Goal: Task Accomplishment & Management: Complete application form

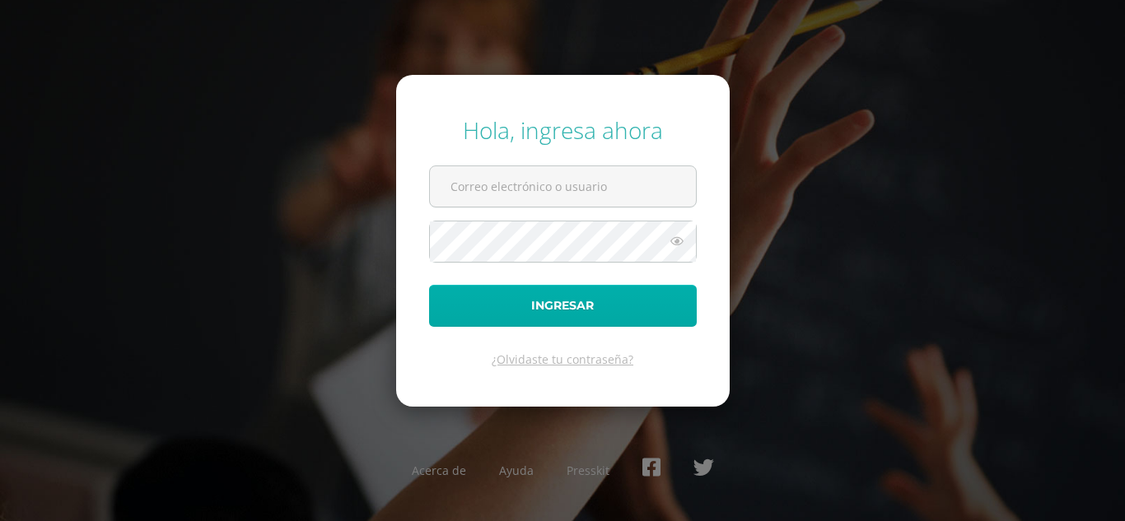
type input "[EMAIL_ADDRESS][DOMAIN_NAME]"
click at [581, 306] on button "Ingresar" at bounding box center [563, 306] width 268 height 42
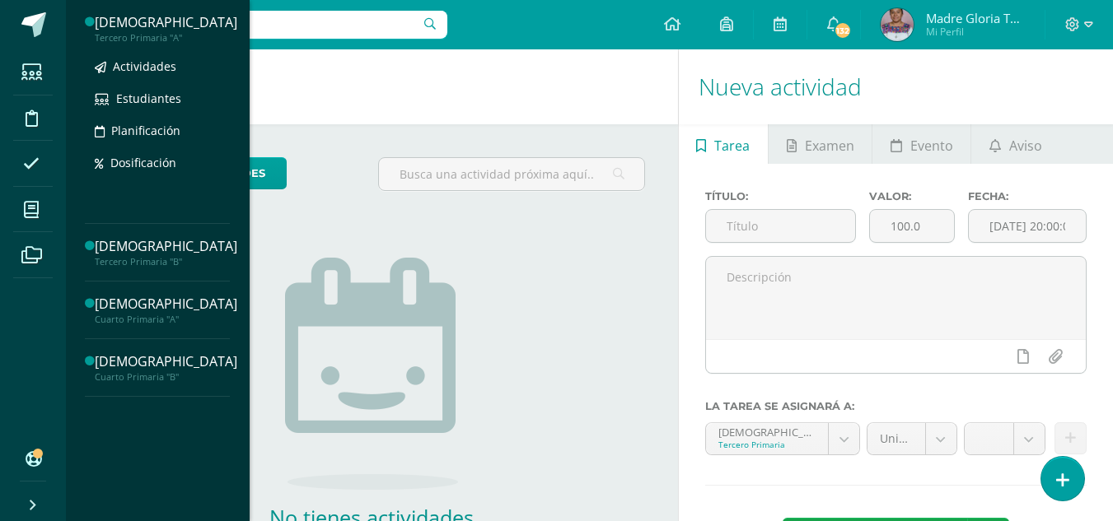
click at [168, 32] on div "Tercero Primaria "A"" at bounding box center [166, 38] width 142 height 12
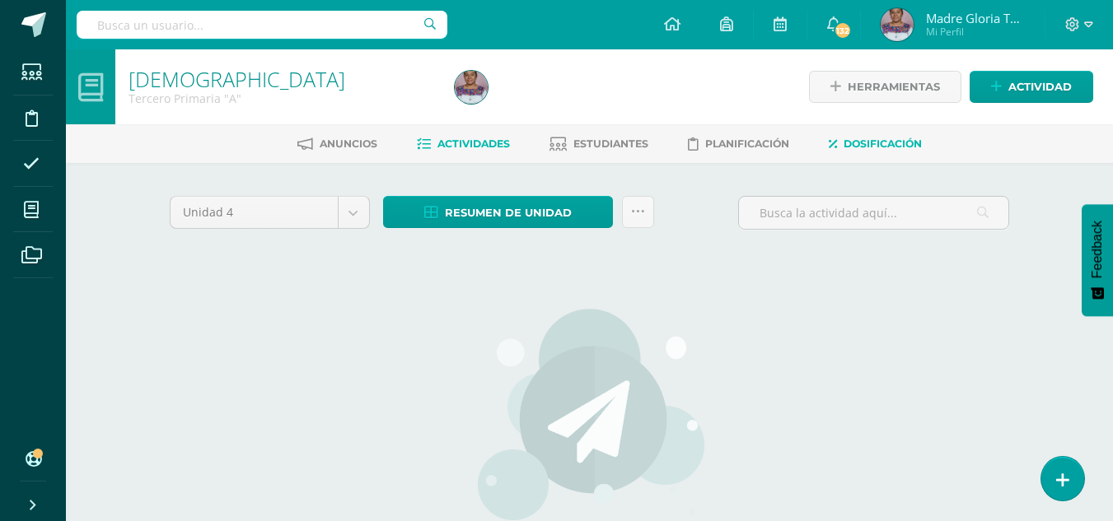
click at [871, 142] on span "Dosificación" at bounding box center [882, 144] width 78 height 12
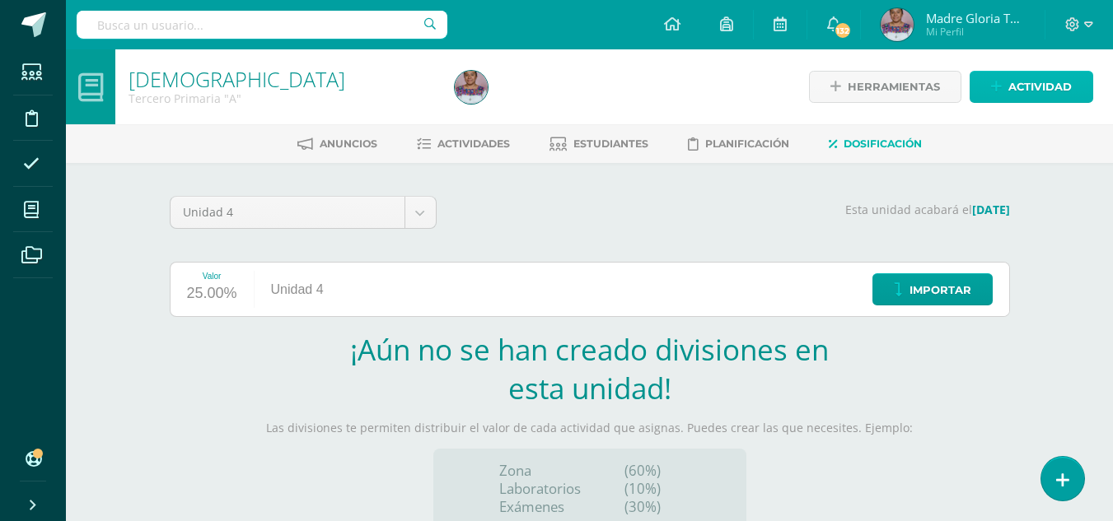
click at [1029, 86] on span "Actividad" at bounding box center [1039, 87] width 63 height 30
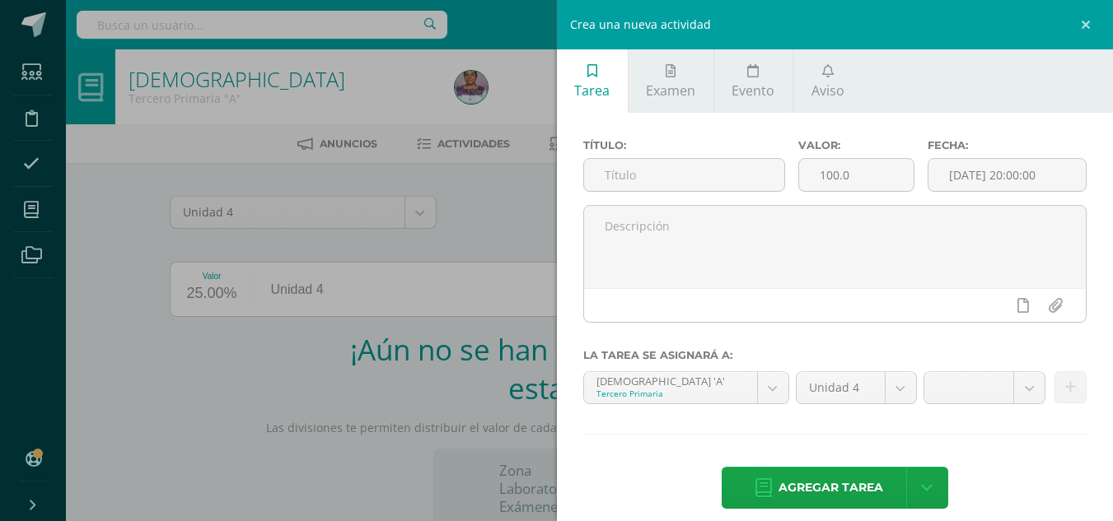
click at [510, 232] on div "Crea una nueva actividad Tarea Examen Evento Aviso Título: Valor: 100.0 Fecha: …" at bounding box center [556, 260] width 1113 height 521
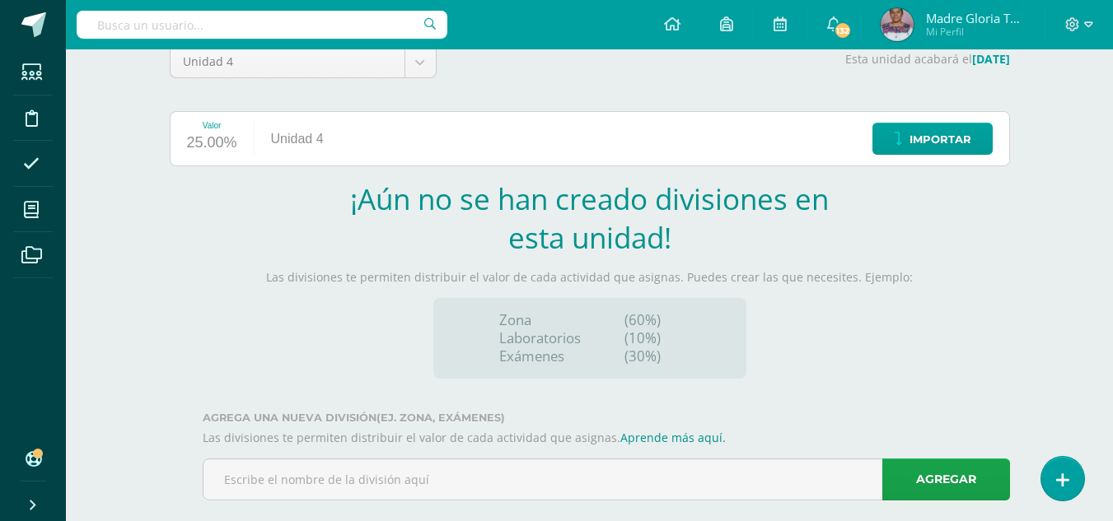
scroll to position [170, 0]
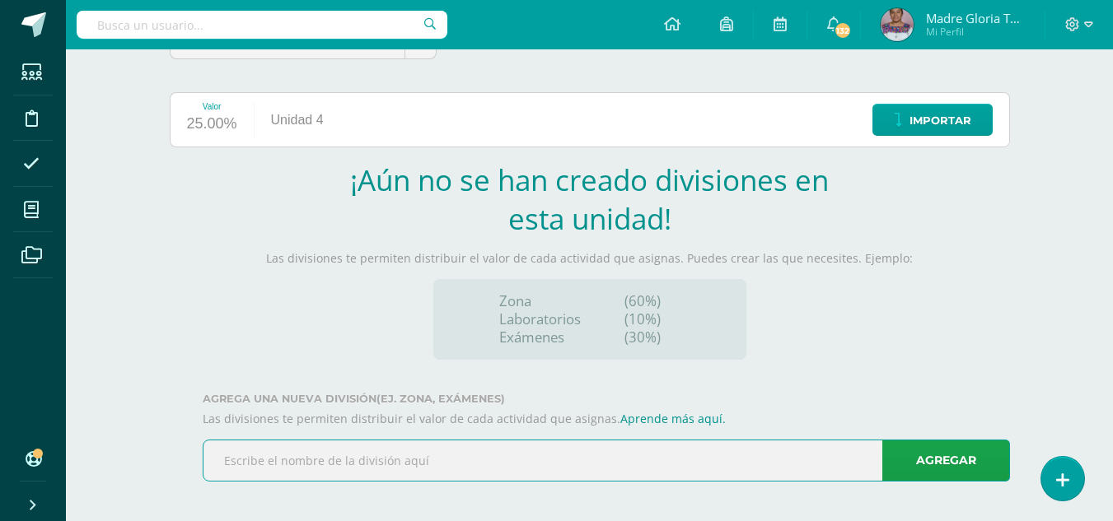
click at [718, 460] on input "text" at bounding box center [605, 461] width 805 height 40
type input "Actitudinal"
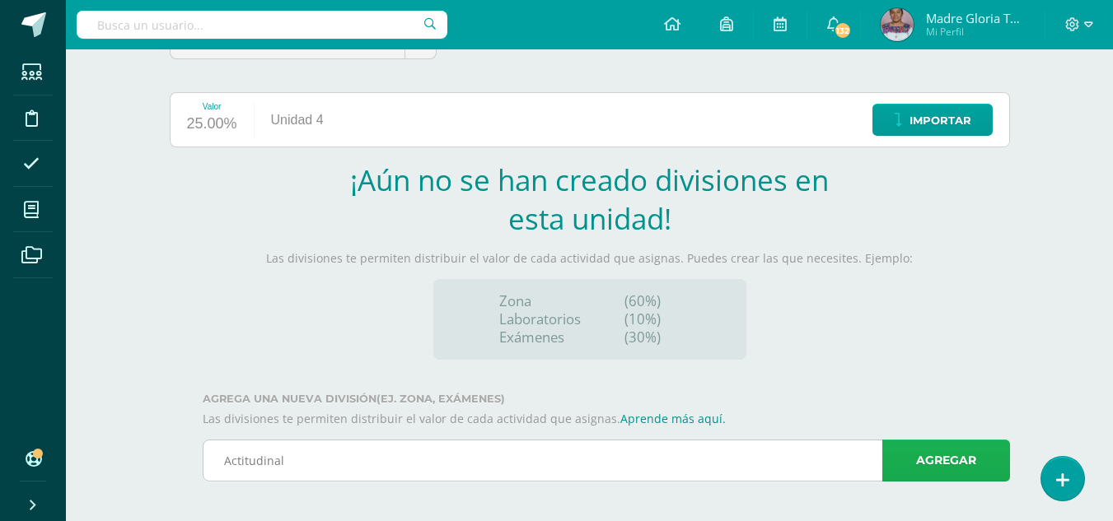
click at [929, 461] on link "Agregar" at bounding box center [946, 461] width 128 height 42
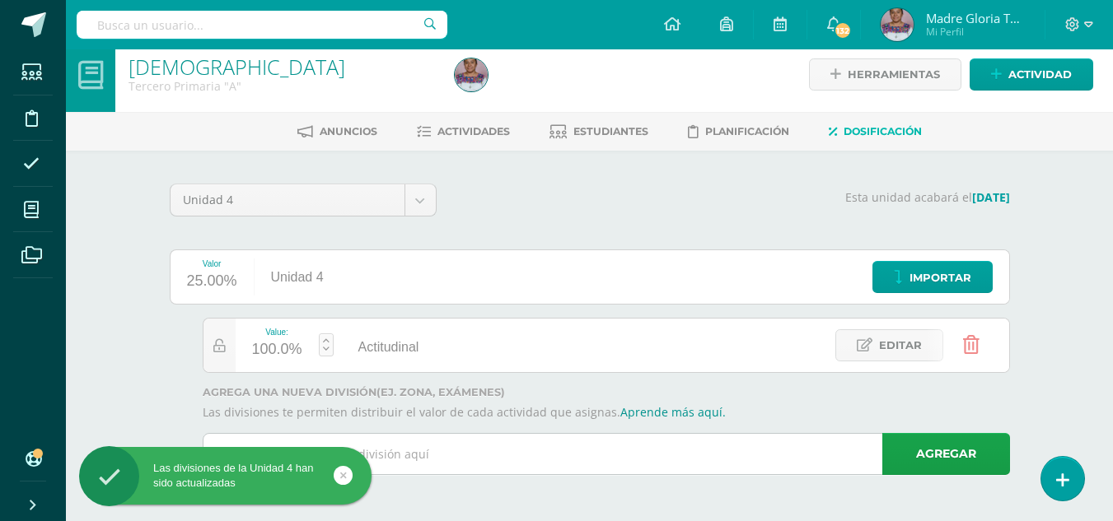
scroll to position [12, 0]
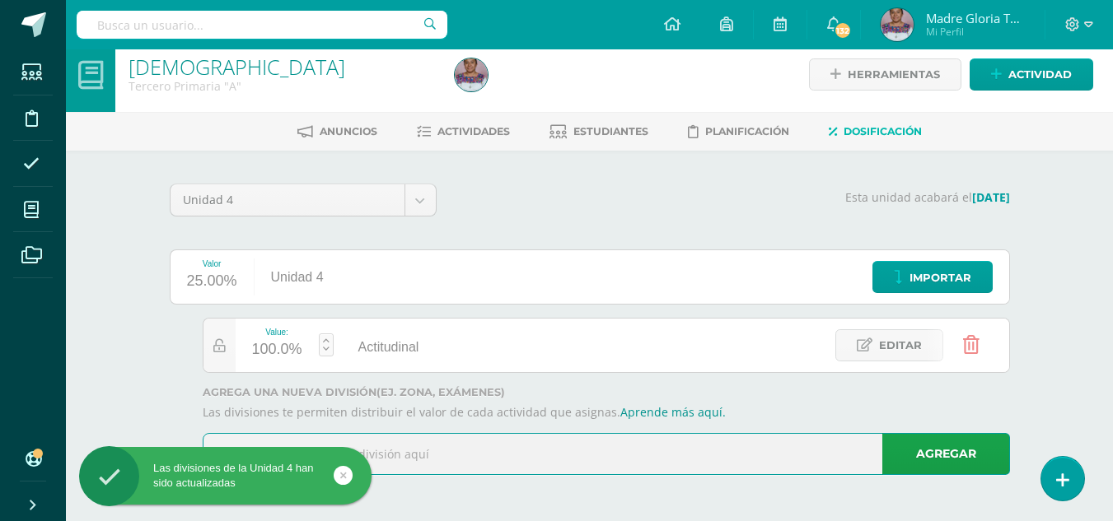
click at [448, 459] on input "text" at bounding box center [605, 454] width 805 height 40
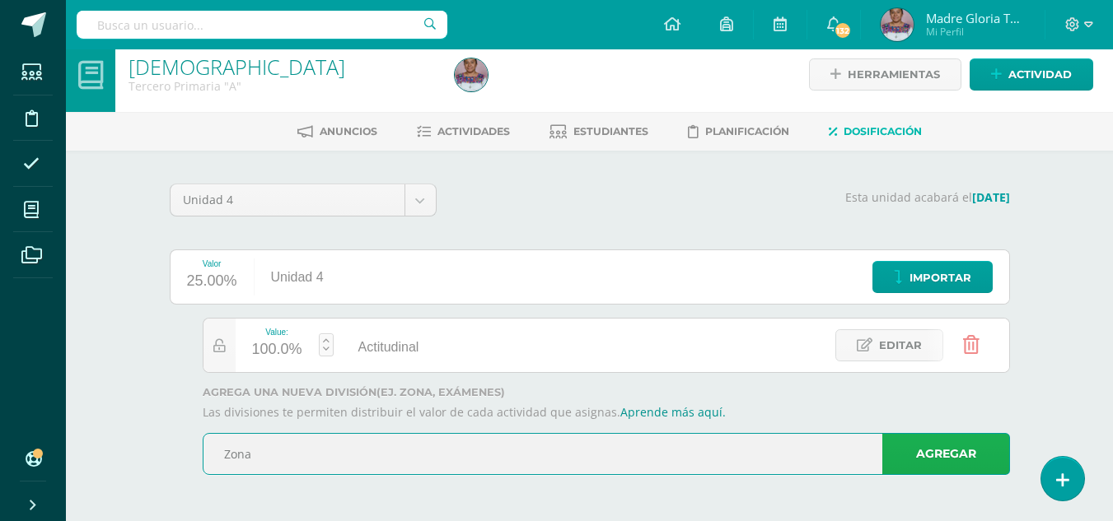
type input "Zona"
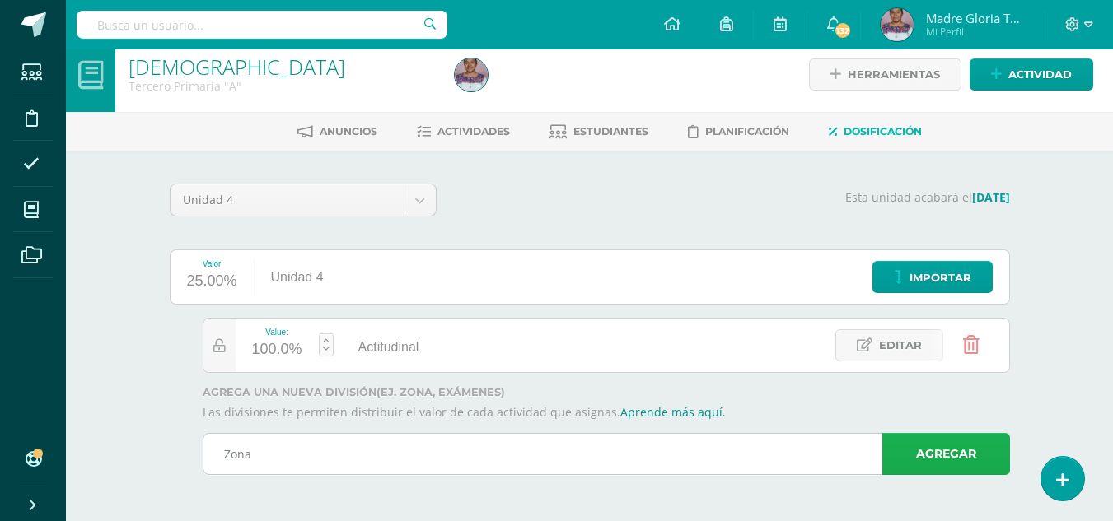
click at [936, 448] on link "Agregar" at bounding box center [946, 454] width 128 height 42
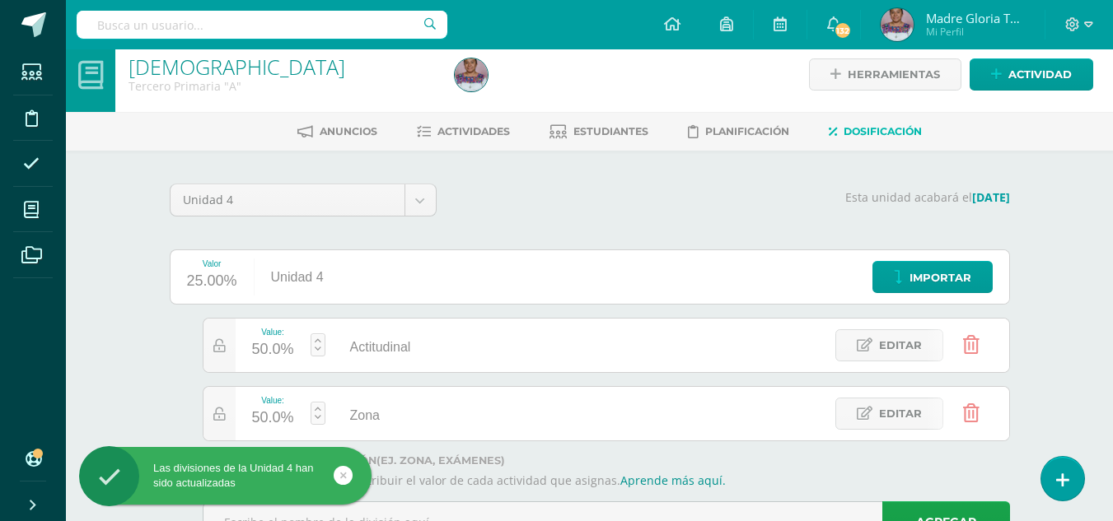
scroll to position [81, 0]
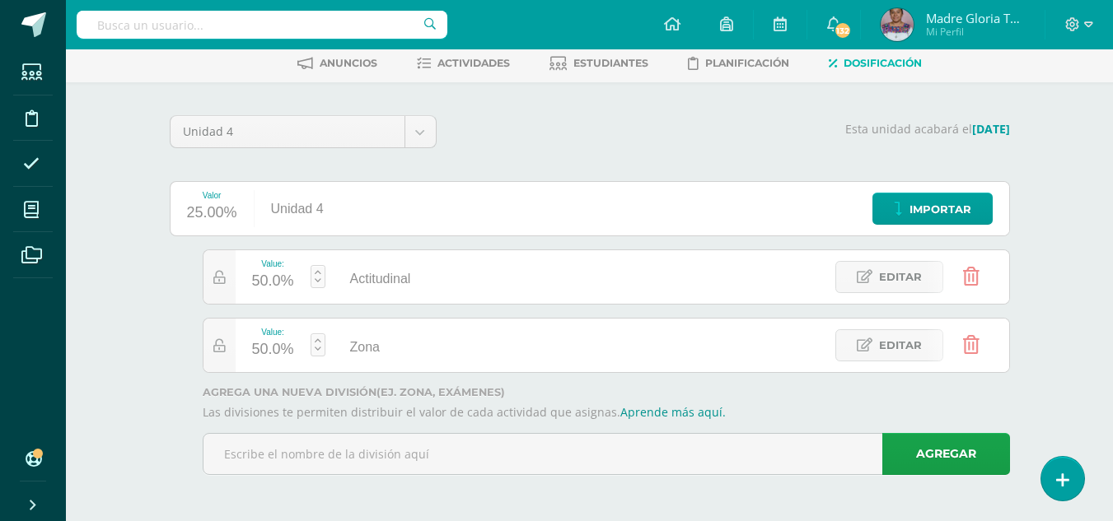
click at [319, 273] on link at bounding box center [317, 276] width 15 height 23
type input "20"
click at [398, 232] on link "Guardar" at bounding box center [405, 235] width 113 height 21
click at [875, 65] on span "Dosificación" at bounding box center [882, 63] width 78 height 12
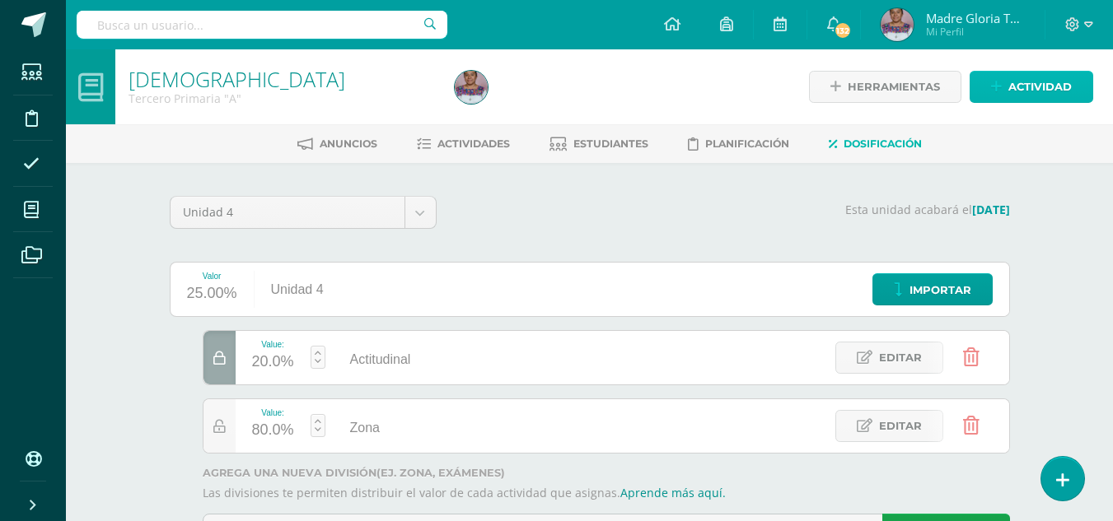
click at [1023, 87] on span "Actividad" at bounding box center [1039, 87] width 63 height 30
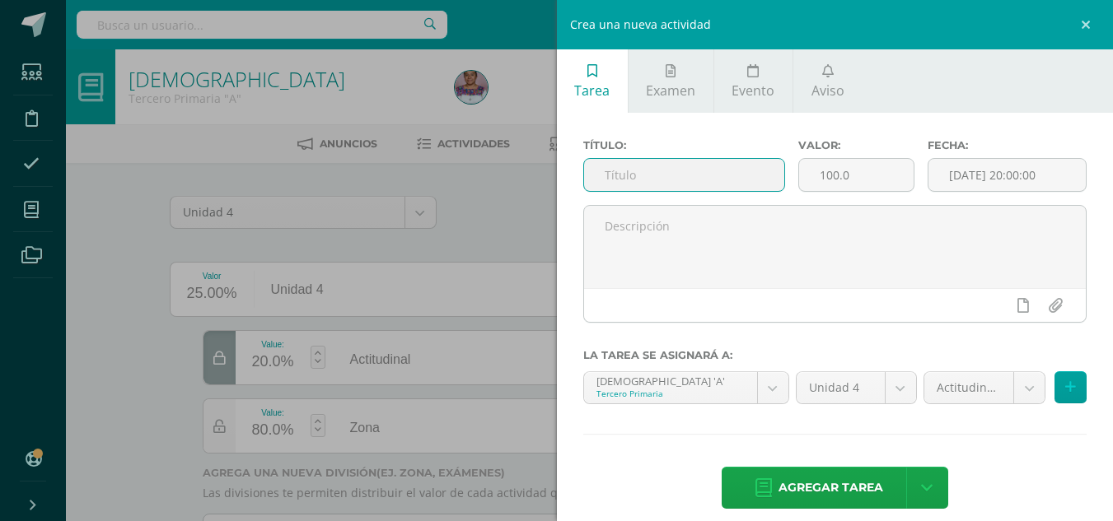
click at [637, 174] on input "text" at bounding box center [684, 175] width 200 height 32
type input "Separadores bíblicos"
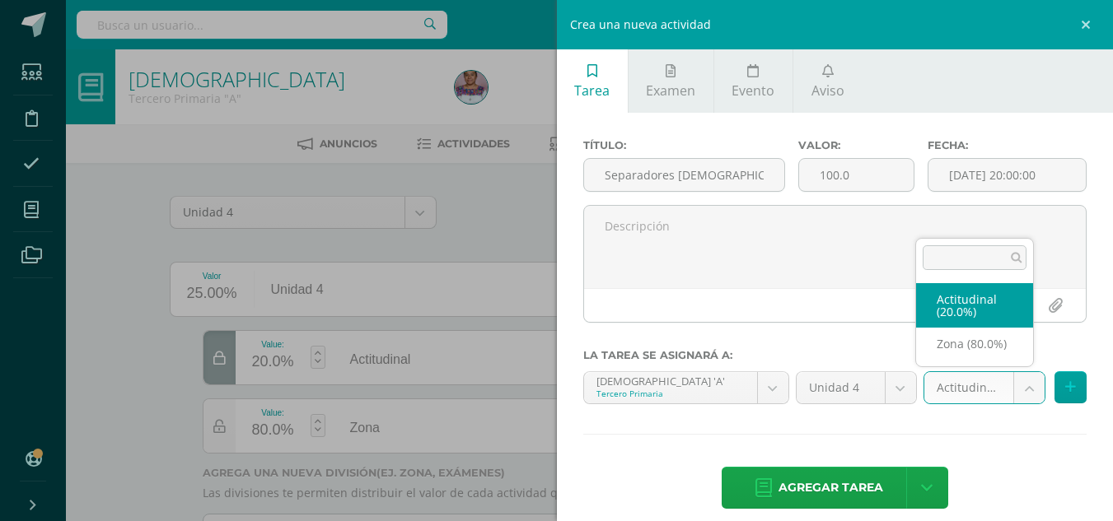
click at [1022, 393] on body "Estudiantes Disciplina Asistencia Mis cursos Archivos Soporte Ayuda Reportar un…" at bounding box center [556, 301] width 1113 height 602
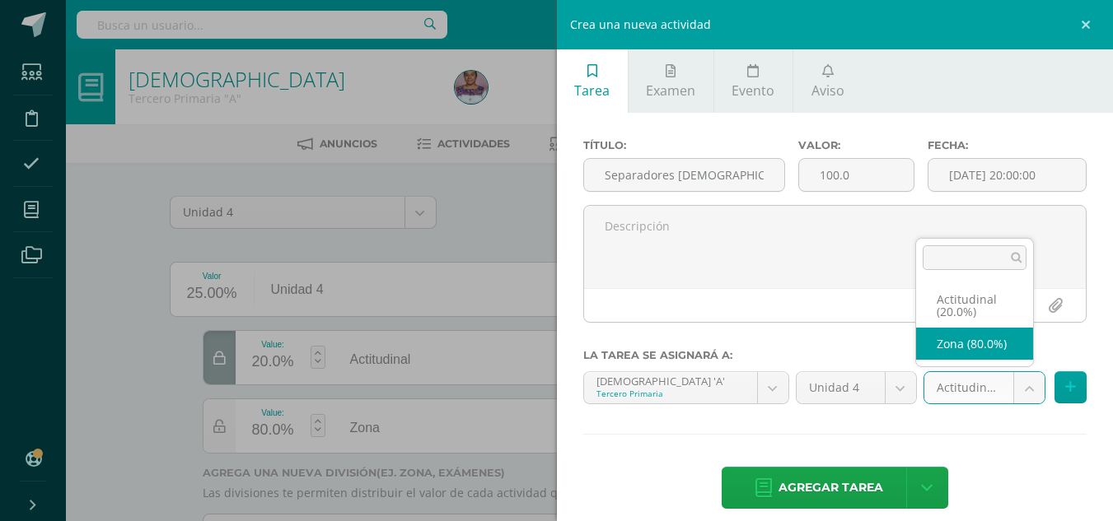
select select "130780"
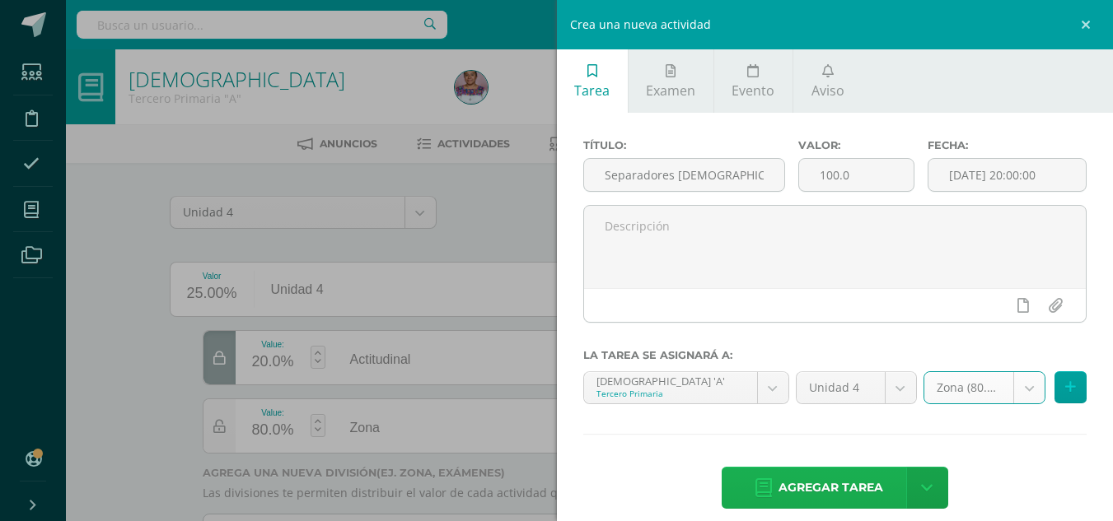
click at [854, 483] on span "Agregar tarea" at bounding box center [830, 488] width 105 height 40
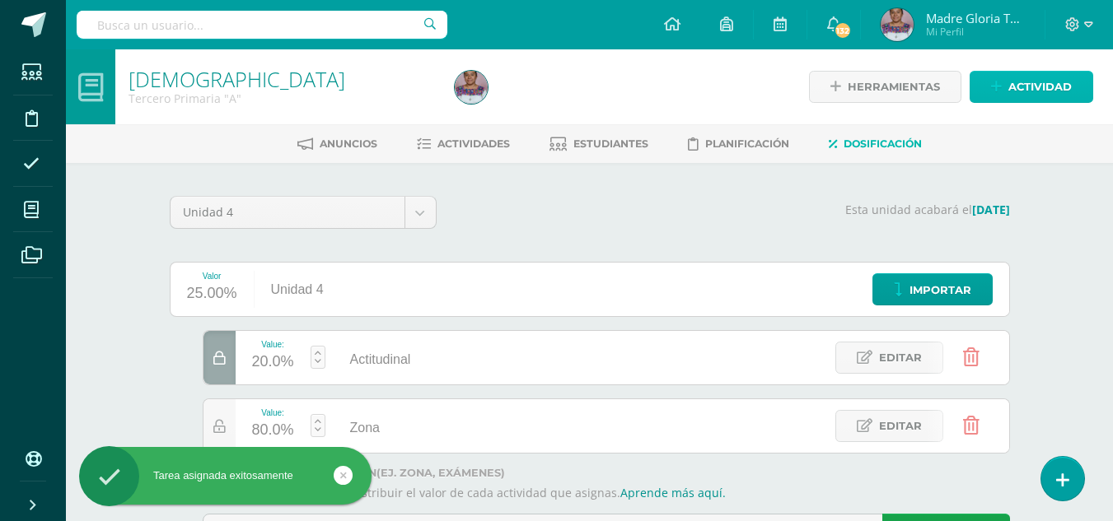
click at [1007, 83] on link "Actividad" at bounding box center [1031, 87] width 124 height 32
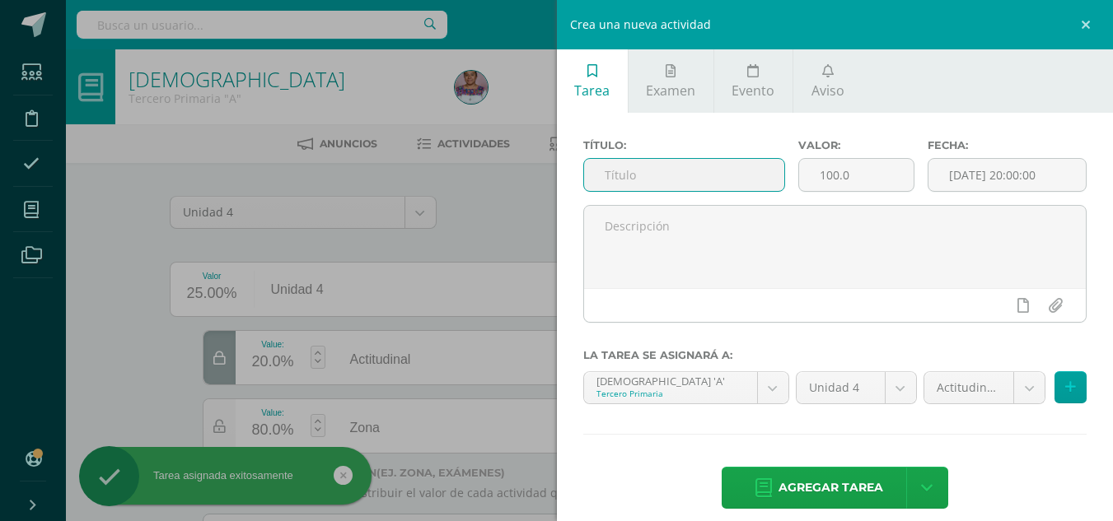
click at [673, 173] on input "text" at bounding box center [684, 175] width 200 height 32
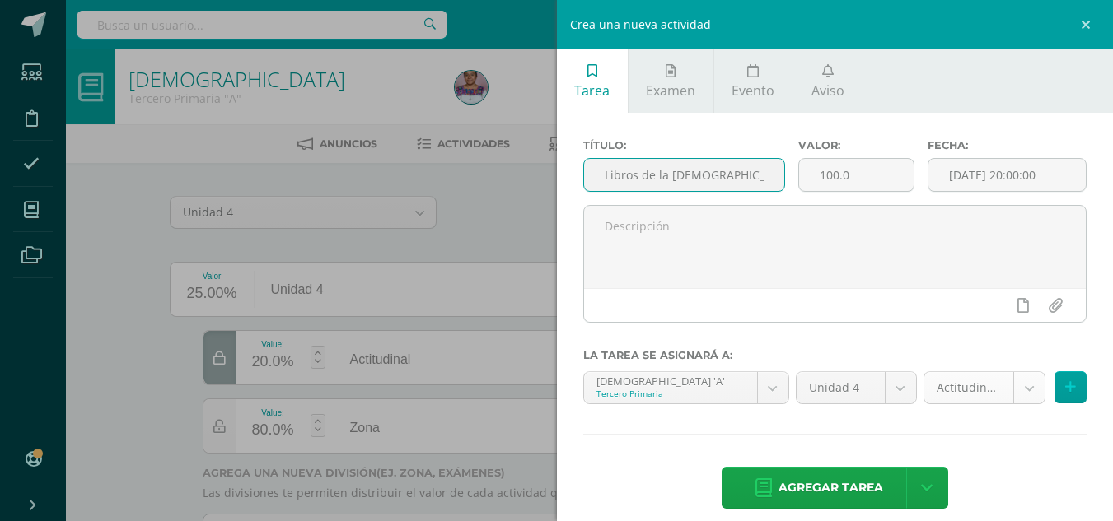
type input "Libros de la Biblia"
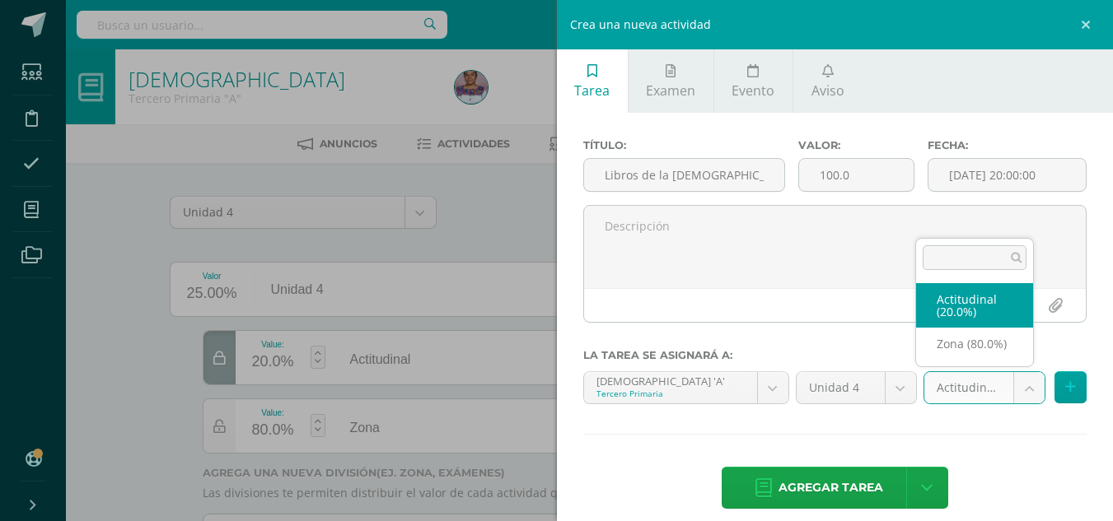
click at [1018, 386] on body "Tarea asignada exitosamente Estudiantes Disciplina Asistencia Mis cursos Archiv…" at bounding box center [556, 301] width 1113 height 602
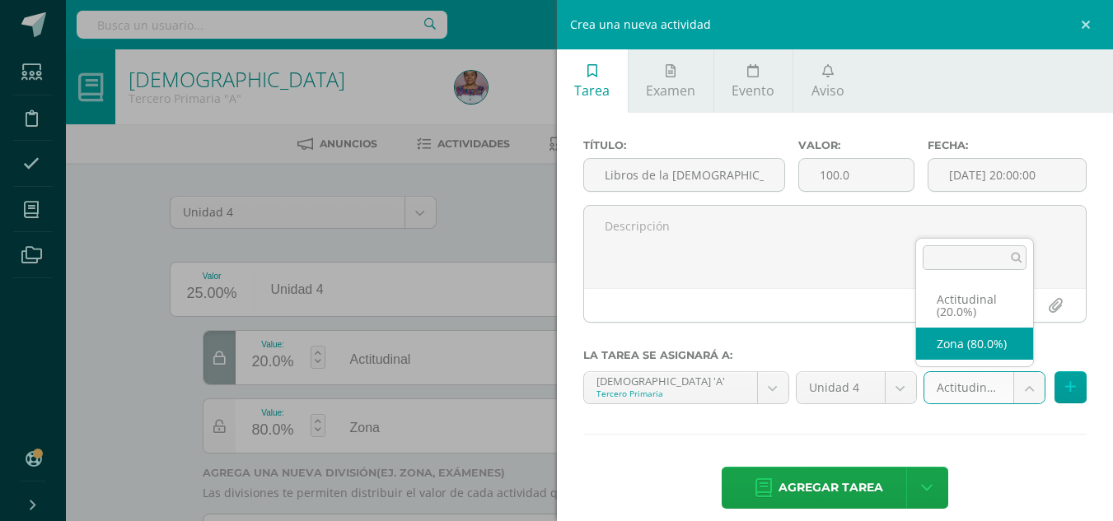
select select "130780"
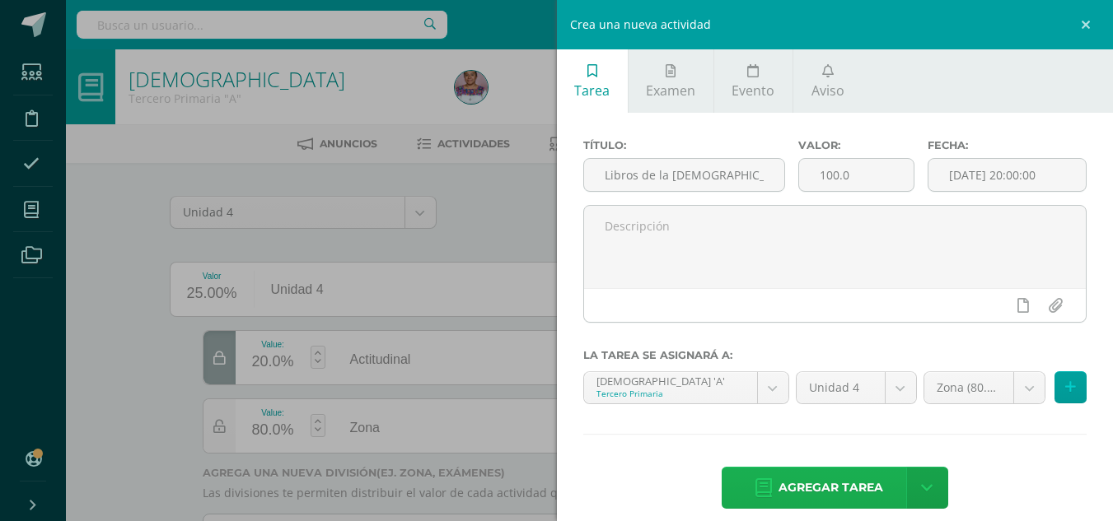
click at [828, 495] on span "Agregar tarea" at bounding box center [830, 488] width 105 height 40
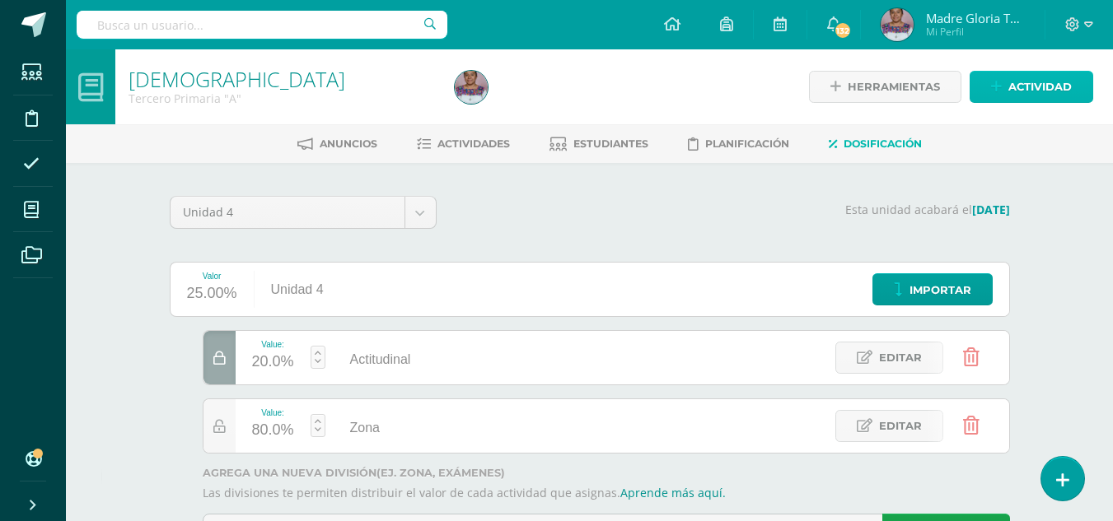
click at [1001, 96] on link "Actividad" at bounding box center [1031, 87] width 124 height 32
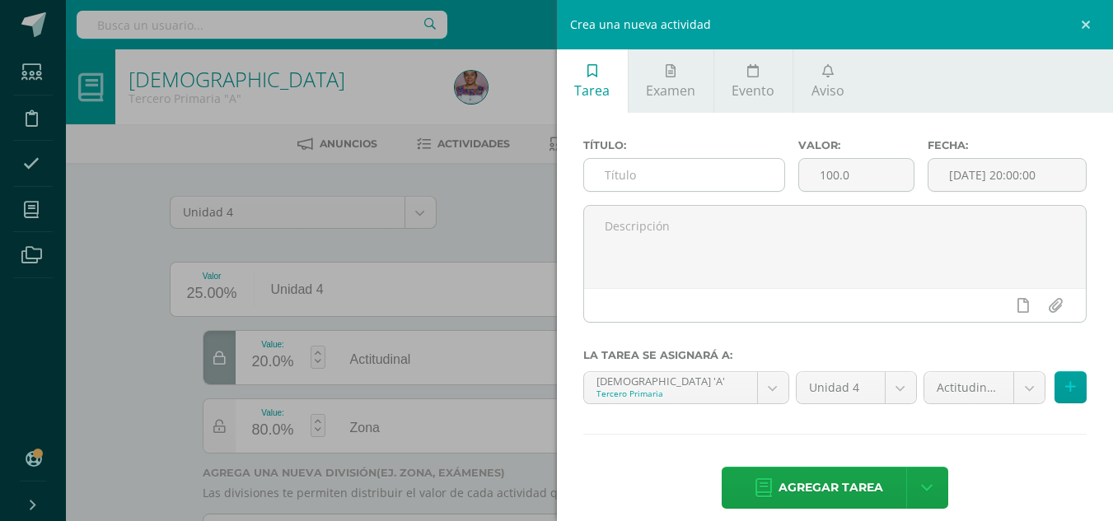
click at [723, 175] on input "text" at bounding box center [684, 175] width 200 height 32
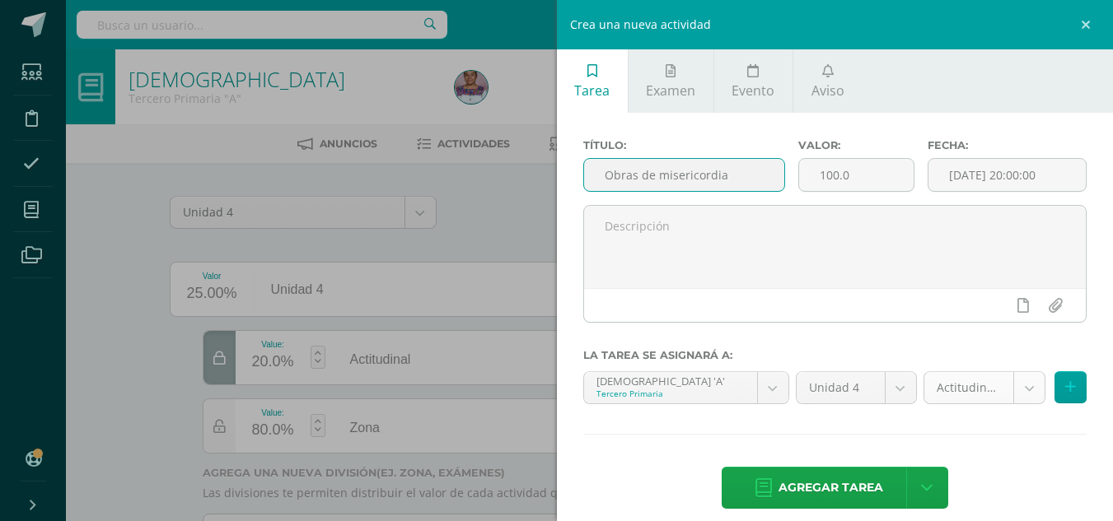
type input "Obras de misericordia"
click at [1020, 385] on body "Tarea asignada exitosamente Estudiantes Disciplina Asistencia Mis cursos Archiv…" at bounding box center [556, 301] width 1113 height 602
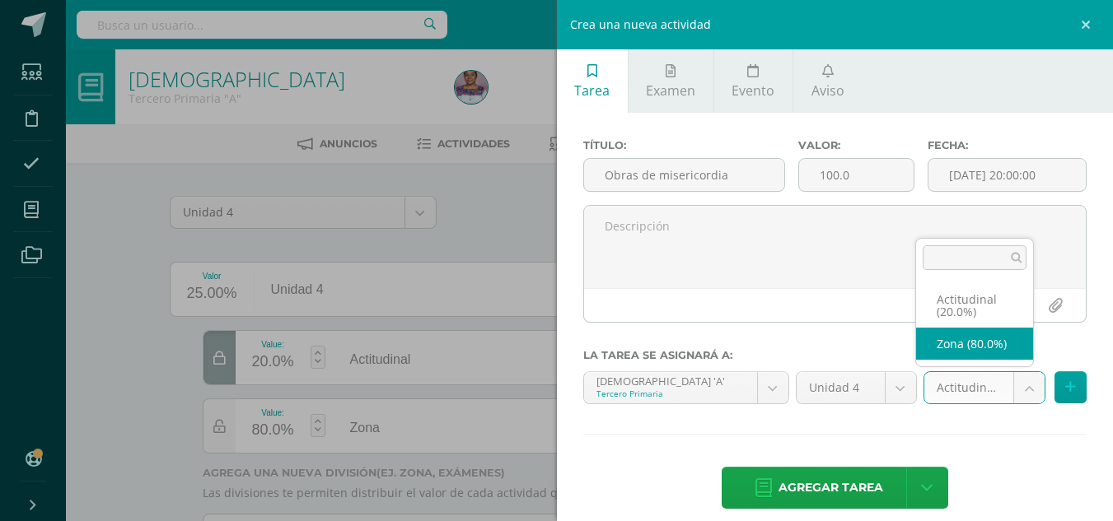
select select "130780"
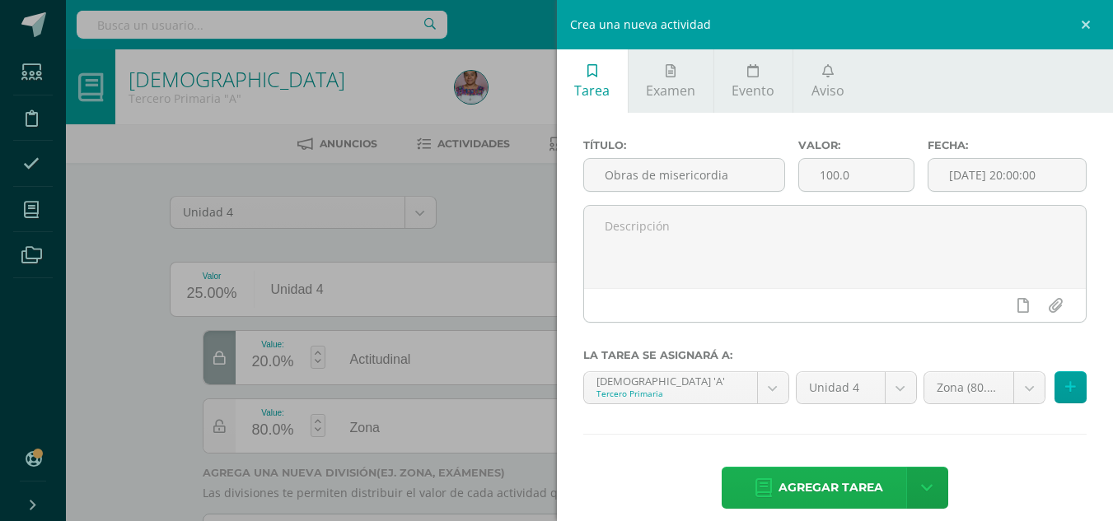
click at [829, 488] on span "Agregar tarea" at bounding box center [830, 488] width 105 height 40
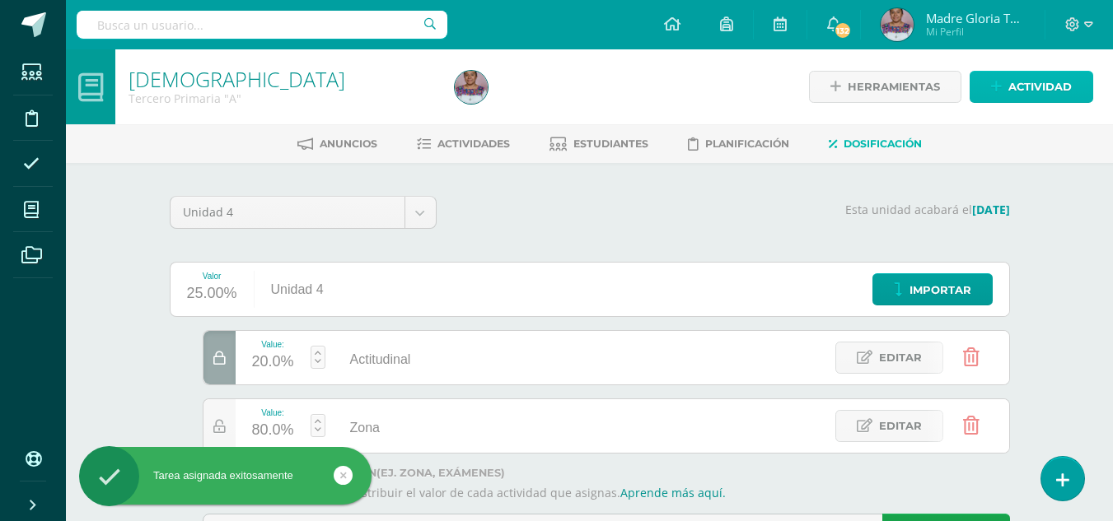
click at [1048, 96] on span "Actividad" at bounding box center [1039, 87] width 63 height 30
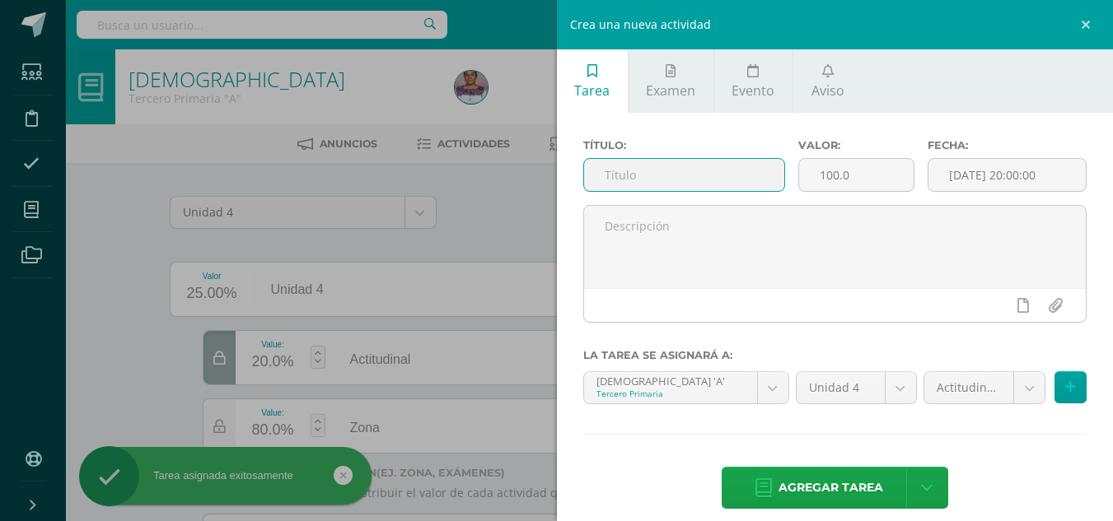
click at [688, 174] on input "text" at bounding box center [684, 175] width 200 height 32
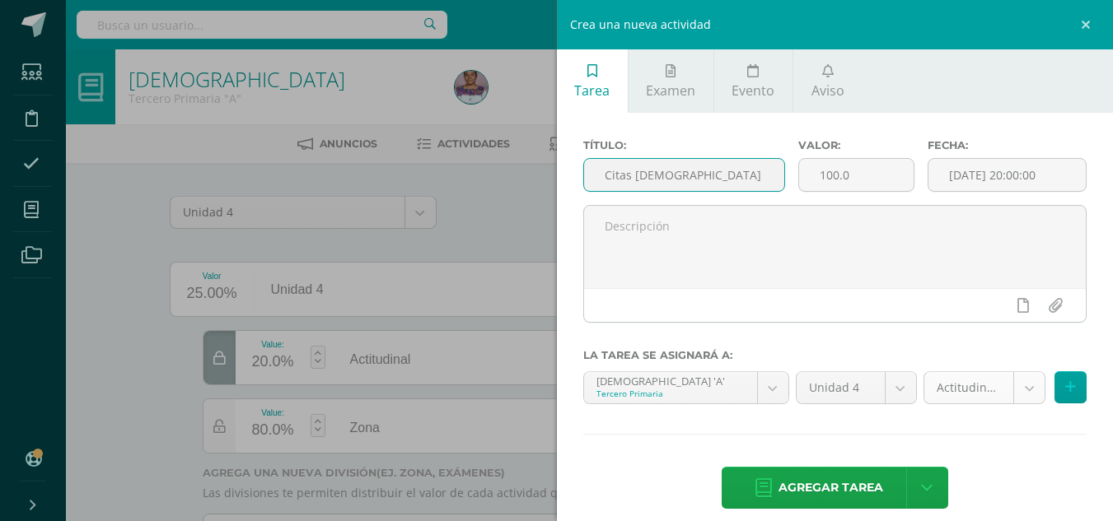
type input "Citas [DEMOGRAPHIC_DATA]"
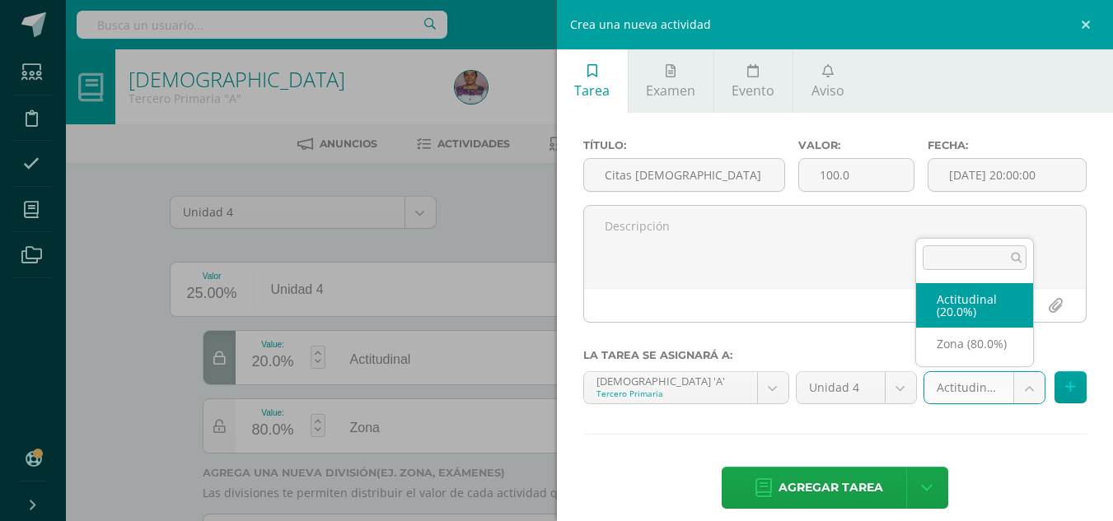
click at [1025, 390] on body "Tarea asignada exitosamente Estudiantes Disciplina Asistencia Mis cursos Archiv…" at bounding box center [556, 301] width 1113 height 602
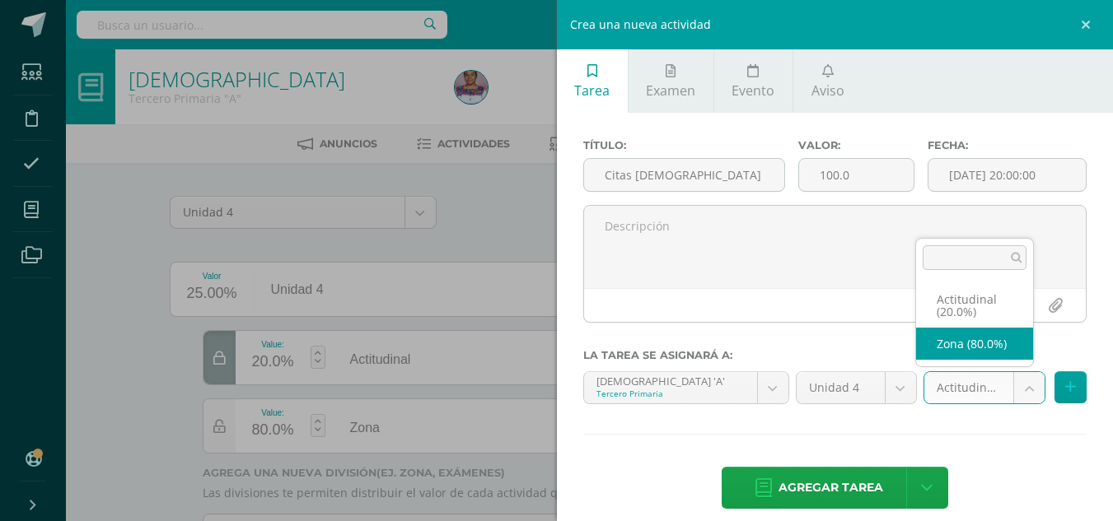
select select "130780"
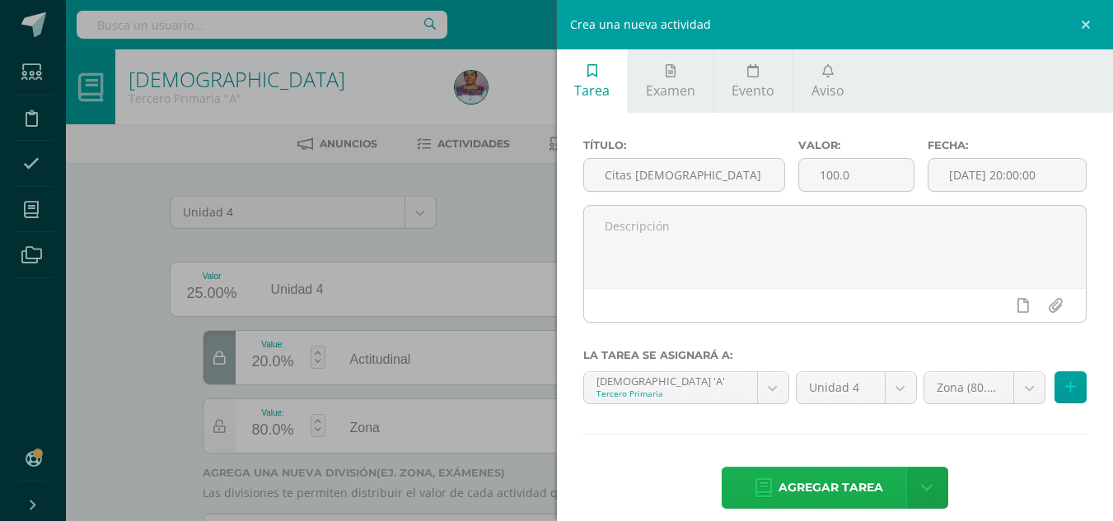
click at [848, 474] on span "Agregar tarea" at bounding box center [830, 488] width 105 height 40
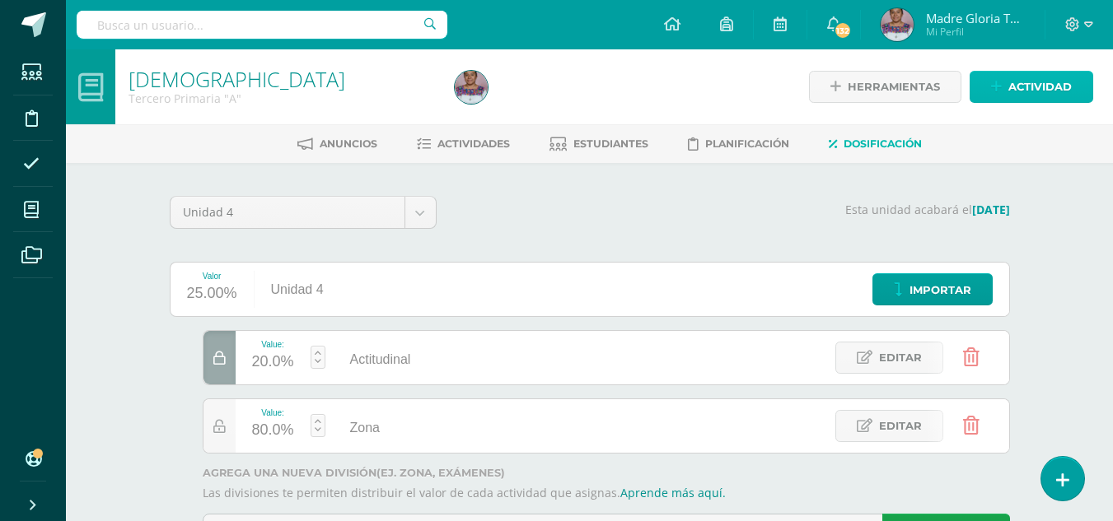
click at [1021, 86] on span "Actividad" at bounding box center [1039, 87] width 63 height 30
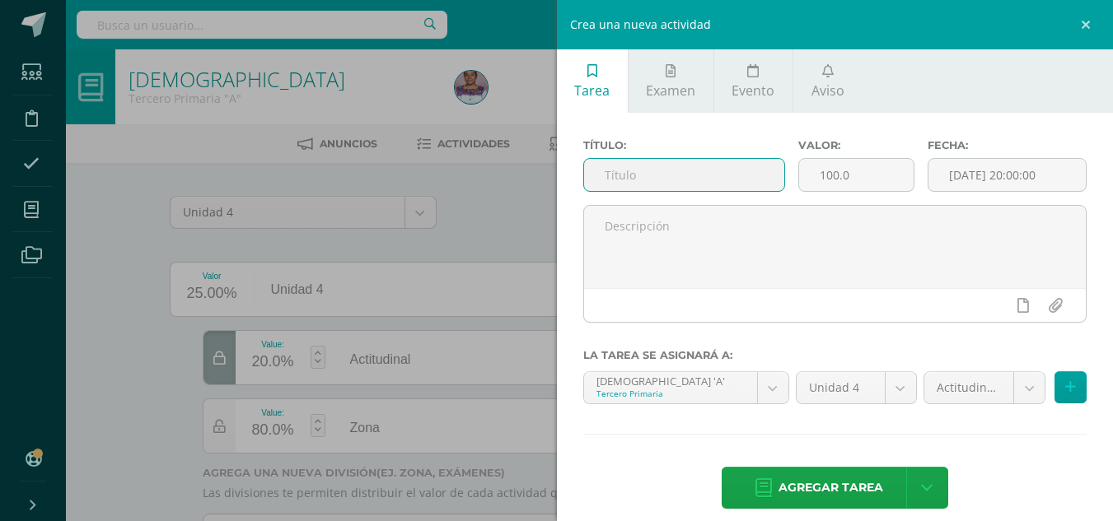
click at [731, 177] on input "text" at bounding box center [684, 175] width 200 height 32
click at [510, 204] on div "Crea una nueva actividad Tarea Examen Evento Aviso Título: Valor: 100.0 Fecha: …" at bounding box center [556, 260] width 1113 height 521
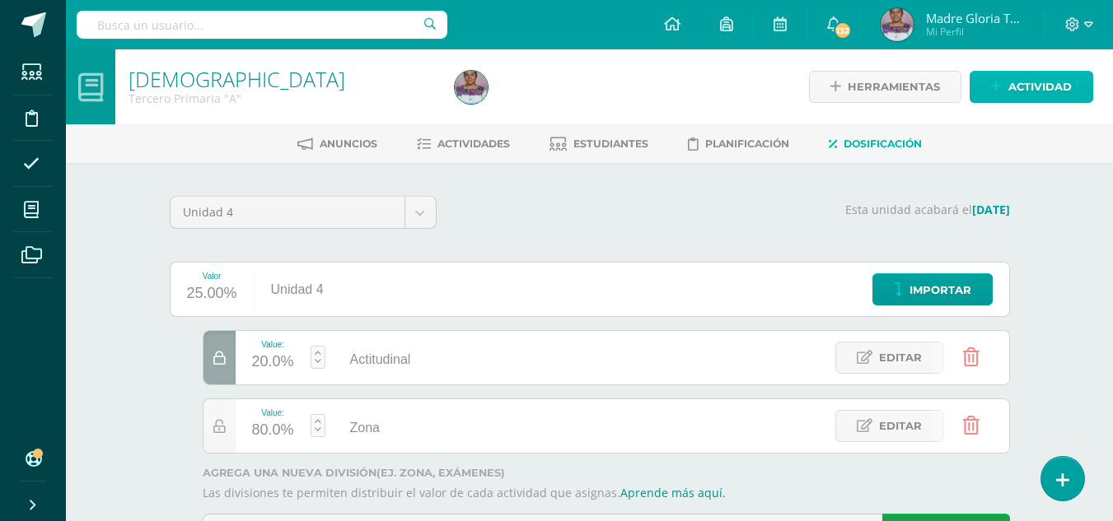
click at [1040, 86] on span "Actividad" at bounding box center [1039, 87] width 63 height 30
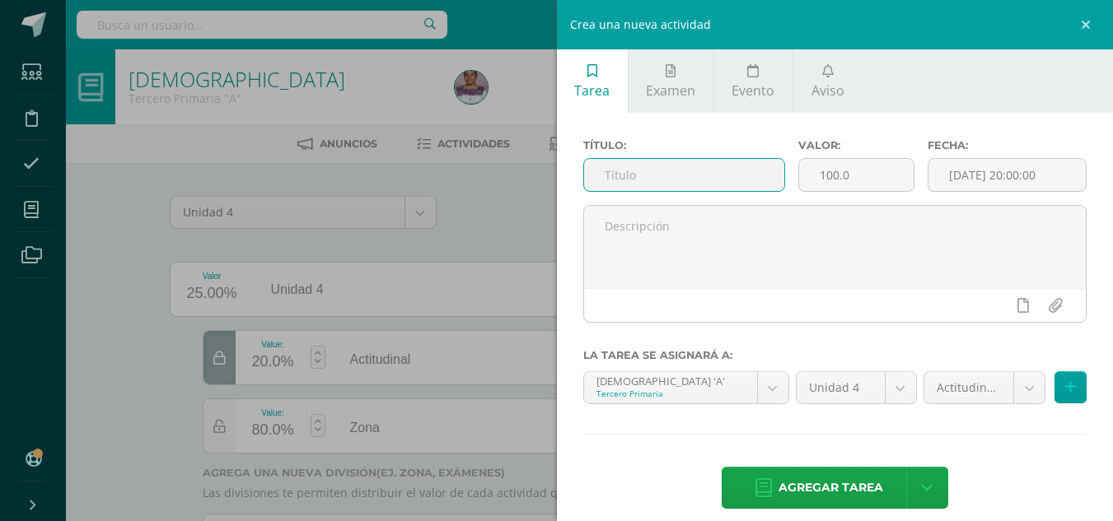
click at [702, 178] on input "text" at bounding box center [684, 175] width 200 height 32
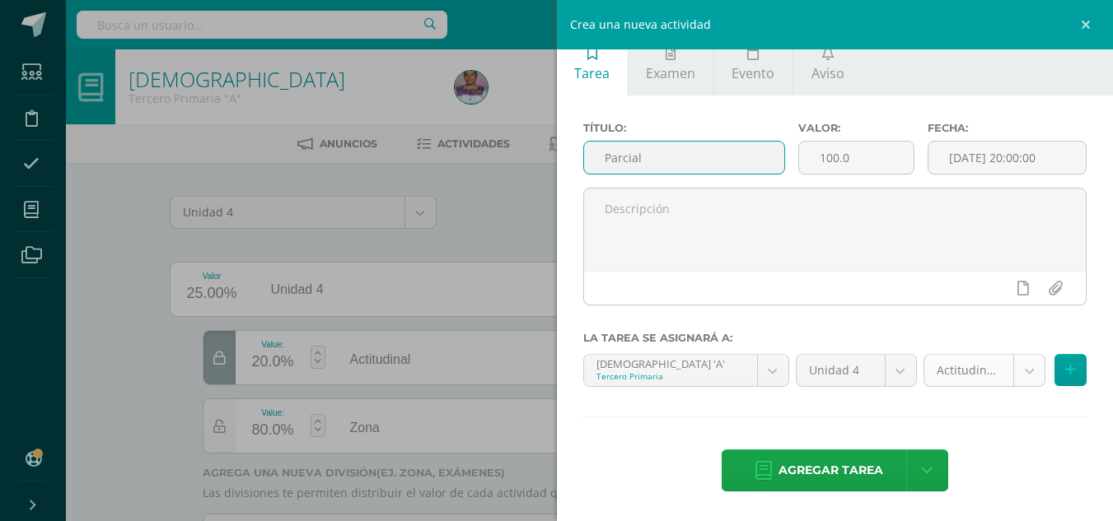
type input "Parcial"
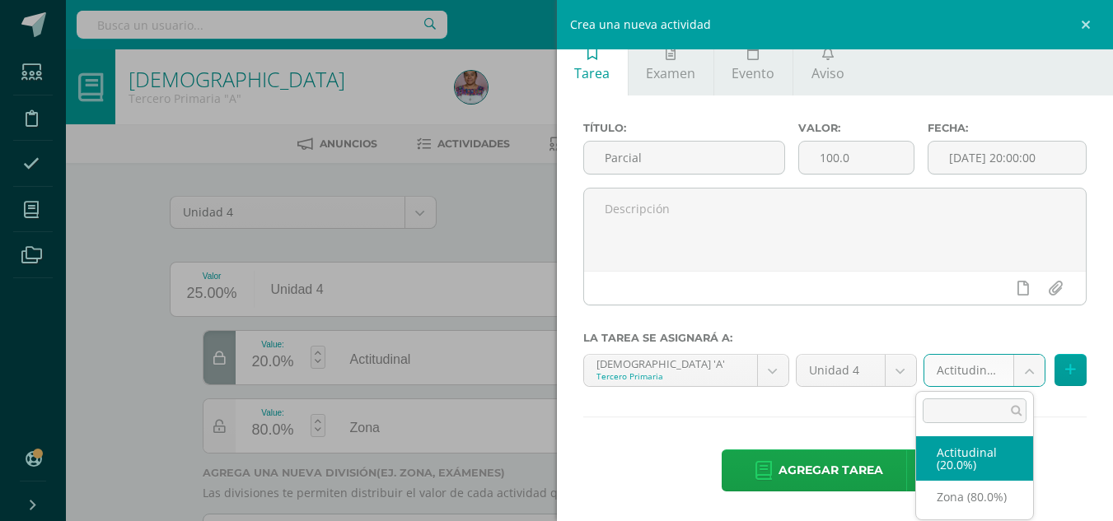
click at [1008, 378] on body "Tarea asignada exitosamente Estudiantes Disciplina Asistencia Mis cursos Archiv…" at bounding box center [556, 301] width 1113 height 602
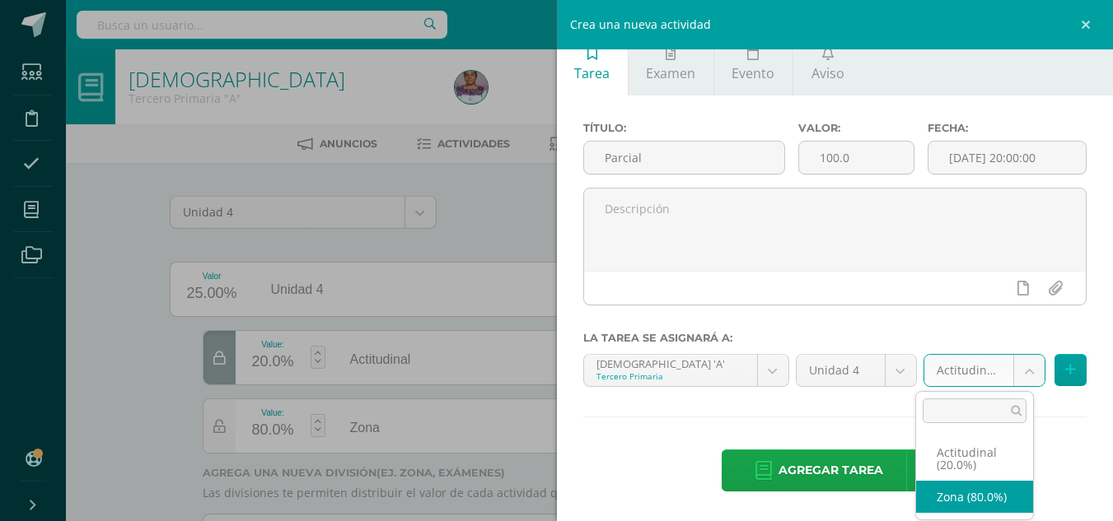
select select "130780"
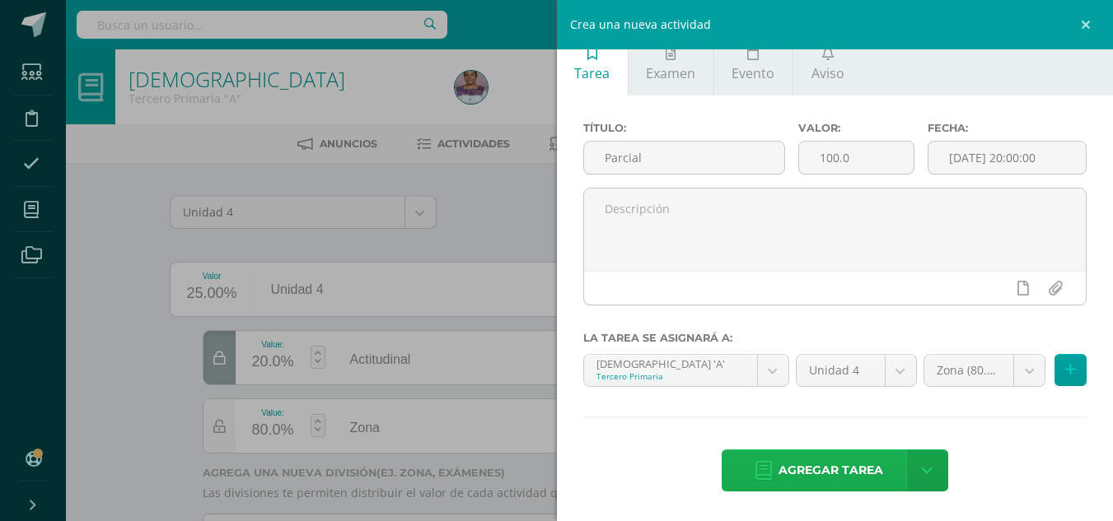
click at [848, 460] on span "Agregar tarea" at bounding box center [830, 470] width 105 height 40
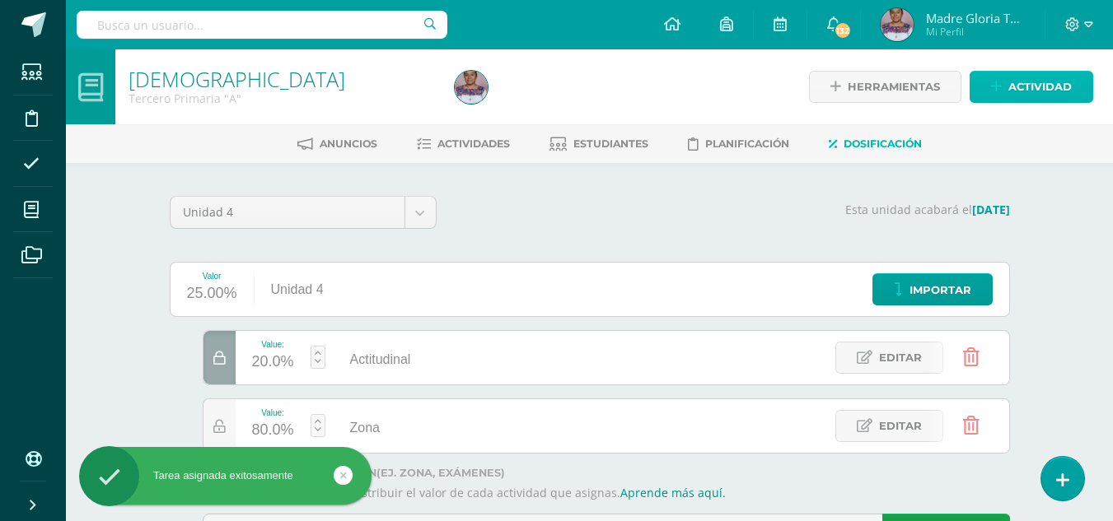
click at [1050, 83] on span "Actividad" at bounding box center [1039, 87] width 63 height 30
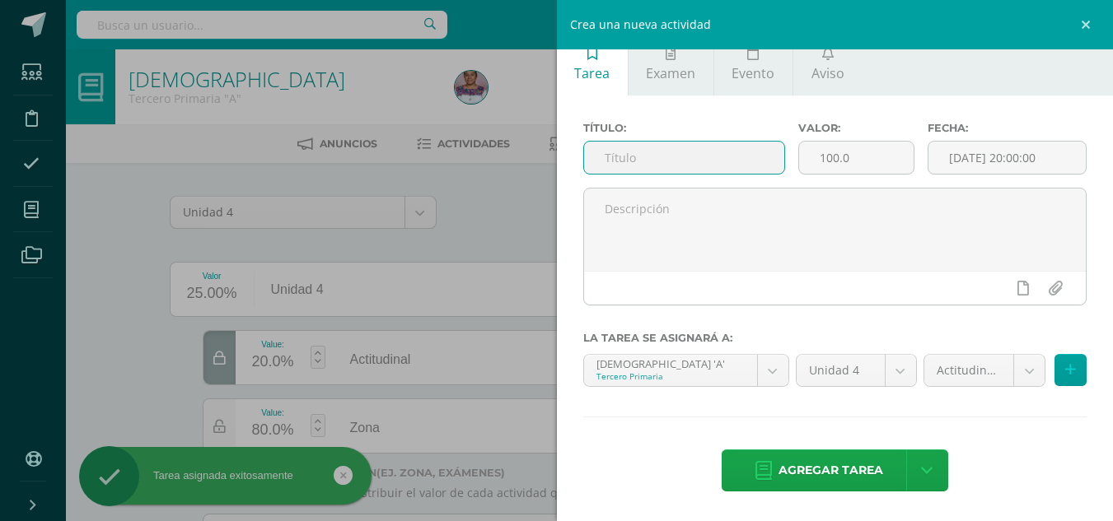
click at [668, 157] on input "text" at bounding box center [684, 158] width 200 height 32
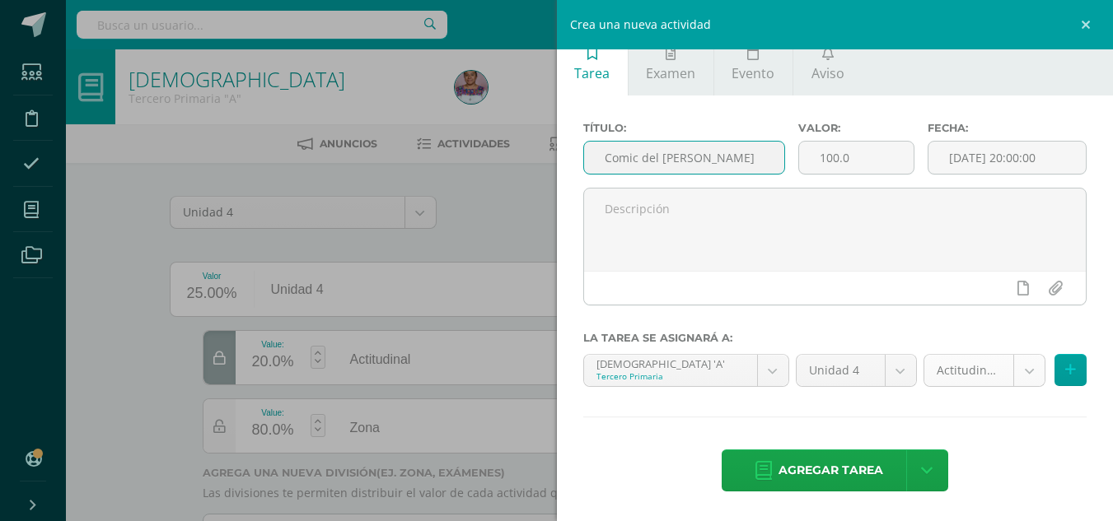
type input "Comic del Arca de Noé"
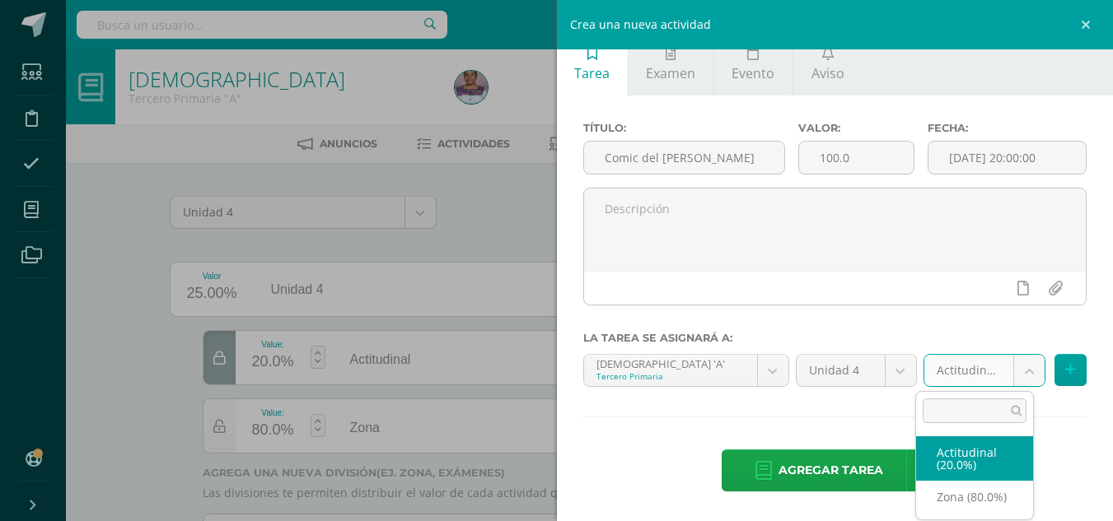
click at [1015, 374] on body "Tarea asignada exitosamente Estudiantes Disciplina Asistencia Mis cursos Archiv…" at bounding box center [556, 301] width 1113 height 602
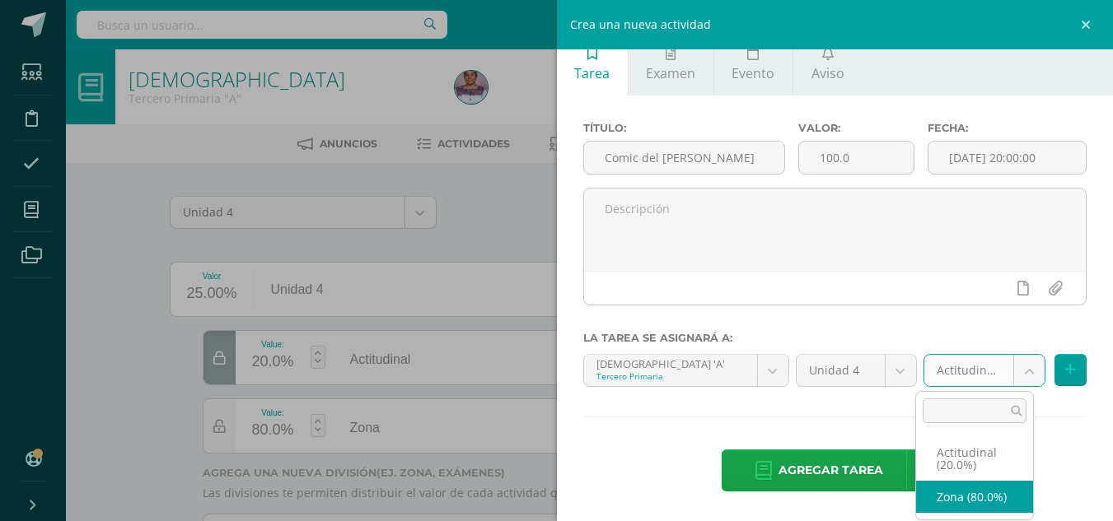
select select "130780"
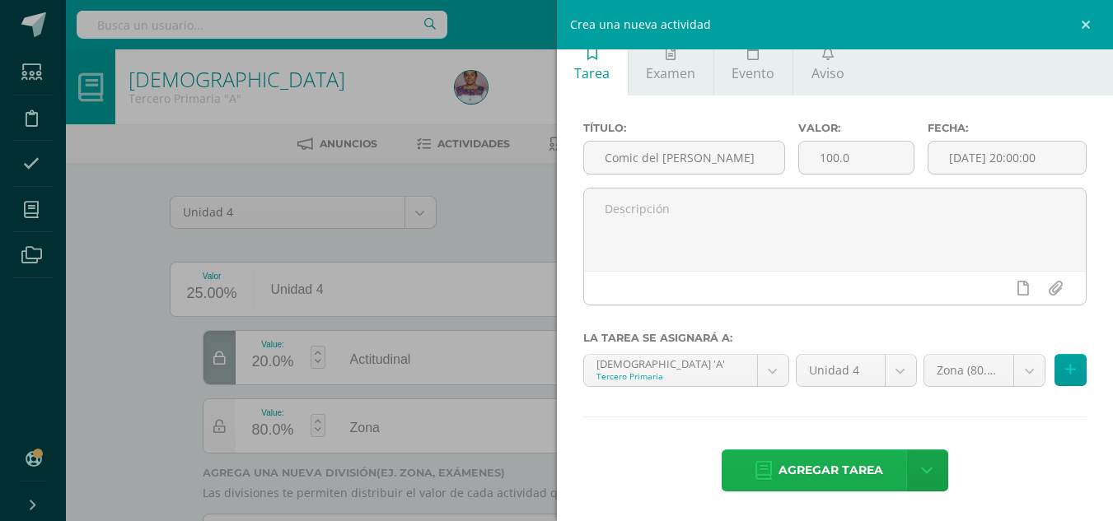
click at [828, 463] on span "Agregar tarea" at bounding box center [830, 470] width 105 height 40
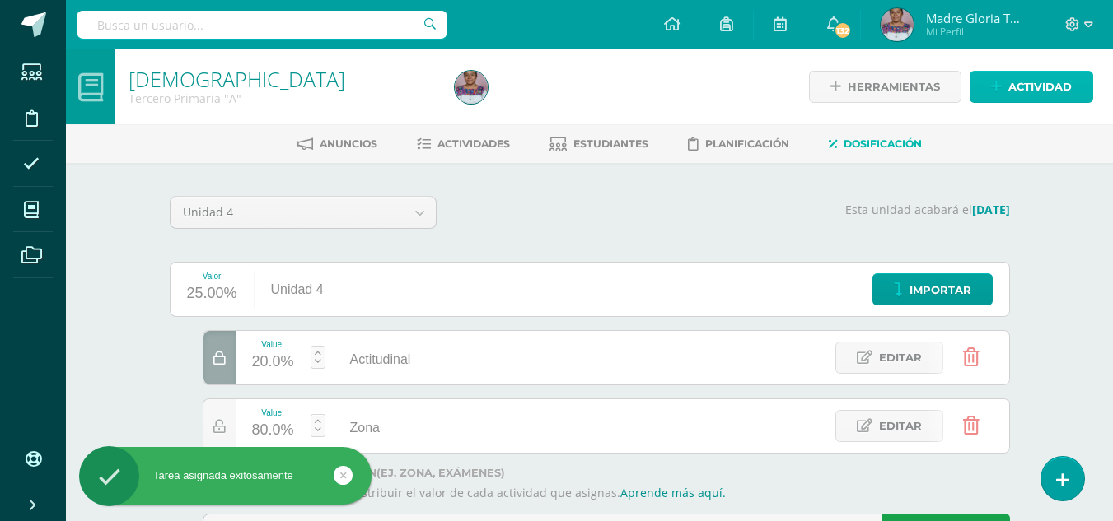
click at [1048, 87] on span "Actividad" at bounding box center [1039, 87] width 63 height 30
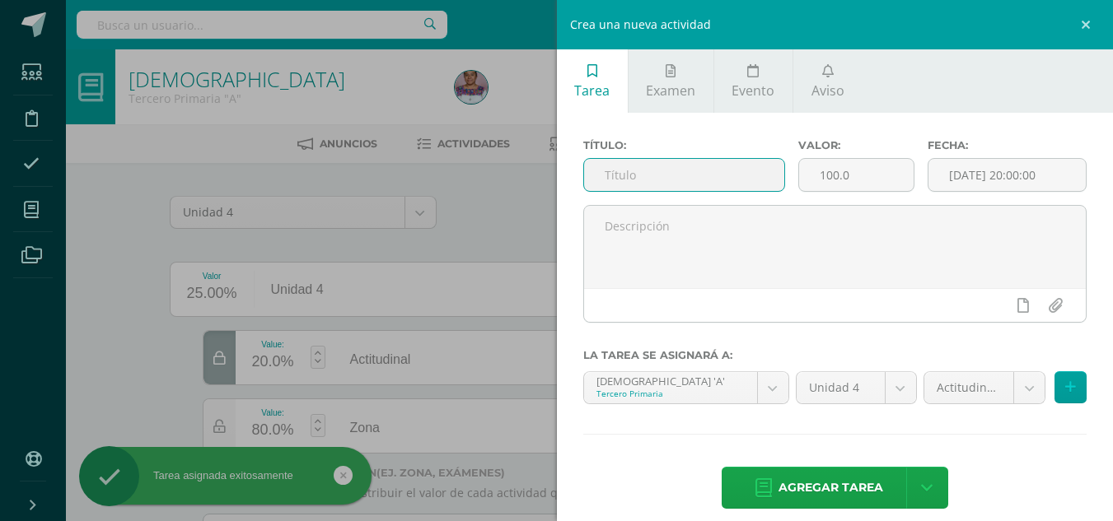
click at [731, 175] on input "text" at bounding box center [684, 175] width 200 height 32
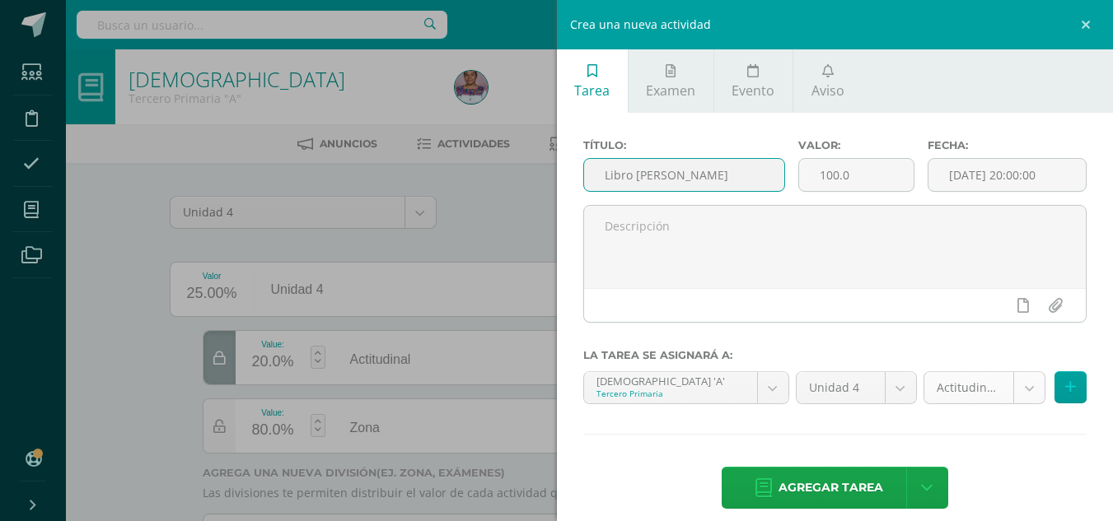
type input "Libro de Jonás"
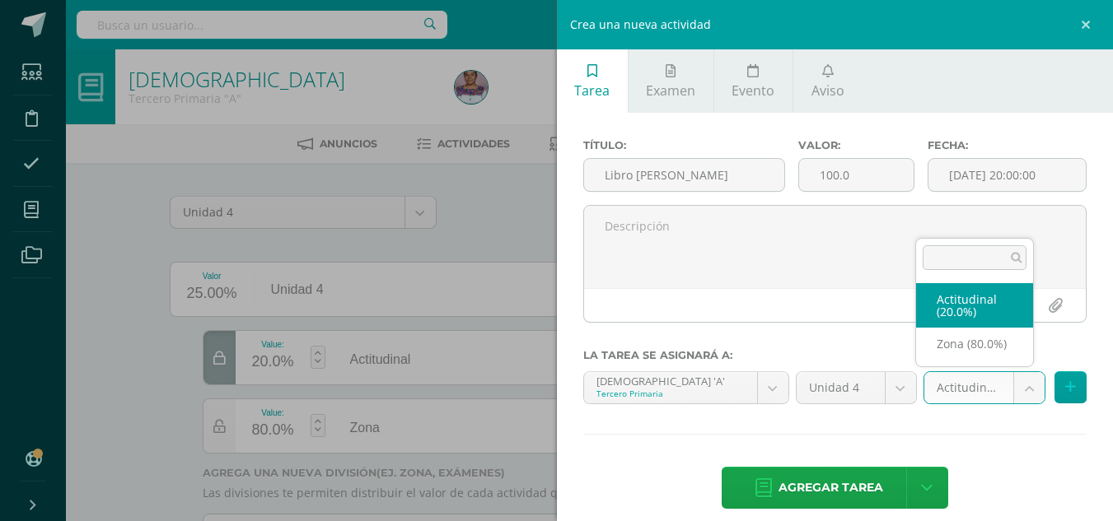
click at [1020, 389] on body "Tarea asignada exitosamente Estudiantes Disciplina Asistencia Mis cursos Archiv…" at bounding box center [556, 301] width 1113 height 602
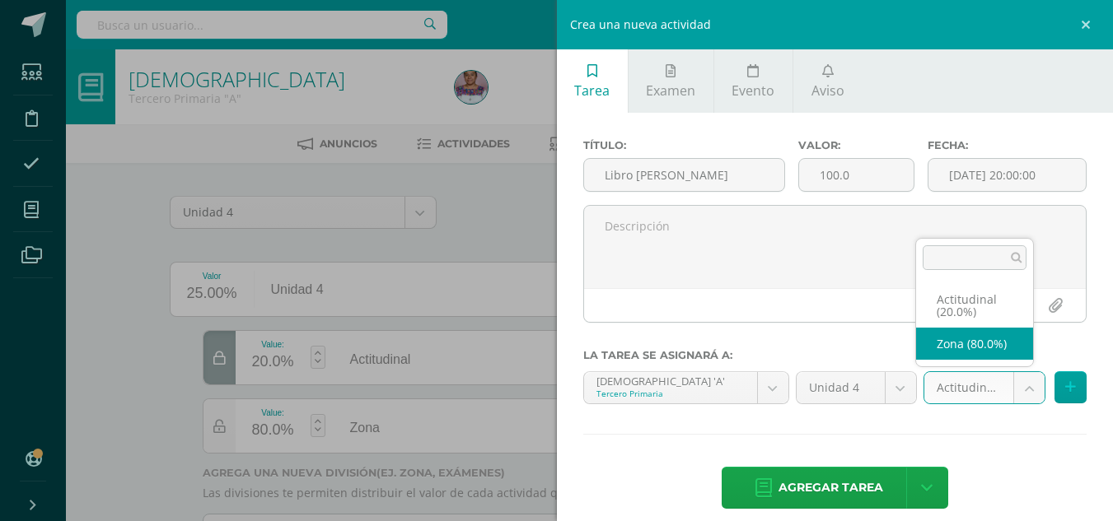
select select "130780"
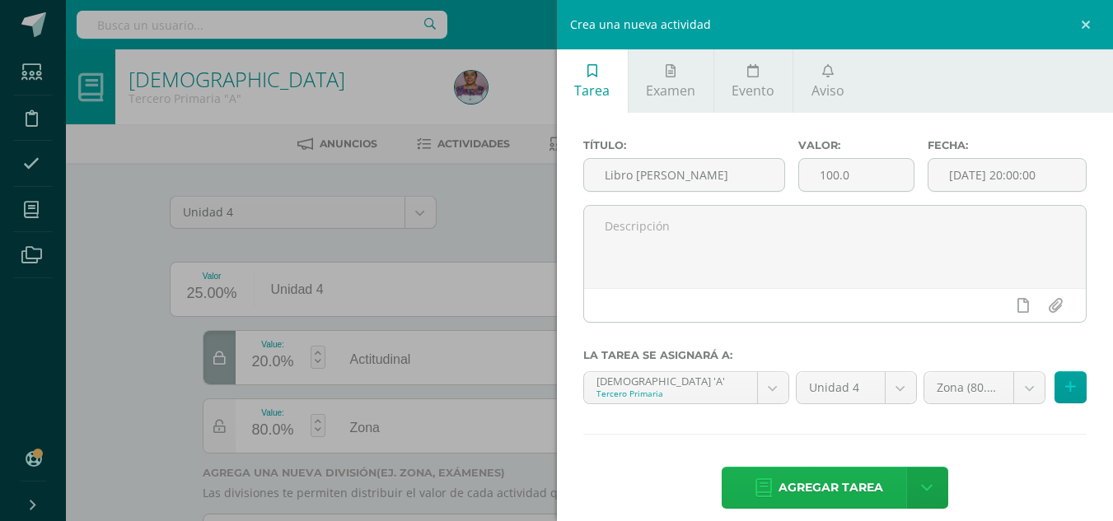
click at [833, 484] on span "Agregar tarea" at bounding box center [830, 488] width 105 height 40
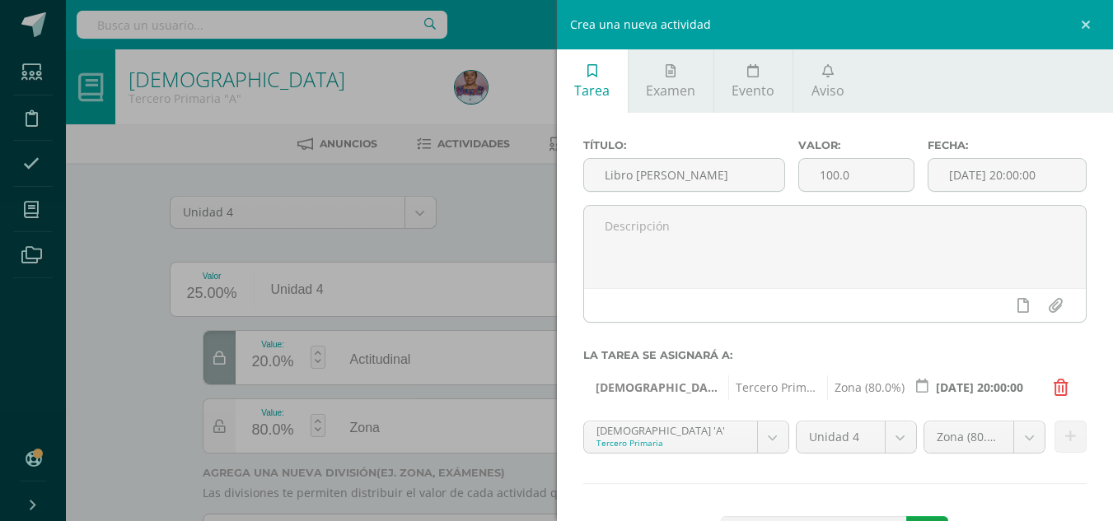
scroll to position [67, 0]
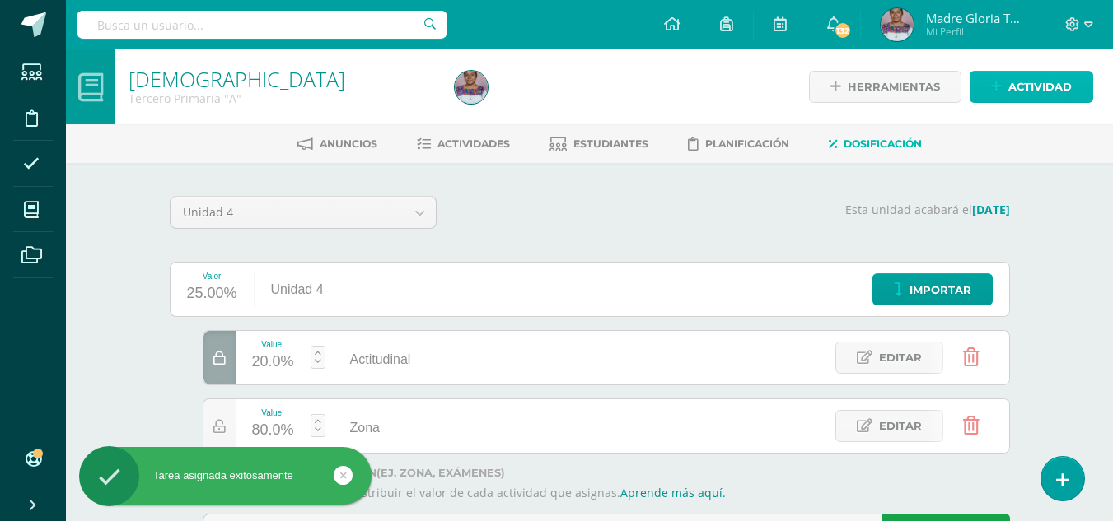
click at [1047, 88] on span "Actividad" at bounding box center [1039, 87] width 63 height 30
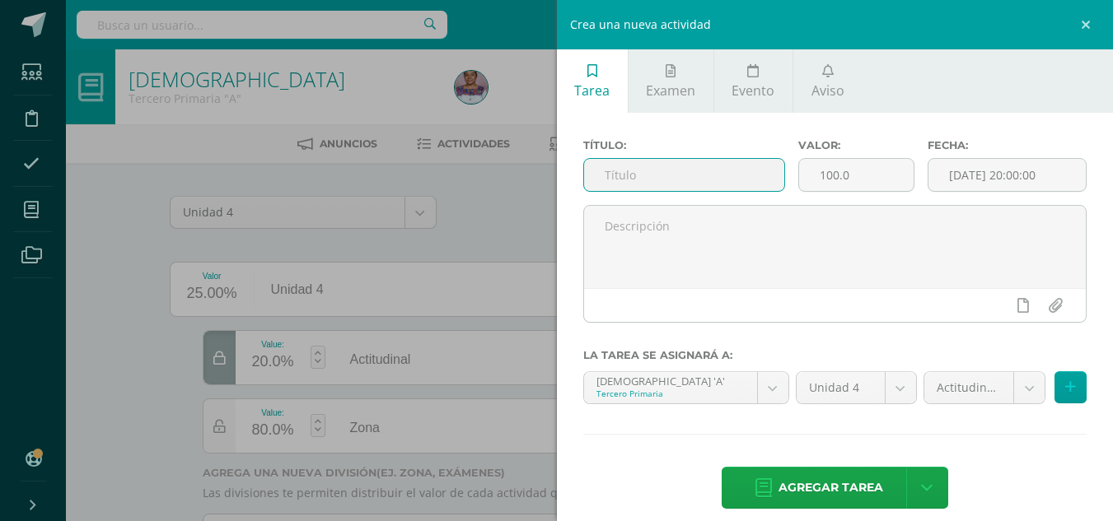
click at [726, 185] on input "text" at bounding box center [684, 175] width 200 height 32
type input "Milagros Eucarísticos"
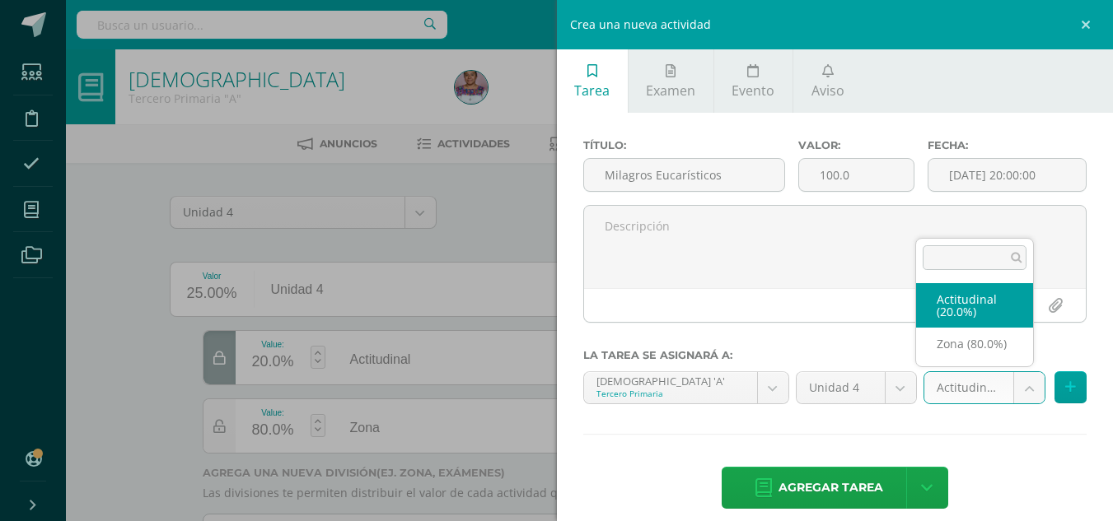
click at [1018, 388] on body "Tarea asignada exitosamente Estudiantes Disciplina Asistencia Mis cursos Archiv…" at bounding box center [556, 301] width 1113 height 602
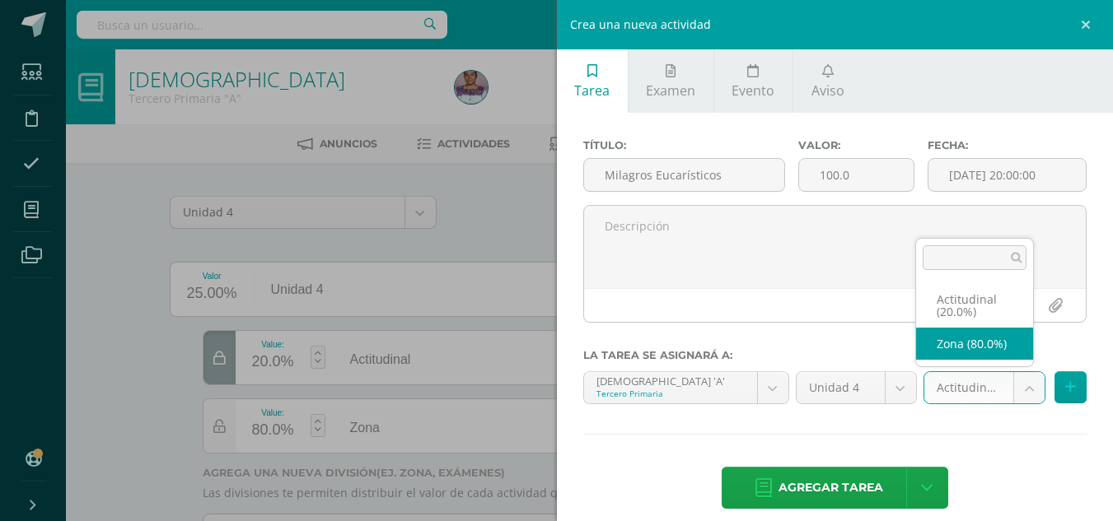
select select "130780"
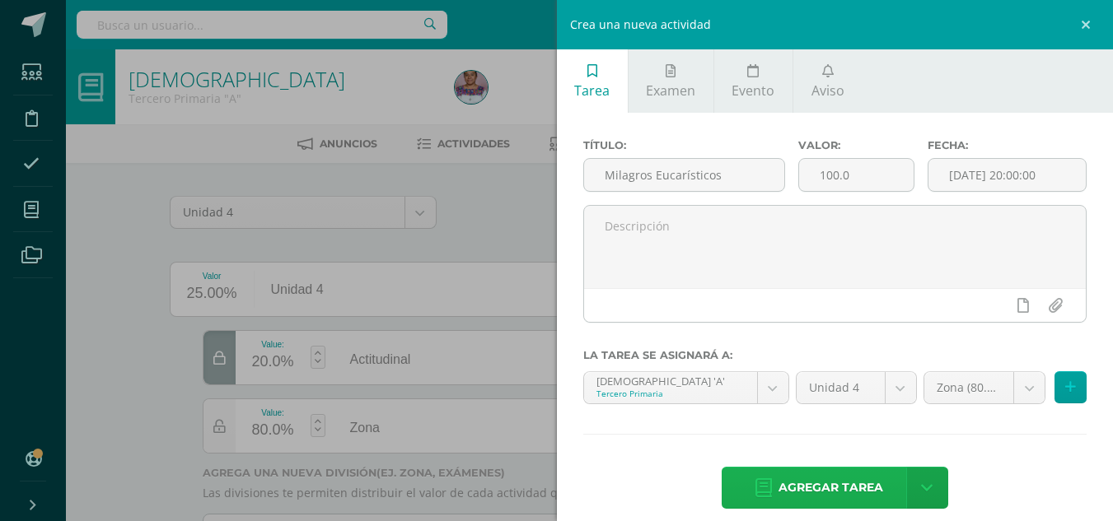
click at [841, 478] on span "Agregar tarea" at bounding box center [830, 488] width 105 height 40
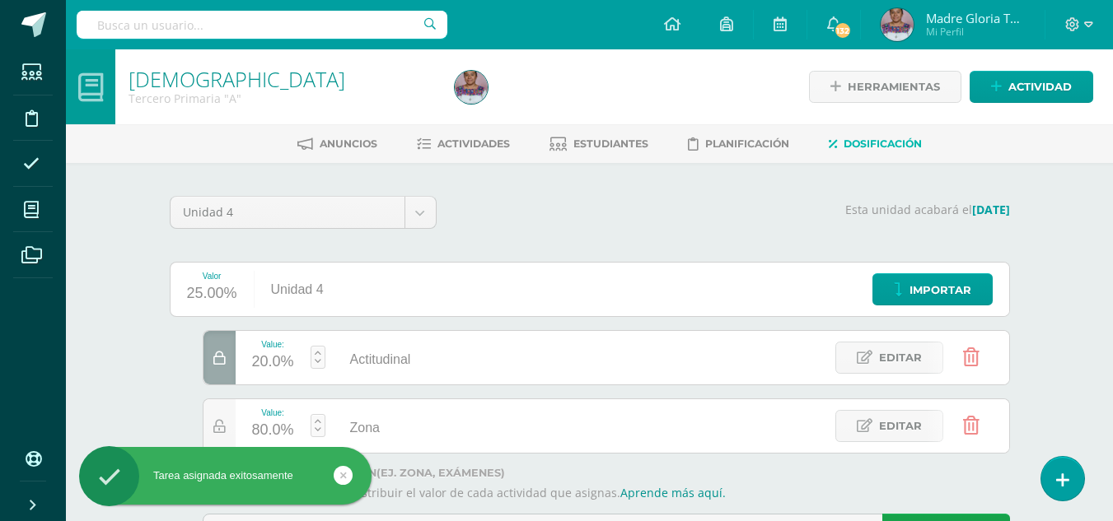
scroll to position [81, 0]
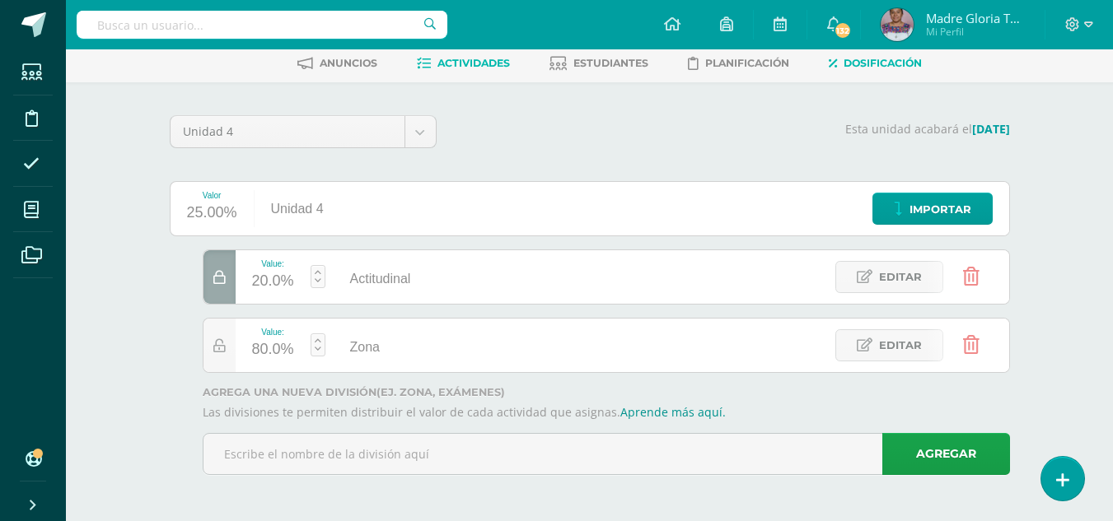
click at [474, 62] on span "Actividades" at bounding box center [473, 63] width 72 height 12
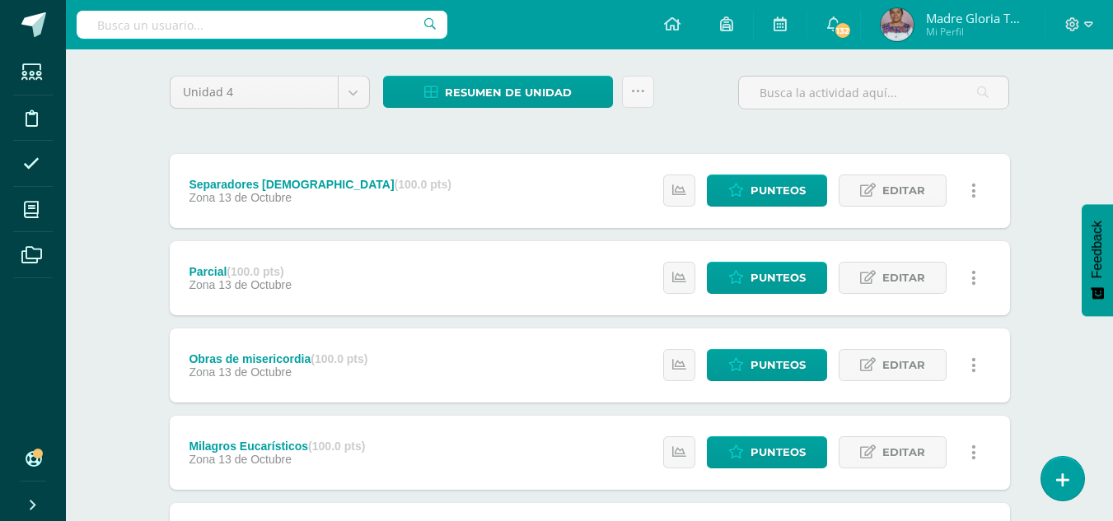
scroll to position [119, 0]
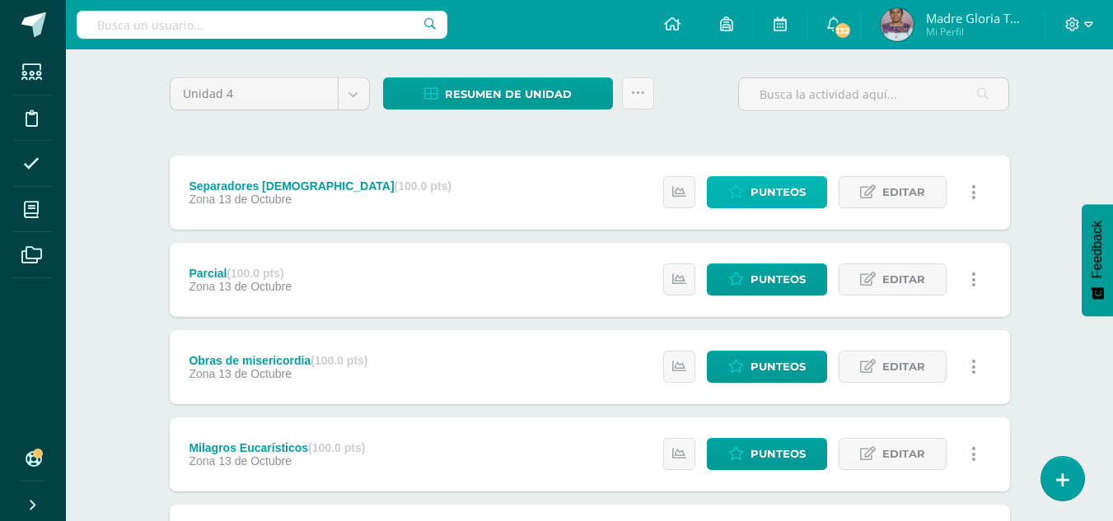
click at [801, 188] on span "Punteos" at bounding box center [777, 192] width 55 height 30
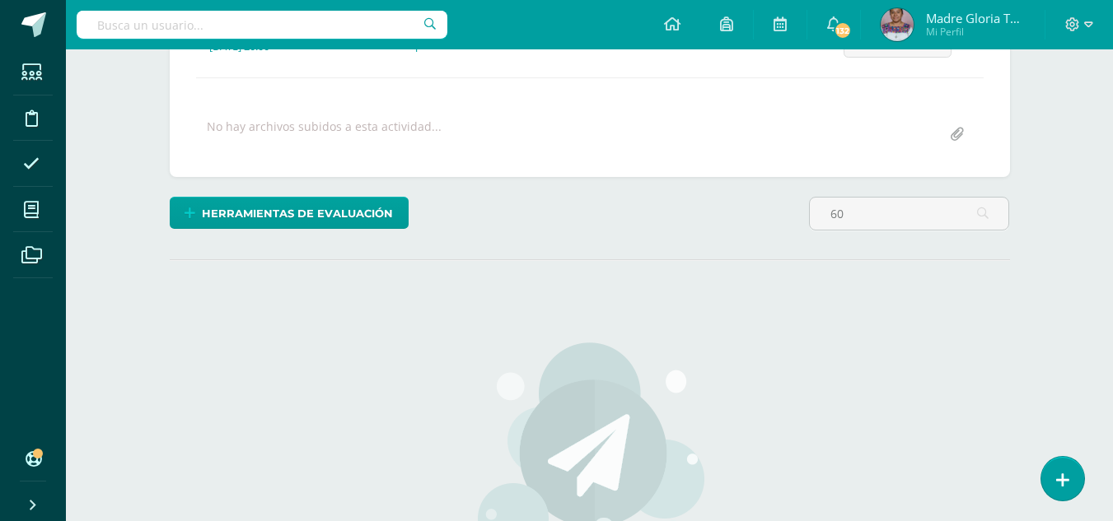
scroll to position [265, 0]
type input "6"
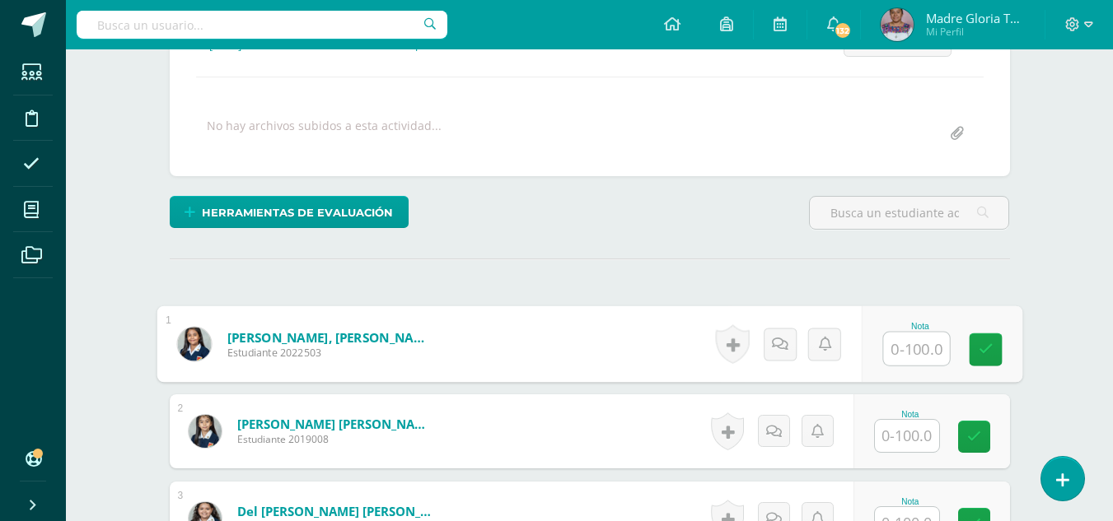
click at [900, 355] on input "text" at bounding box center [916, 349] width 66 height 33
type input "60"
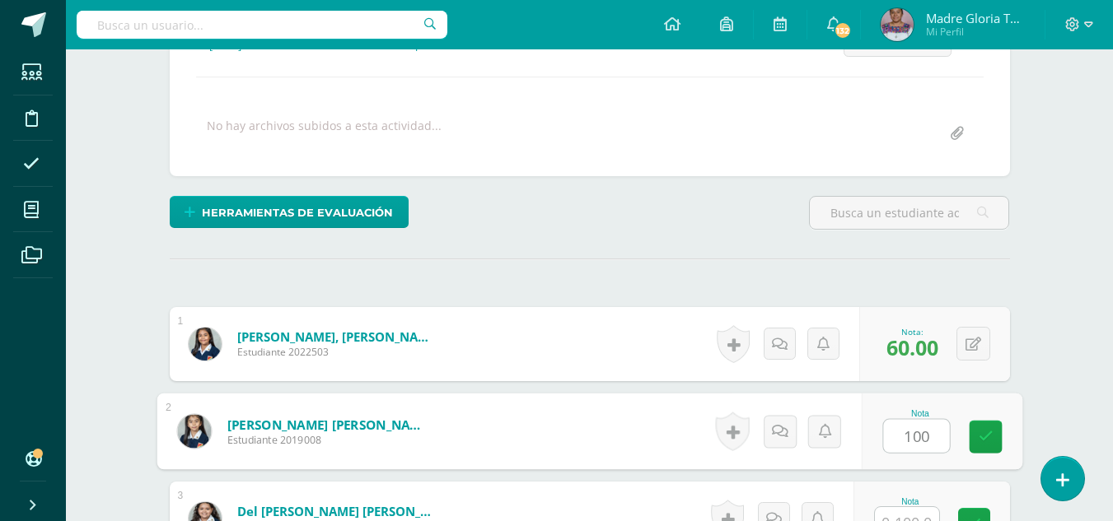
type input "100"
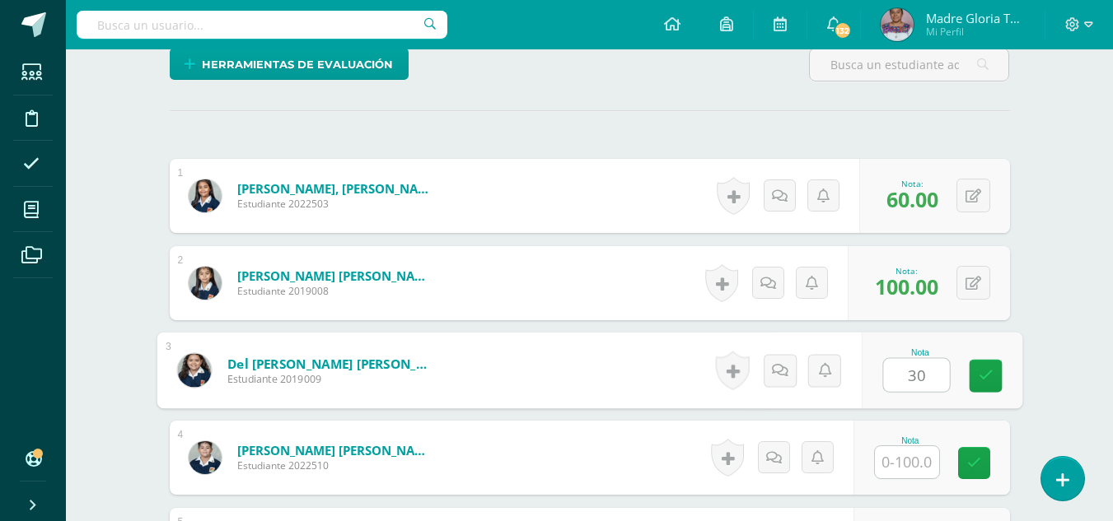
scroll to position [415, 0]
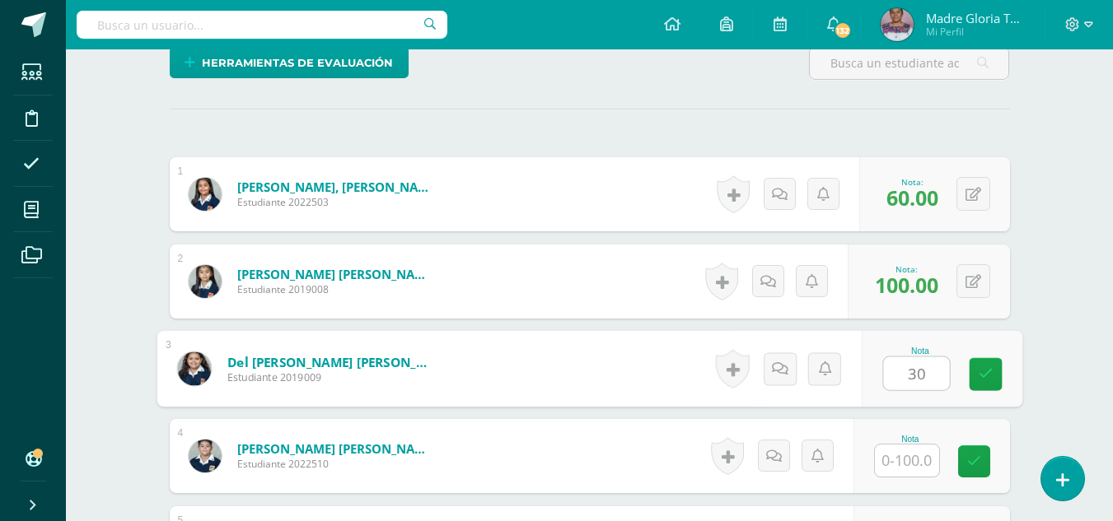
type input "30"
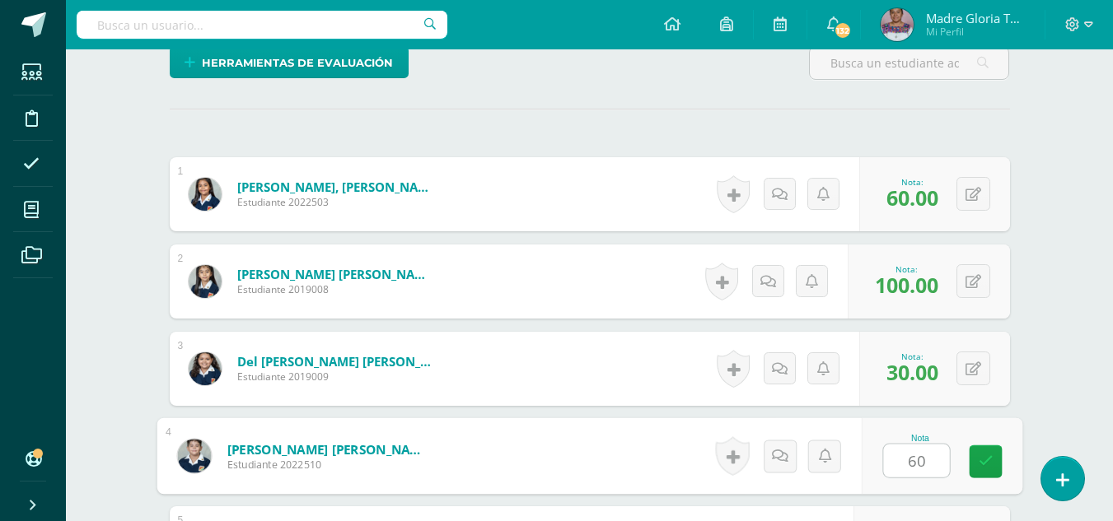
type input "60"
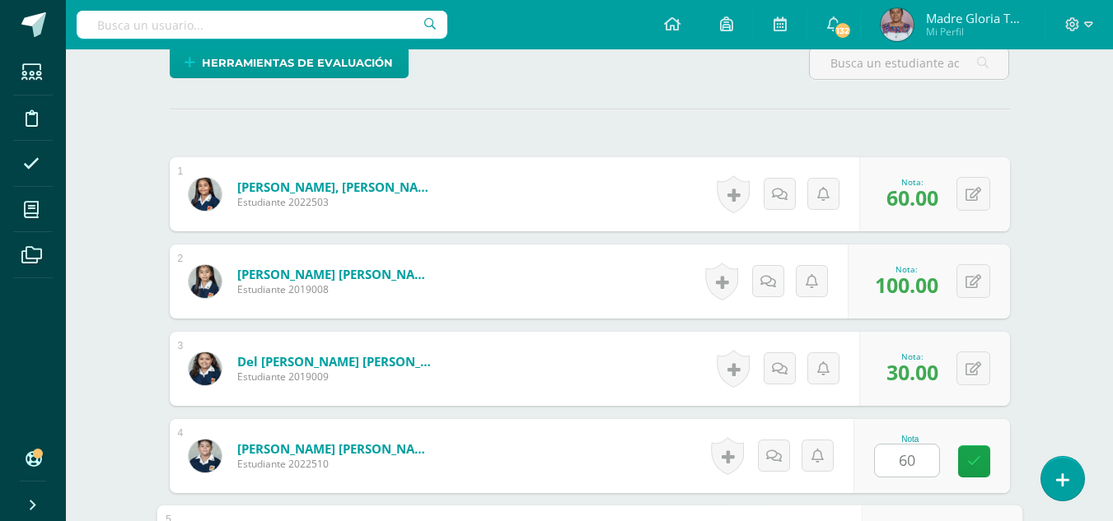
scroll to position [702, 0]
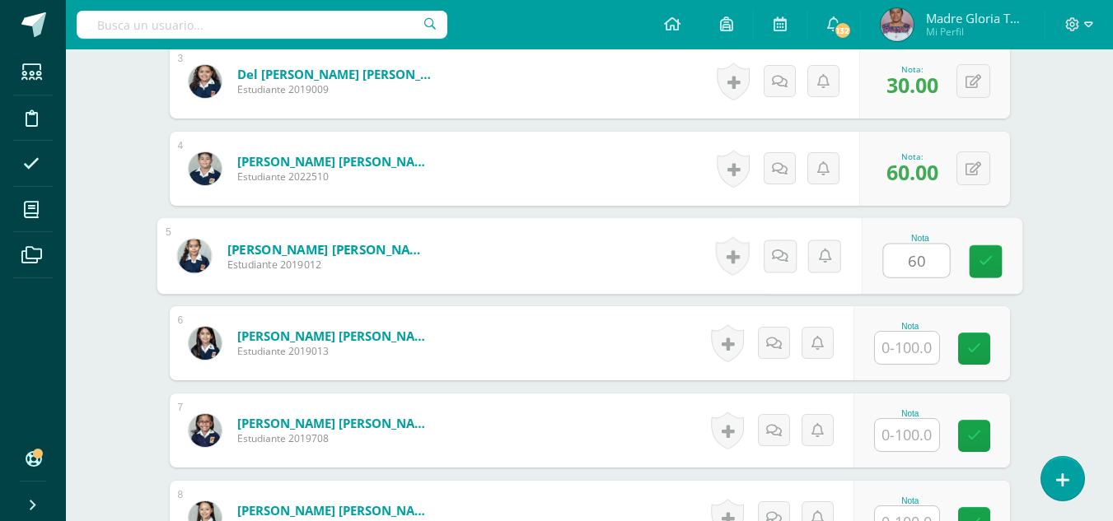
type input "60"
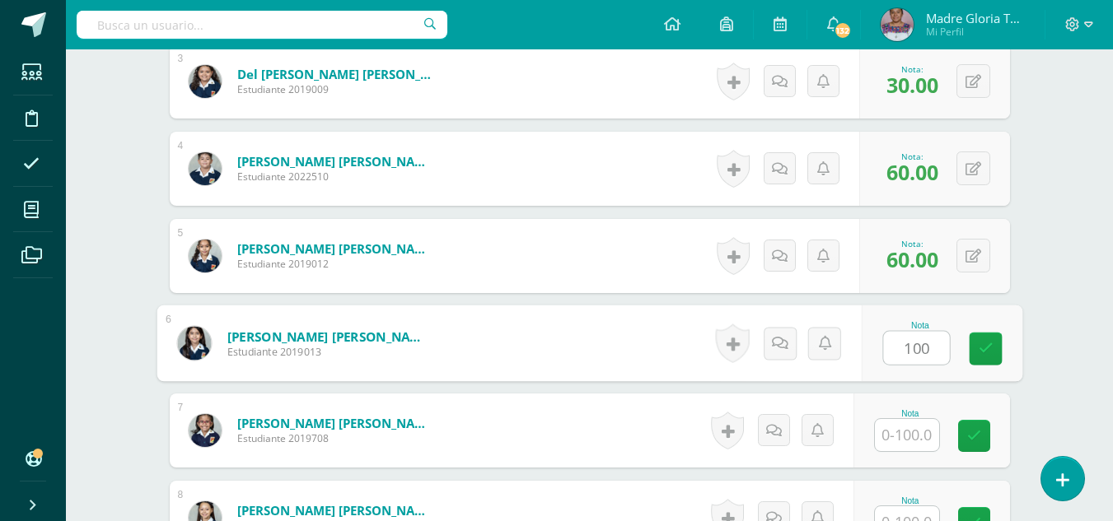
type input "100"
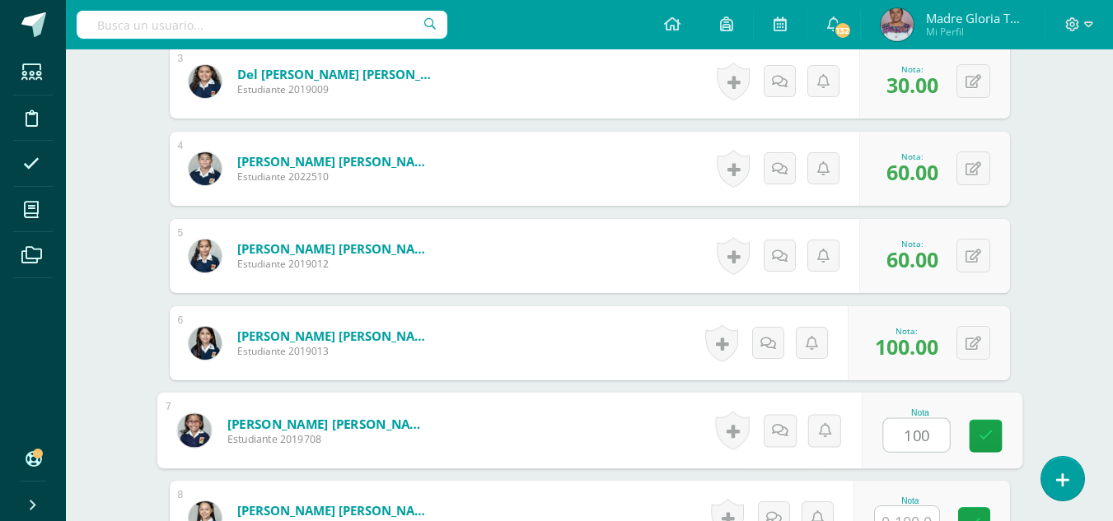
type input "100"
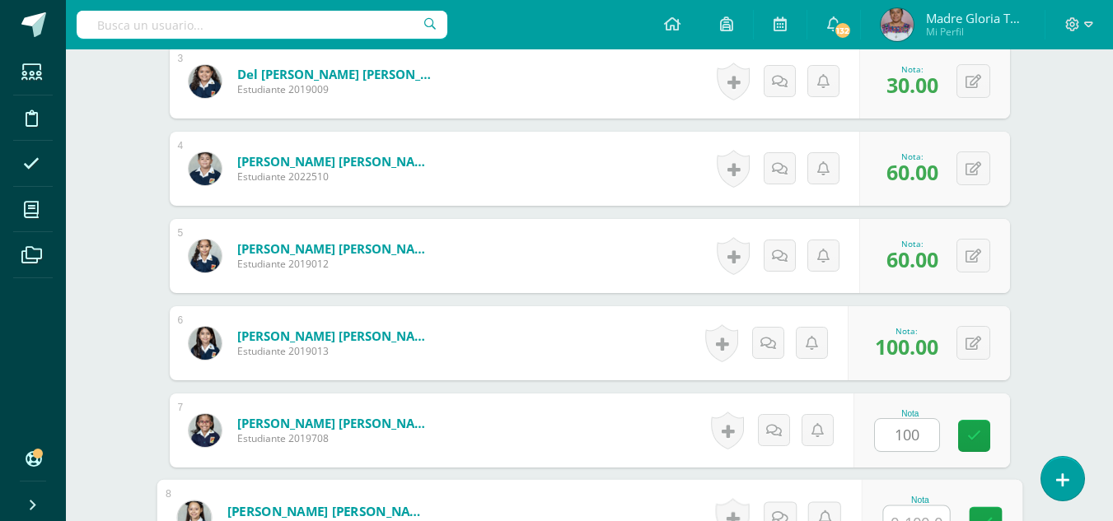
scroll to position [720, 0]
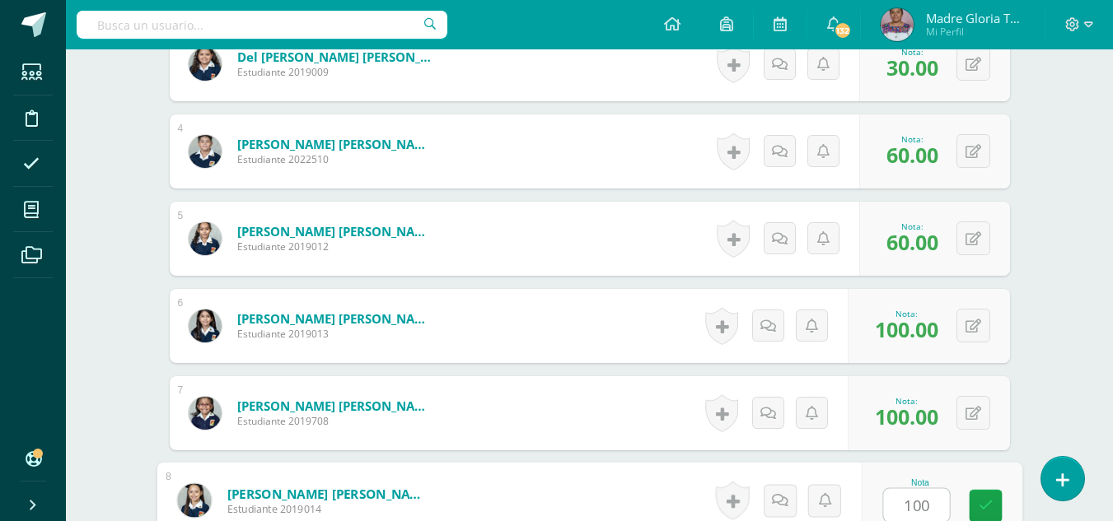
type input "100"
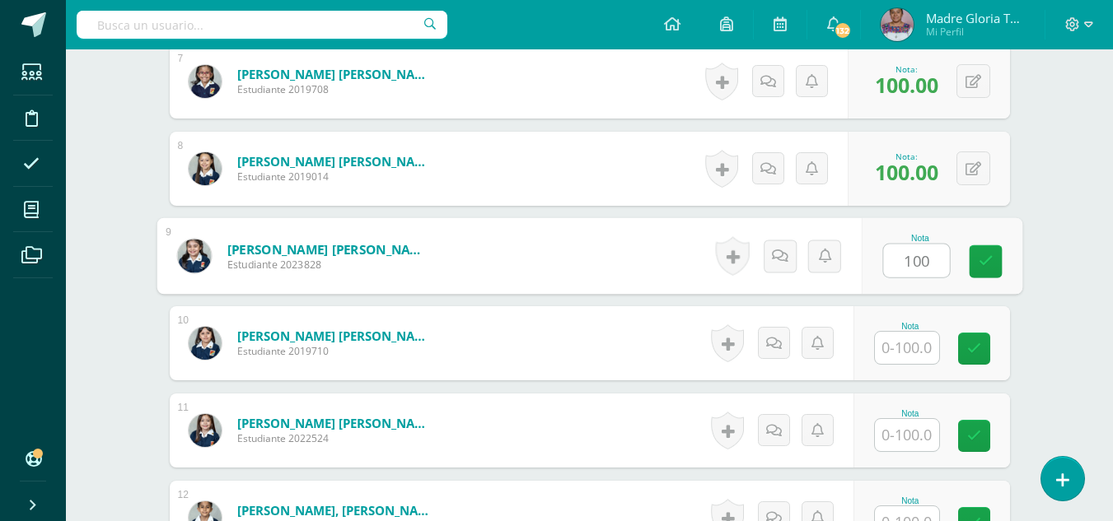
type input "100"
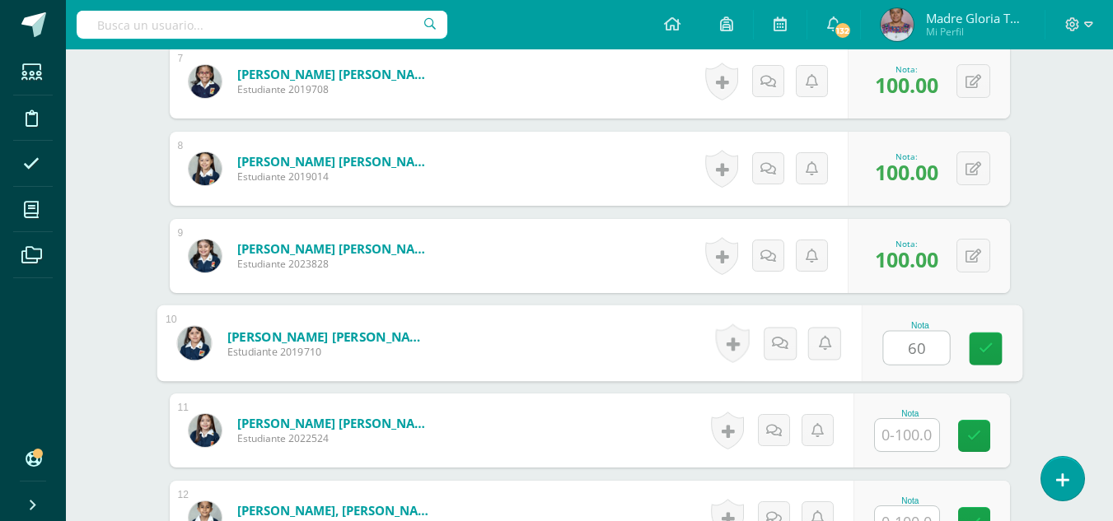
type input "60"
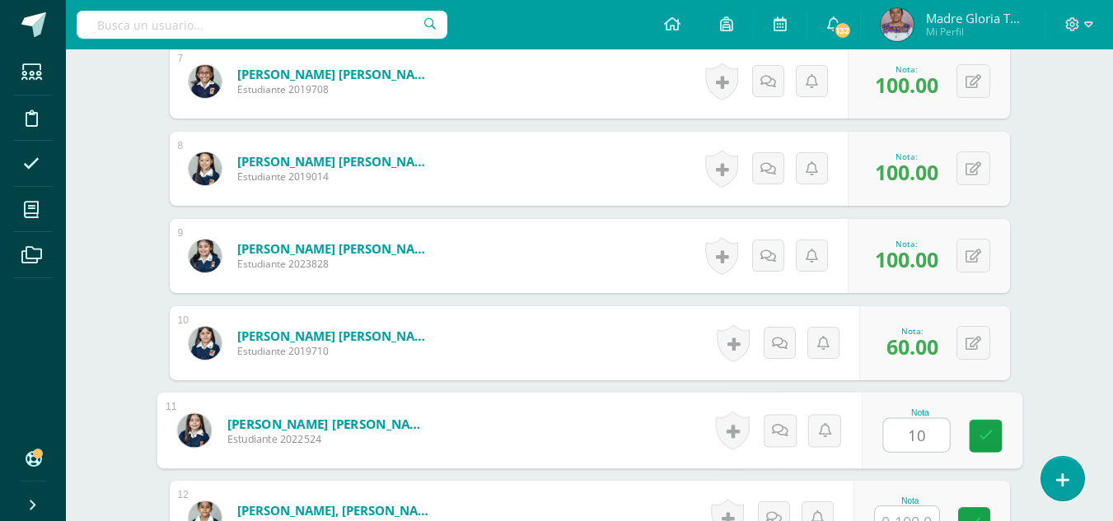
type input "10"
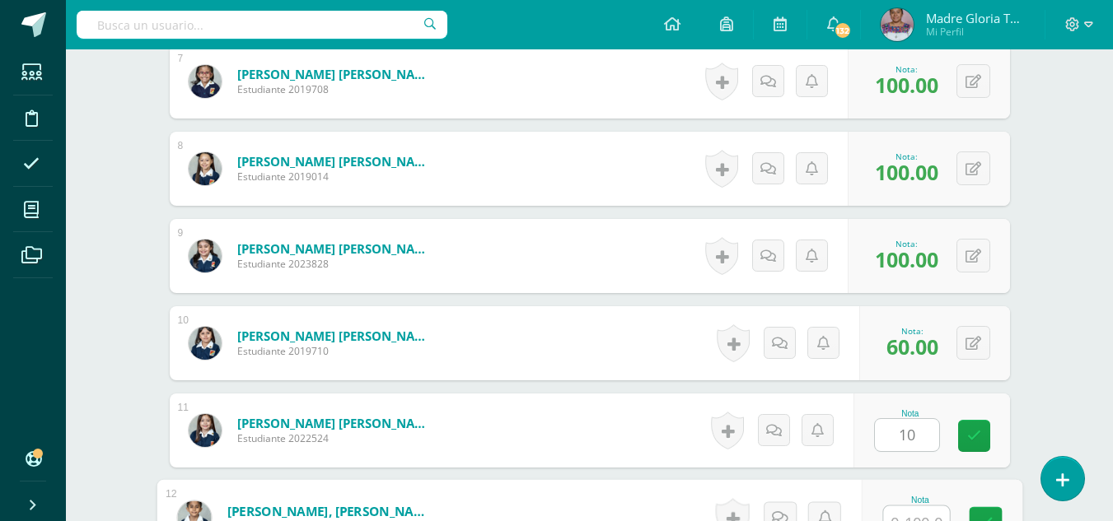
scroll to position [1069, 0]
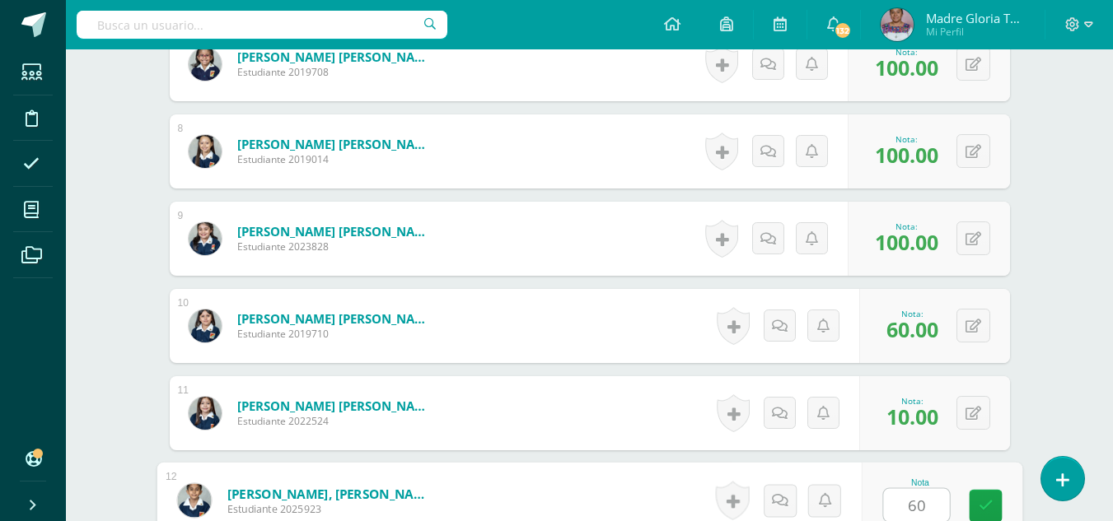
type input "60"
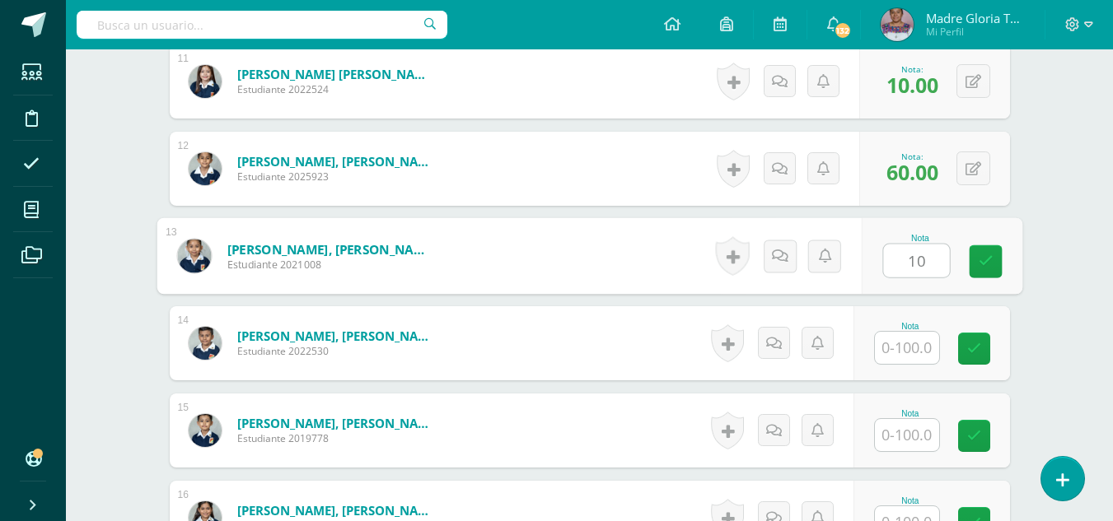
type input "10"
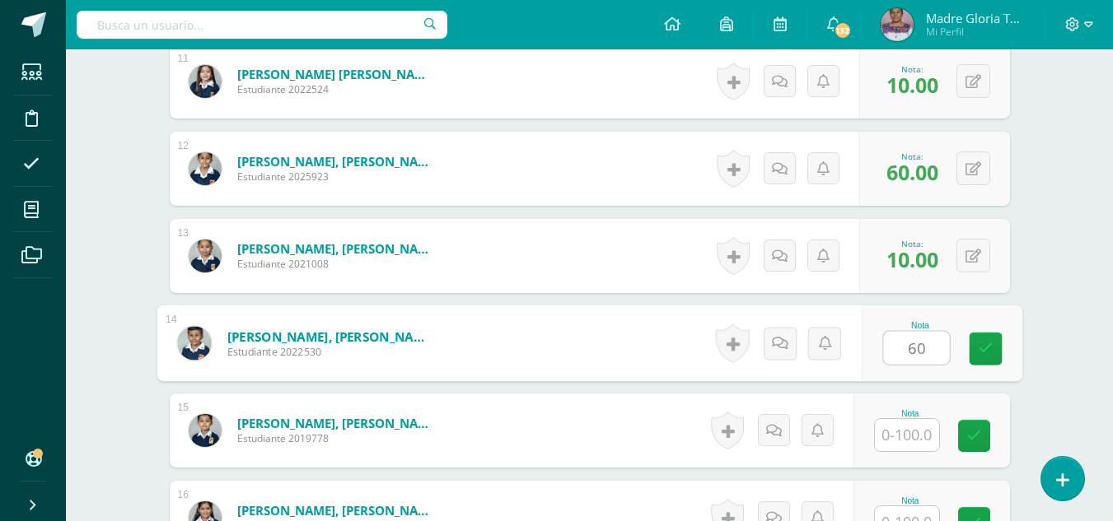
type input "60"
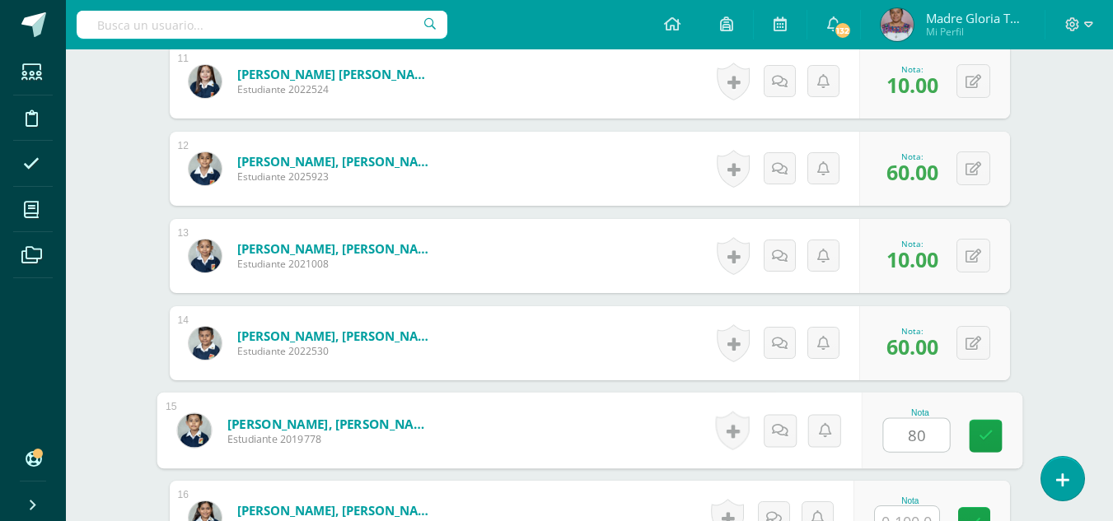
type input "80"
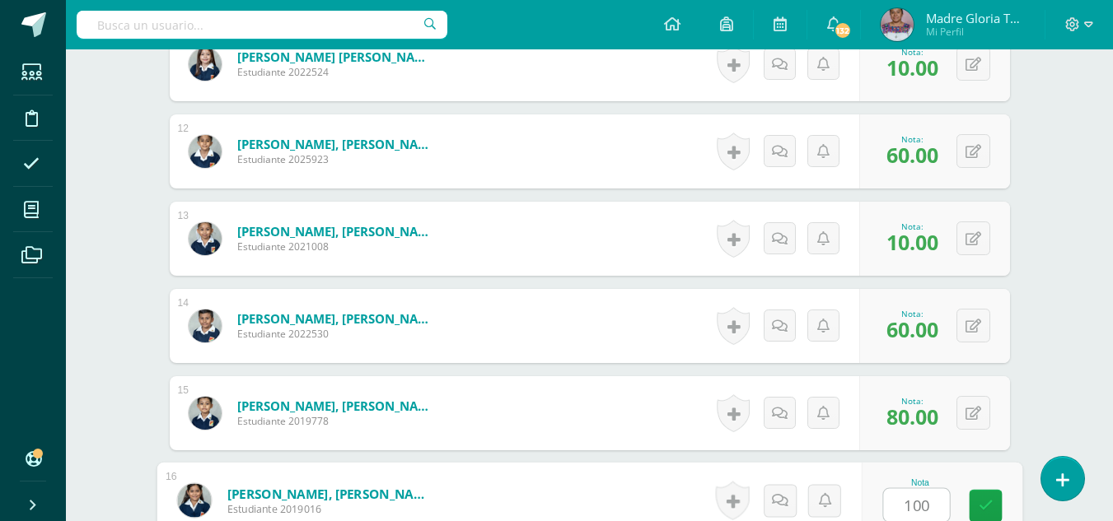
type input "100"
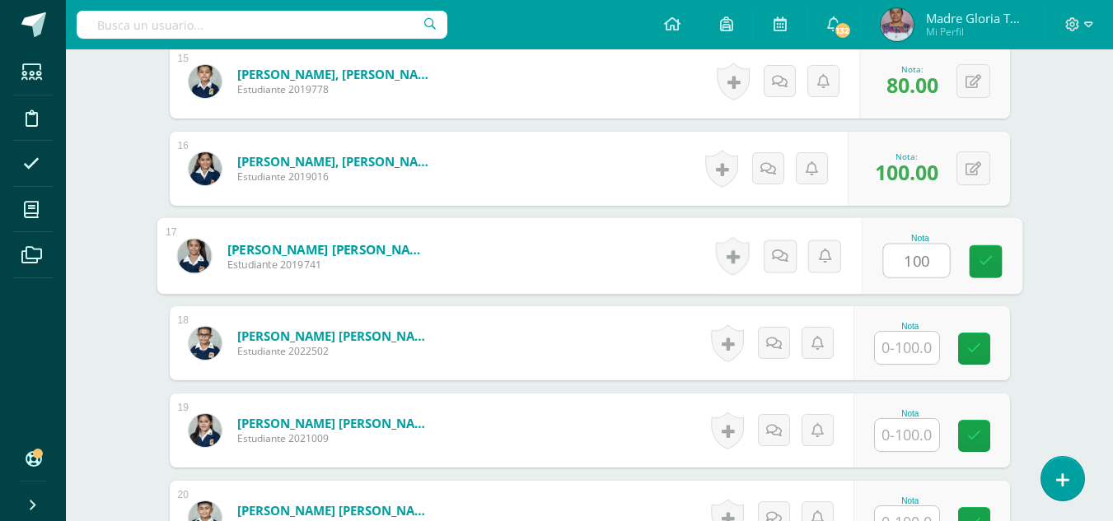
type input "100"
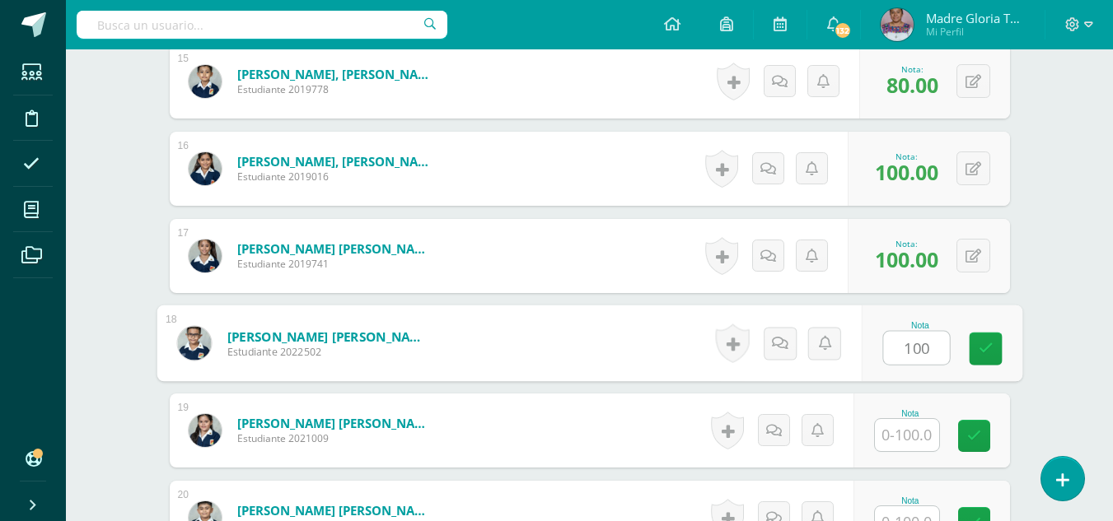
type input "100"
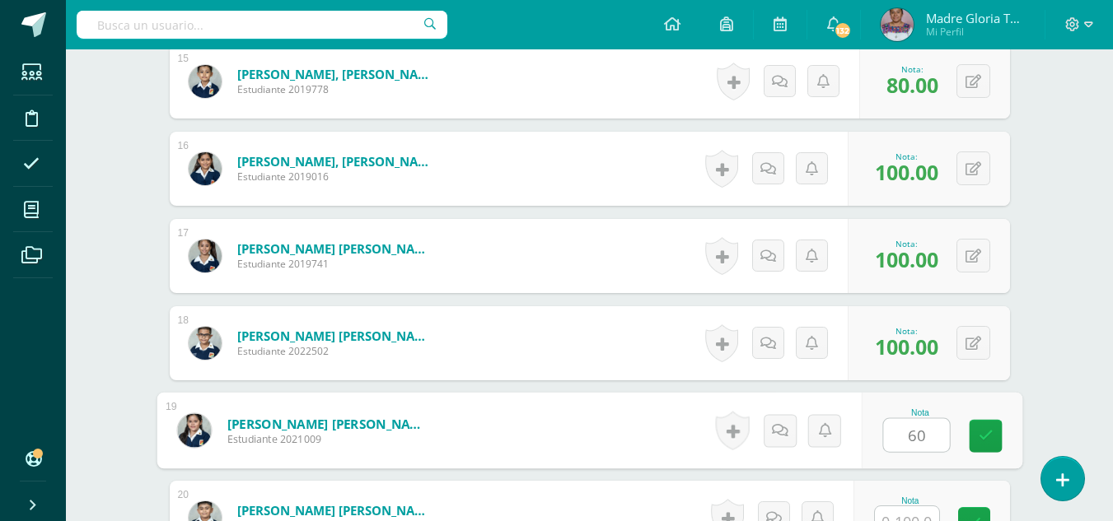
type input "60"
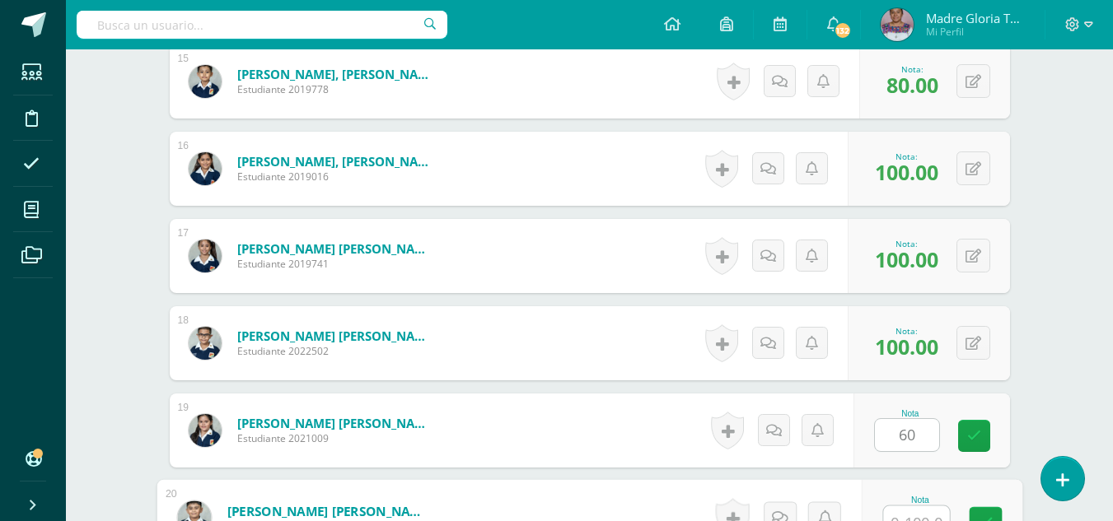
scroll to position [1767, 0]
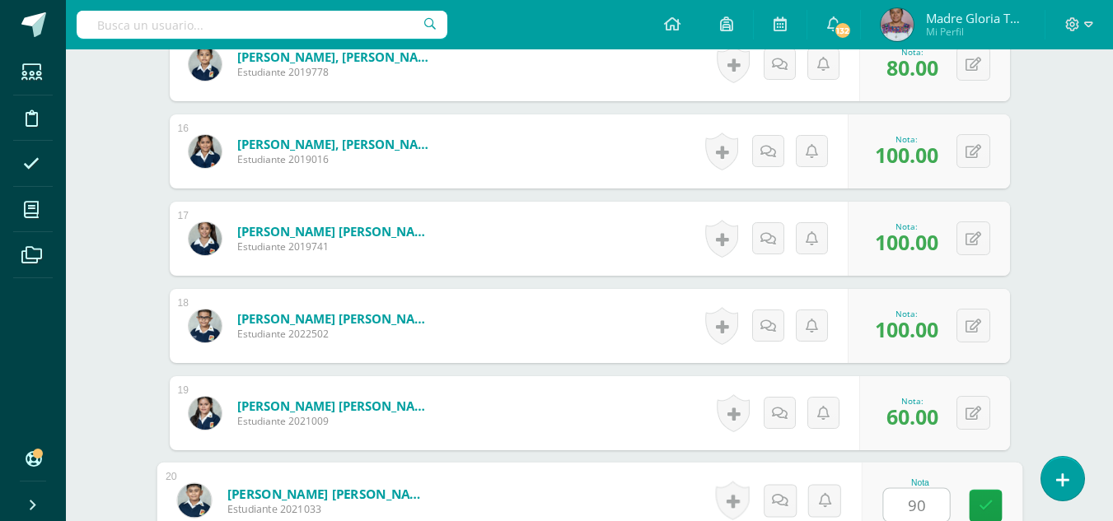
type input "90"
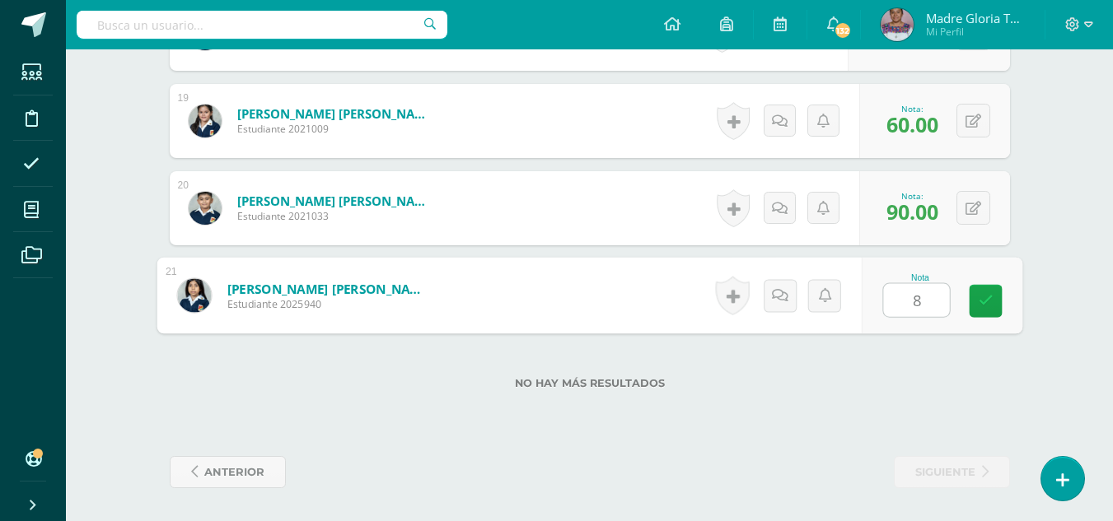
type input "80"
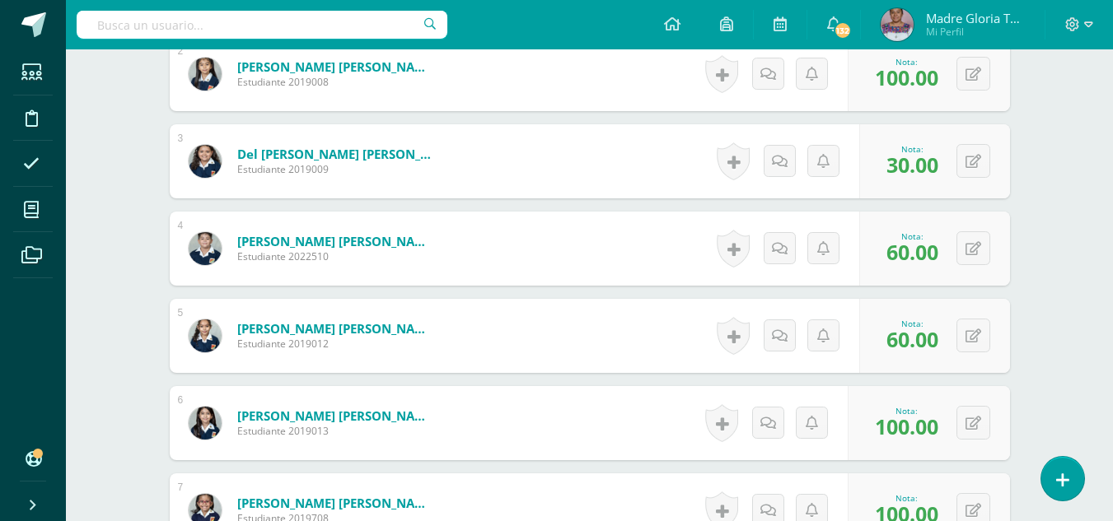
scroll to position [622, 0]
click at [971, 166] on button at bounding box center [973, 162] width 34 height 34
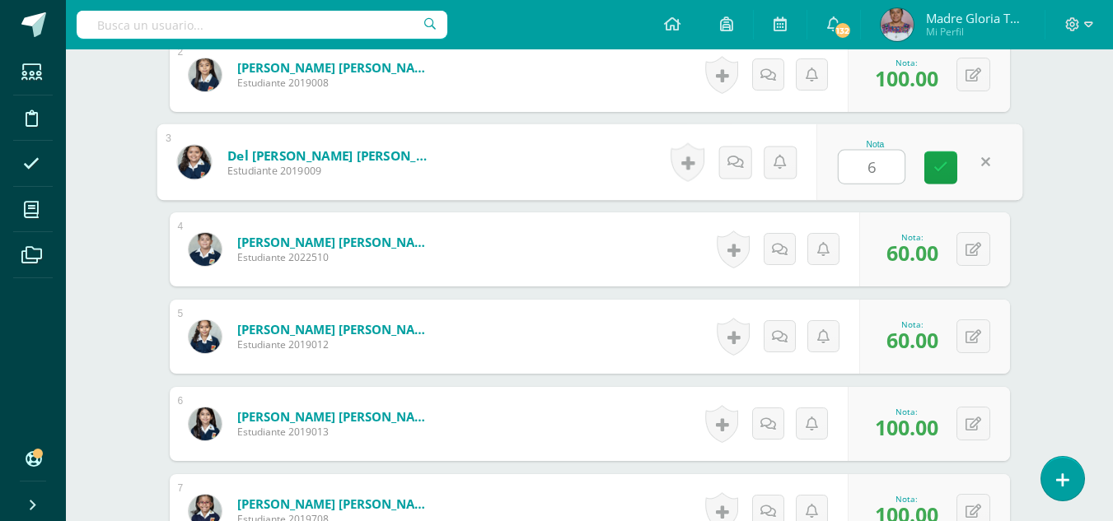
type input "60"
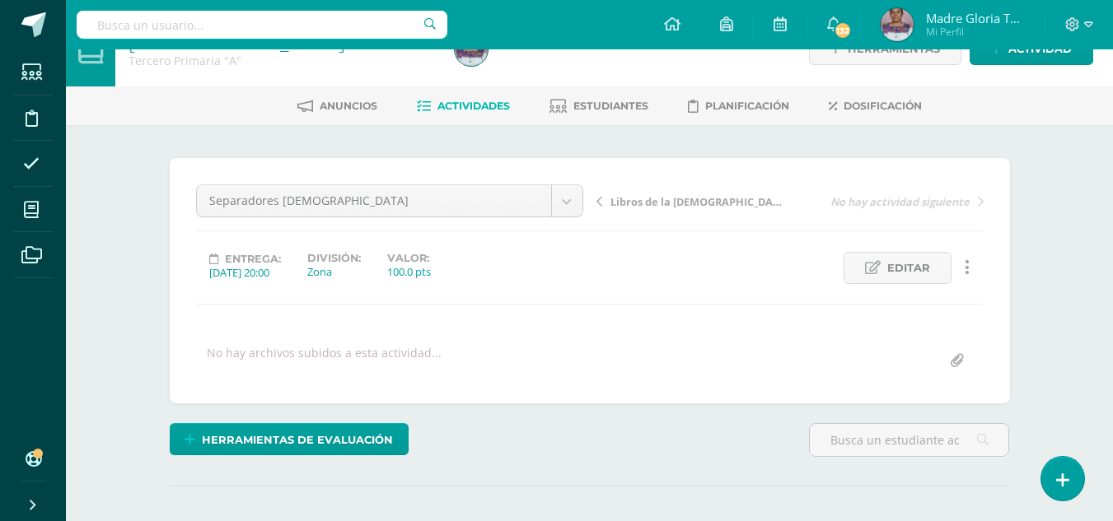
scroll to position [0, 0]
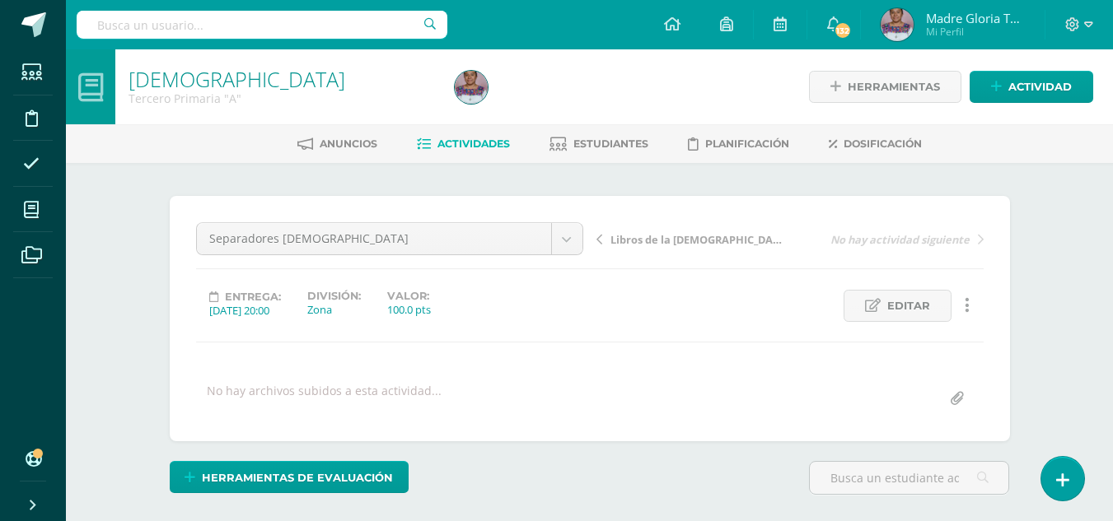
click at [479, 146] on span "Actividades" at bounding box center [473, 144] width 72 height 12
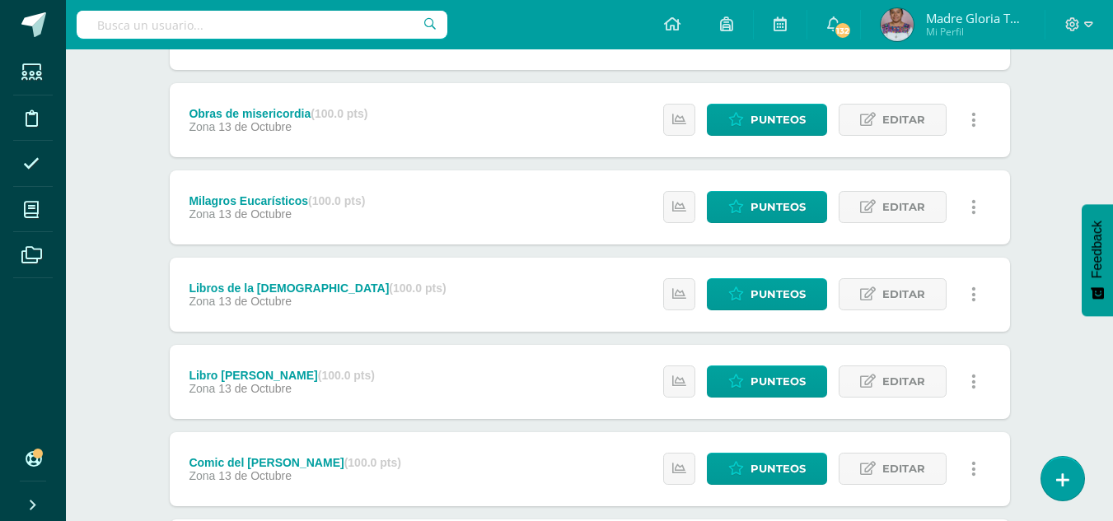
scroll to position [366, 0]
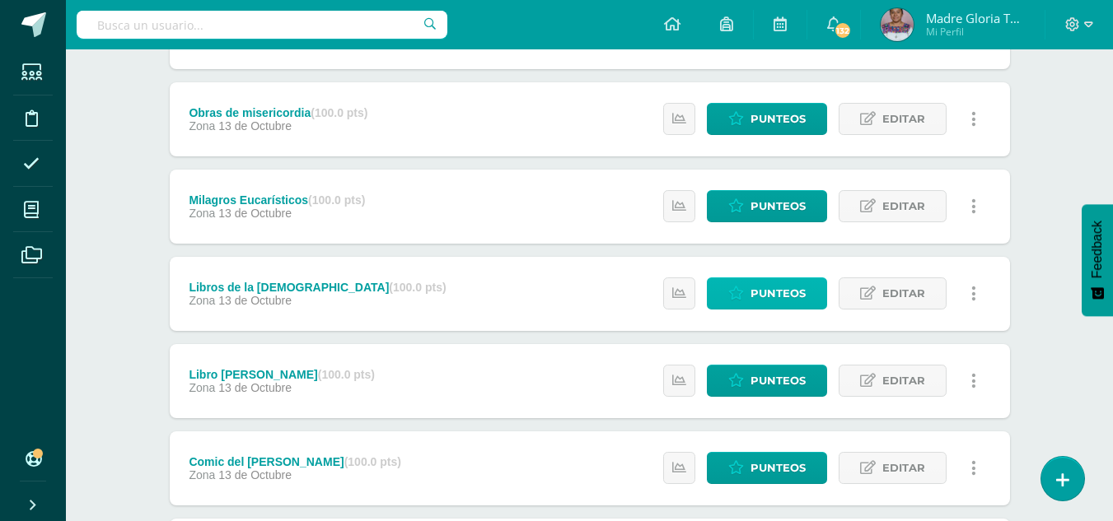
click at [774, 297] on span "Punteos" at bounding box center [777, 293] width 55 height 30
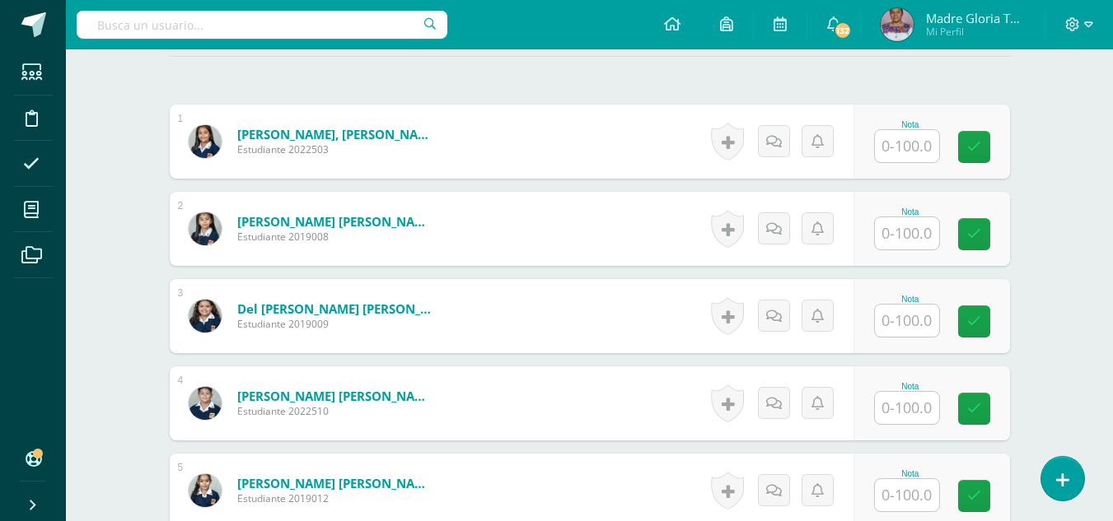
scroll to position [469, 0]
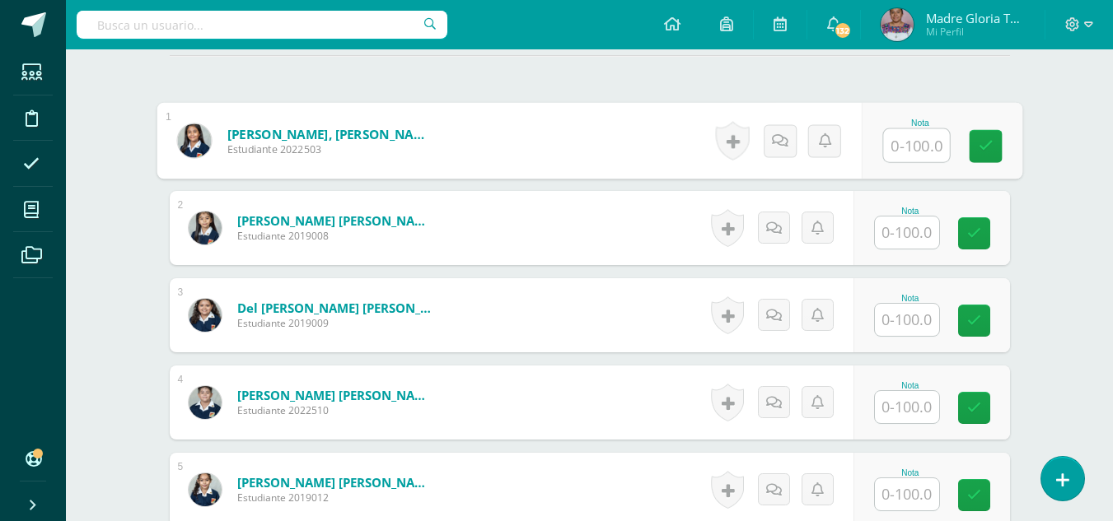
click at [909, 145] on input "text" at bounding box center [916, 145] width 66 height 33
type input "0"
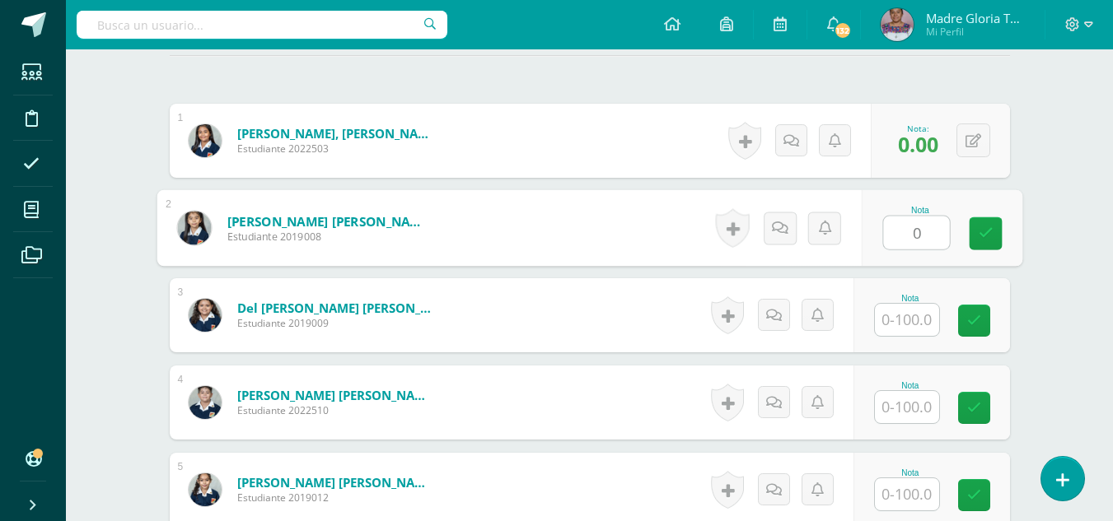
type input "0"
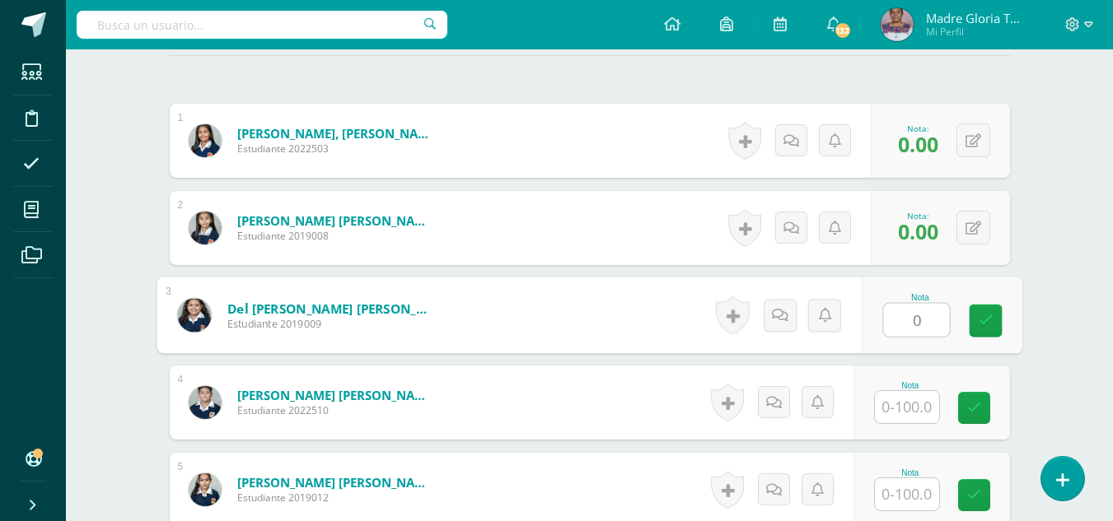
type input "0"
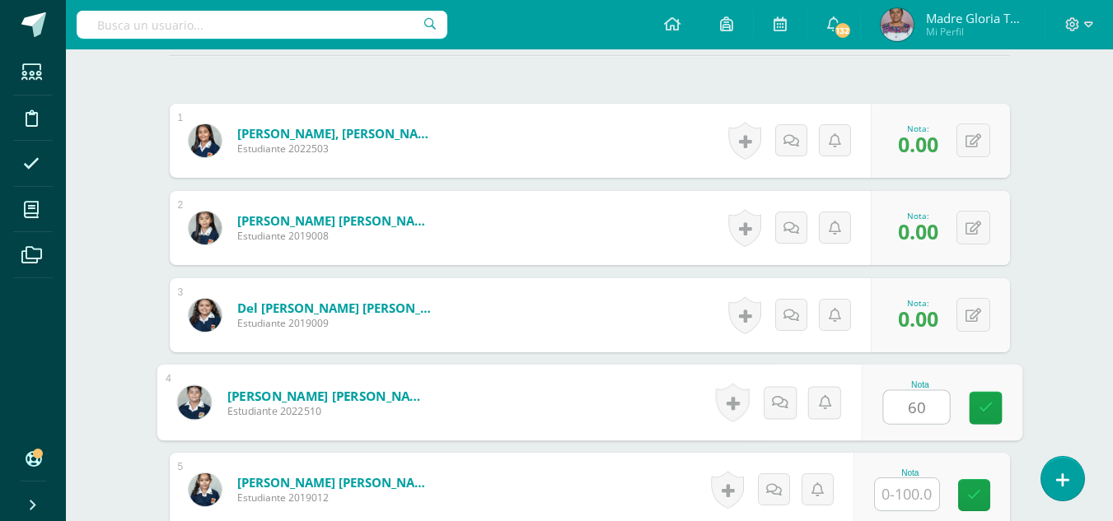
type input "60"
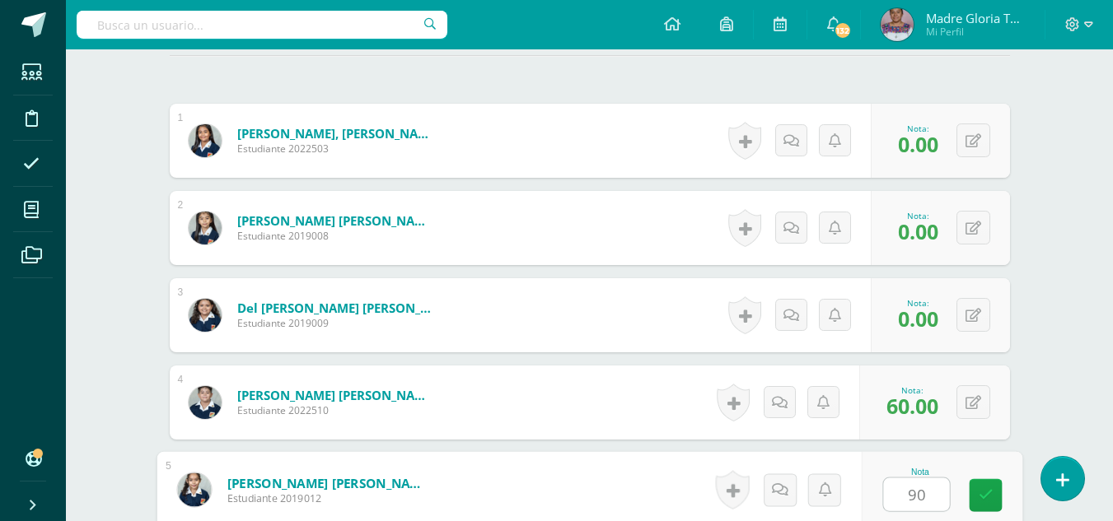
type input "90"
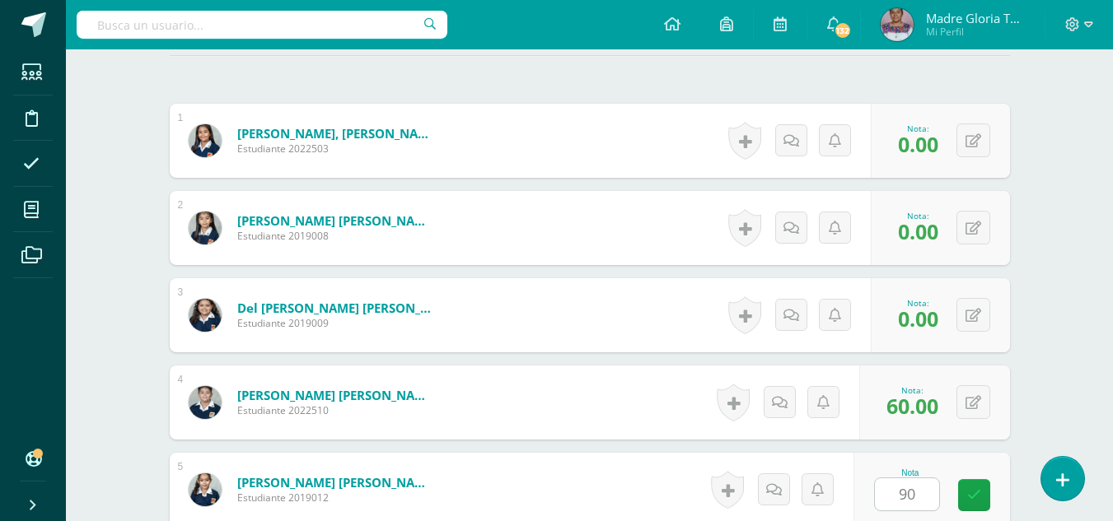
scroll to position [790, 0]
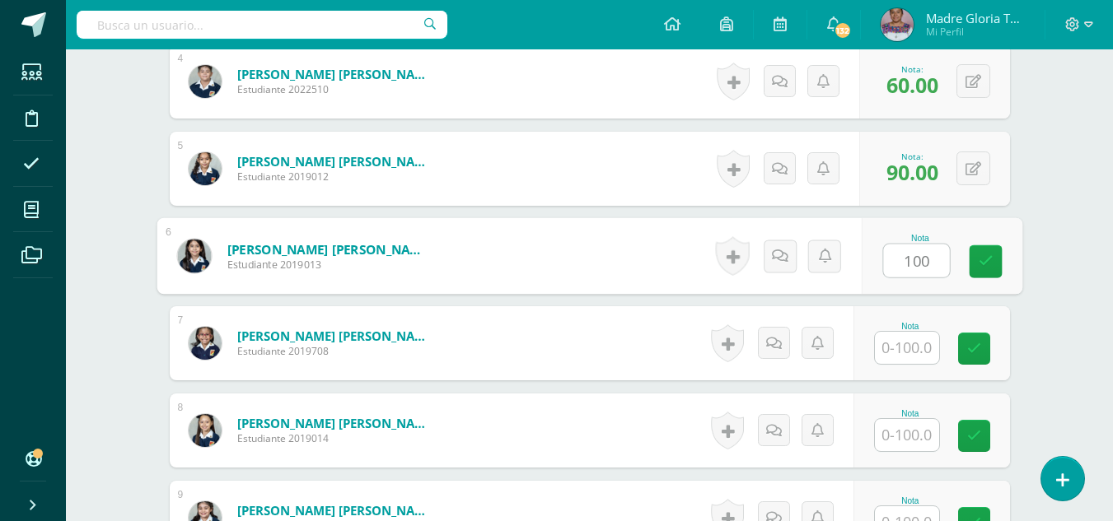
type input "100"
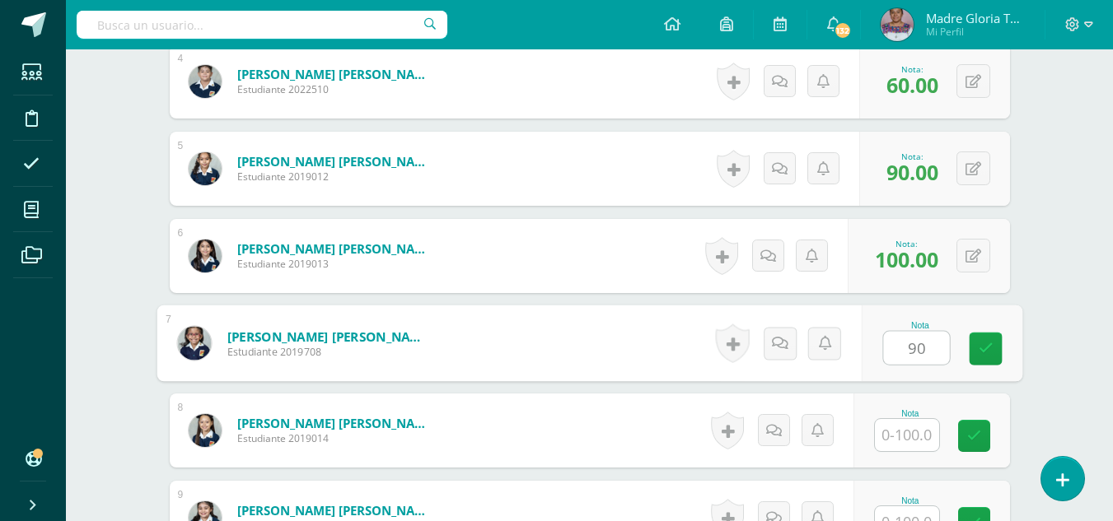
type input "90"
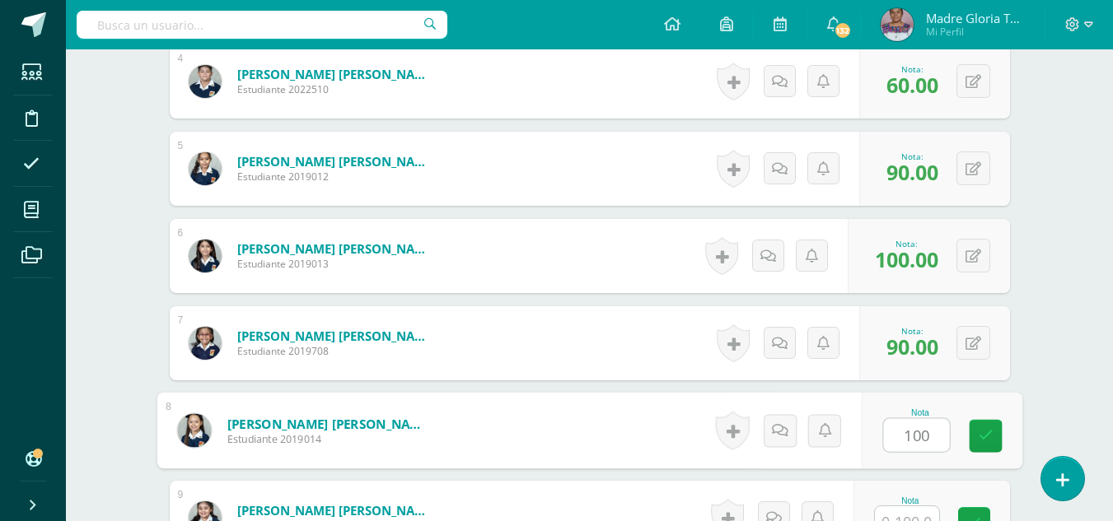
type input "100"
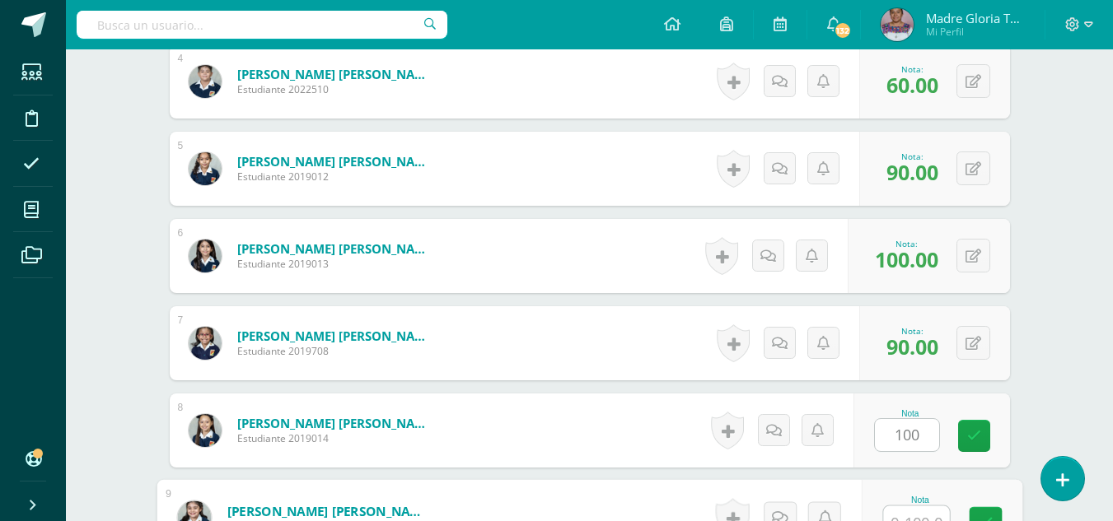
scroll to position [807, 0]
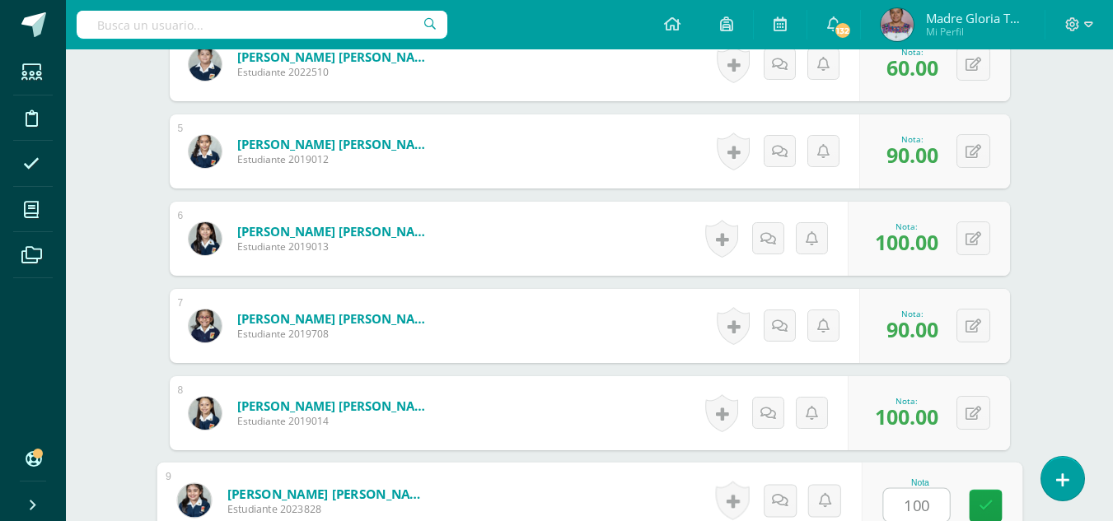
type input "100"
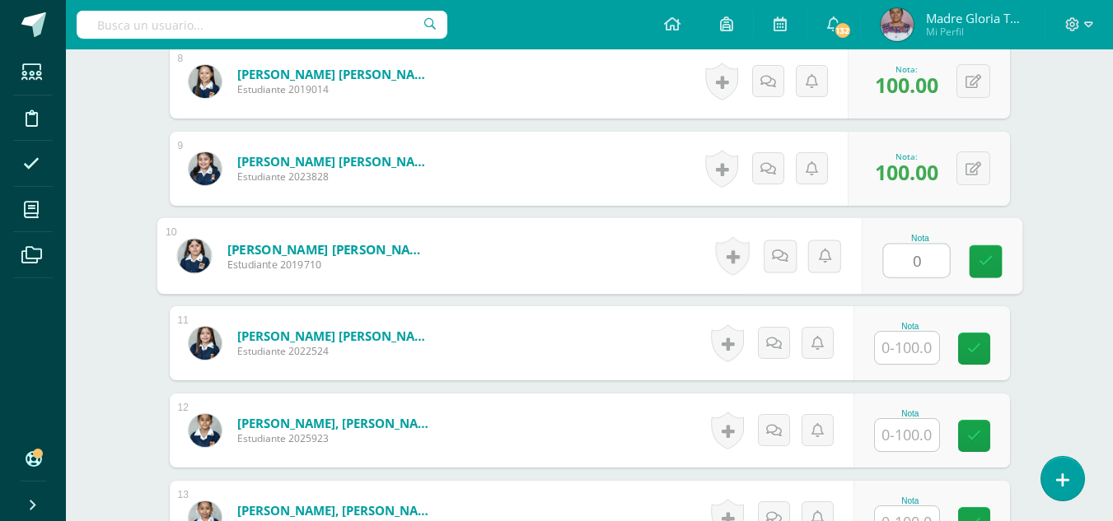
type input "0"
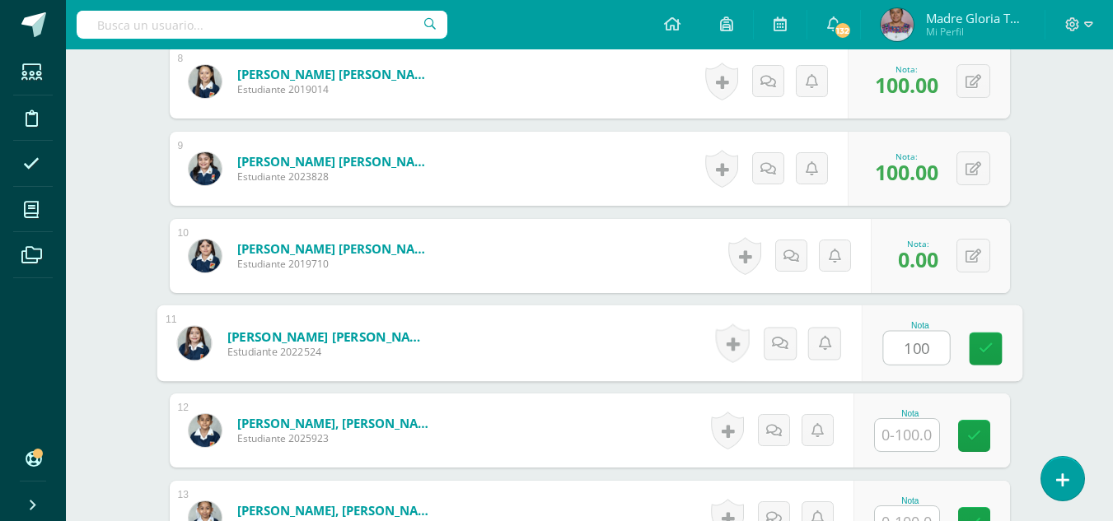
type input "100"
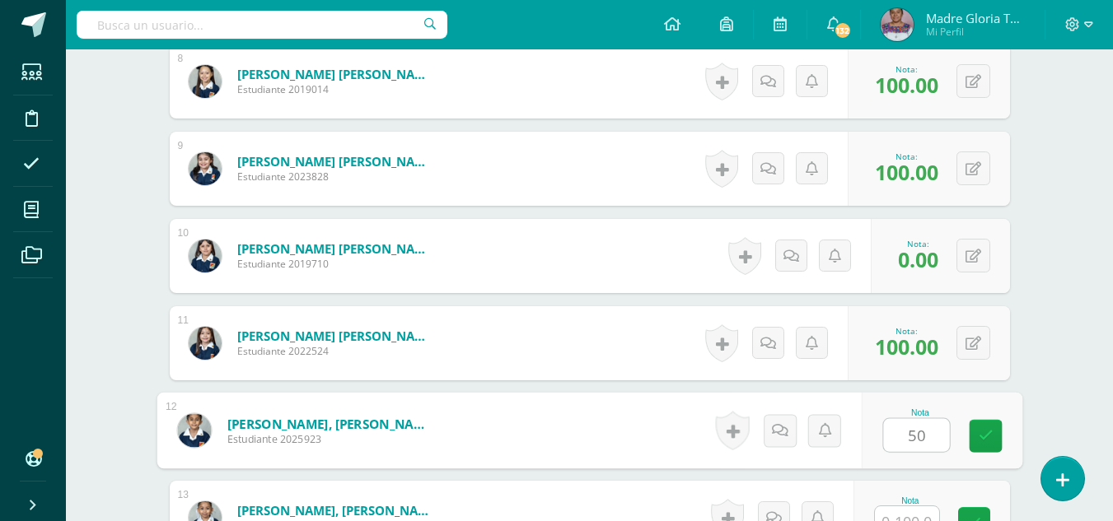
type input "50"
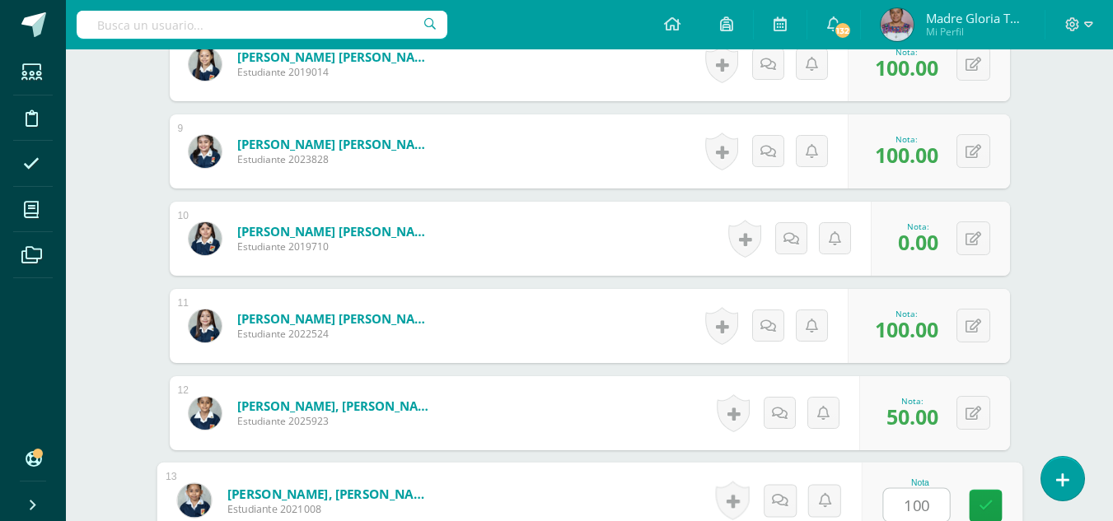
type input "100"
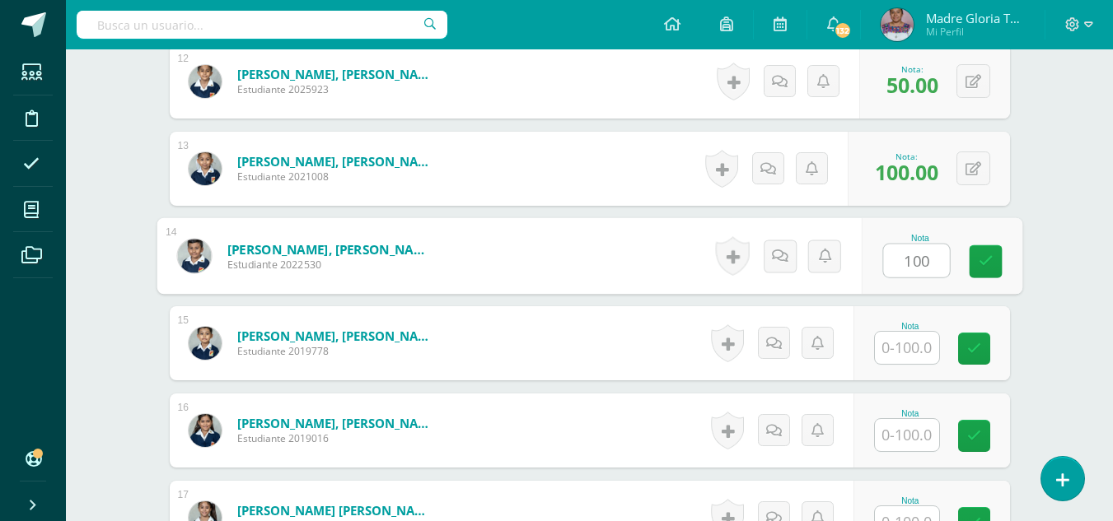
type input "100"
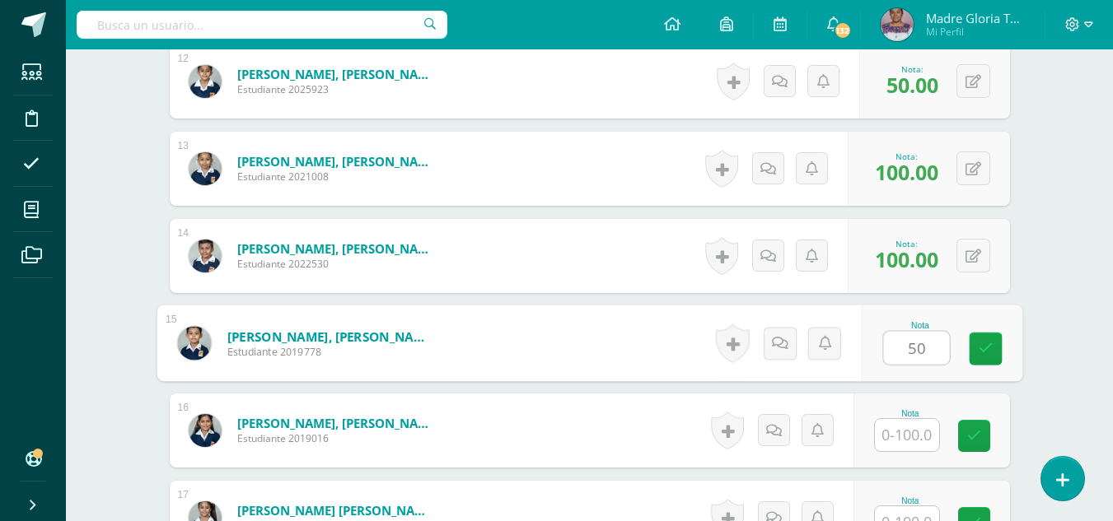
type input "50"
click at [962, 352] on div "0 Logros Logros obtenidos Aún no hay logros agregados Nota: 50.00" at bounding box center [944, 344] width 155 height 77
click at [976, 339] on icon at bounding box center [984, 343] width 16 height 14
type input "0"
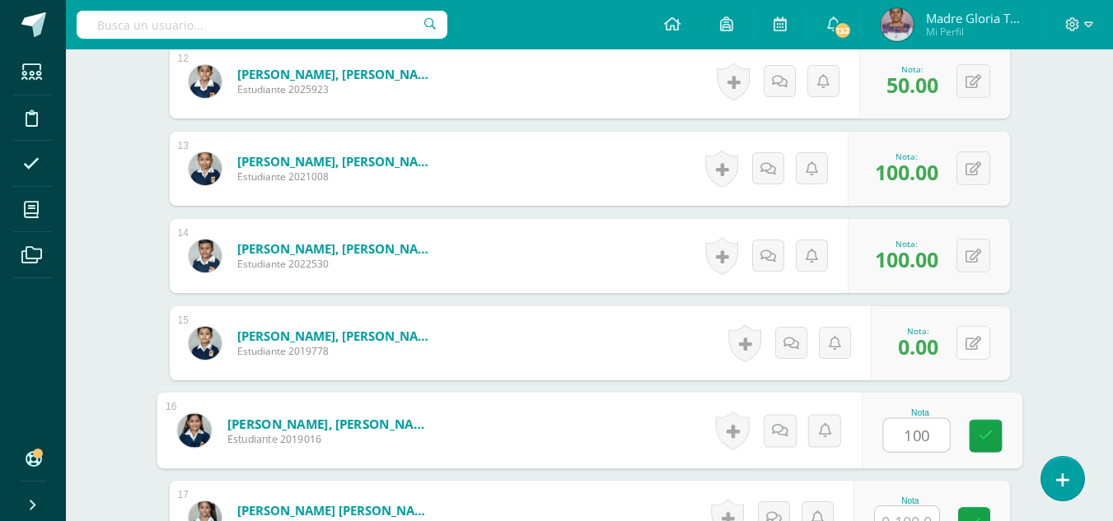
type input "100"
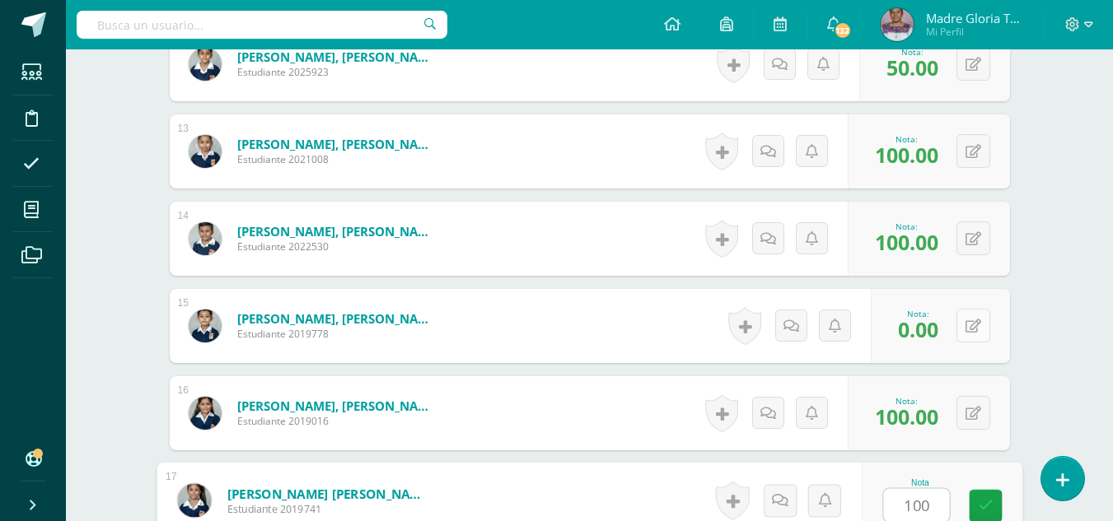
type input "100"
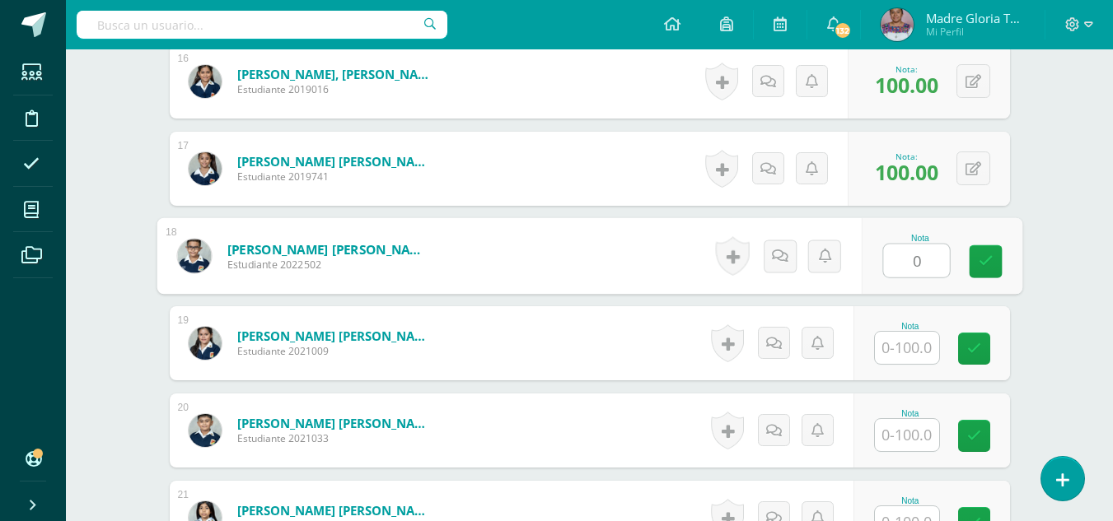
type input "0"
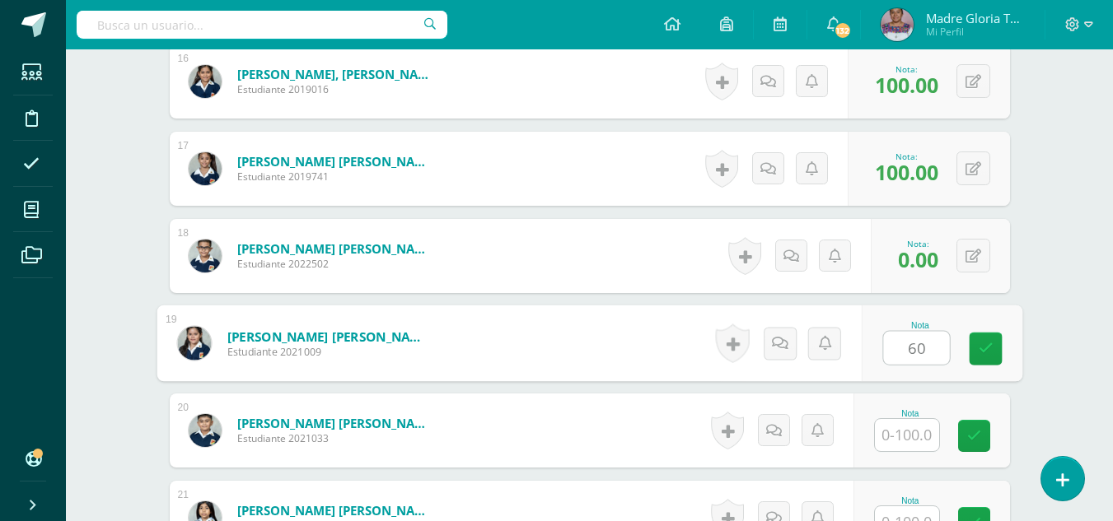
type input "60"
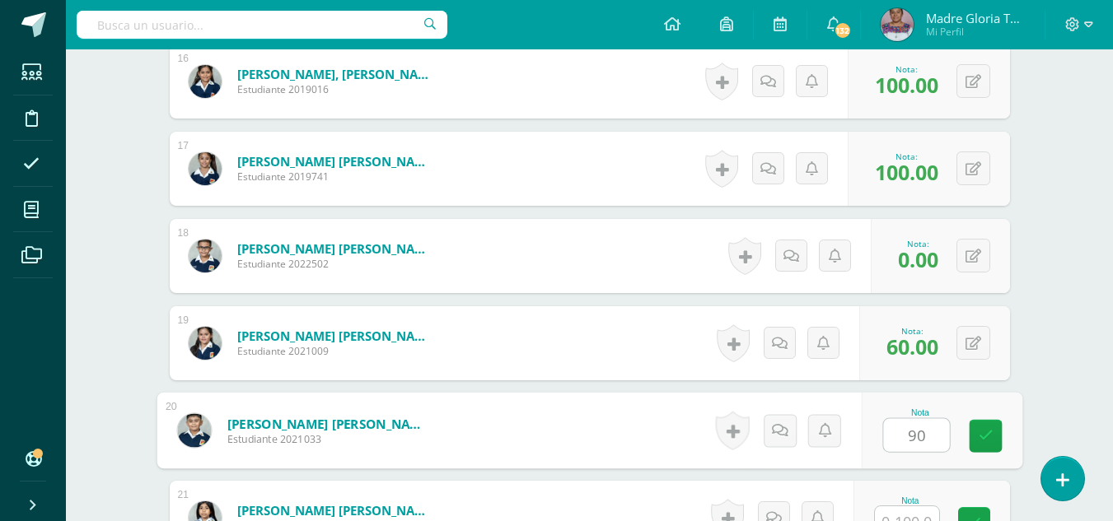
type input "90"
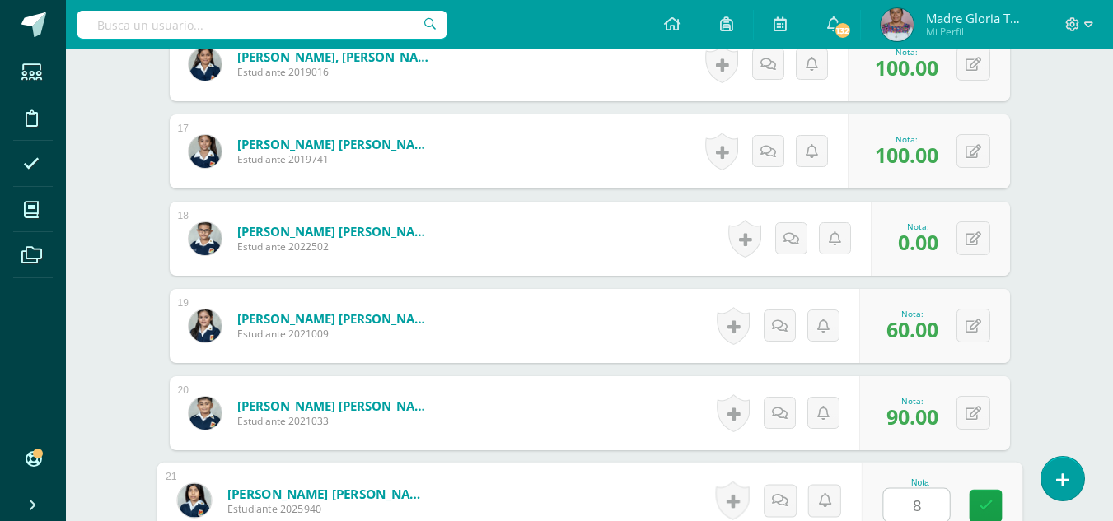
type input "80"
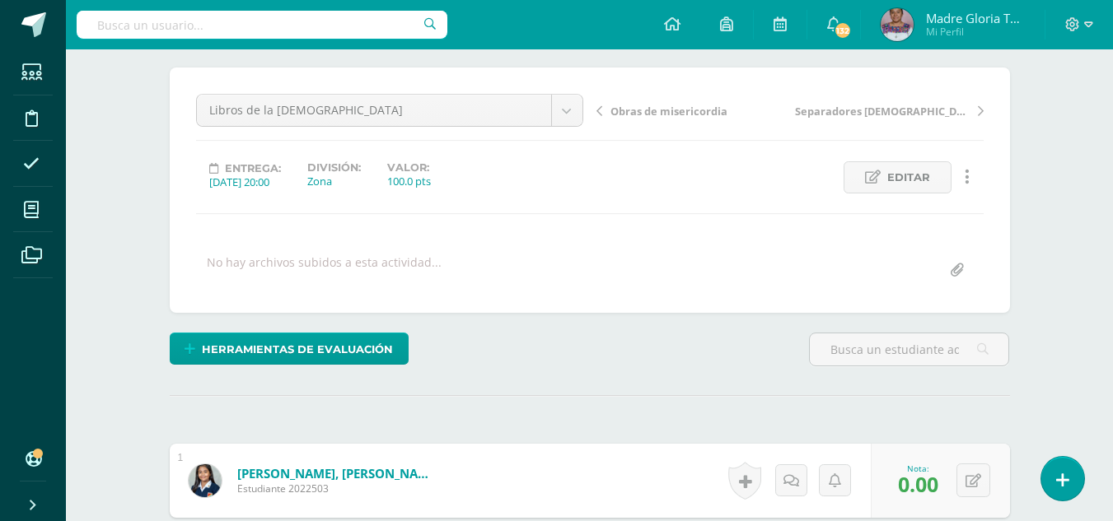
scroll to position [108, 0]
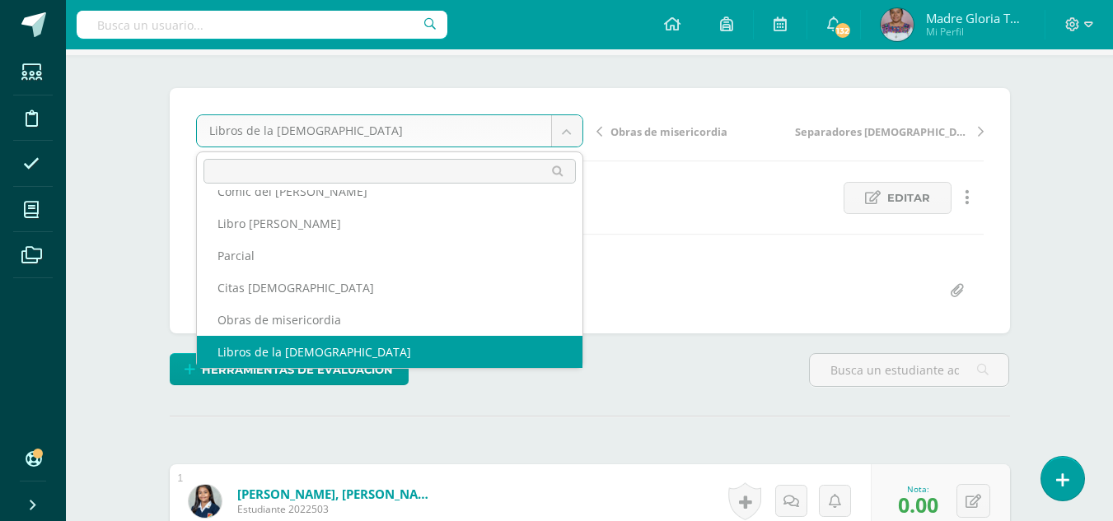
scroll to position [39, 0]
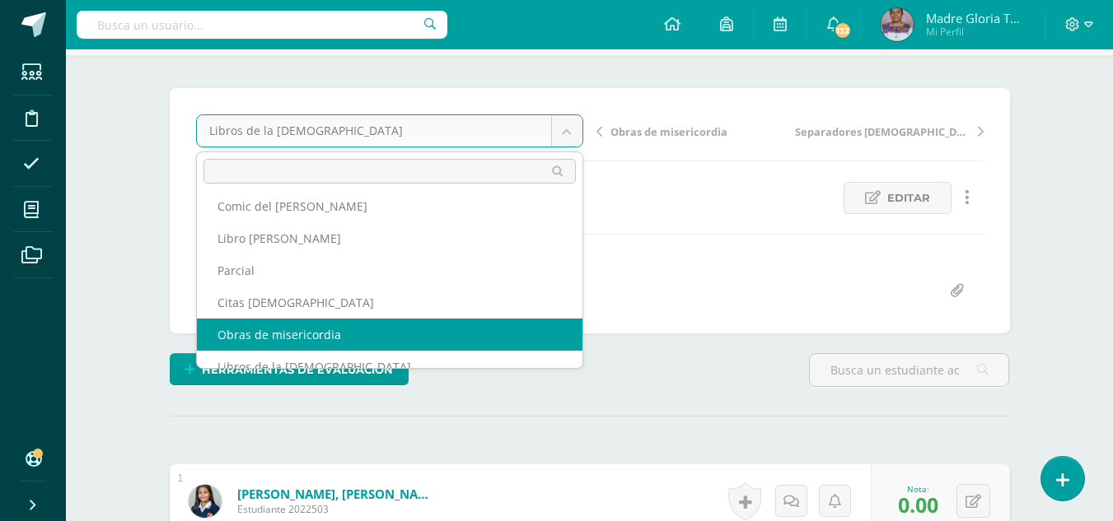
select select "/dashboard/teacher/grade-activity/130784/"
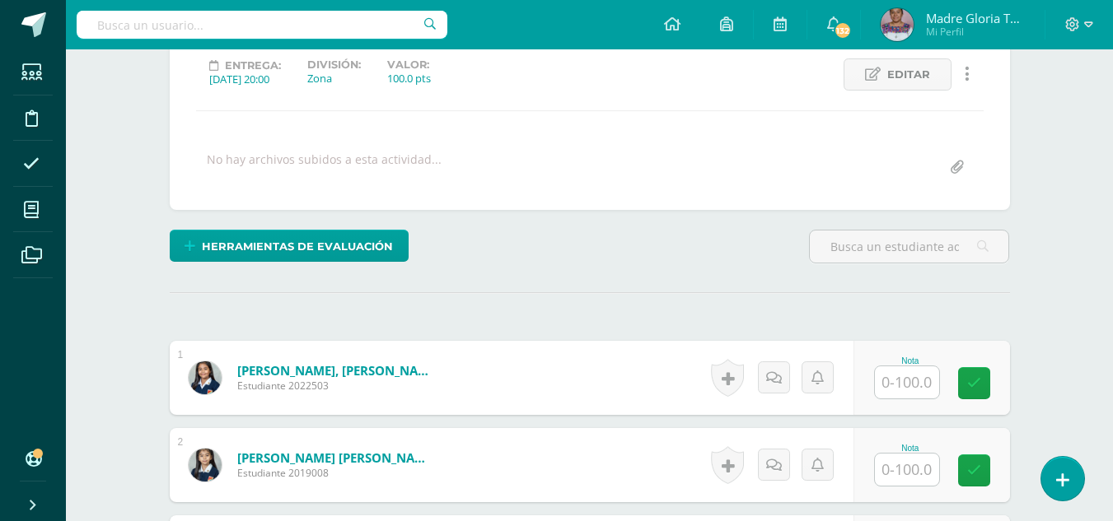
scroll to position [232, 0]
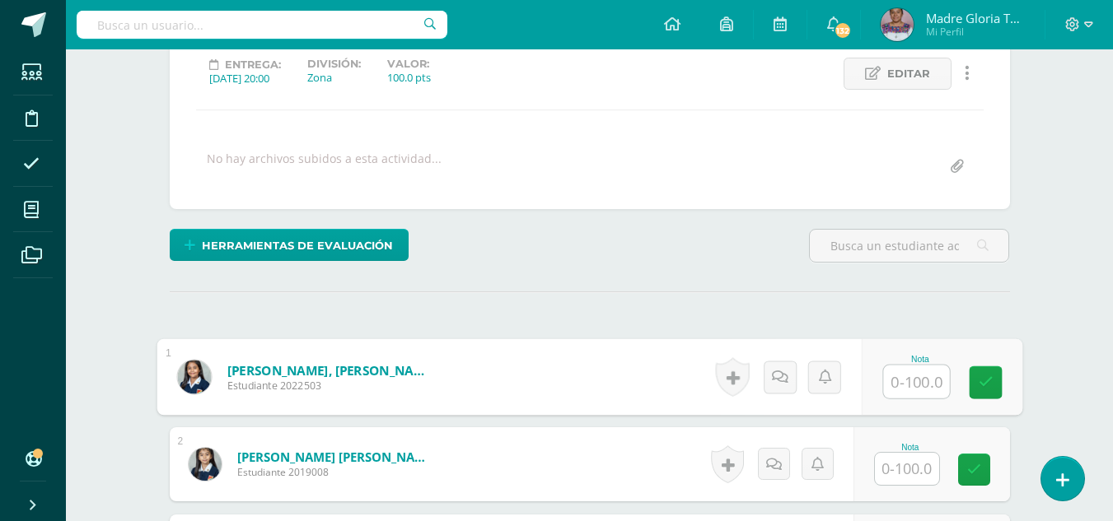
click at [910, 382] on input "text" at bounding box center [916, 382] width 66 height 33
type input "100"
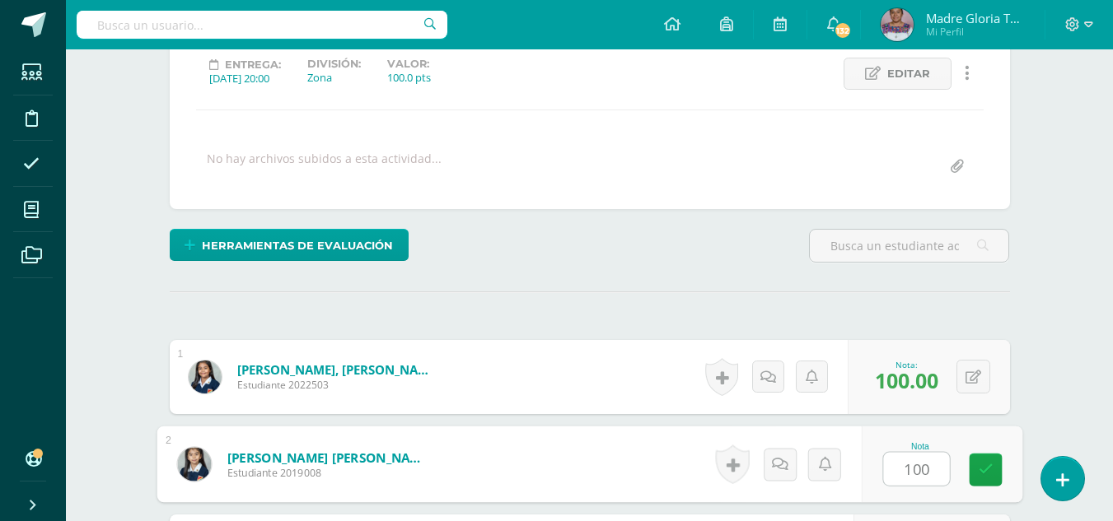
type input "100"
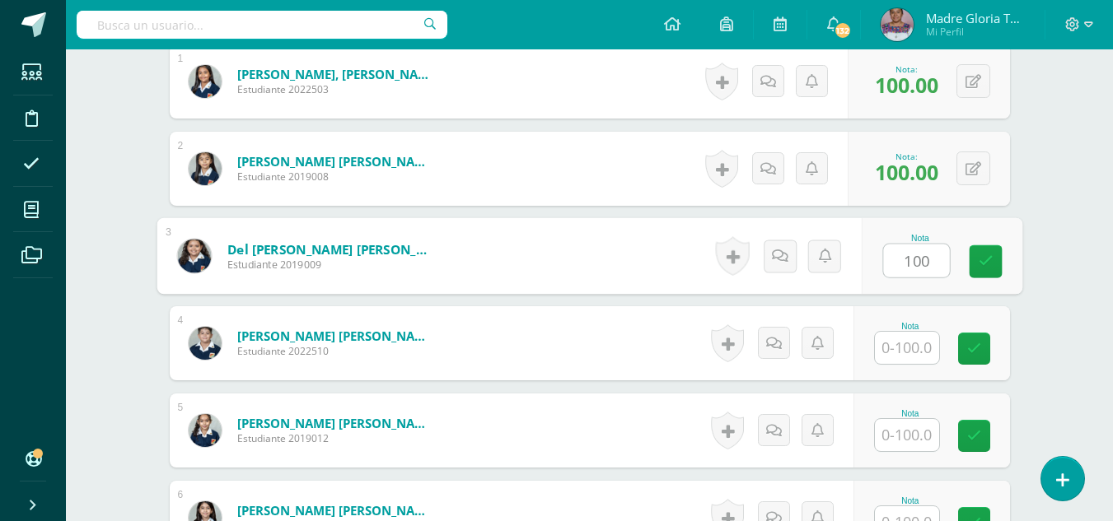
type input "100"
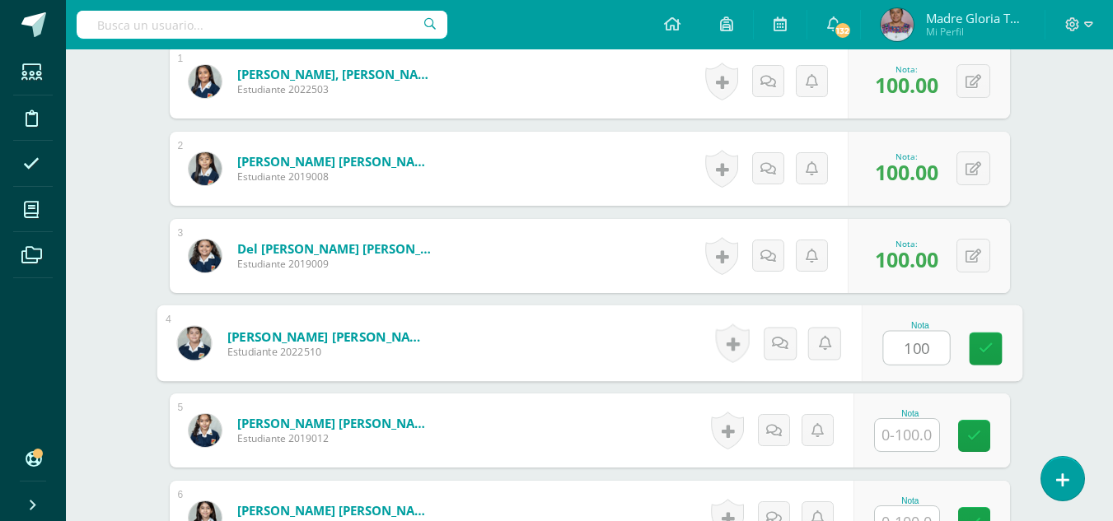
type input "100"
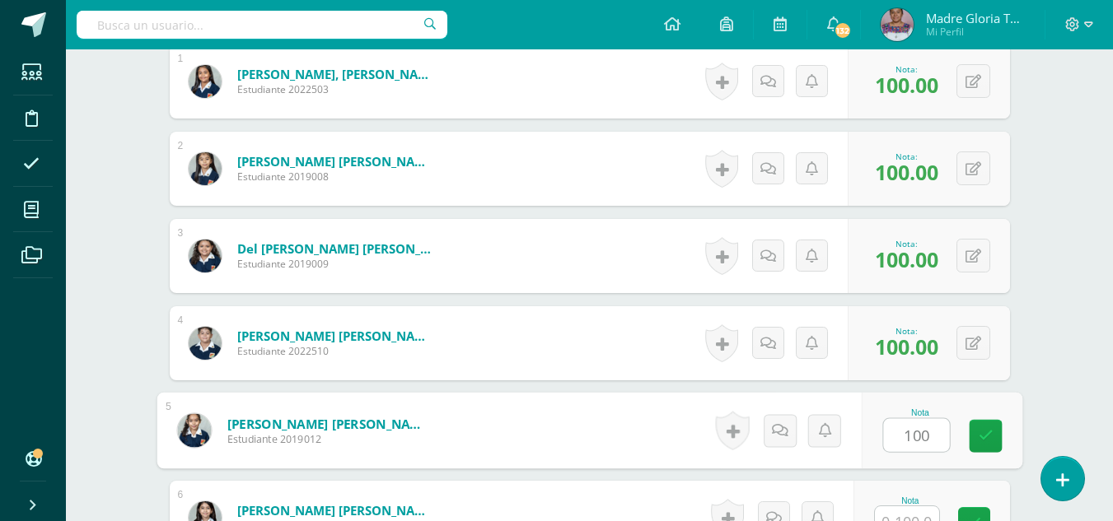
type input "100"
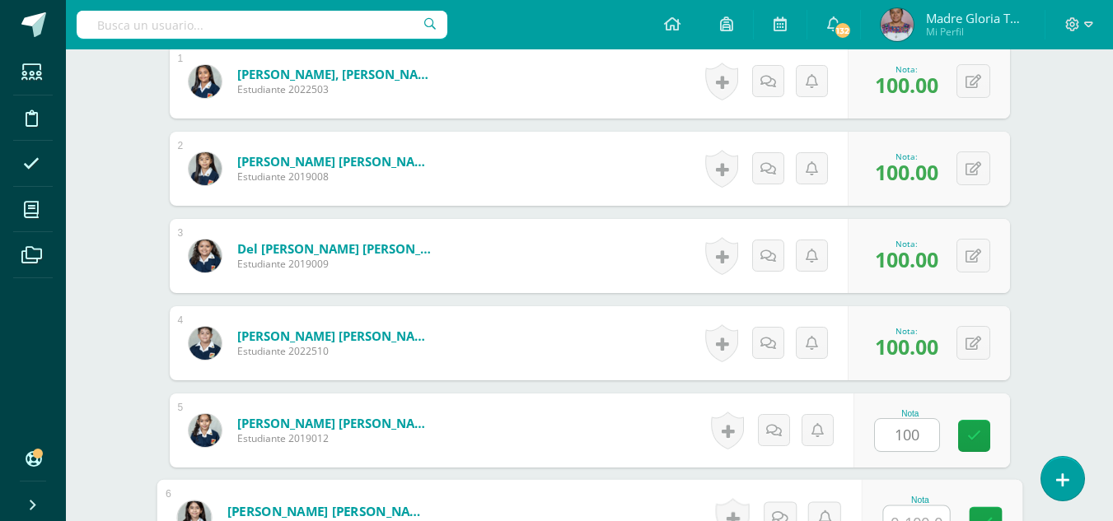
scroll to position [545, 0]
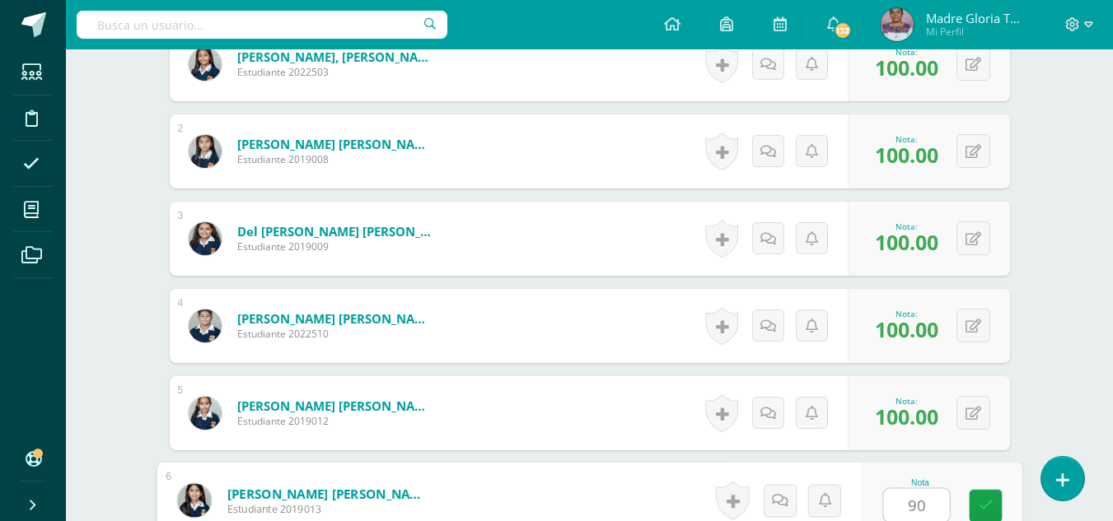
type input "90"
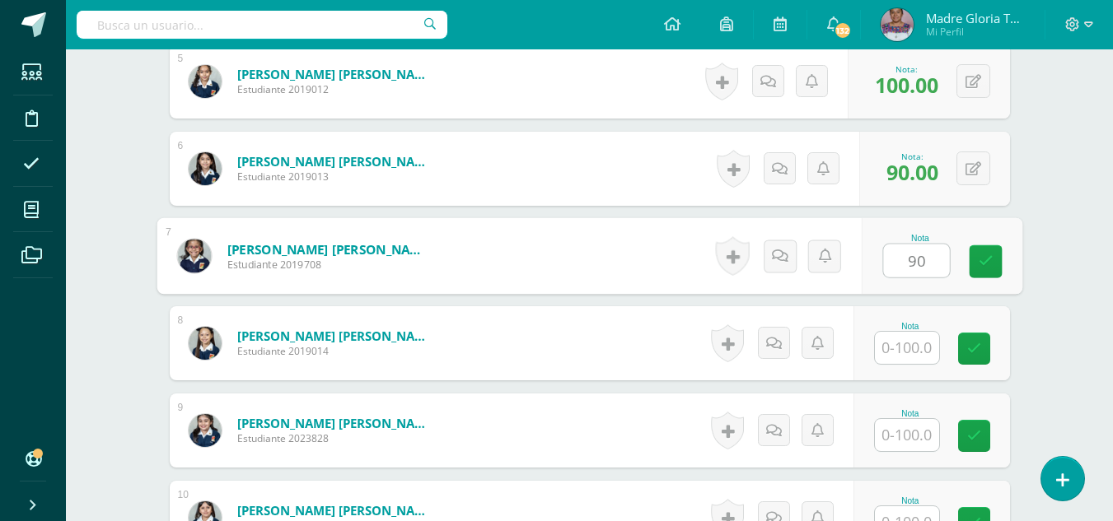
type input "90"
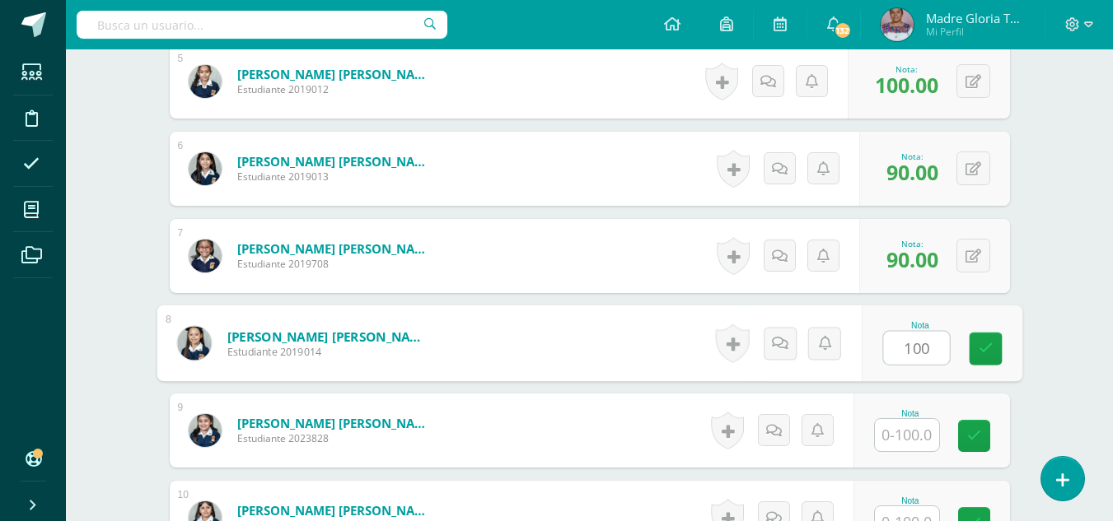
type input "100"
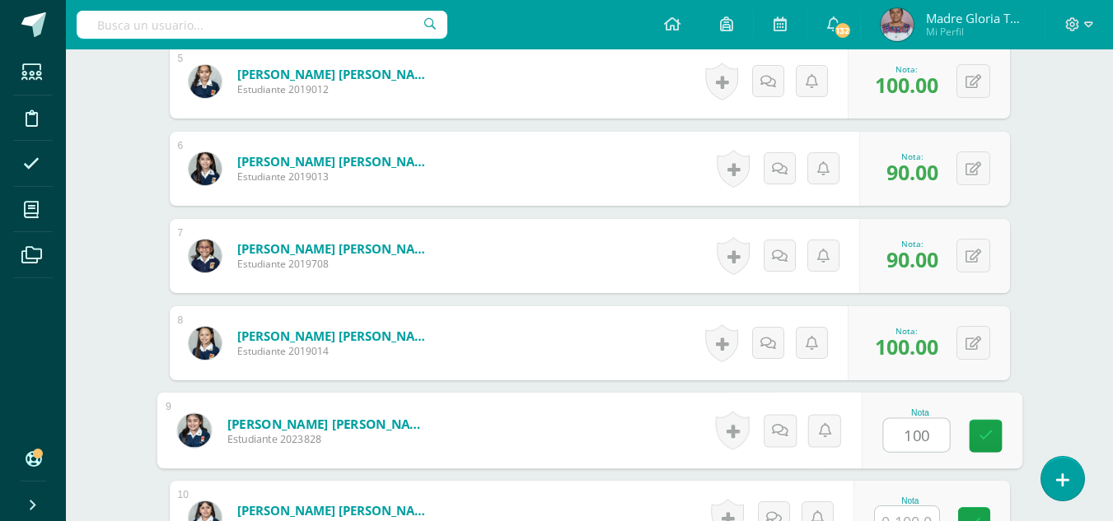
type input "100"
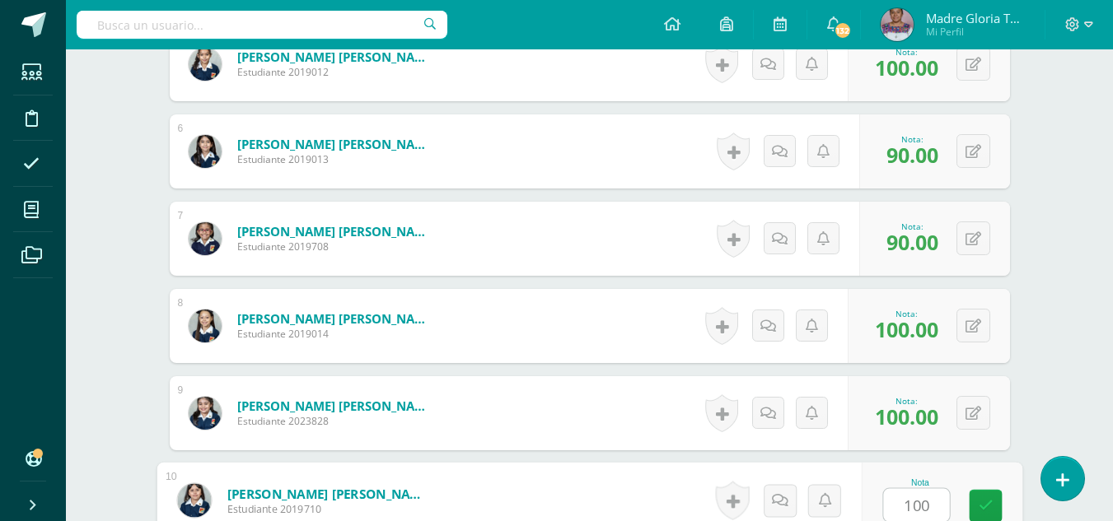
type input "100"
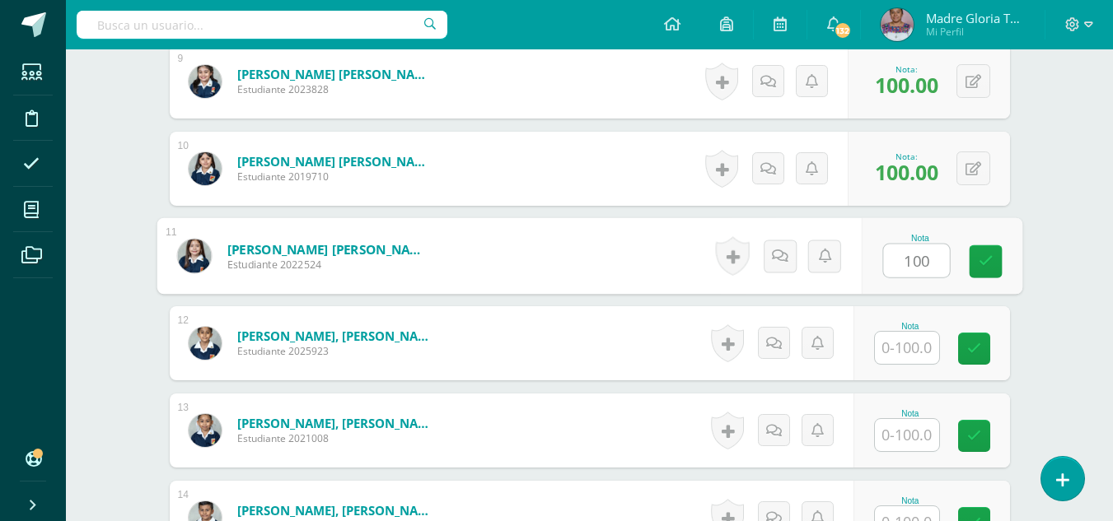
type input "100"
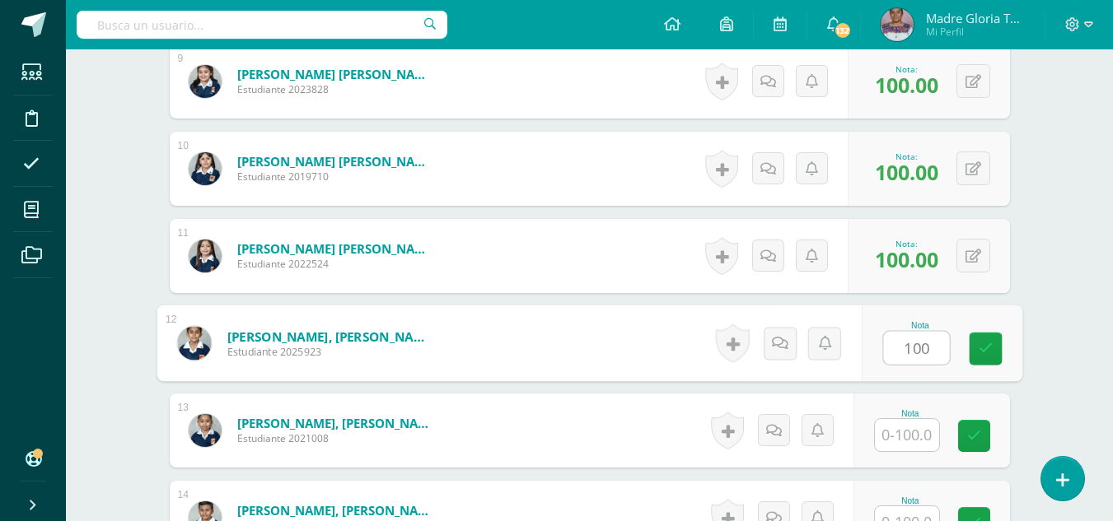
type input "100"
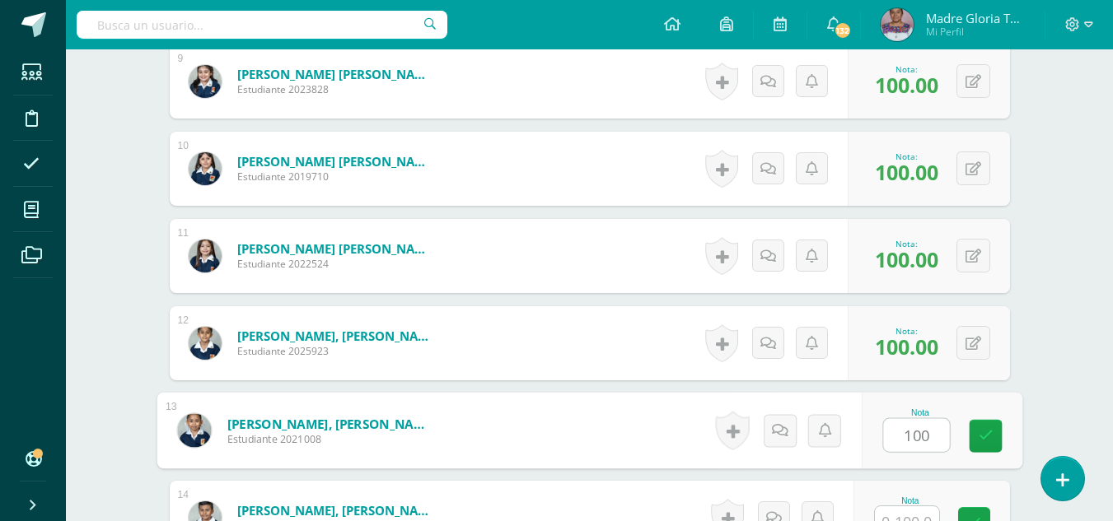
type input "100"
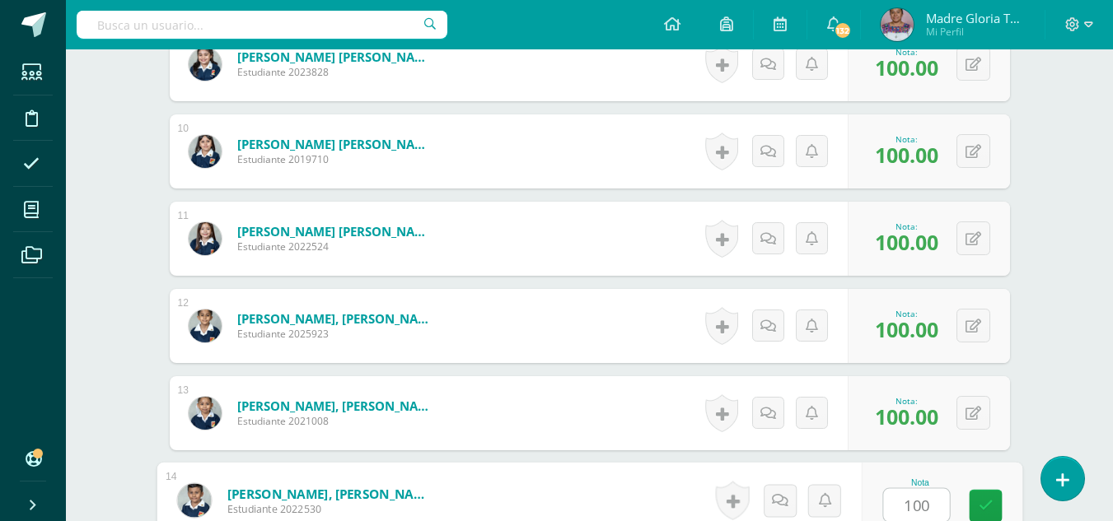
type input "100"
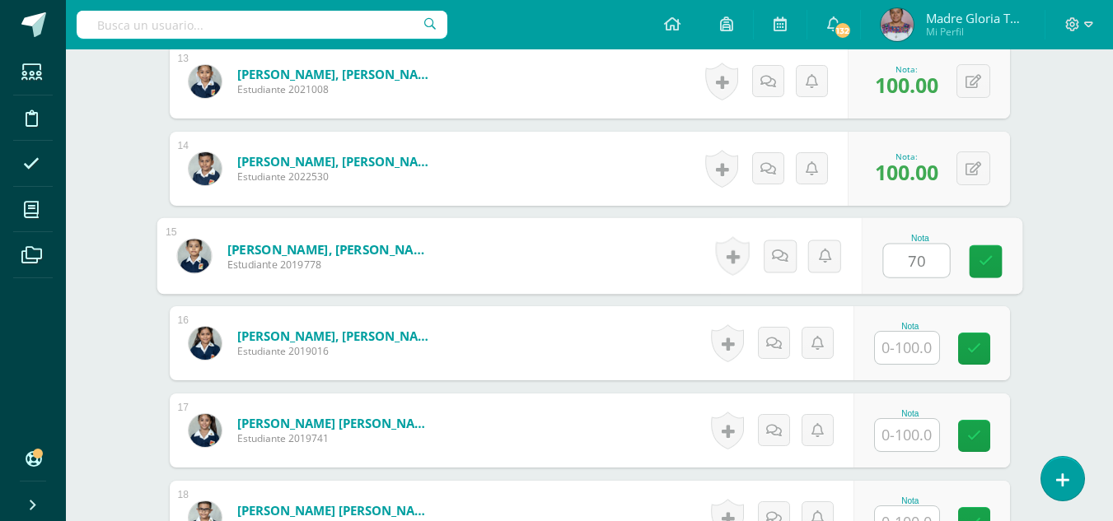
type input "70"
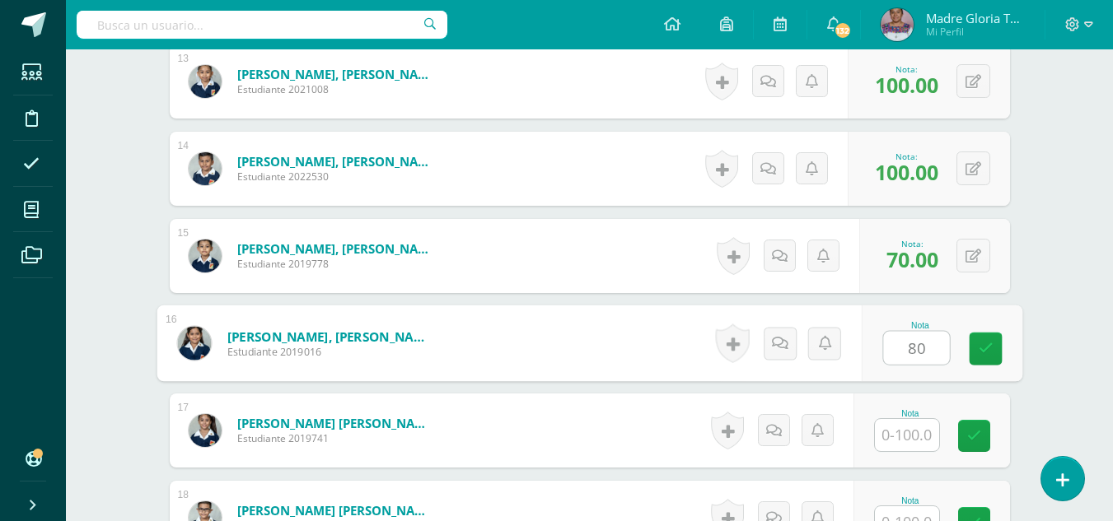
type input "80"
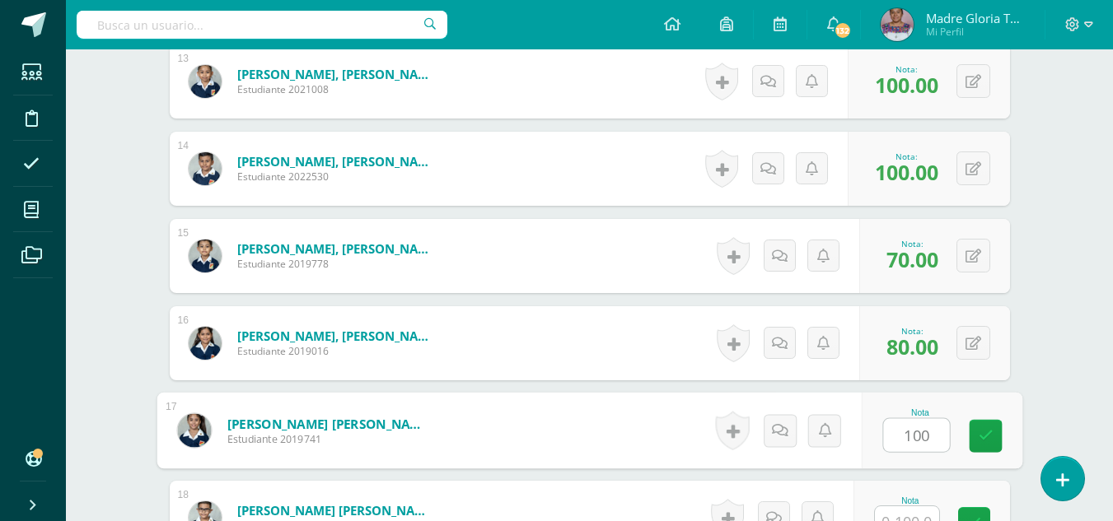
type input "100"
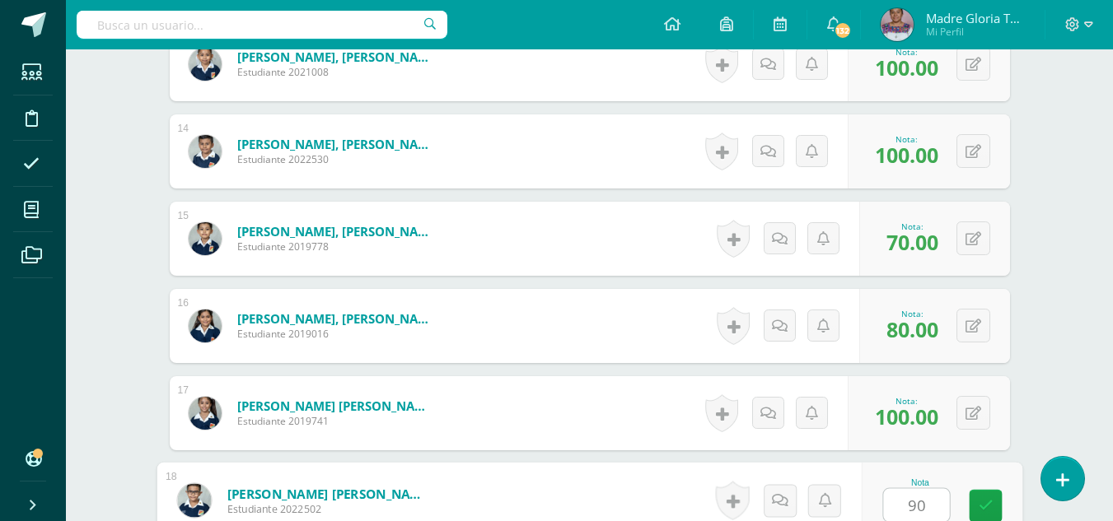
type input "90"
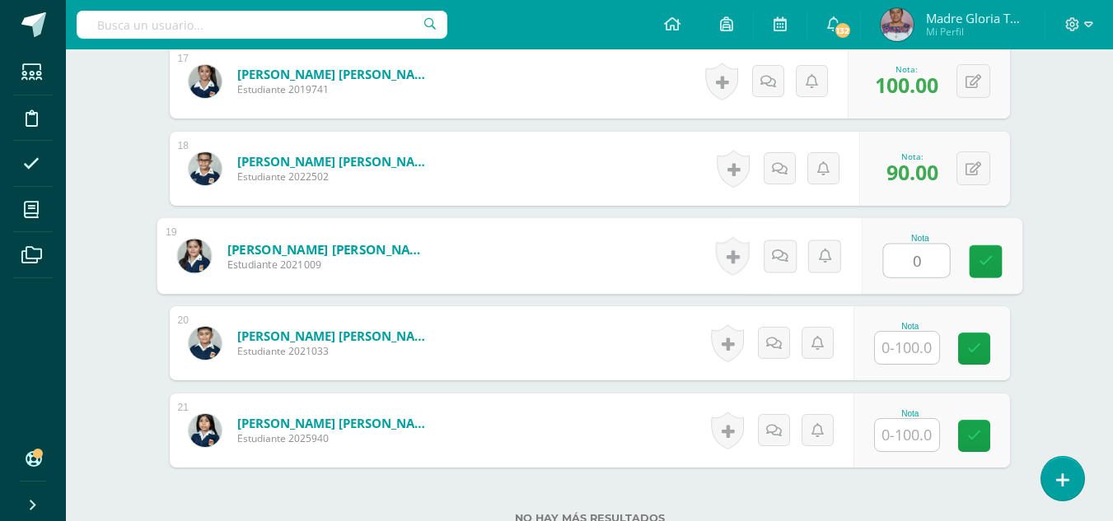
type input "0"
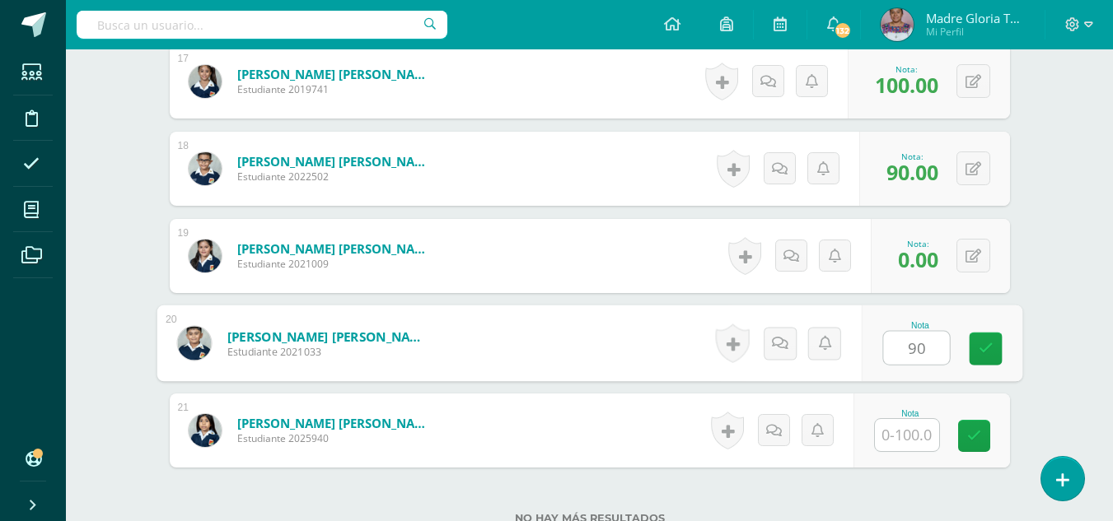
type input "90"
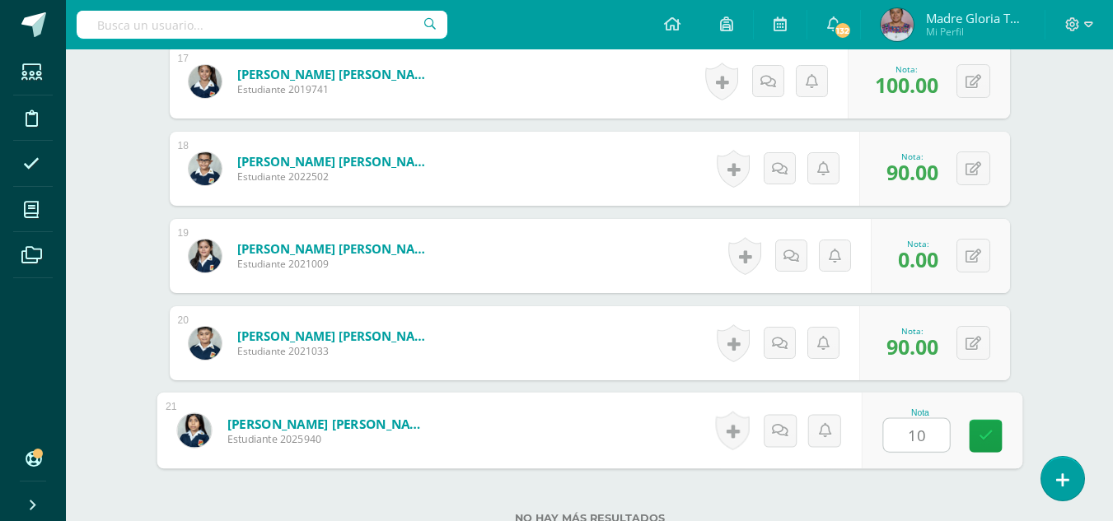
type input "100"
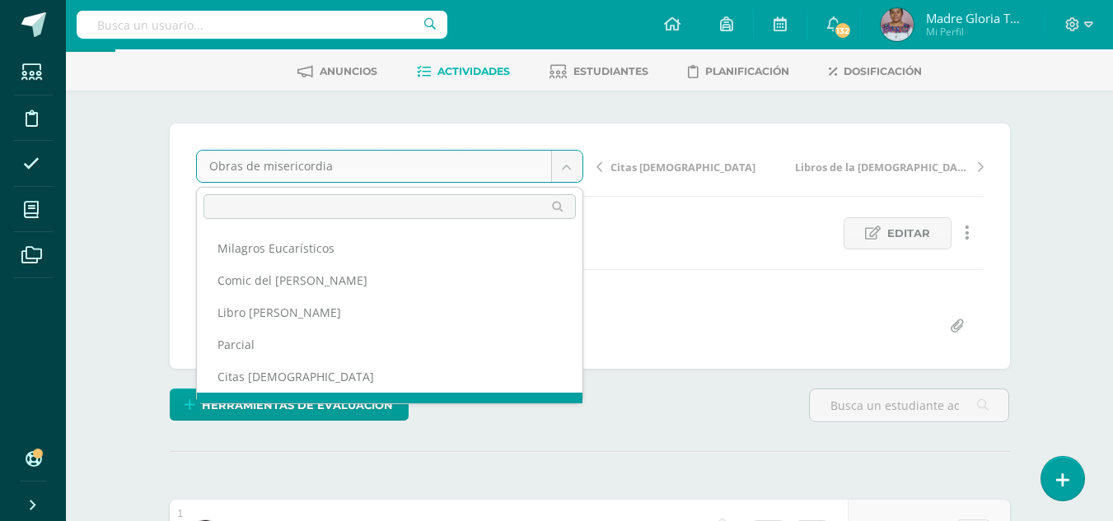
scroll to position [21, 0]
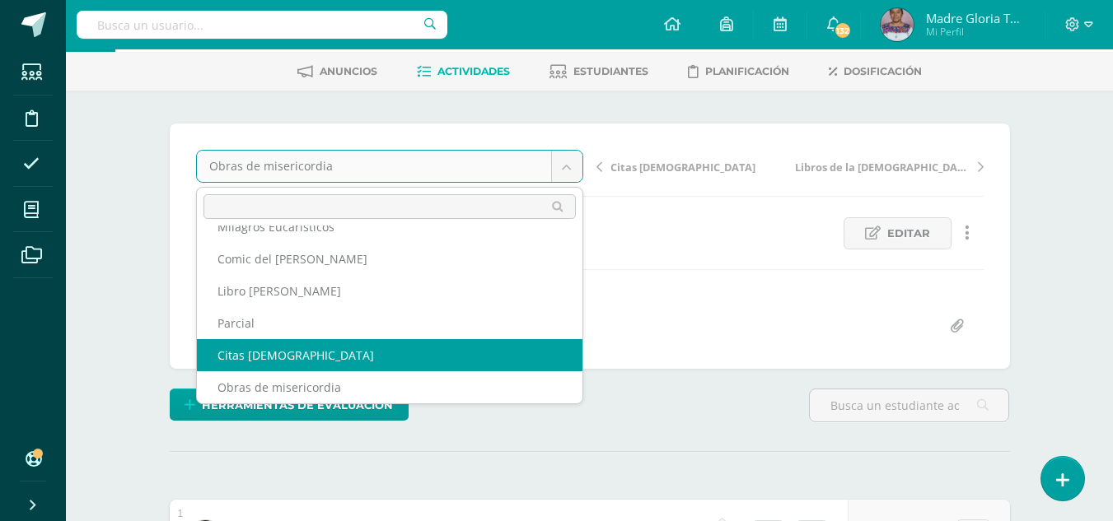
select select "/dashboard/teacher/grade-activity/130785/"
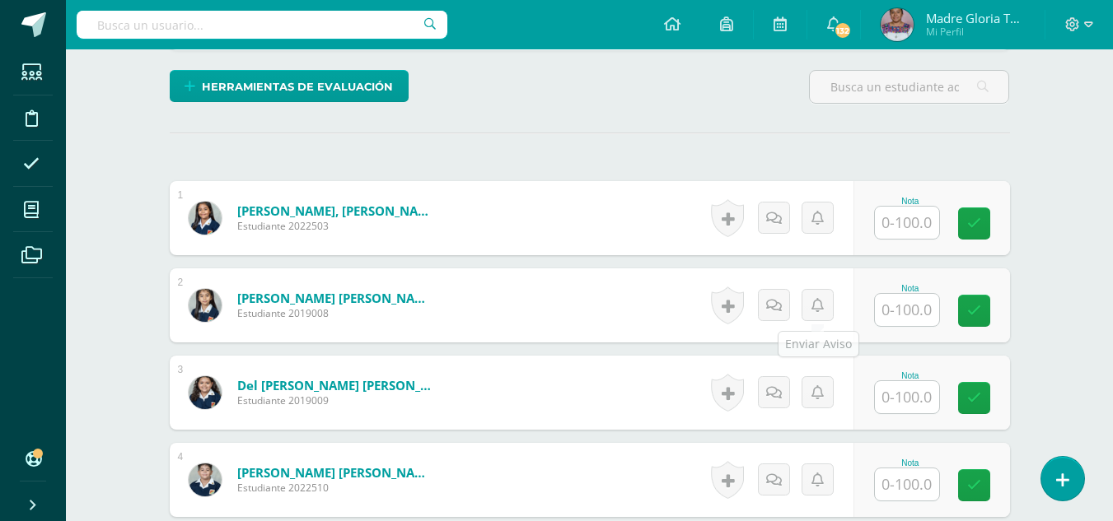
scroll to position [392, 0]
click at [908, 218] on input "text" at bounding box center [907, 222] width 64 height 32
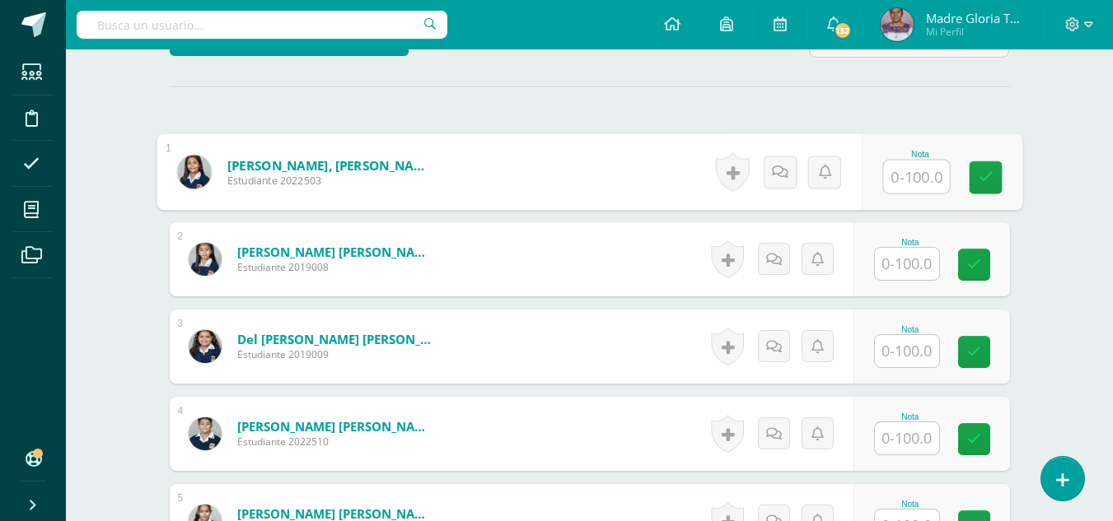
scroll to position [436, 0]
type input "100"
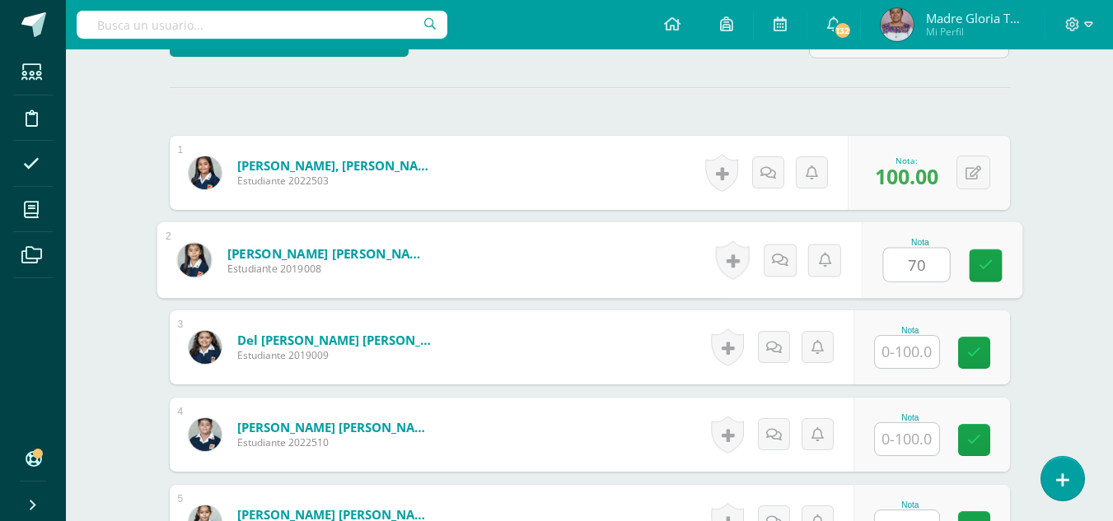
type input "70"
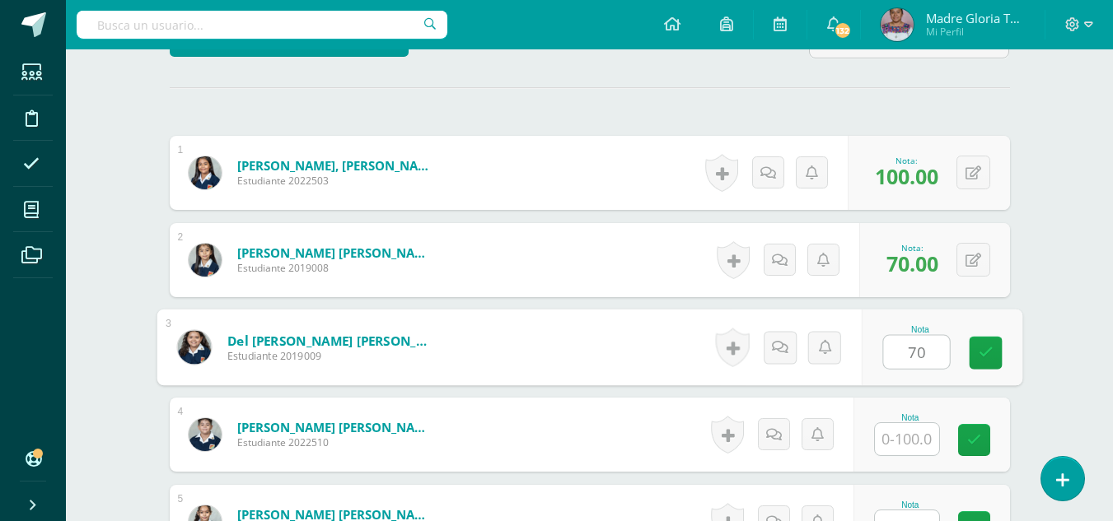
type input "70"
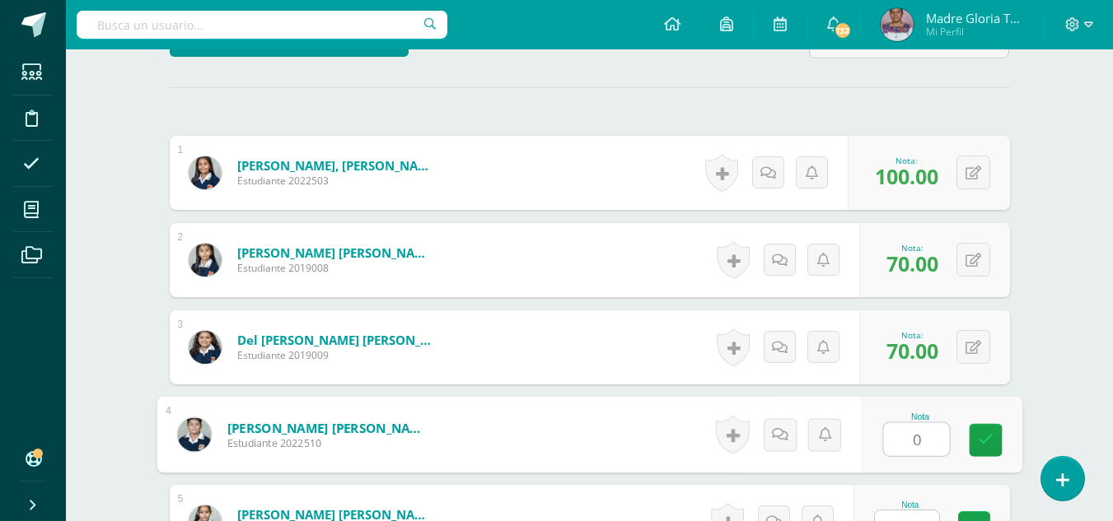
type input "0"
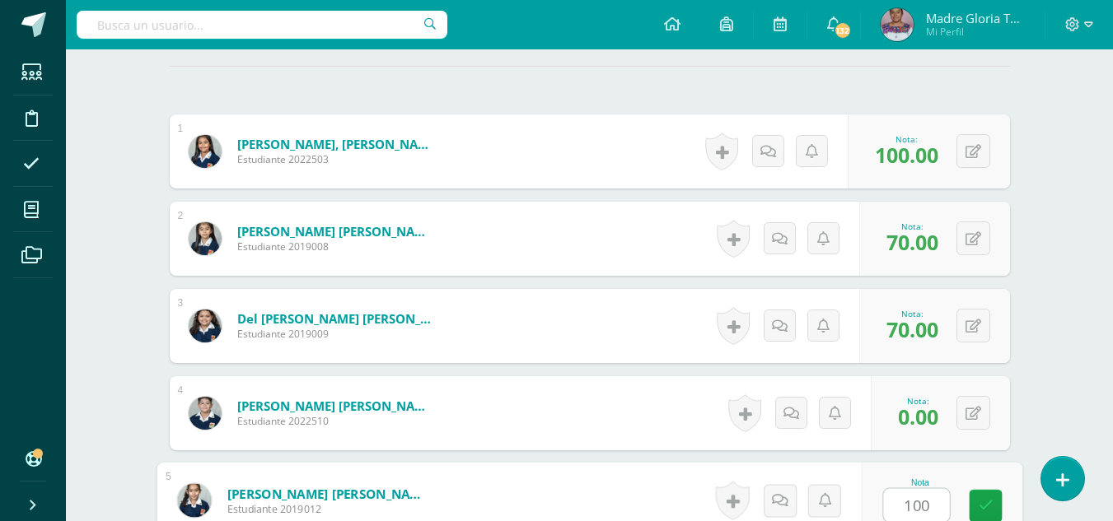
type input "100"
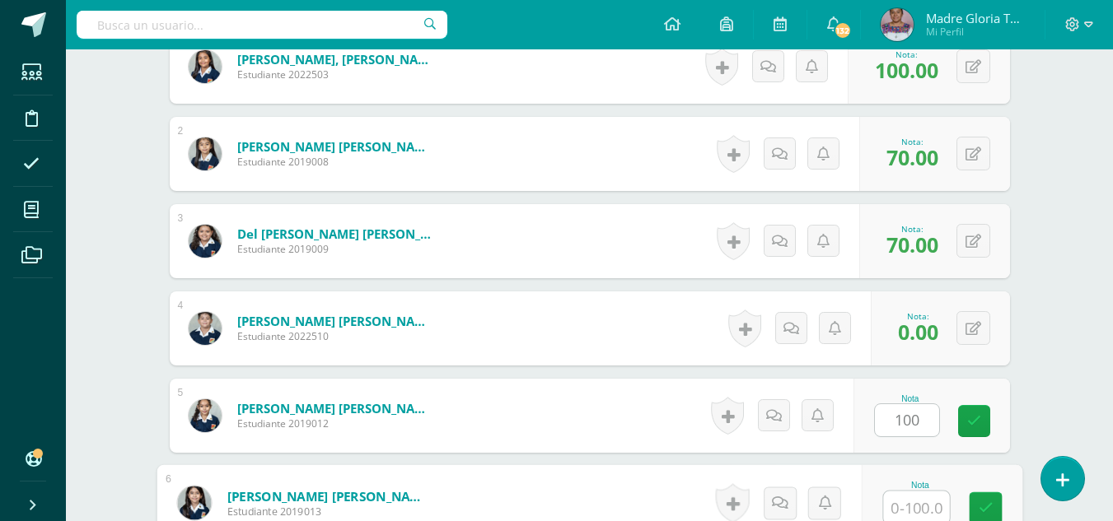
scroll to position [545, 0]
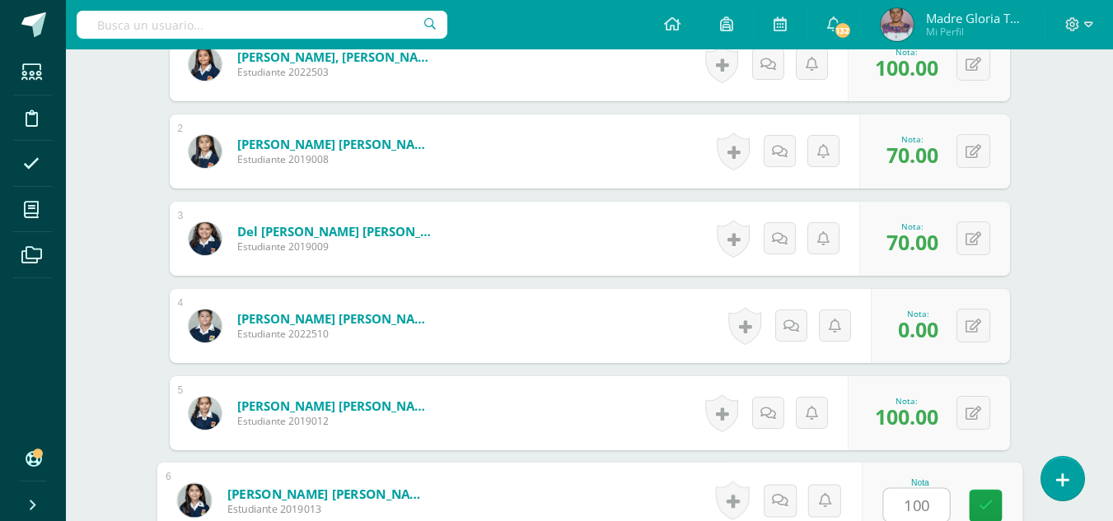
type input "100"
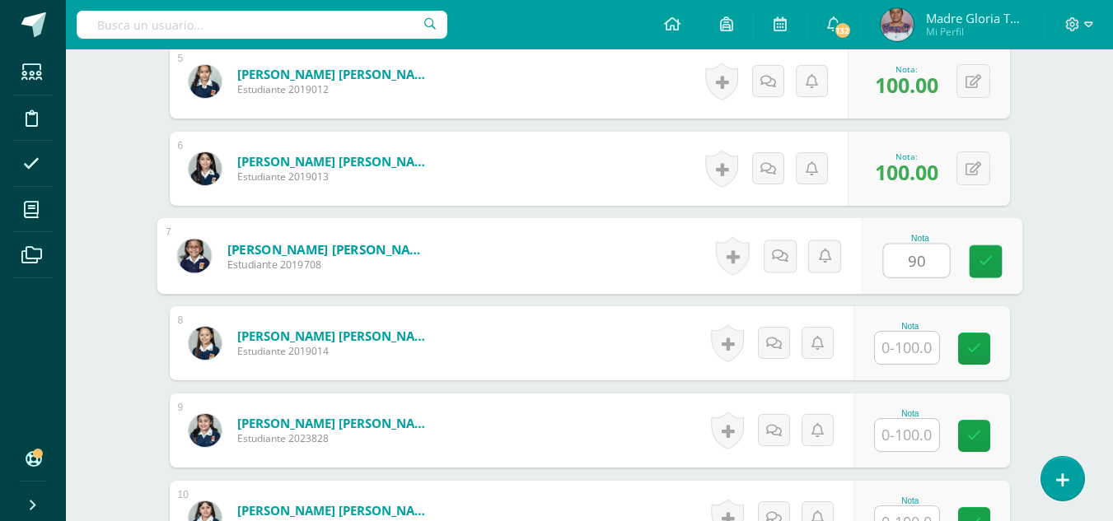
type input "90"
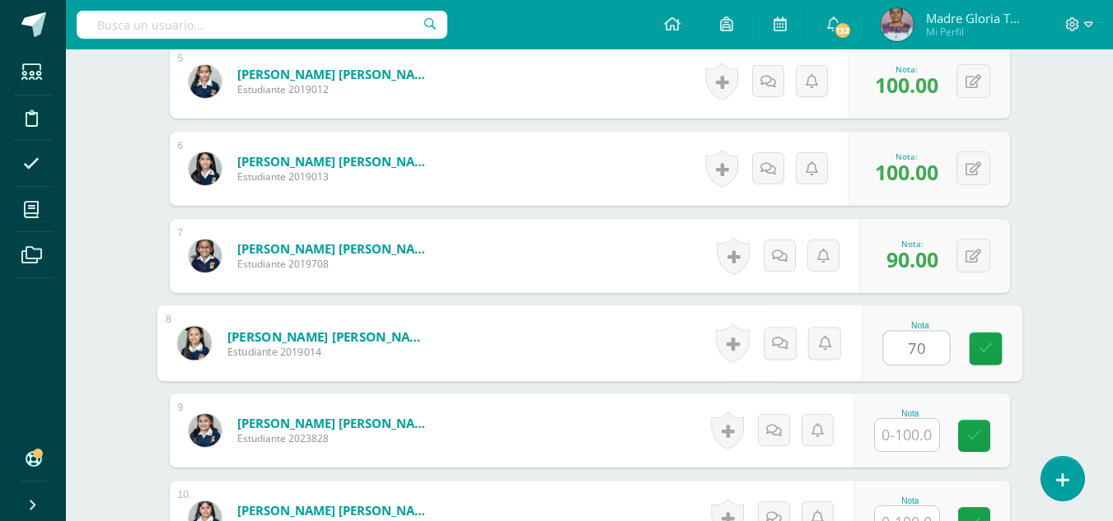
type input "70"
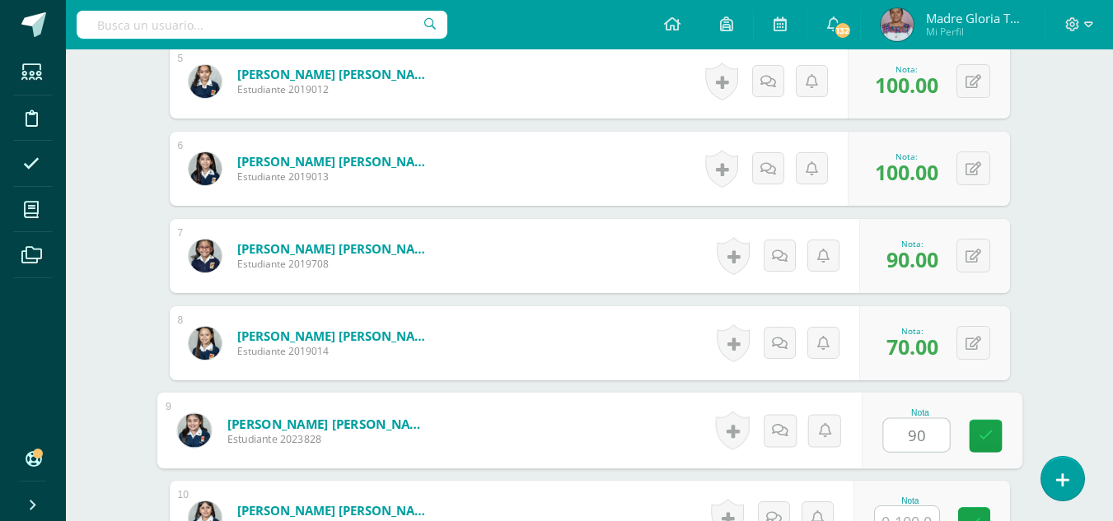
type input "90"
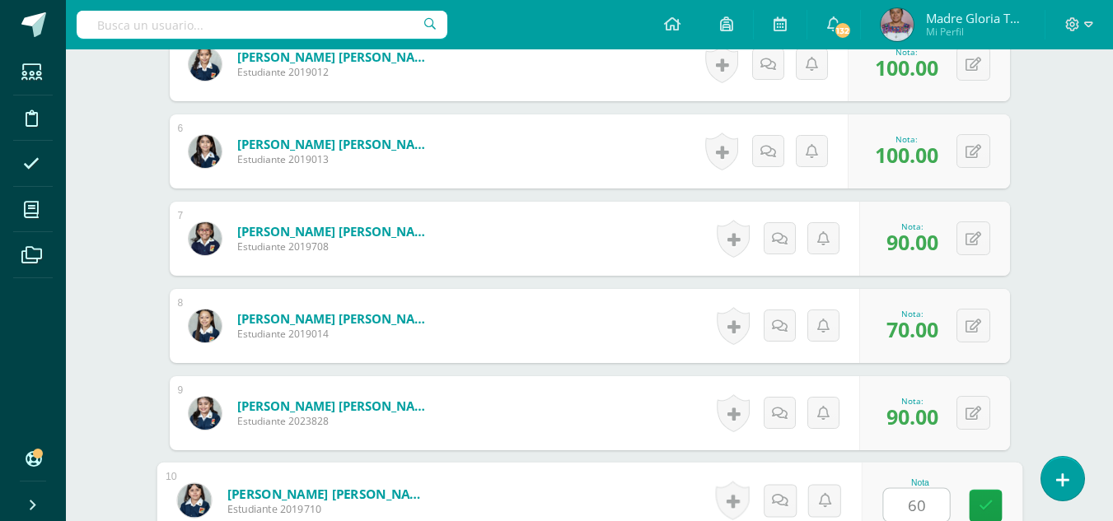
type input "60"
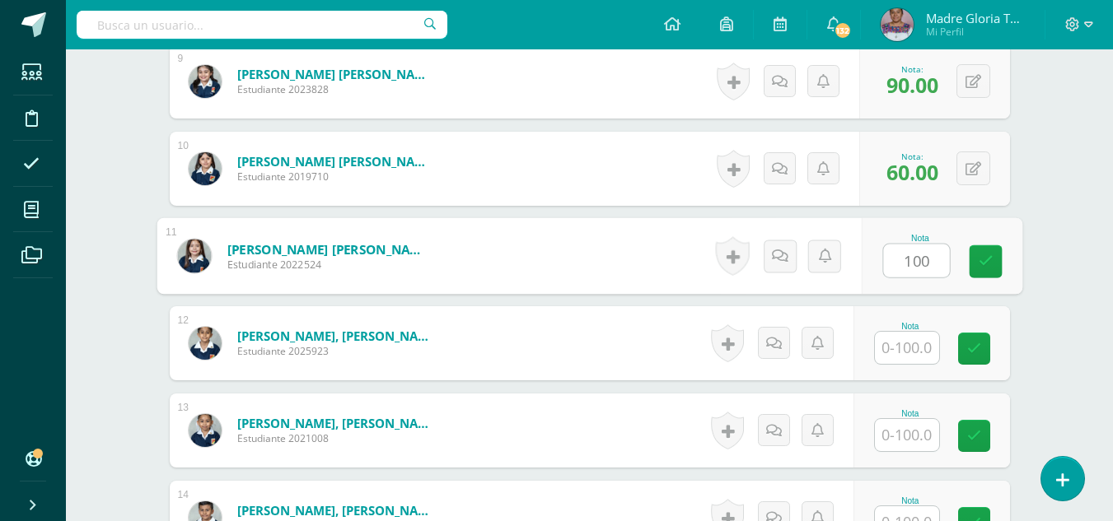
type input "100"
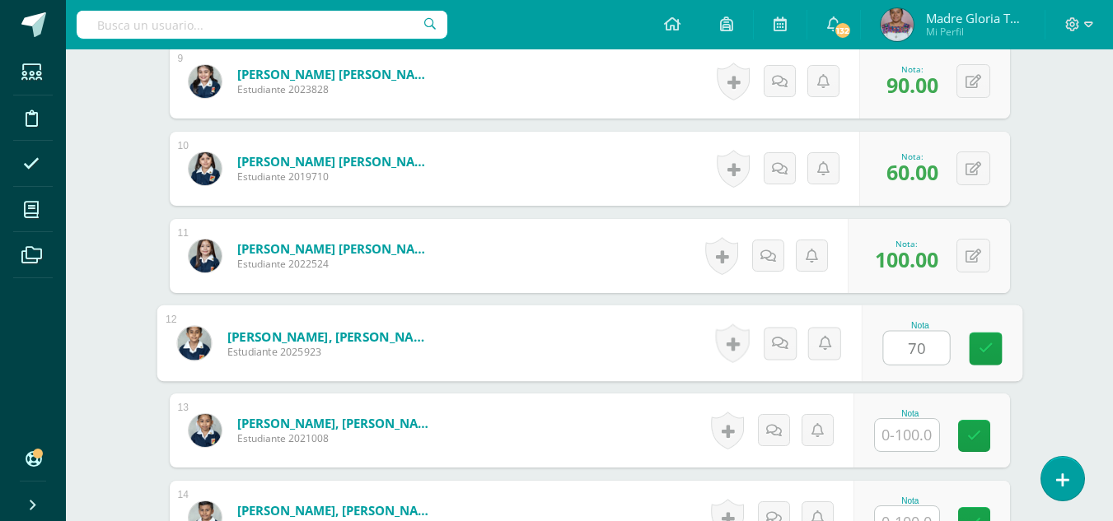
type input "70"
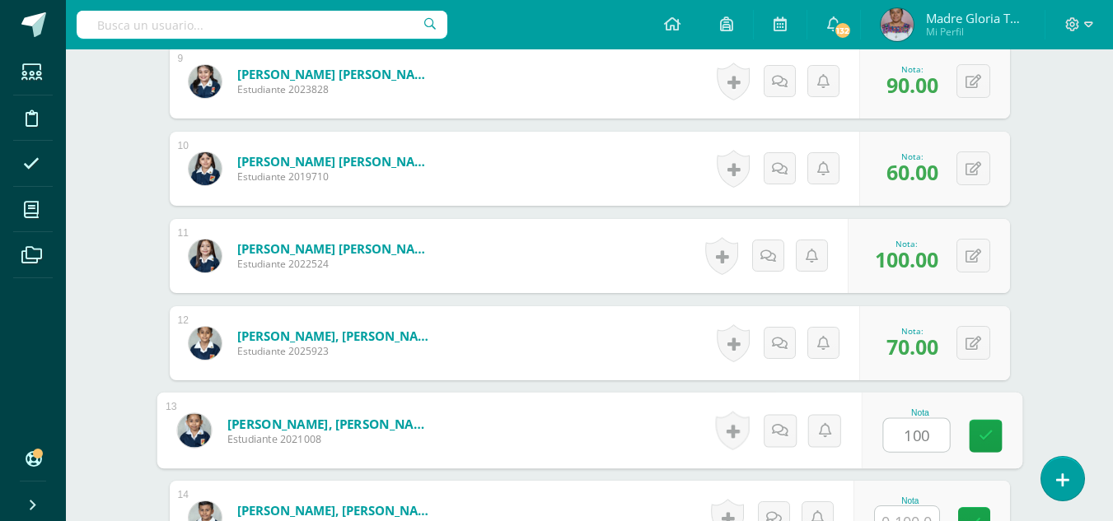
type input "100"
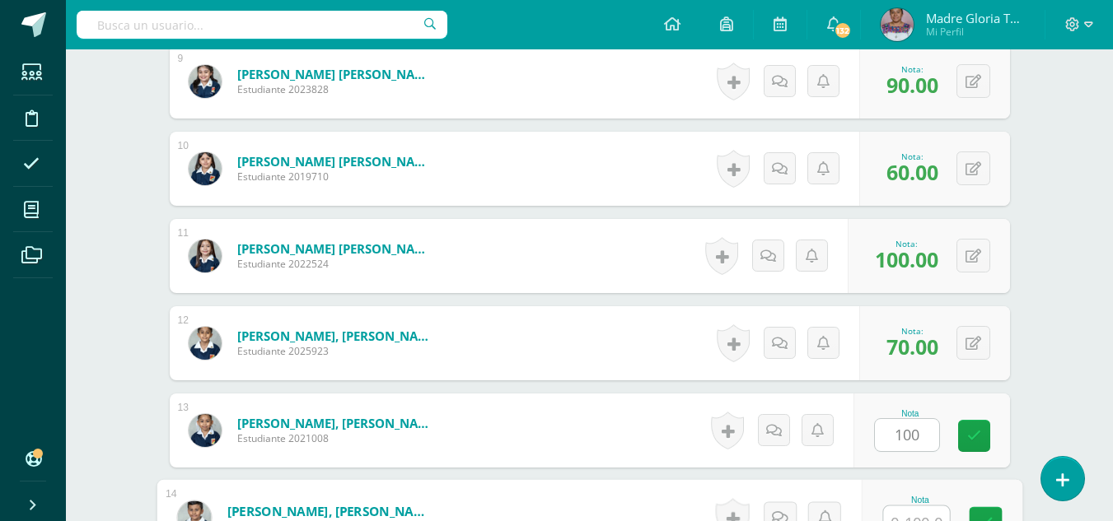
scroll to position [1244, 0]
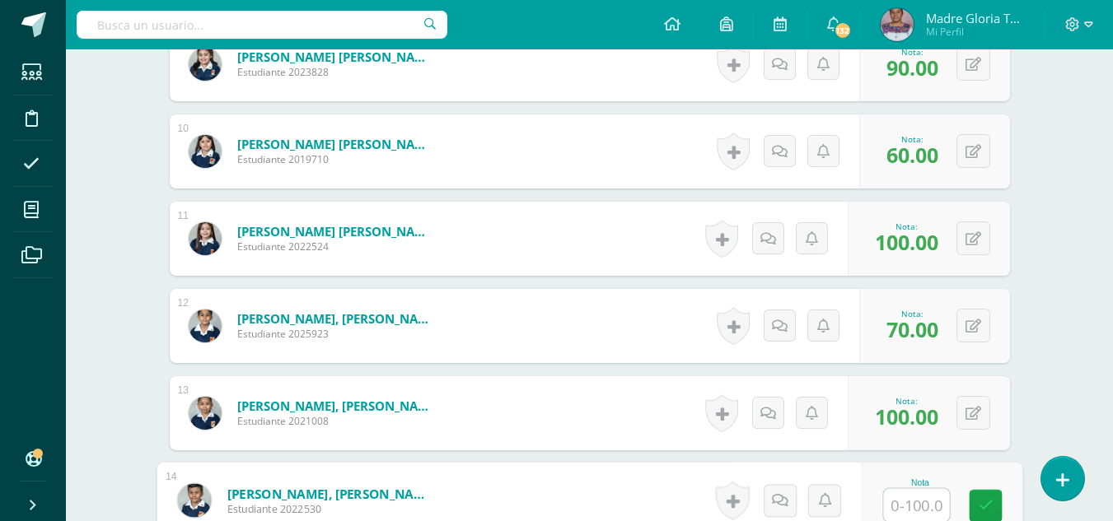
type input "0"
type input "60"
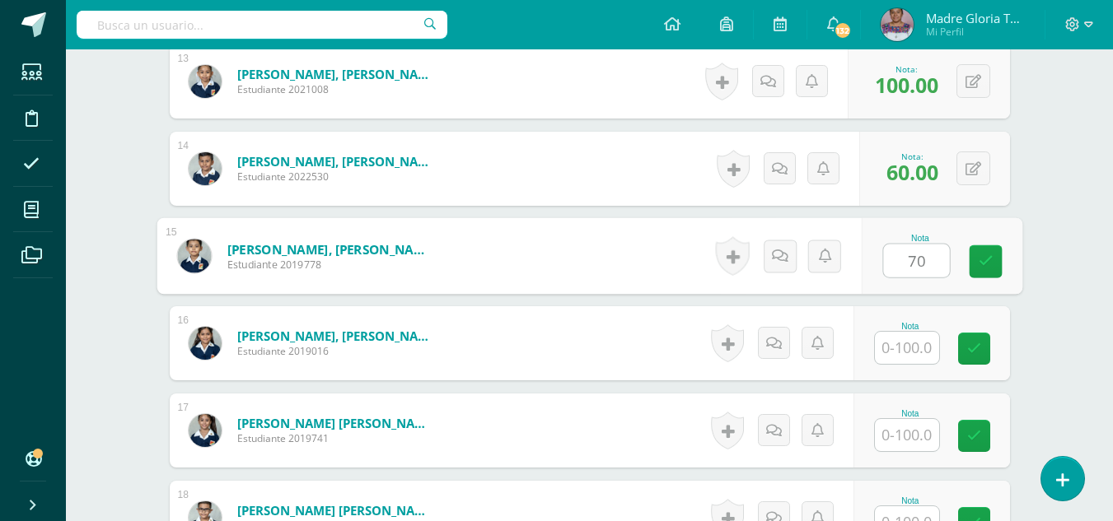
type input "70"
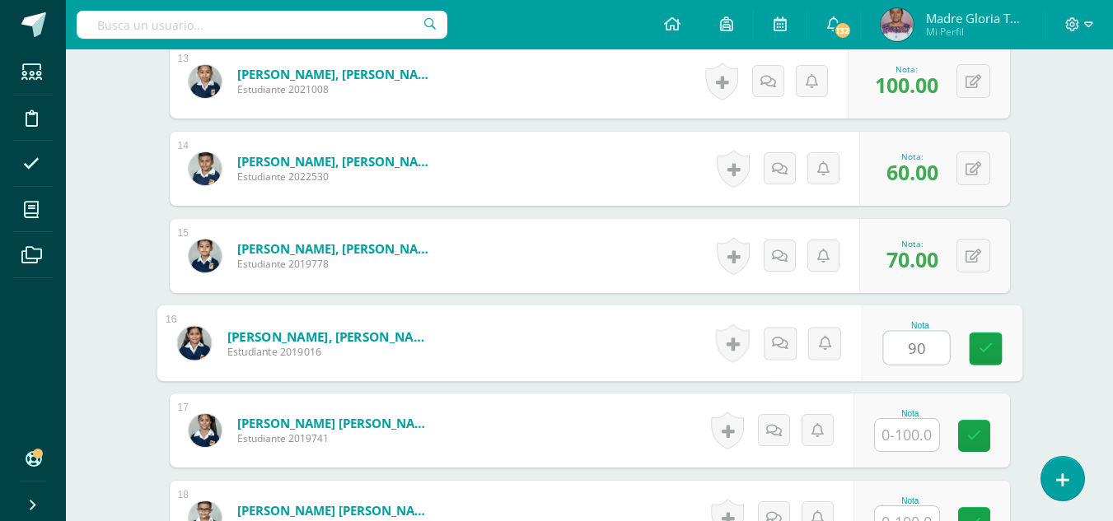
type input "90"
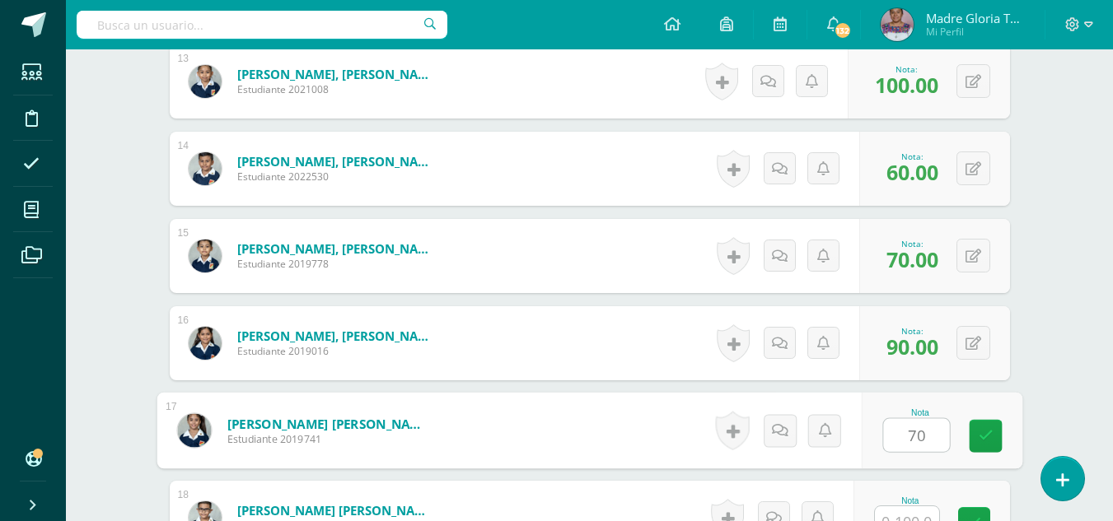
type input "70"
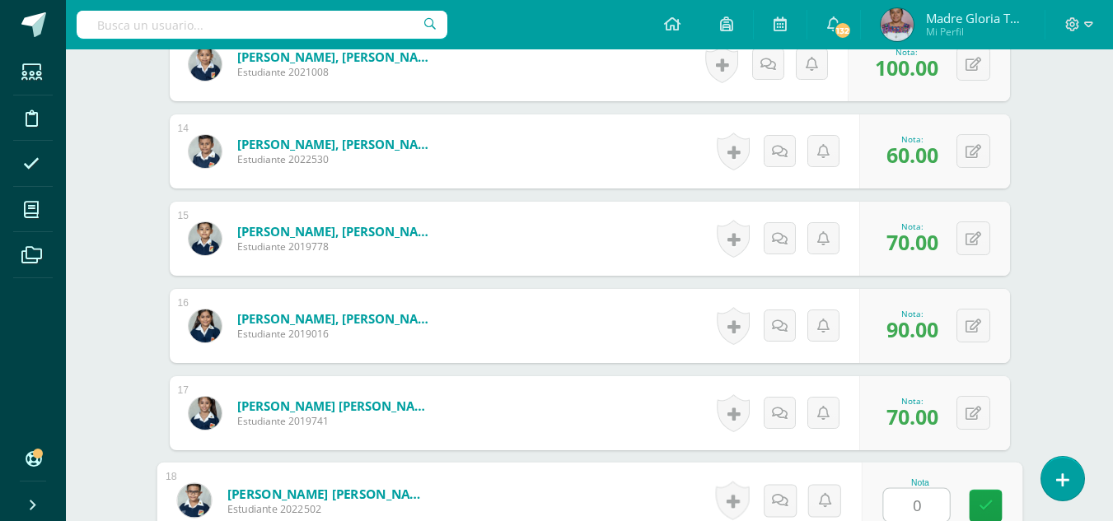
type input "0"
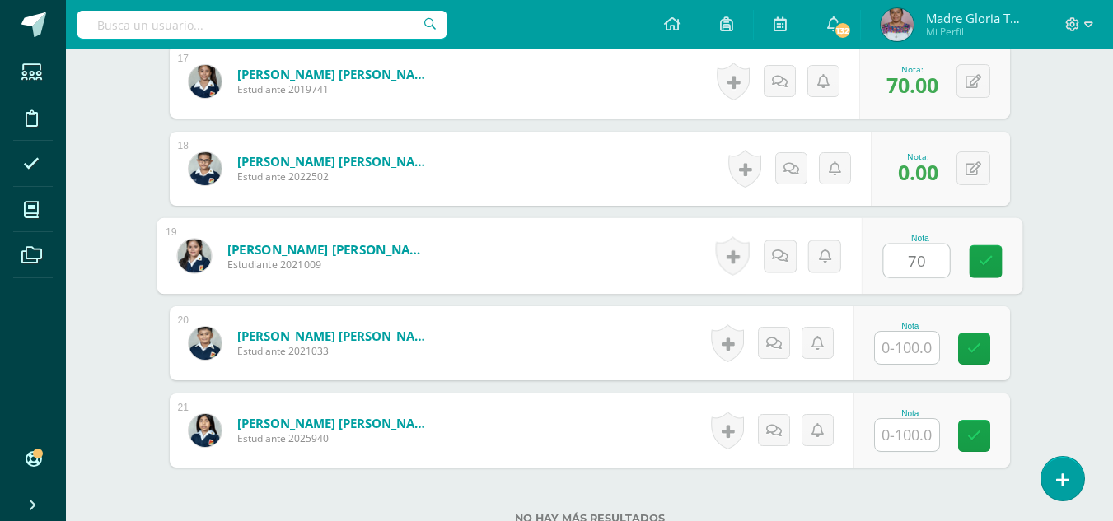
type input "70"
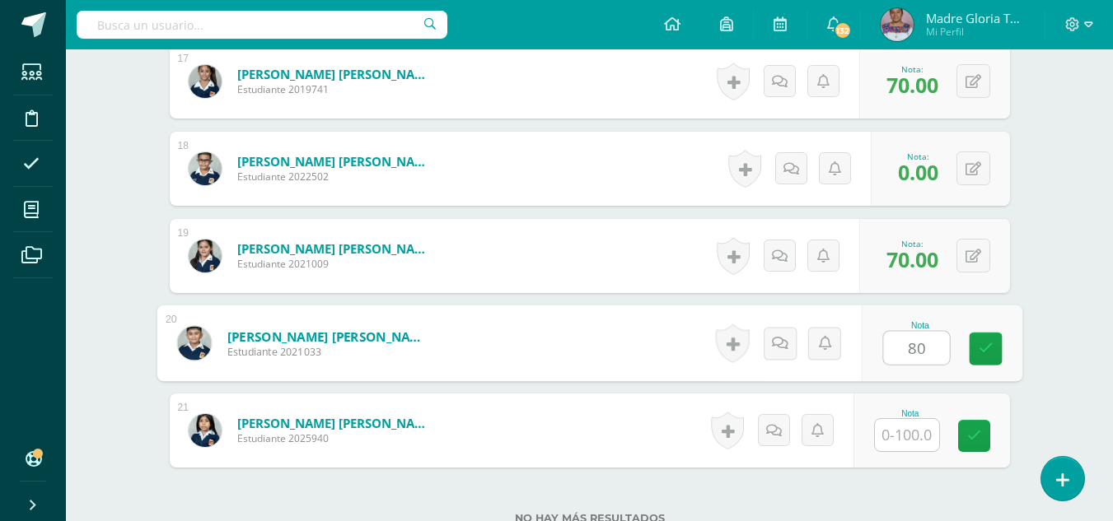
type input "80"
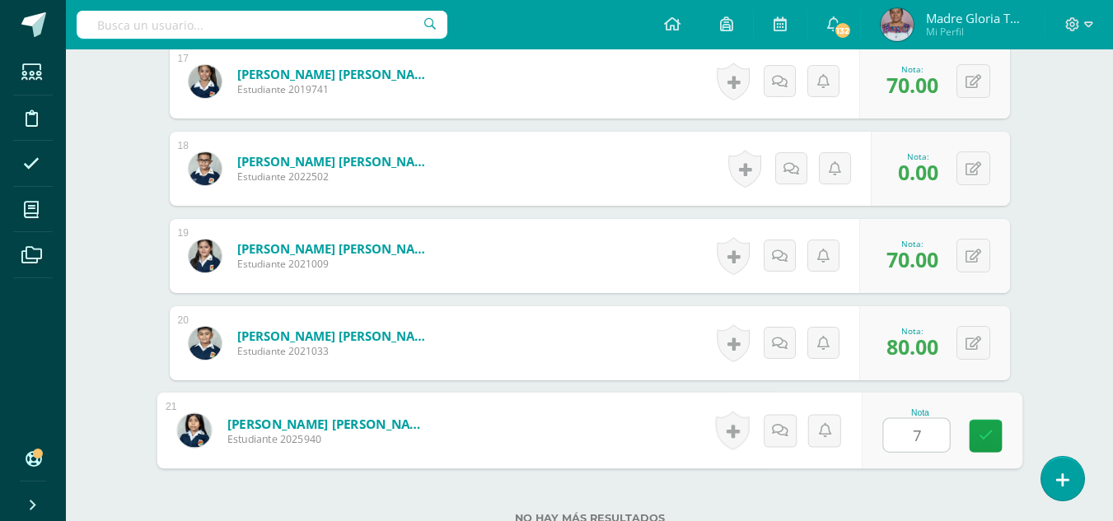
type input "70"
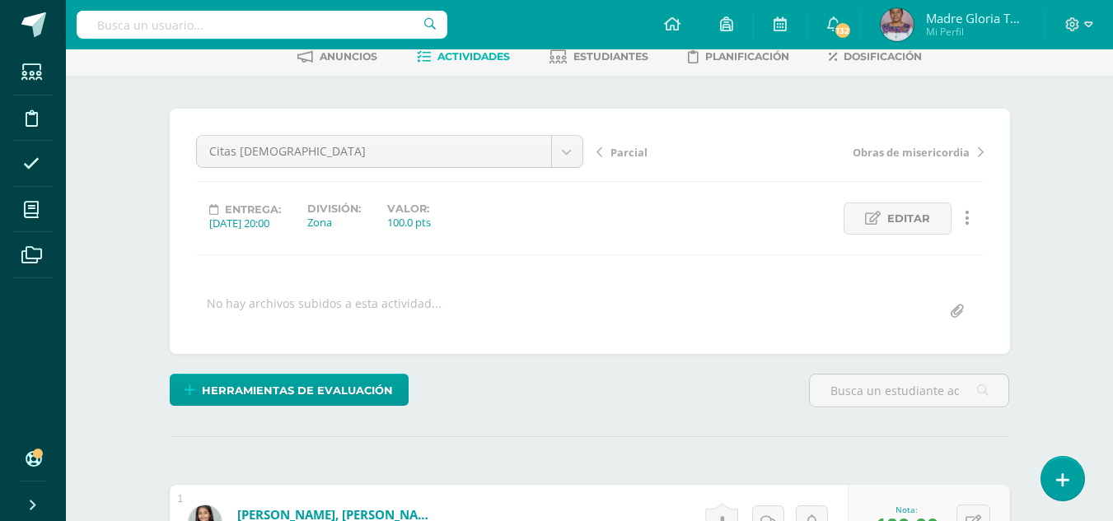
scroll to position [86, 0]
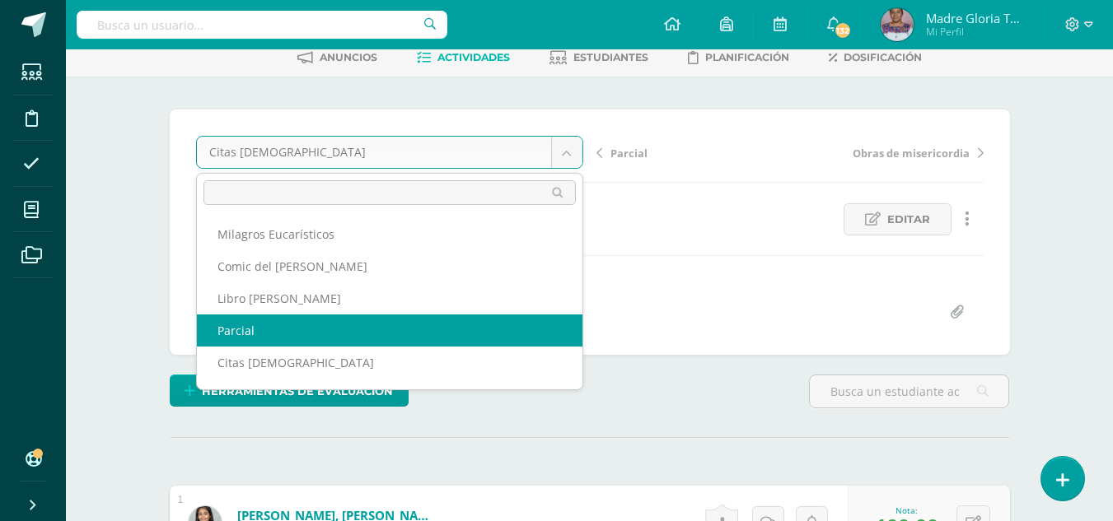
select select "/dashboard/teacher/grade-activity/130787/"
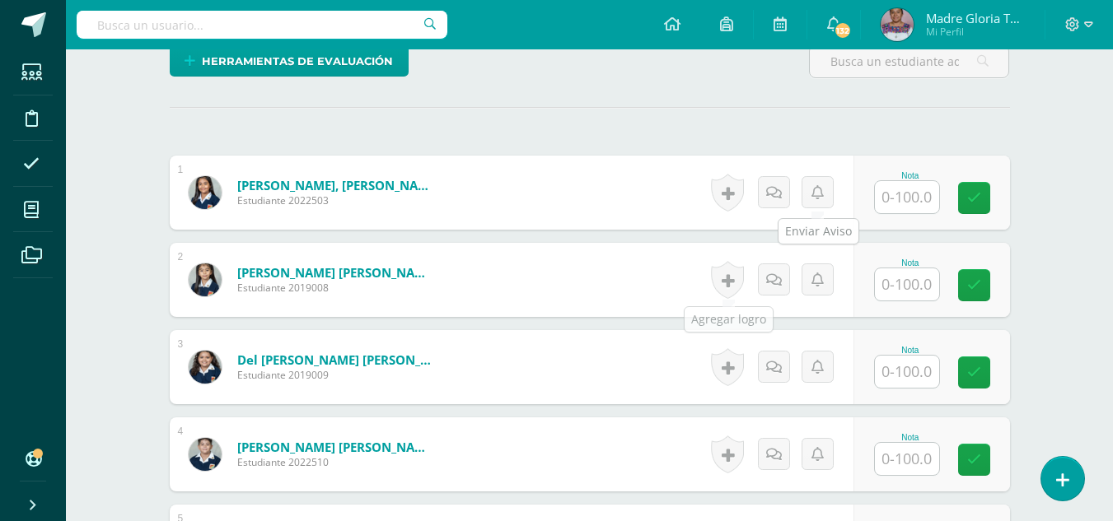
scroll to position [418, 0]
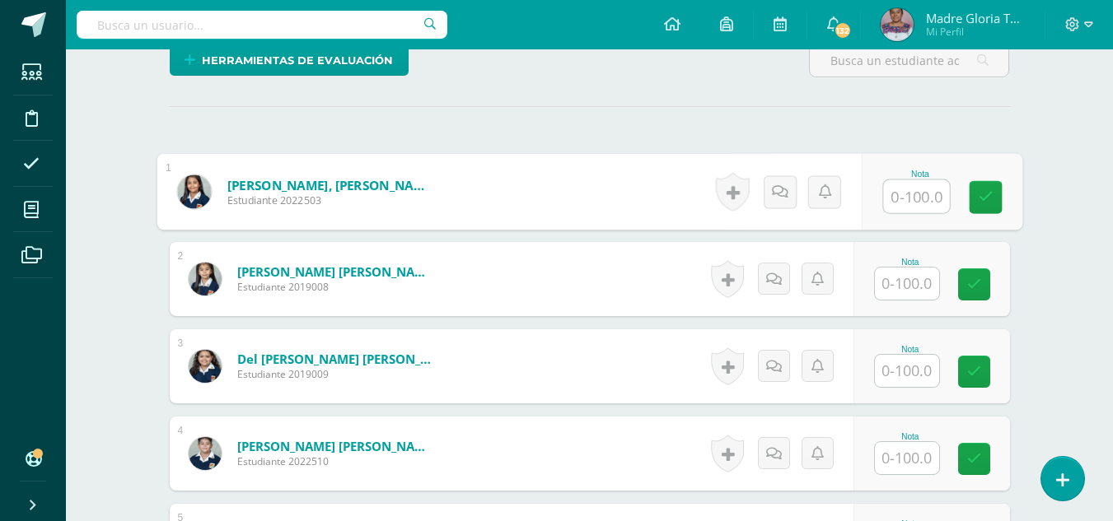
click at [898, 194] on input "text" at bounding box center [916, 196] width 66 height 33
type input "100"
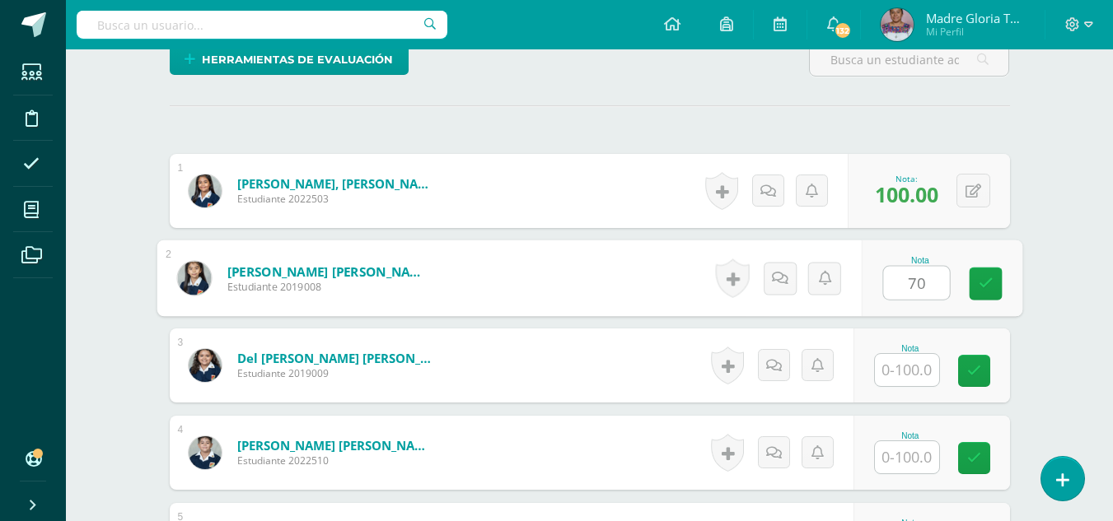
type input "70"
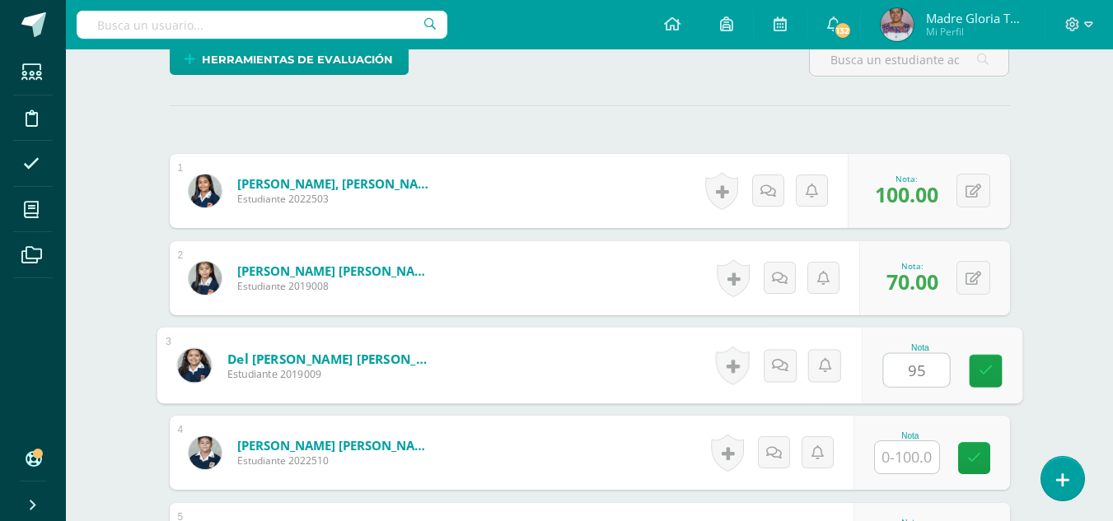
type input "95"
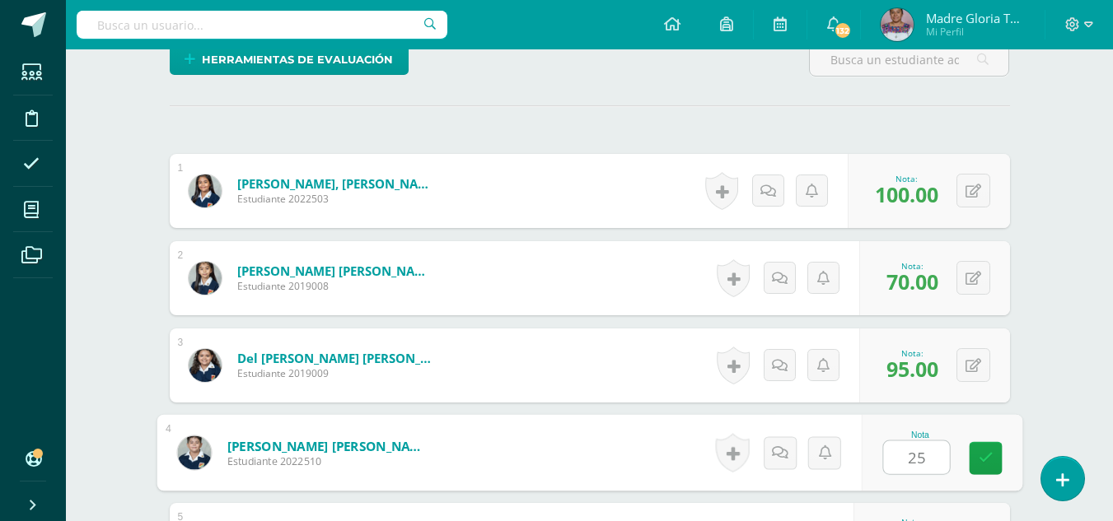
type input "25"
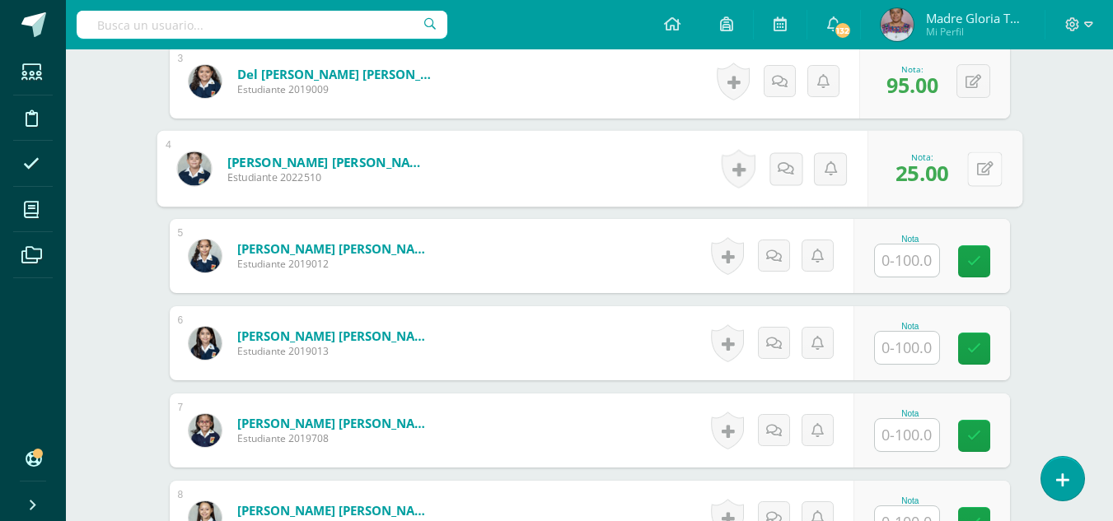
click at [971, 160] on button at bounding box center [984, 169] width 35 height 35
type input "60"
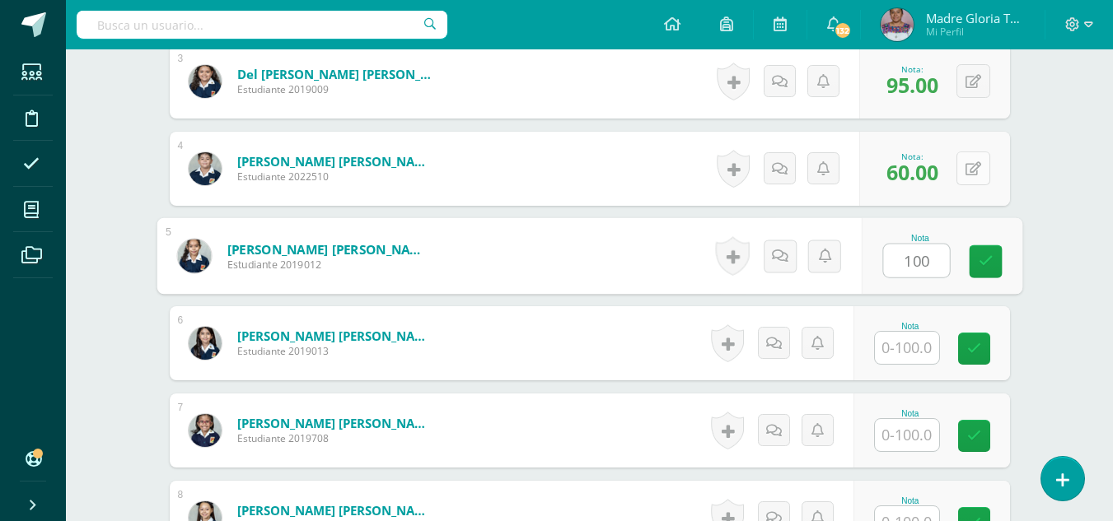
type input "100"
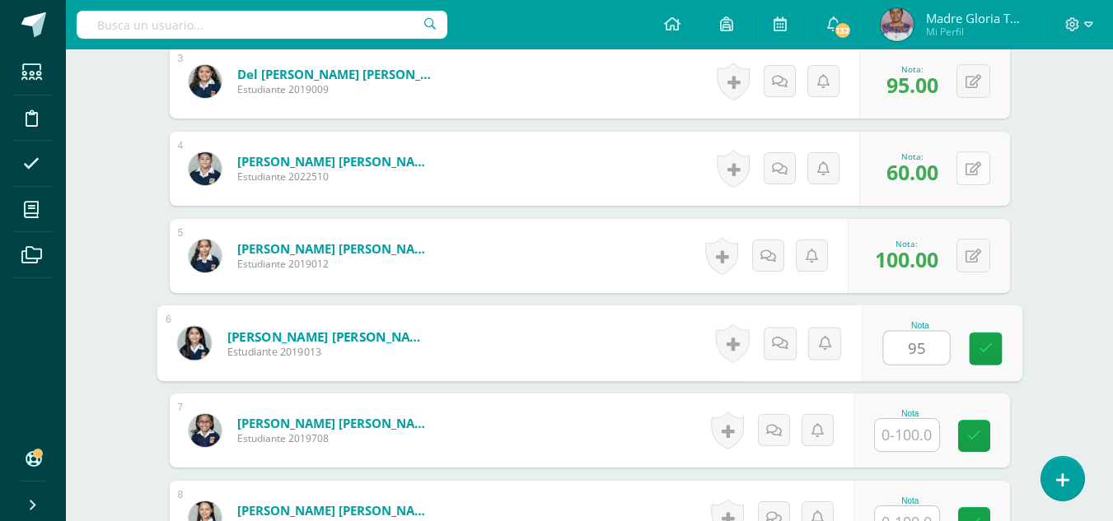
type input "95"
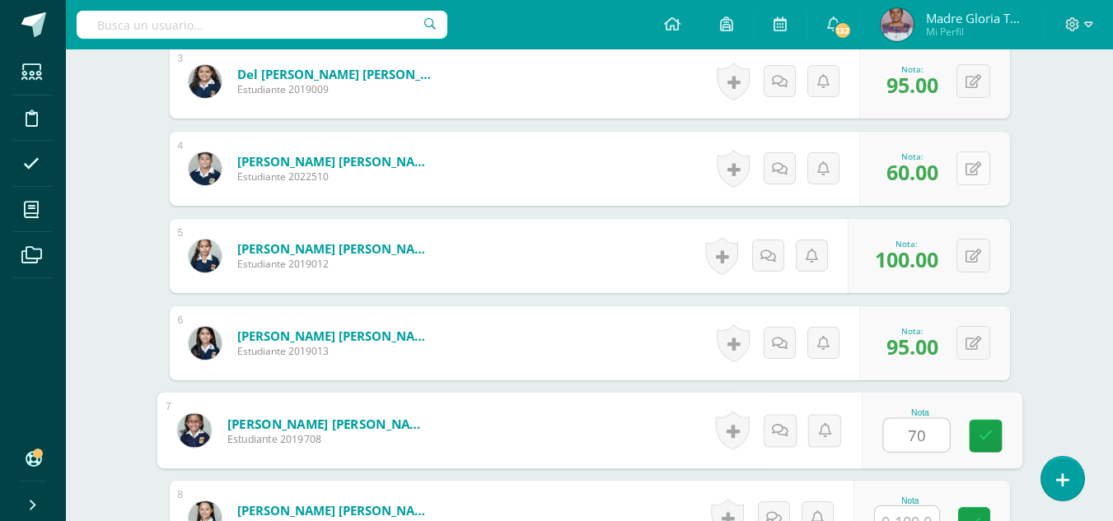
type input "70"
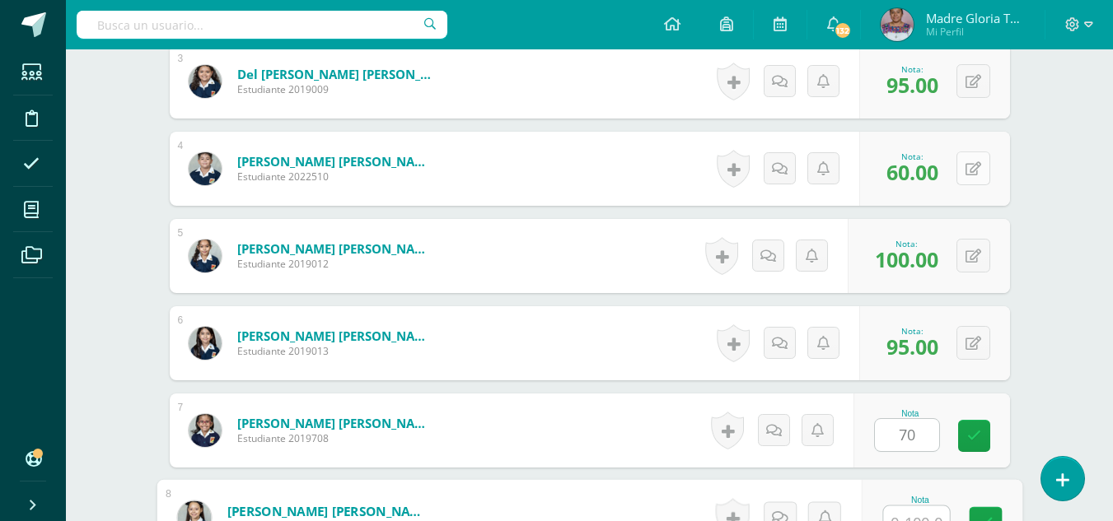
scroll to position [720, 0]
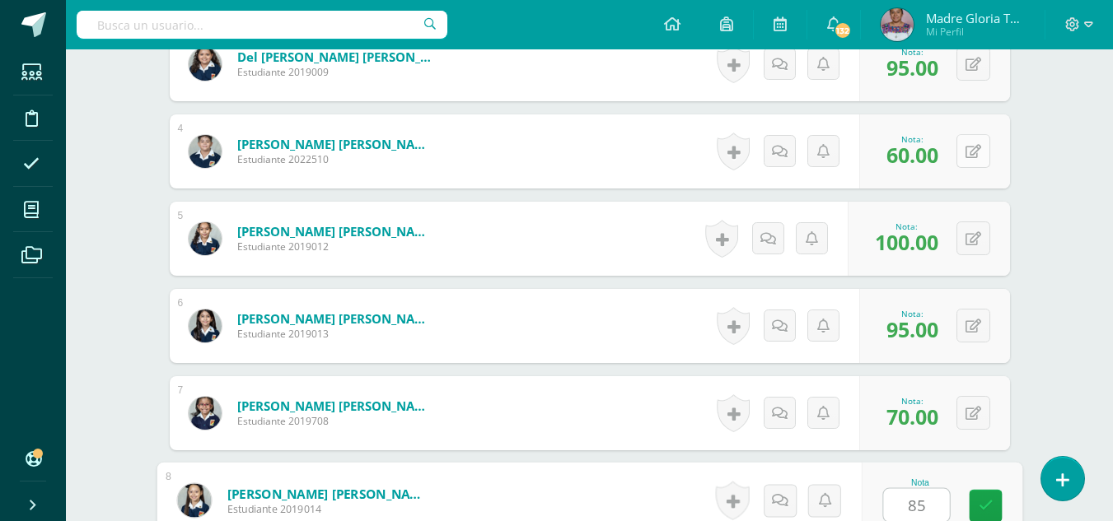
type input "85"
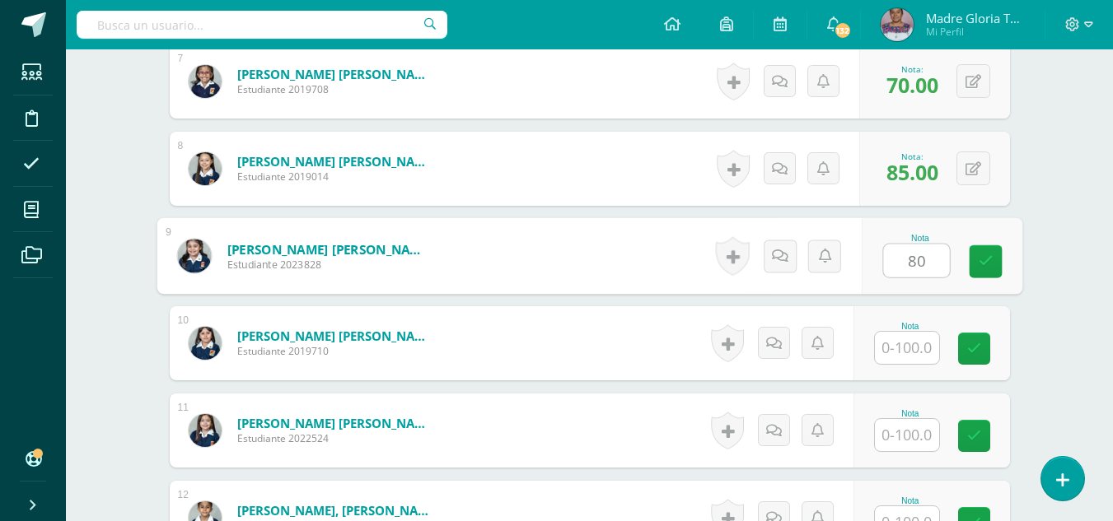
type input "80"
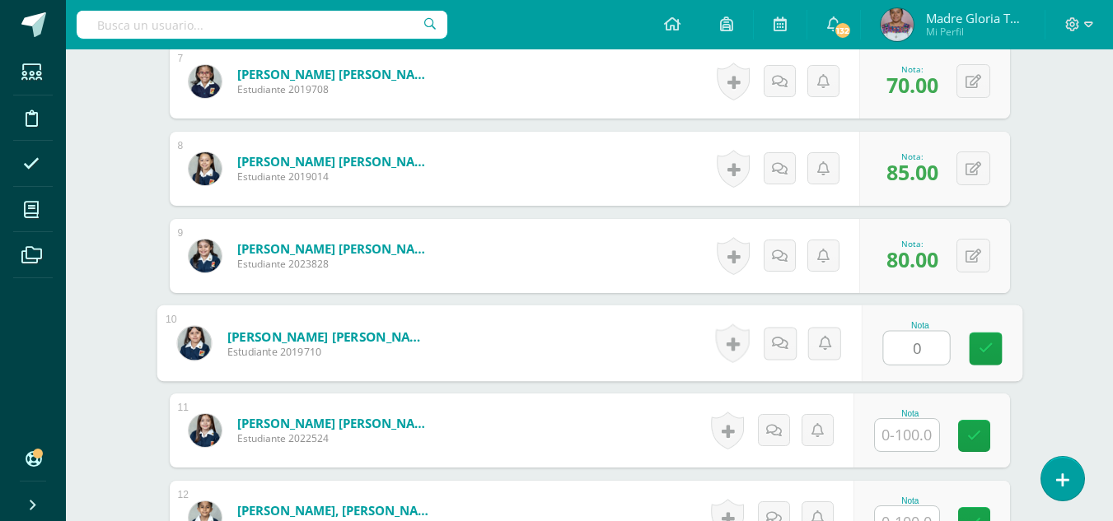
type input "0"
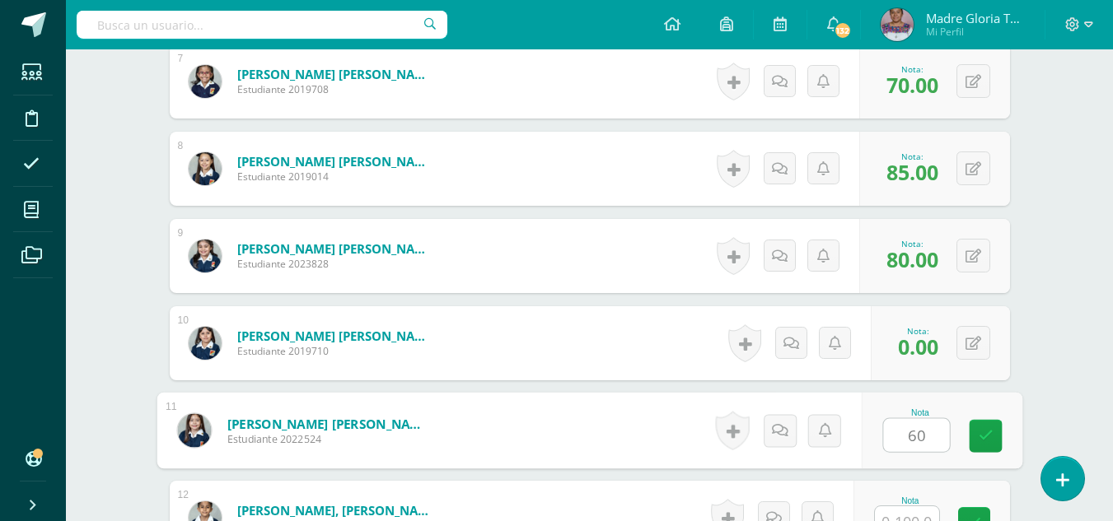
type input "60"
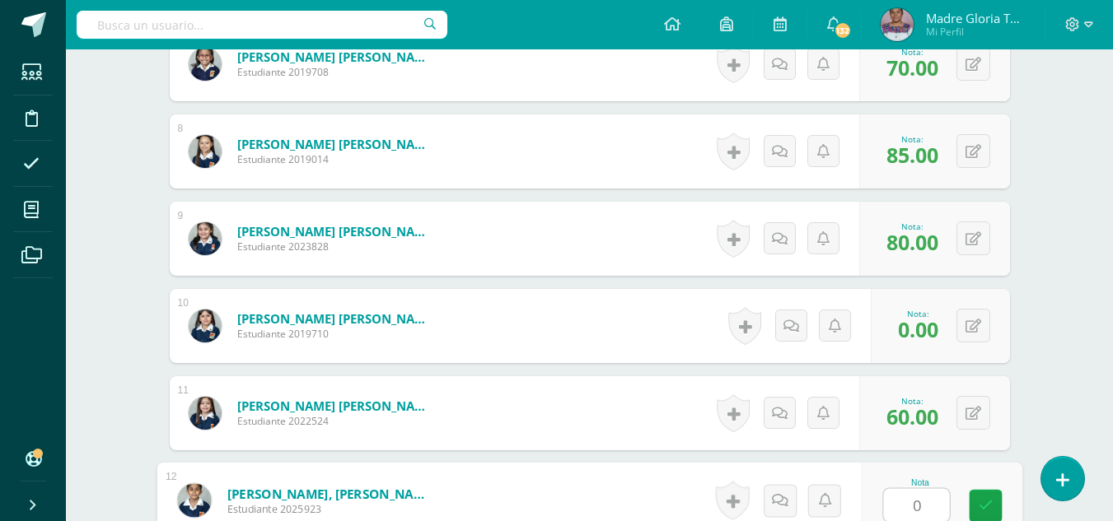
type input "0"
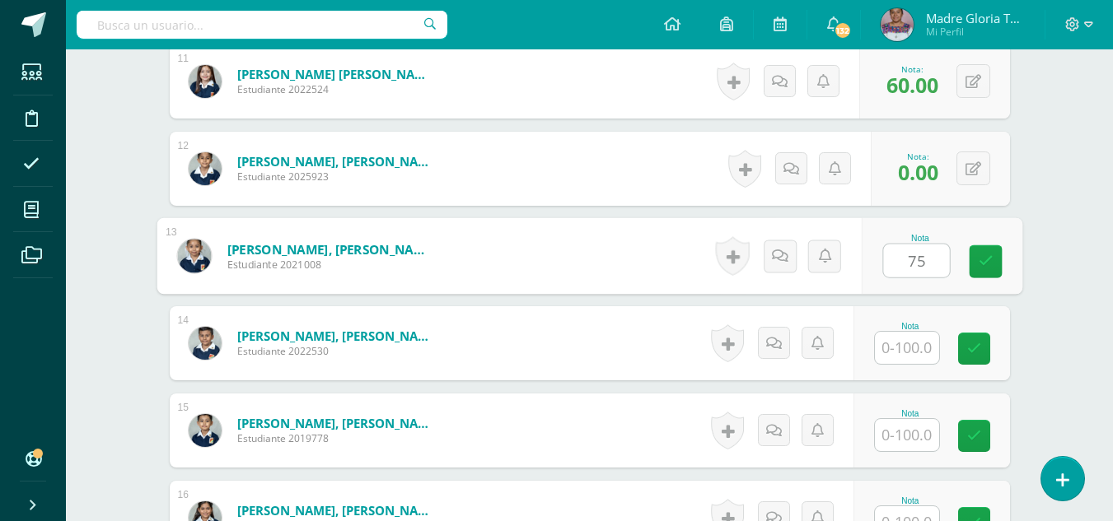
type input "75"
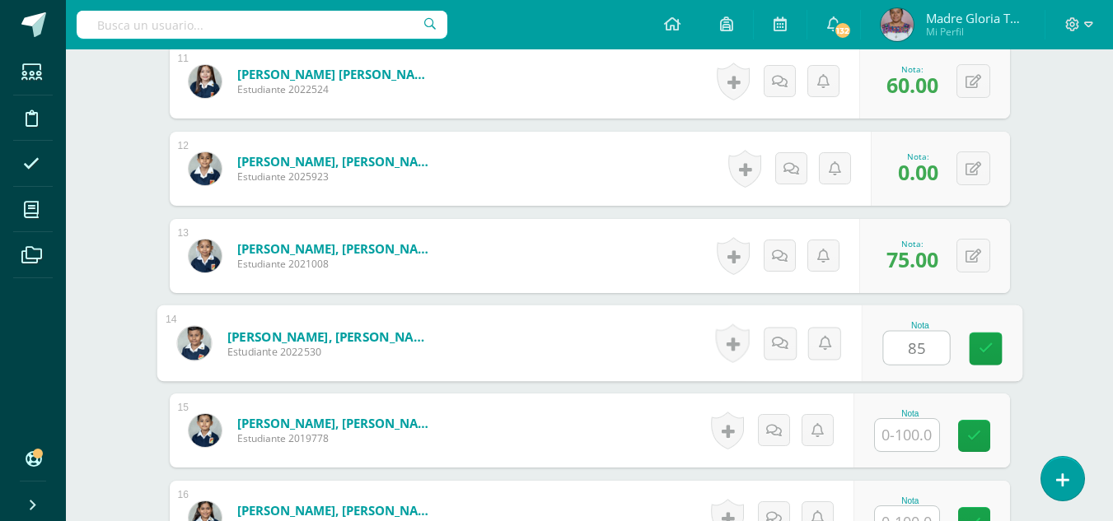
type input "85"
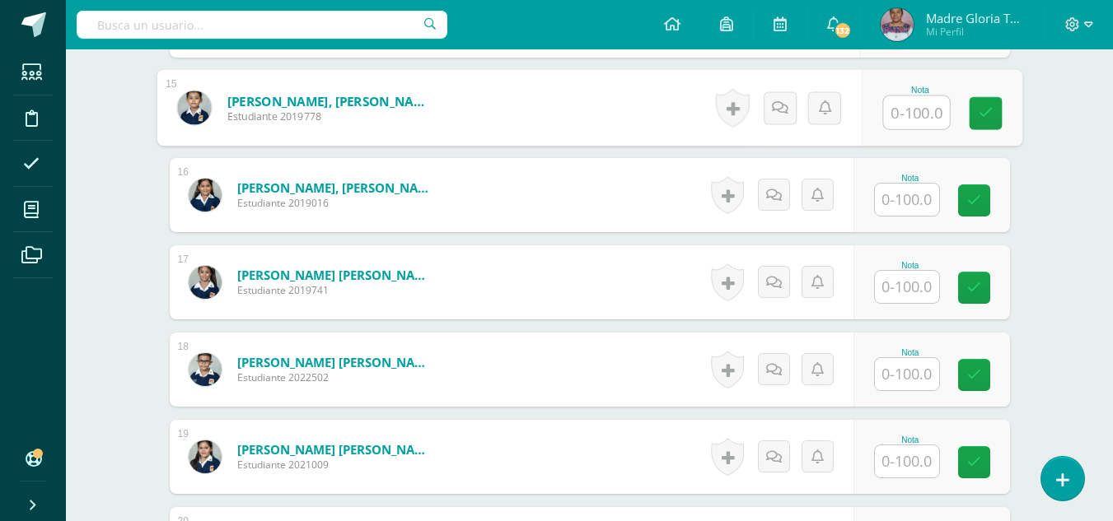
scroll to position [1725, 0]
type input "85"
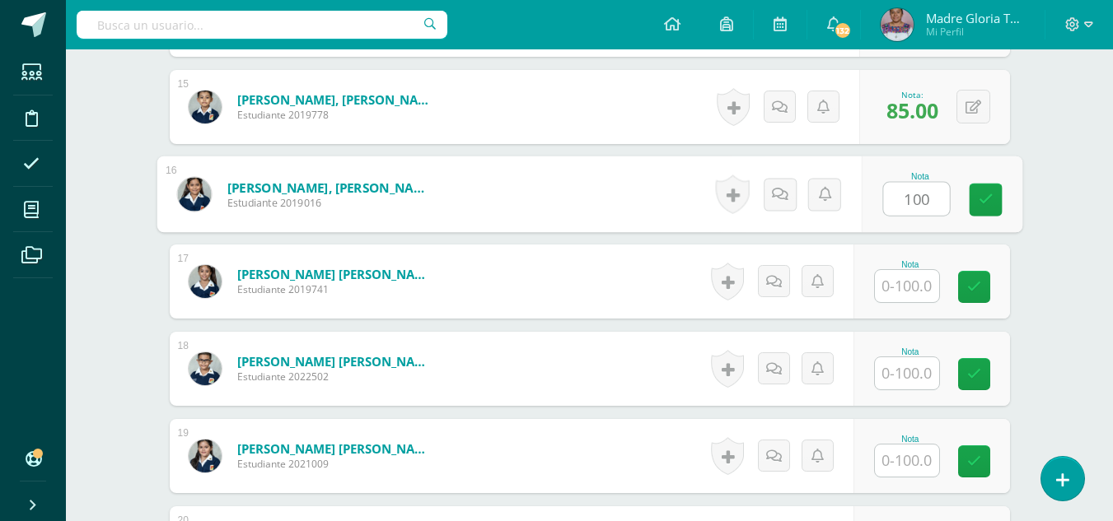
type input "100"
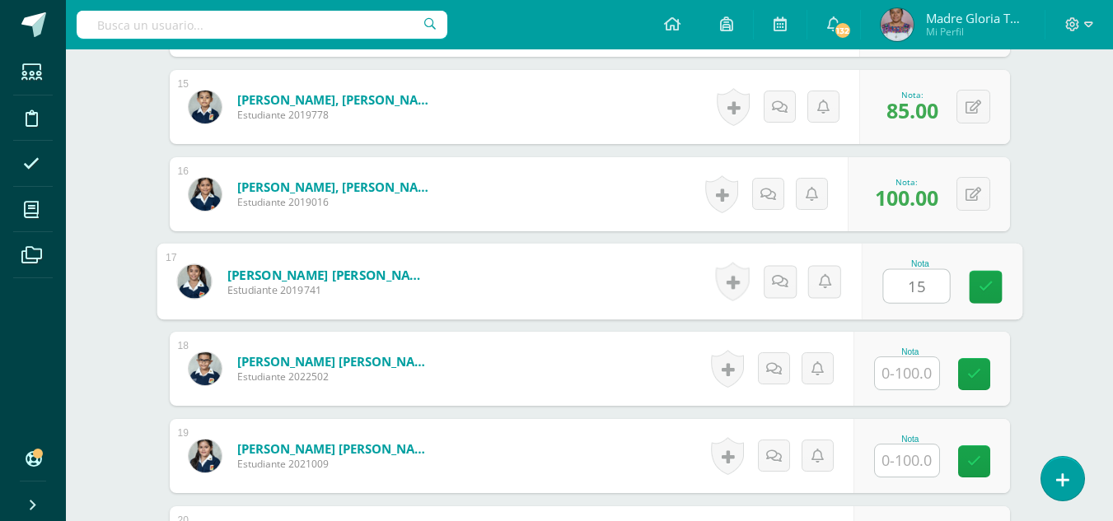
type input "15"
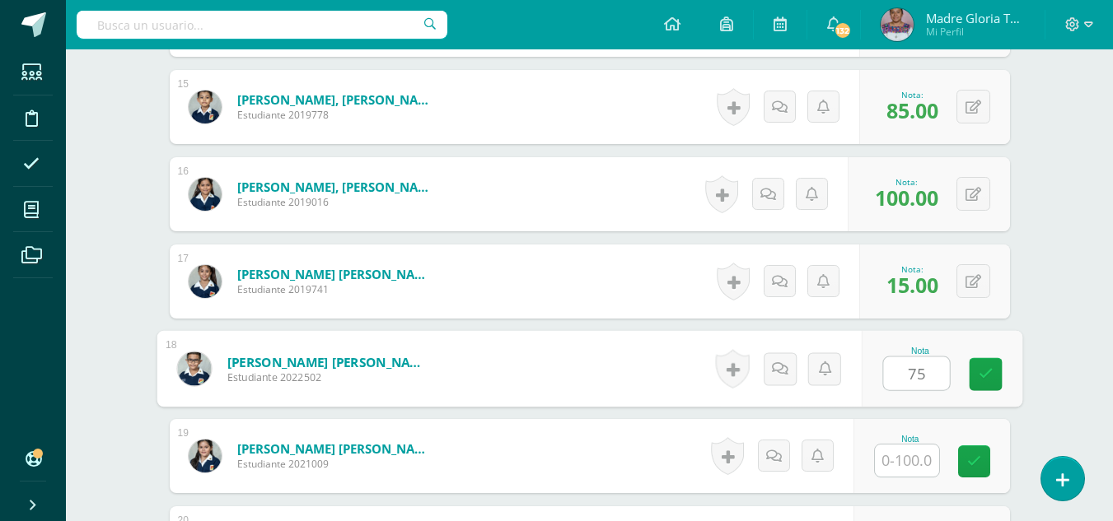
type input "75"
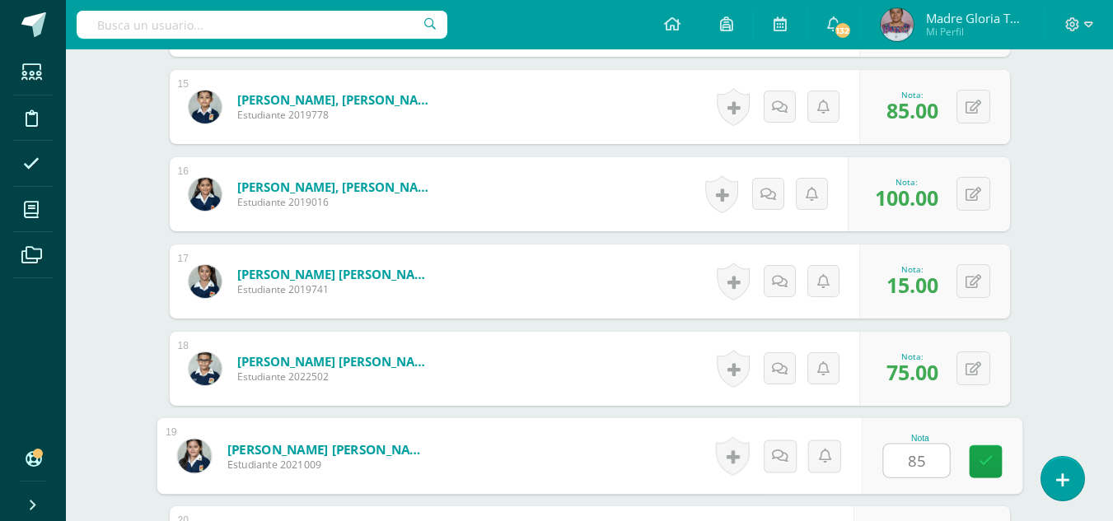
type input "85"
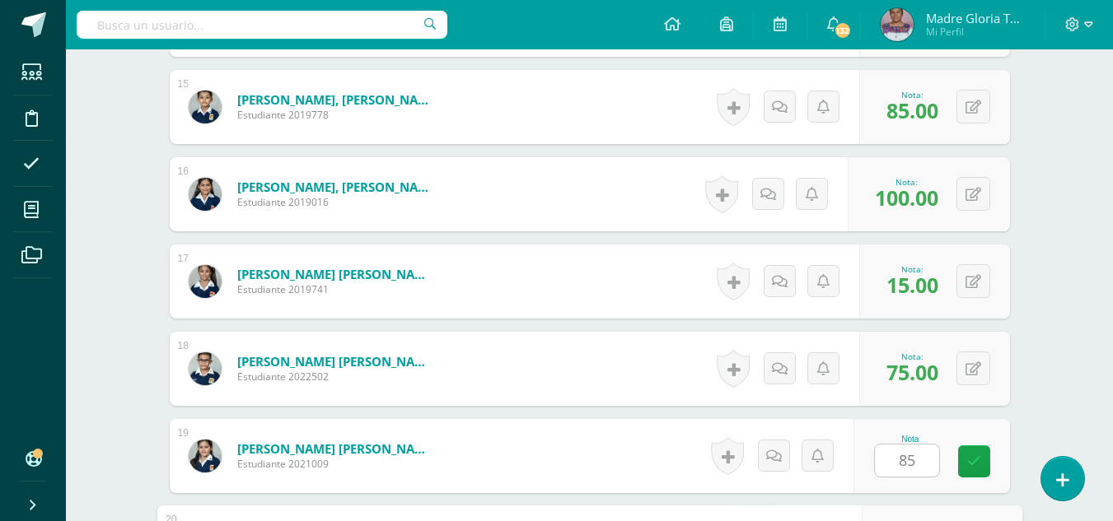
scroll to position [2012, 0]
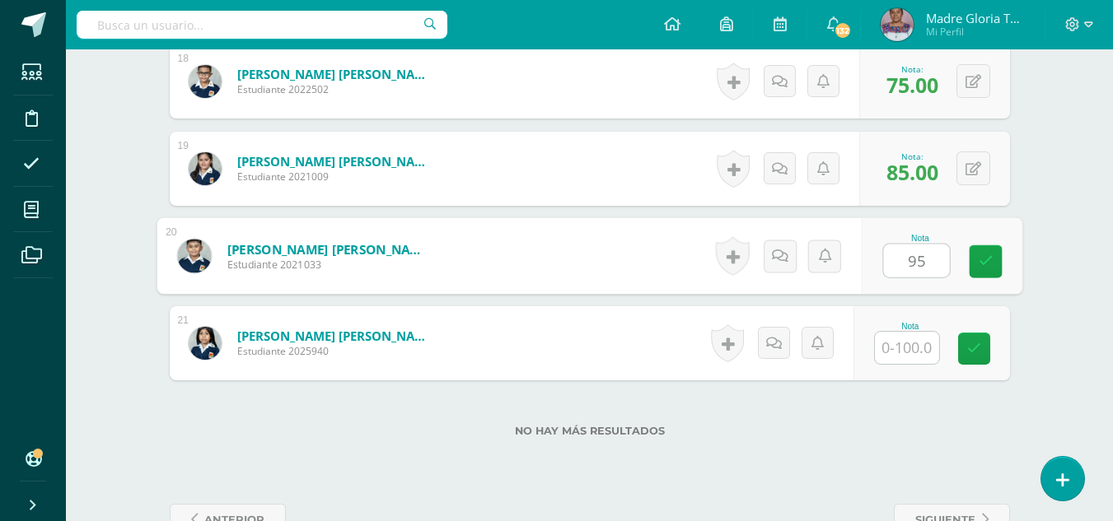
type input "95"
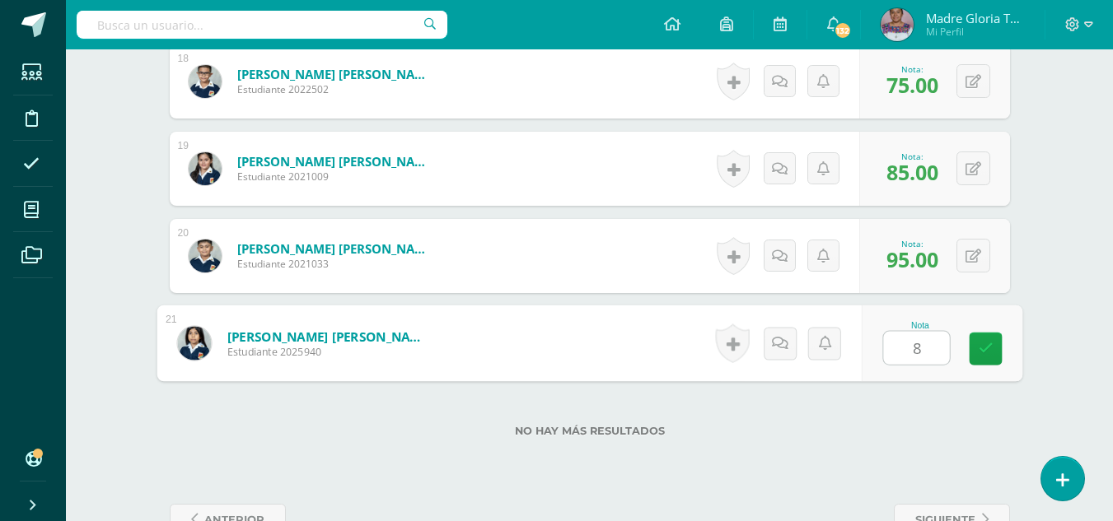
type input "80"
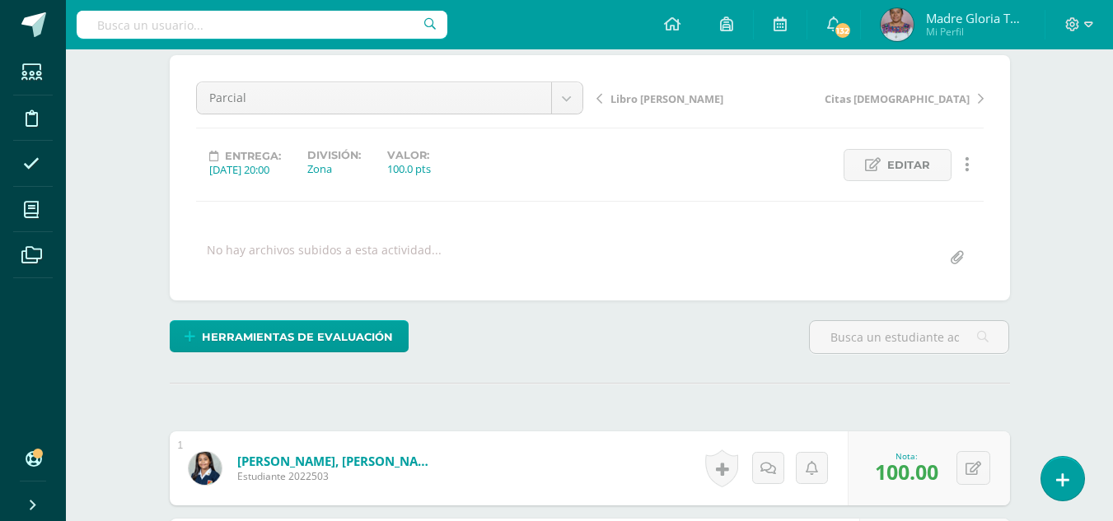
scroll to position [142, 0]
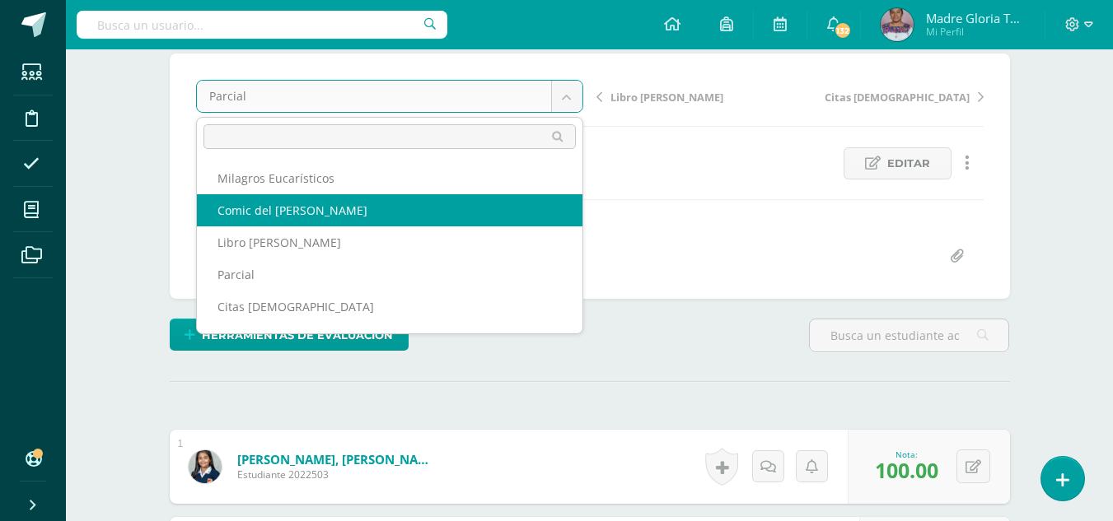
select select "/dashboard/teacher/grade-activity/130788/"
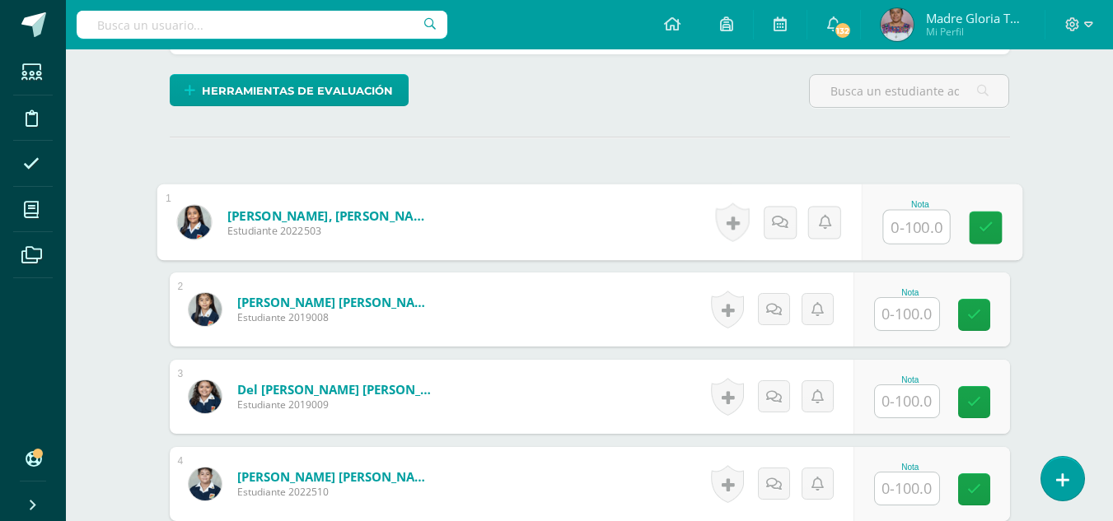
scroll to position [388, 0]
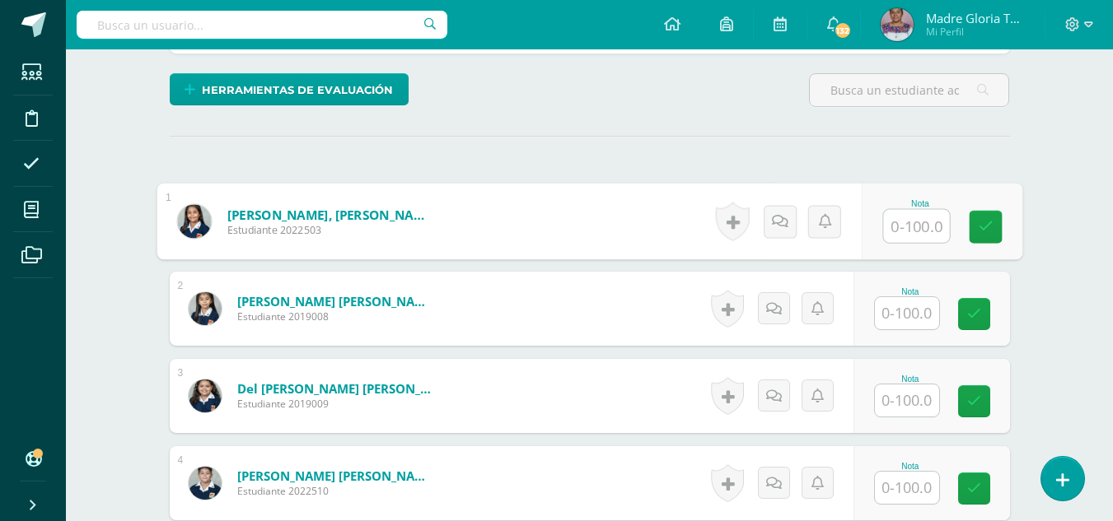
click at [905, 233] on input "text" at bounding box center [916, 226] width 66 height 33
type input "100"
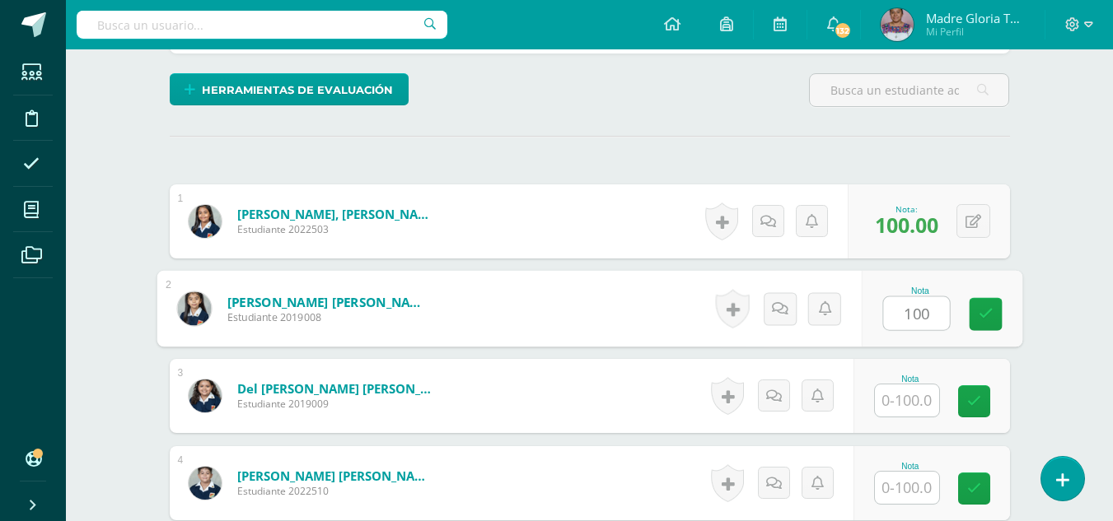
type input "100"
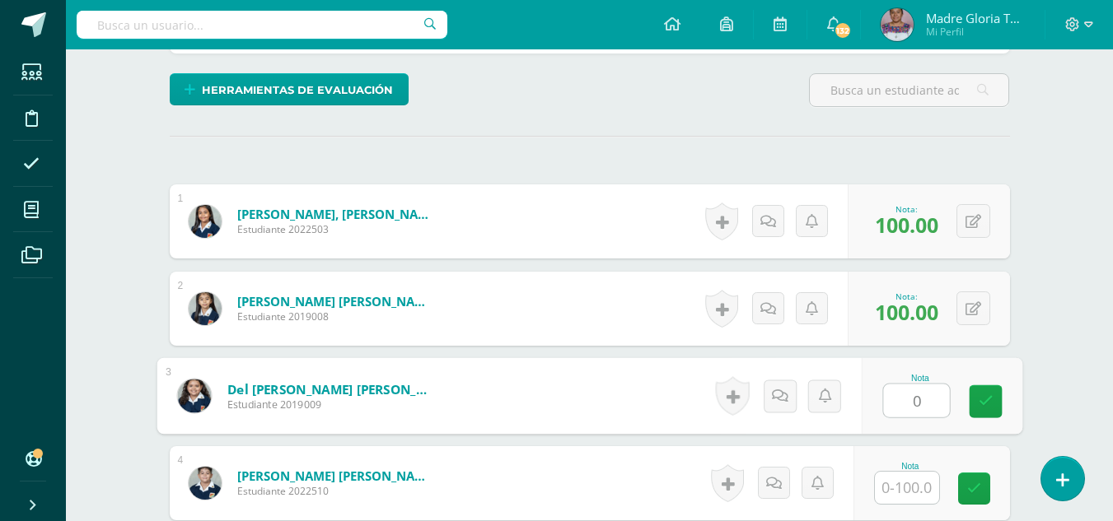
type input "0"
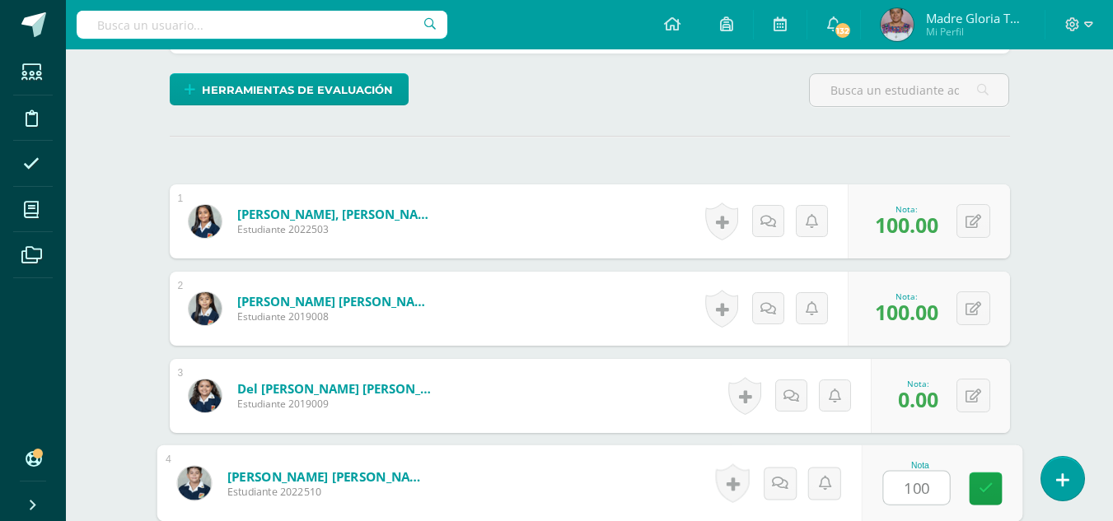
type input "100"
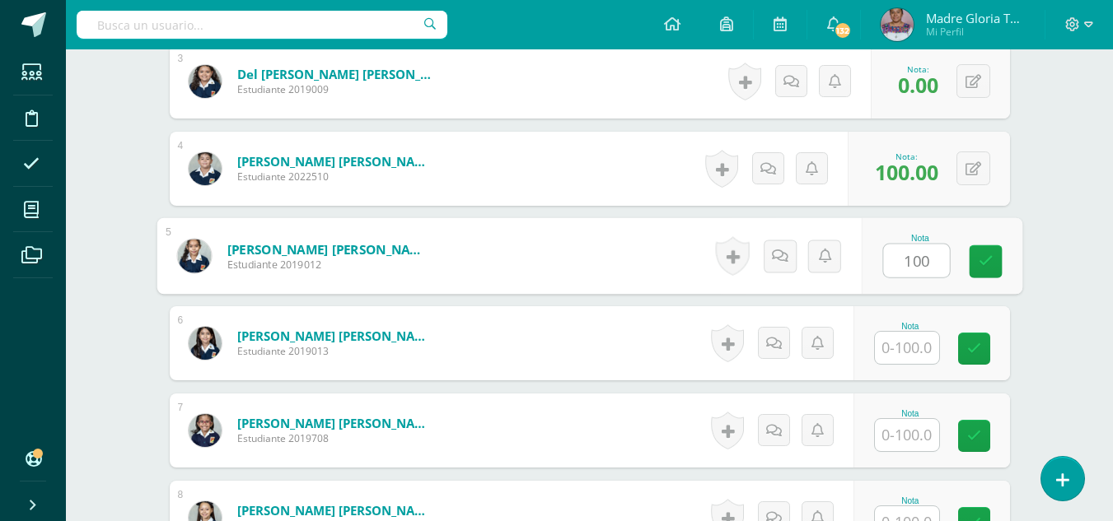
type input "100"
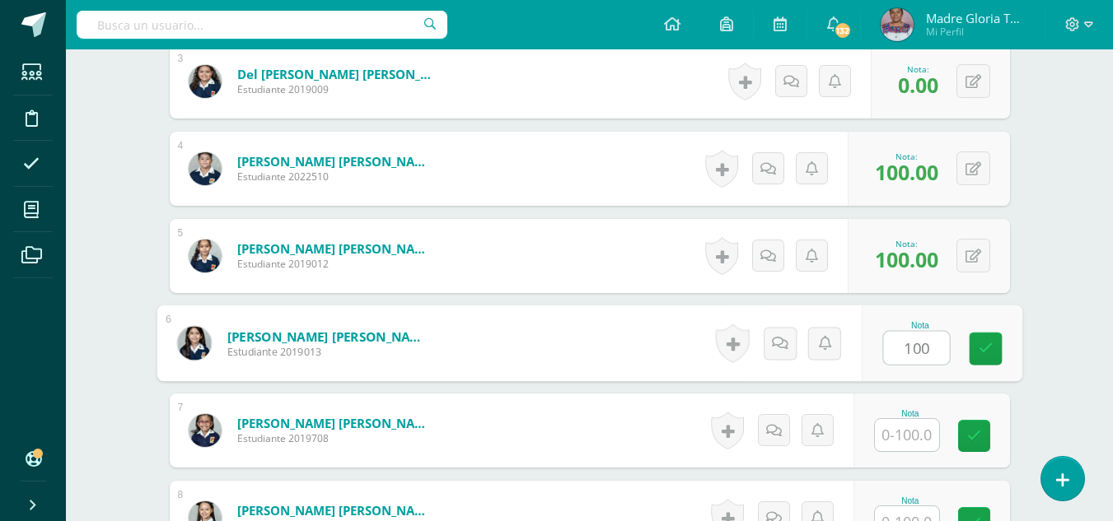
type input "100"
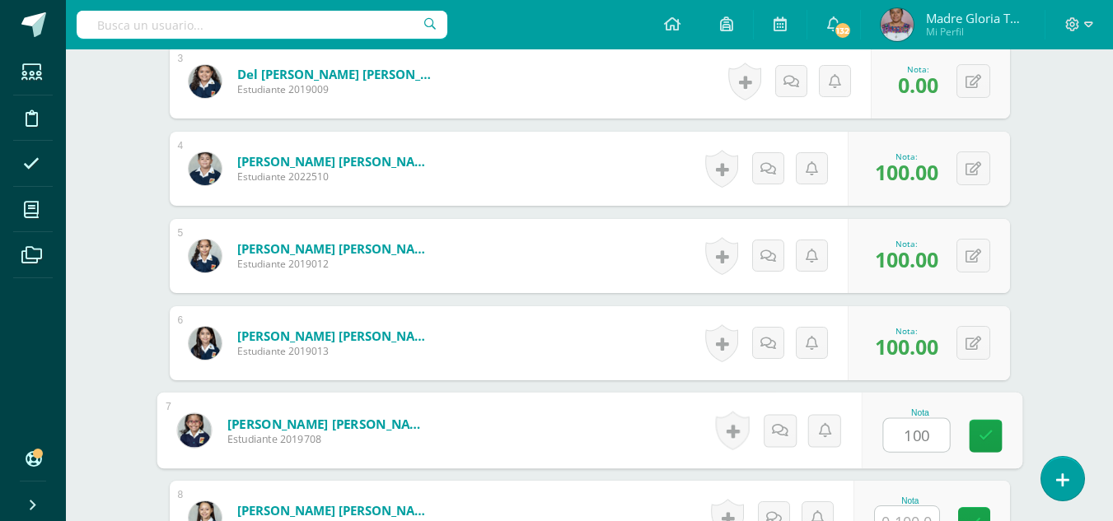
type input "100"
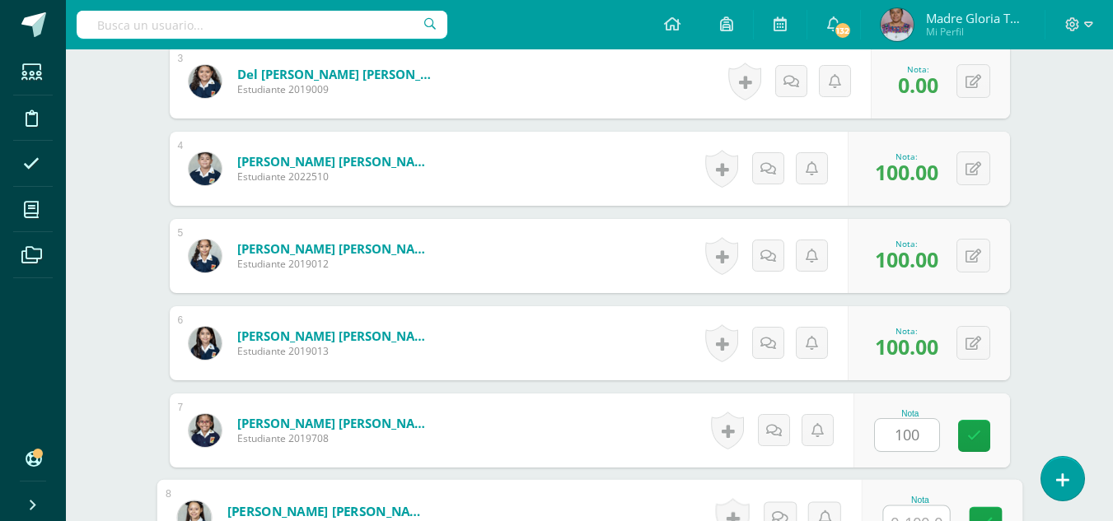
scroll to position [720, 0]
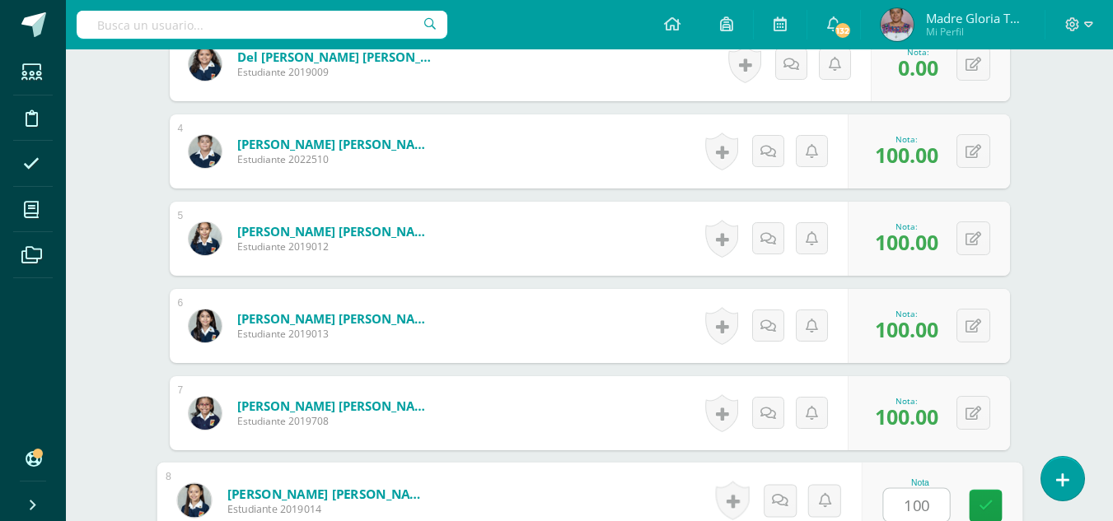
type input "100"
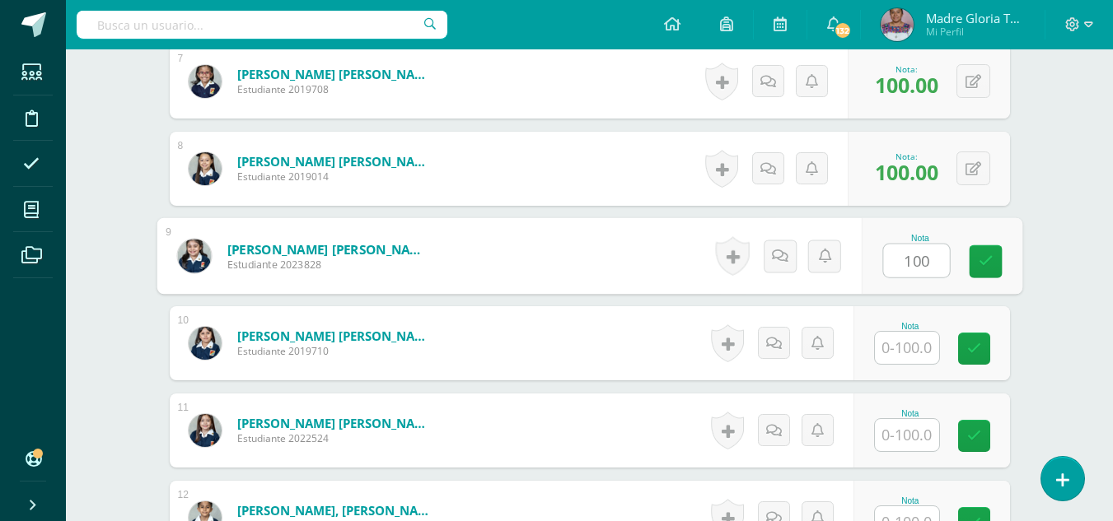
type input "100"
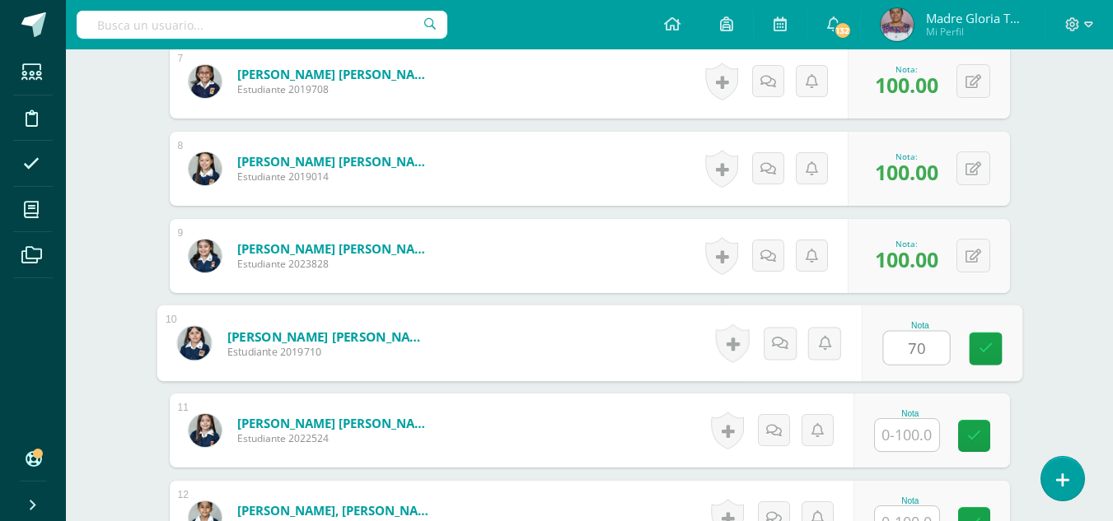
type input "70"
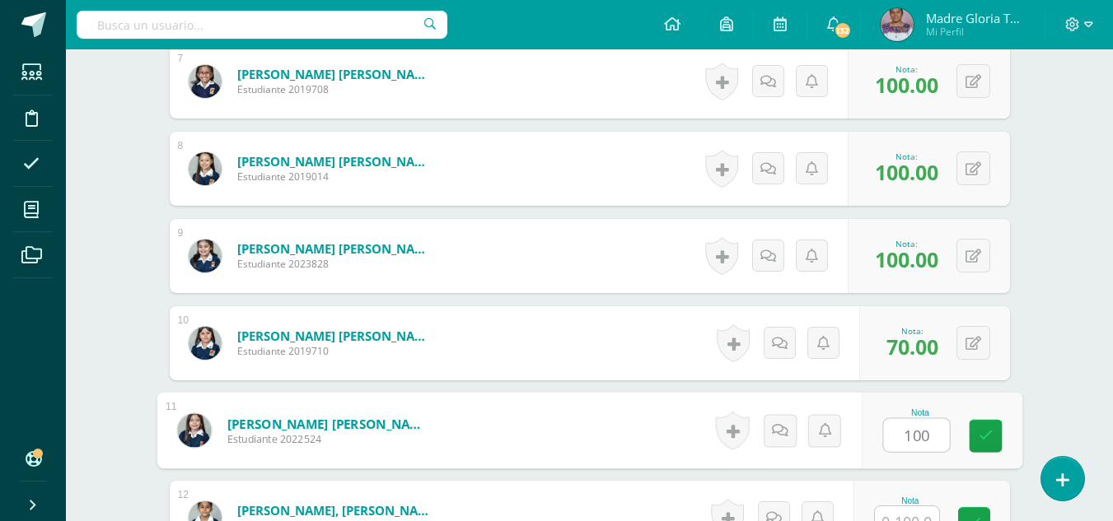
type input "100"
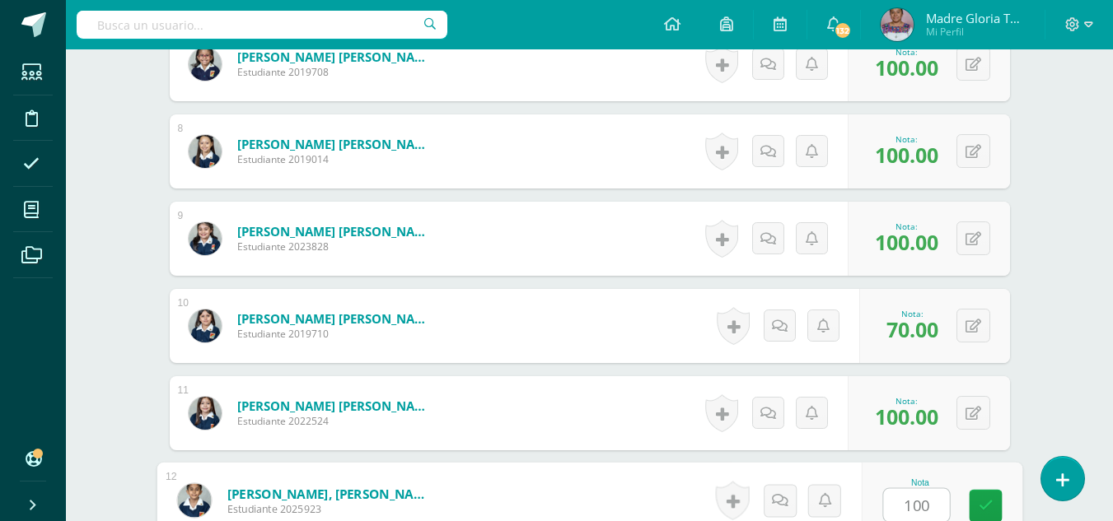
type input "100"
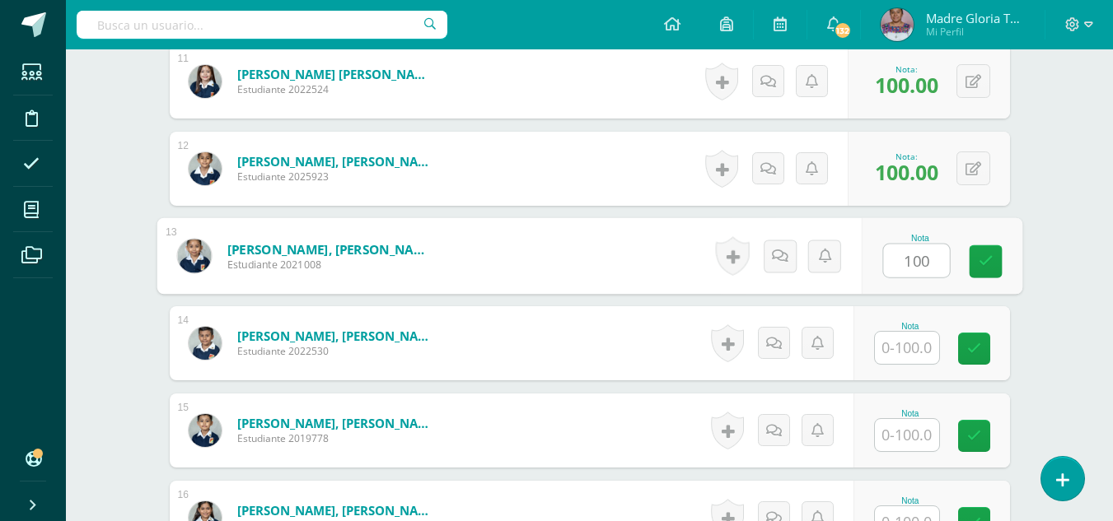
type input "100"
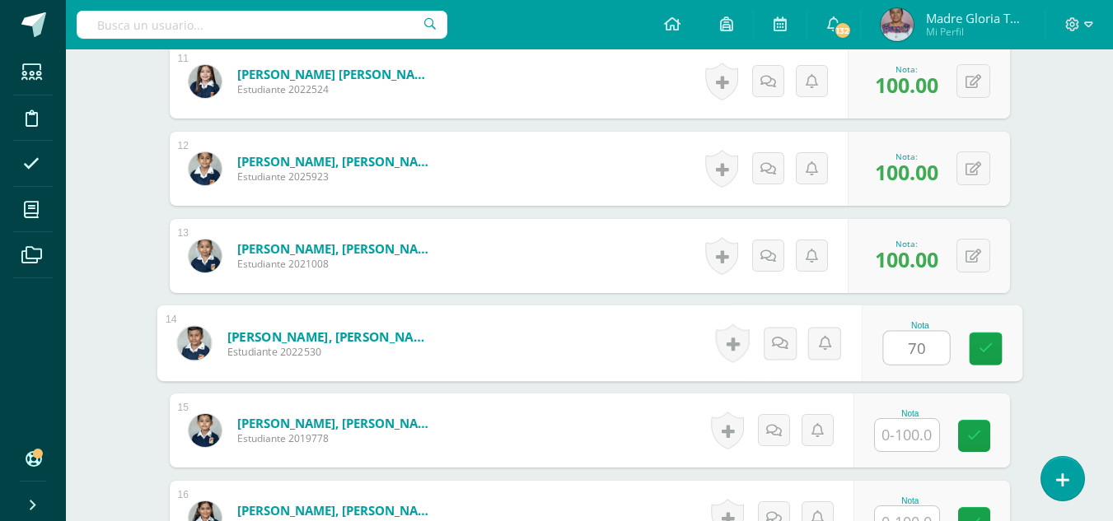
type input "70"
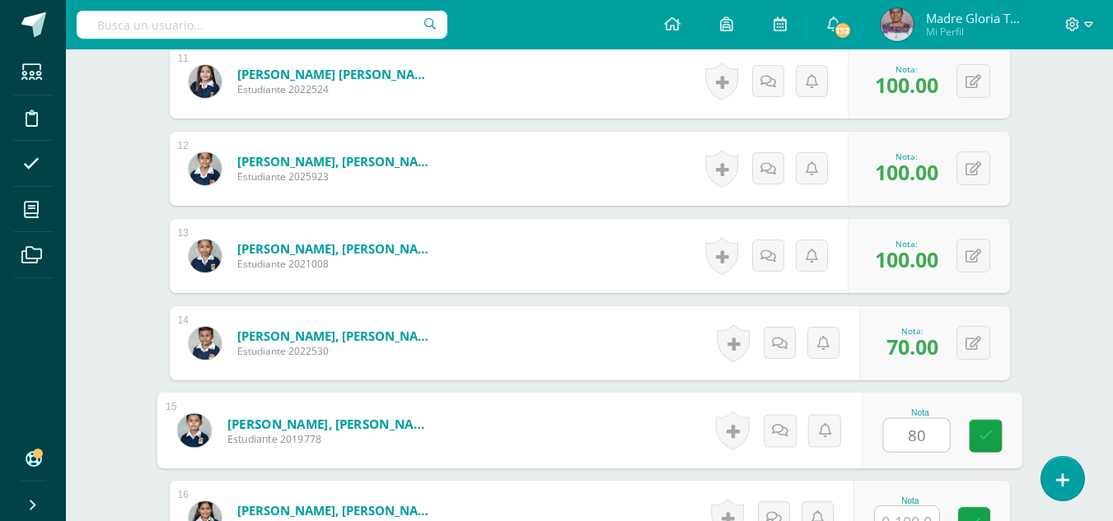
type input "80"
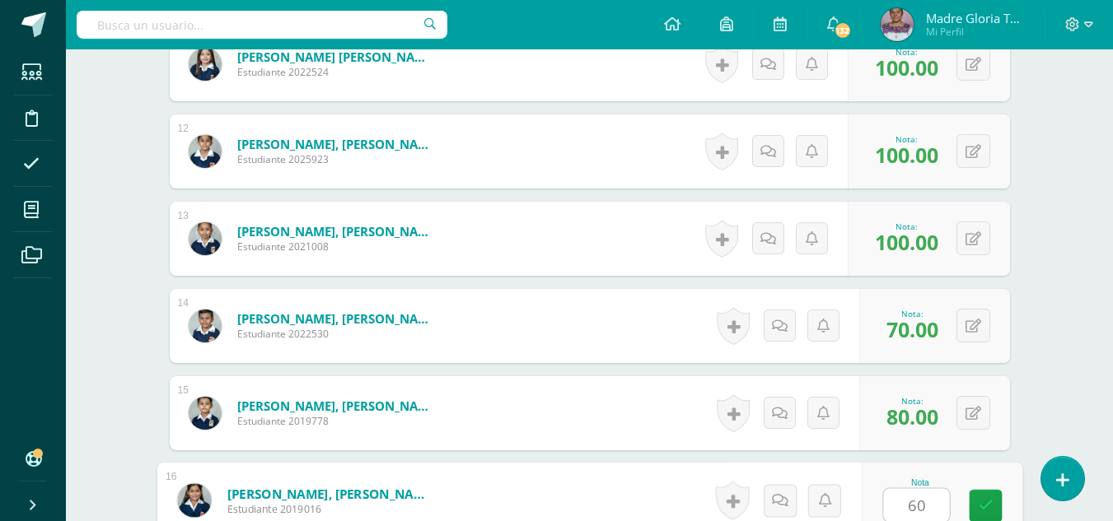
type input "60"
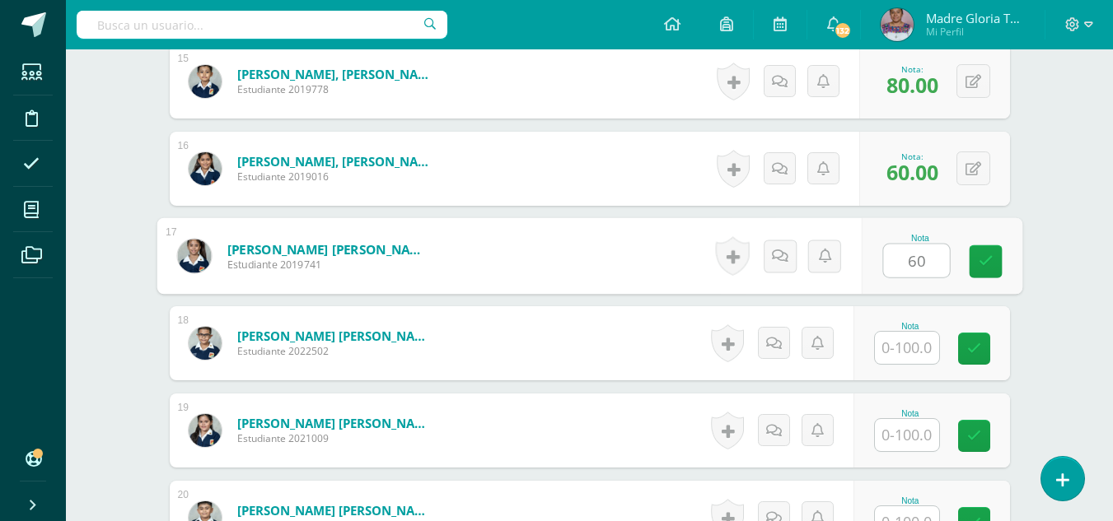
type input "60"
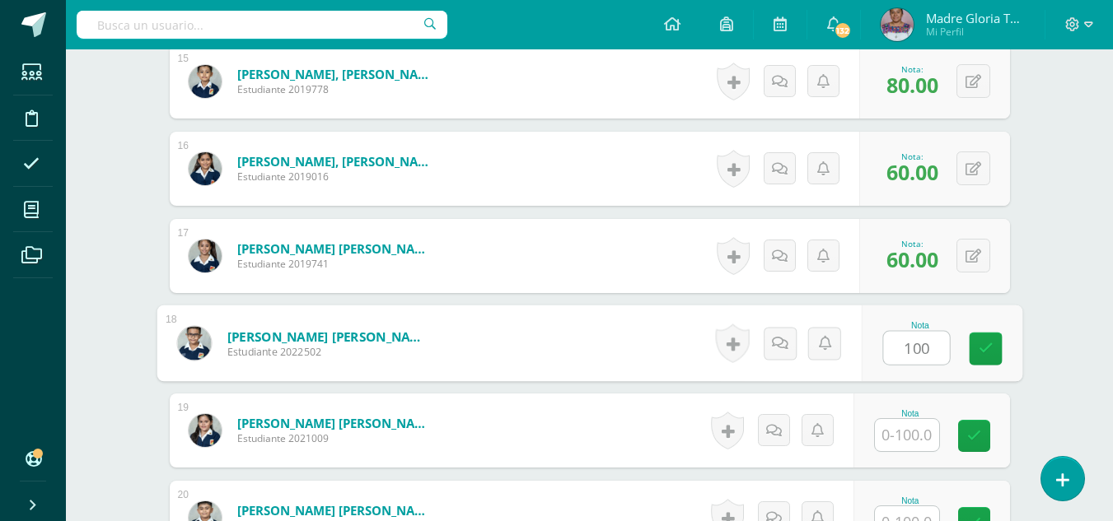
type input "100"
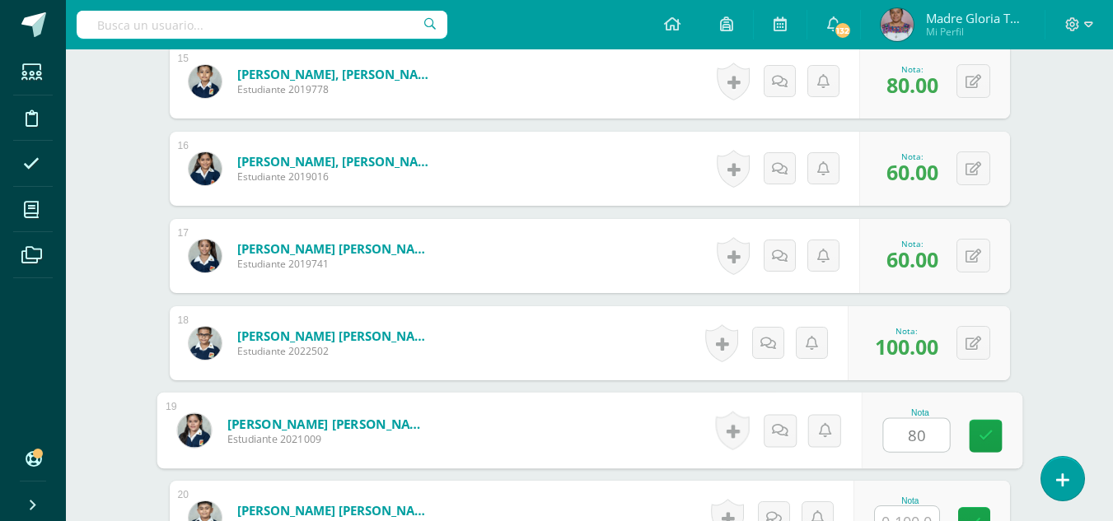
type input "80"
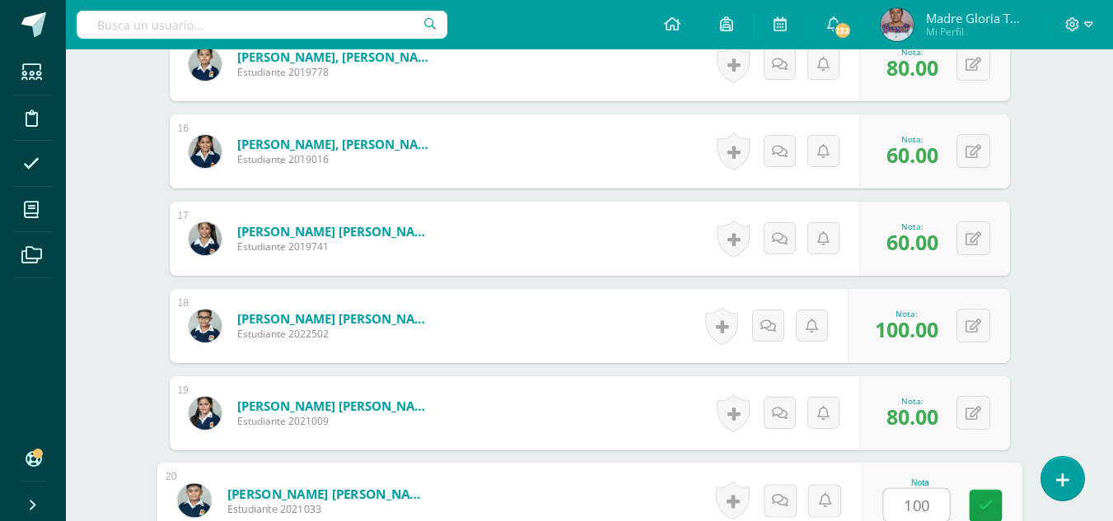
type input "100"
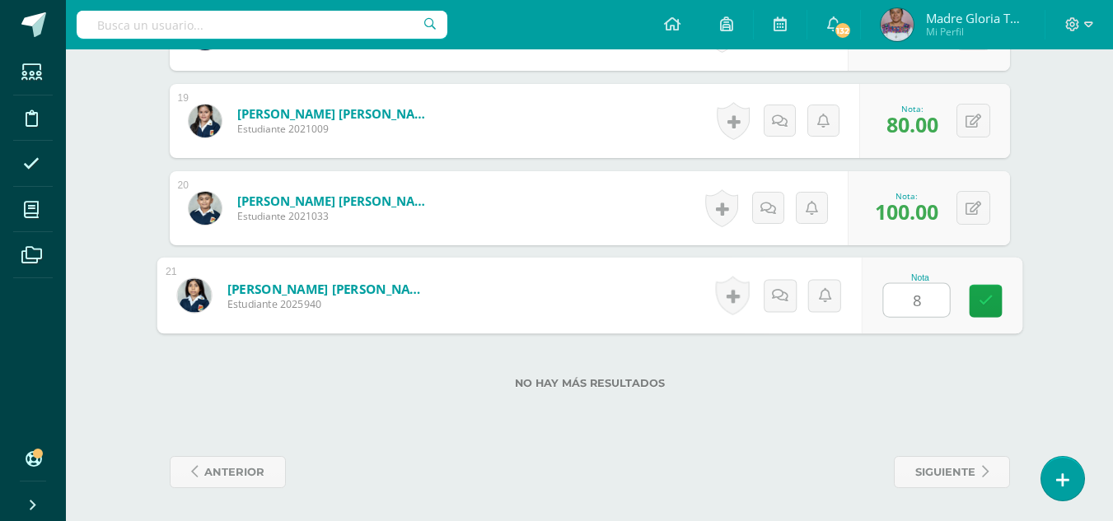
type input "80"
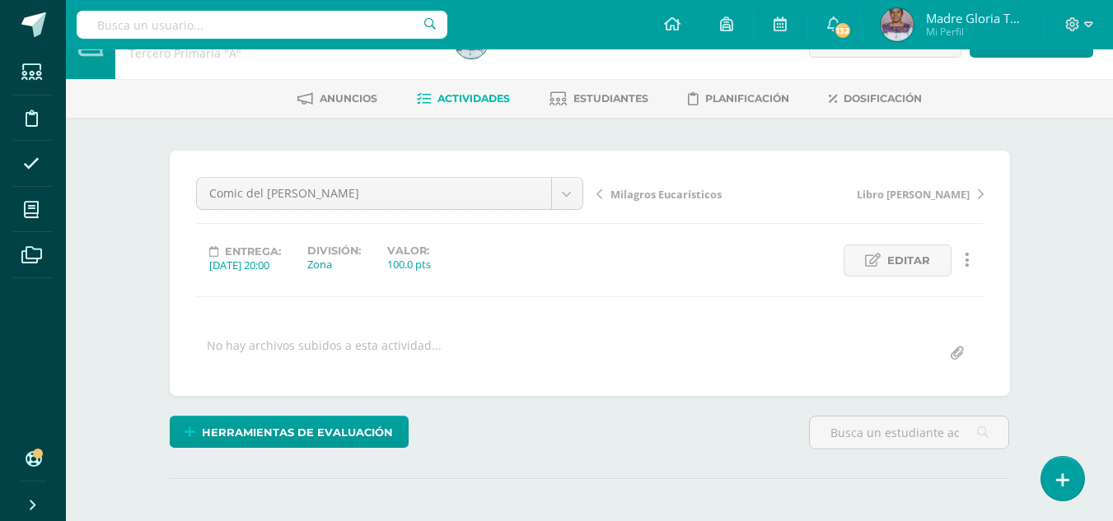
scroll to position [0, 0]
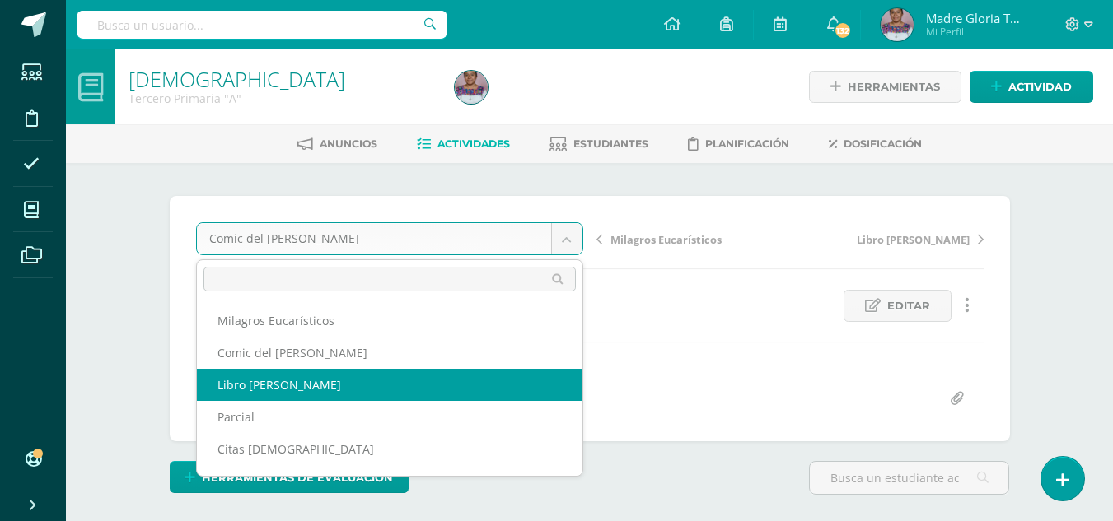
select select "/dashboard/teacher/grade-activity/130789/"
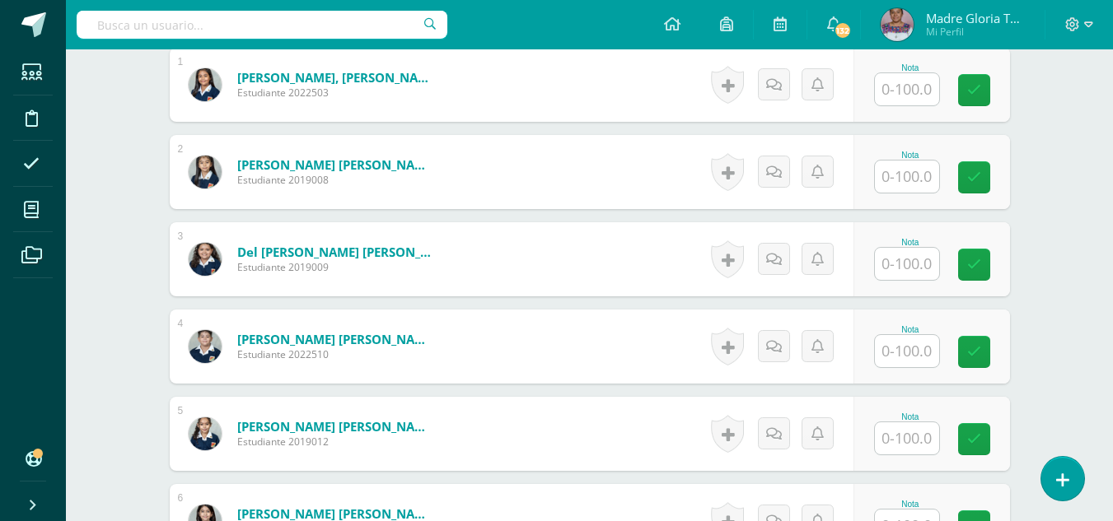
scroll to position [525, 0]
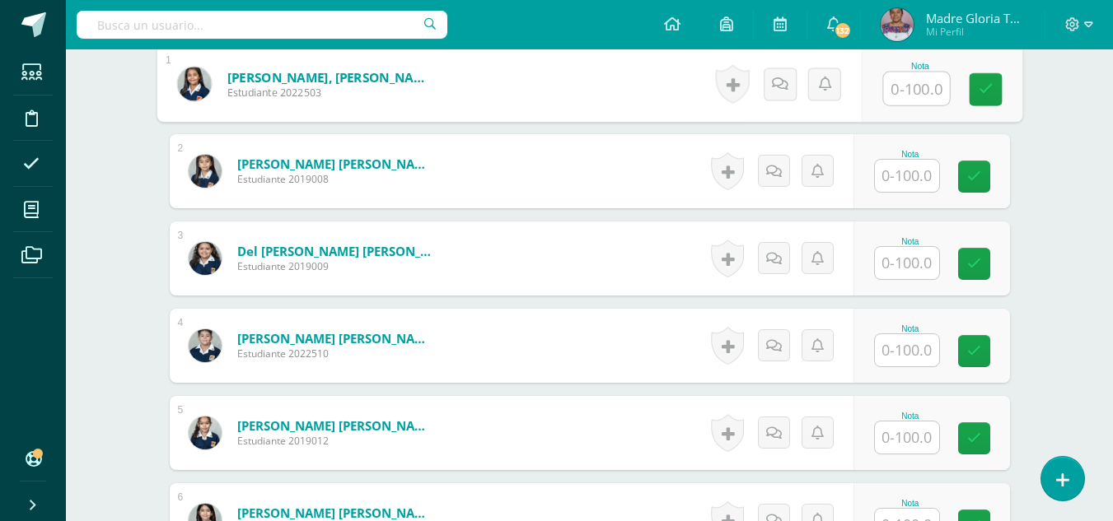
click at [914, 93] on input "text" at bounding box center [916, 88] width 66 height 33
type input "100"
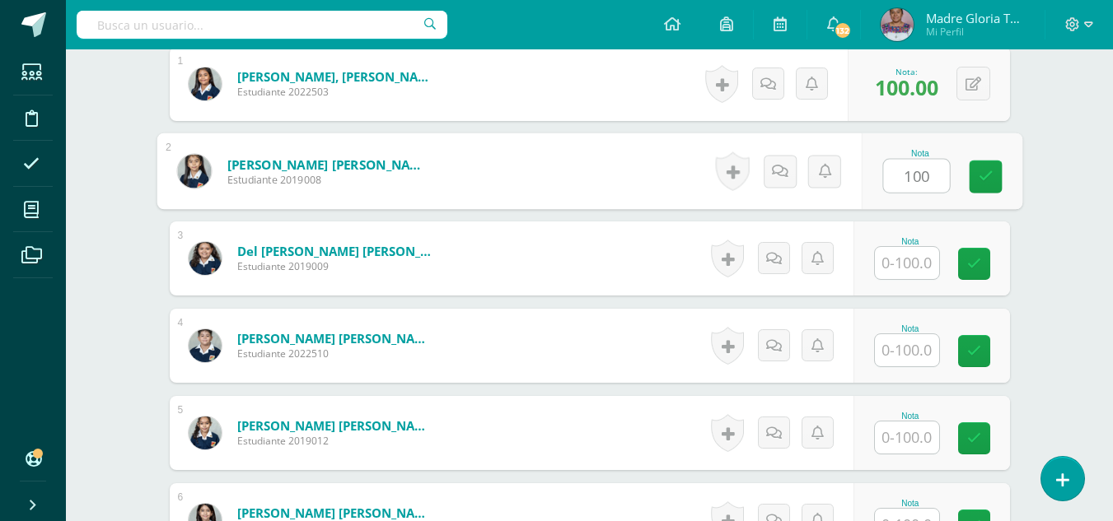
type input "100"
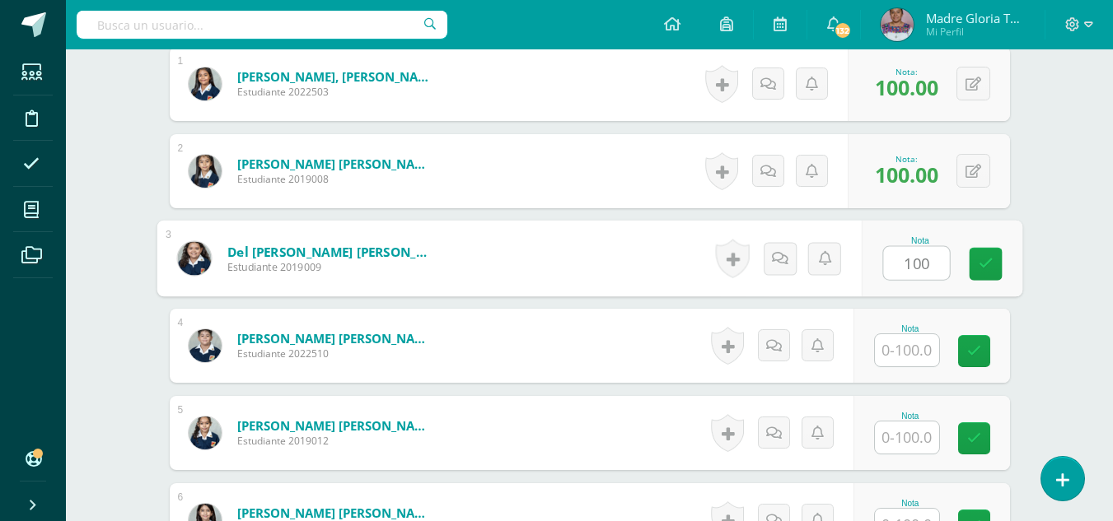
type input "100"
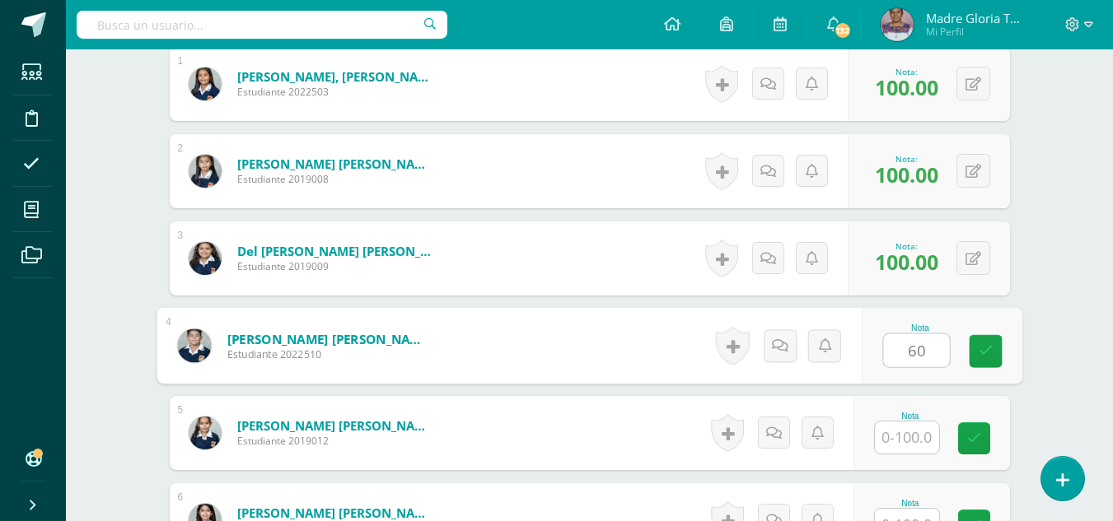
type input "60"
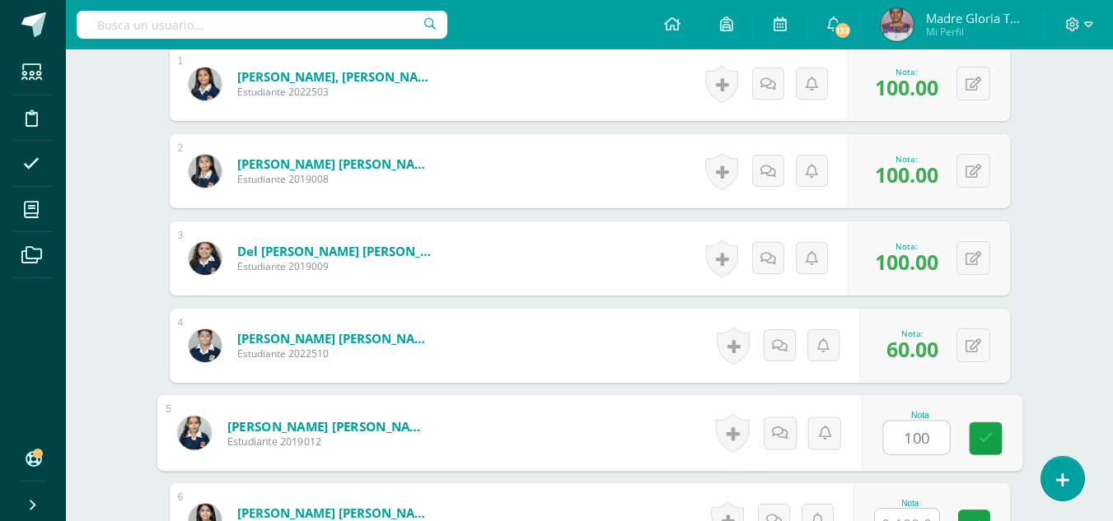
type input "100"
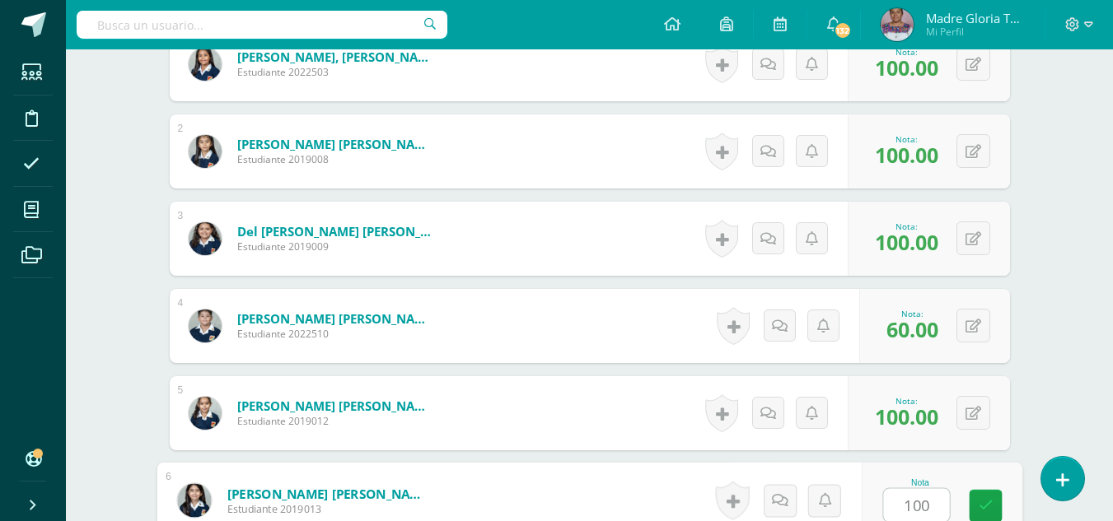
type input "100"
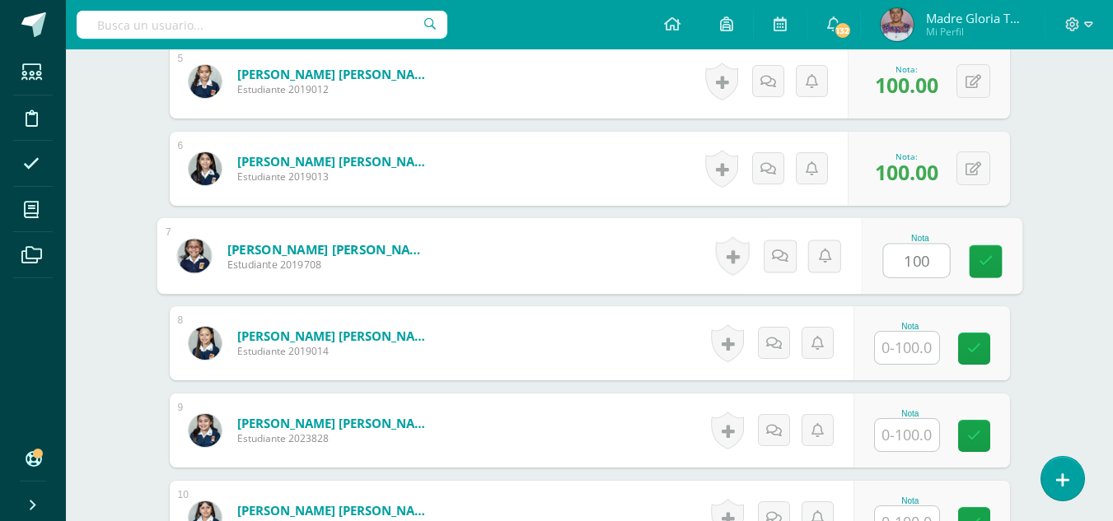
type input "100"
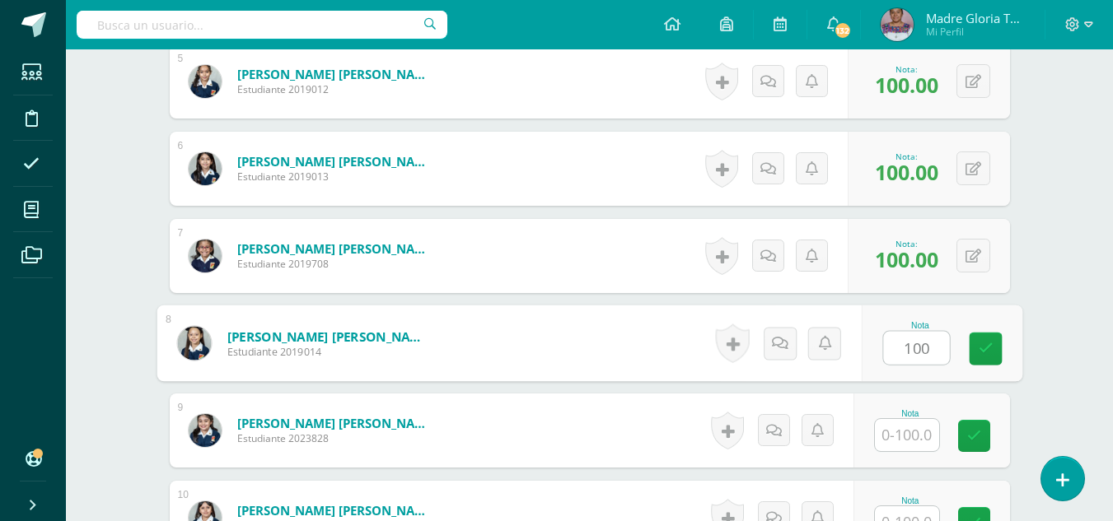
type input "100"
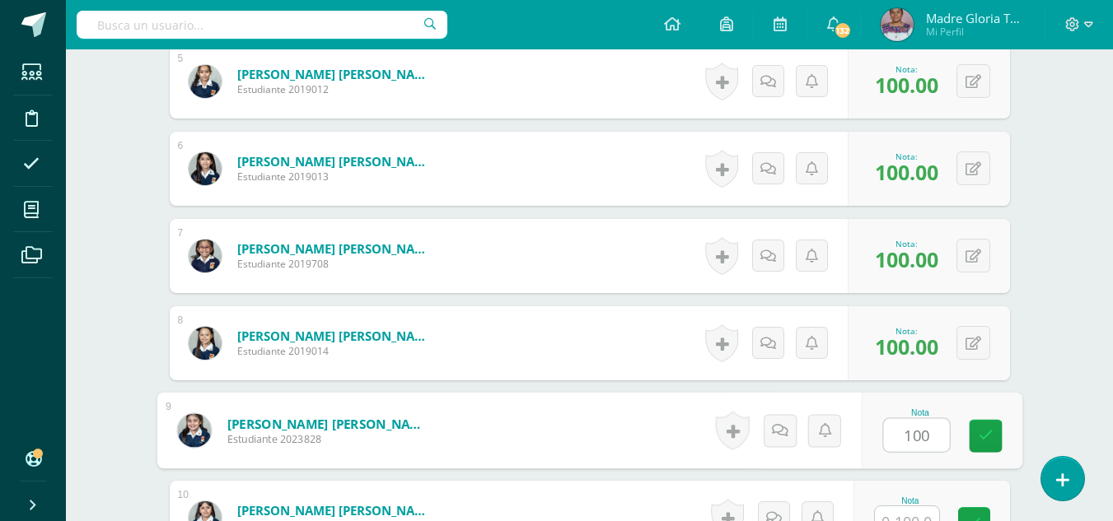
type input "100"
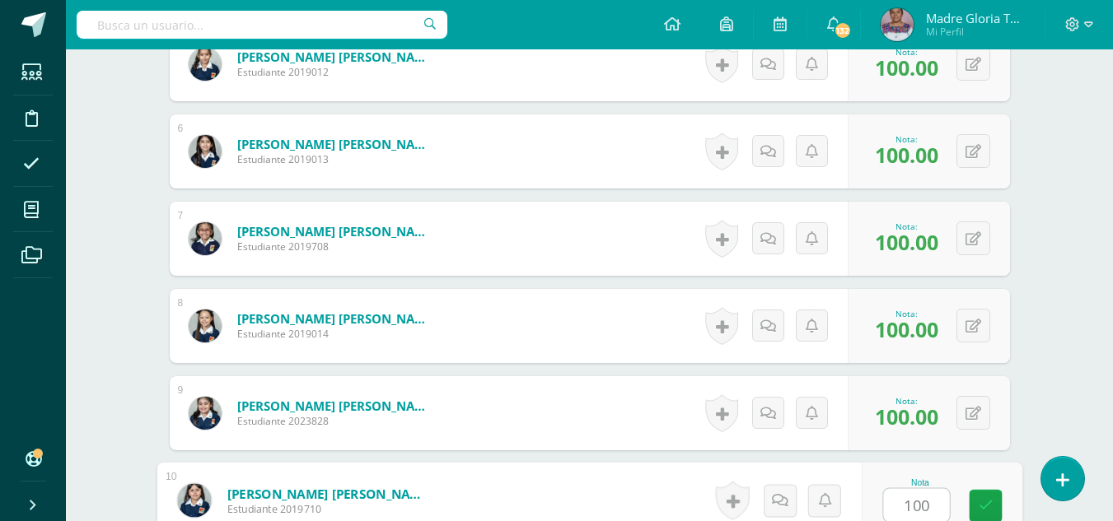
type input "100"
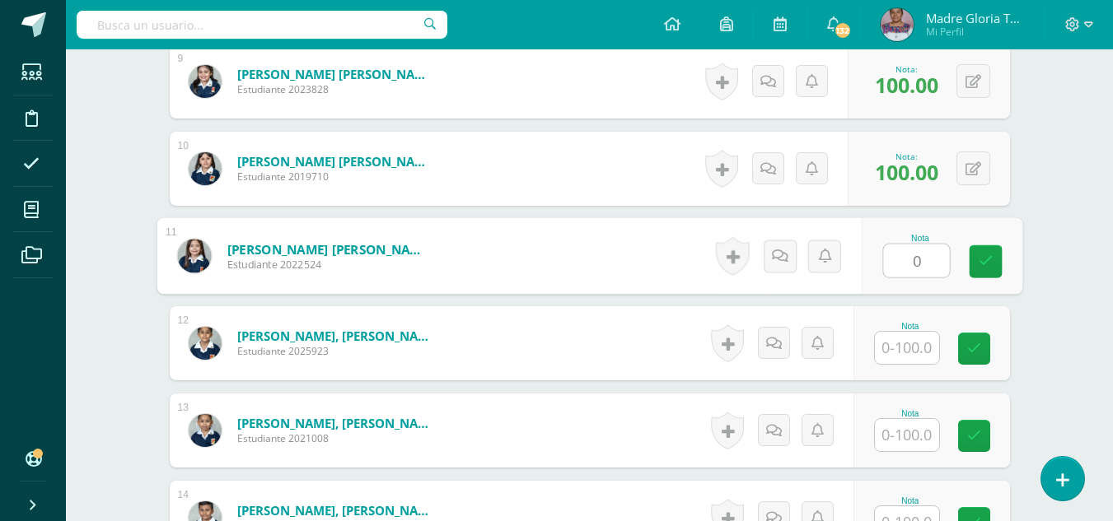
type input "0"
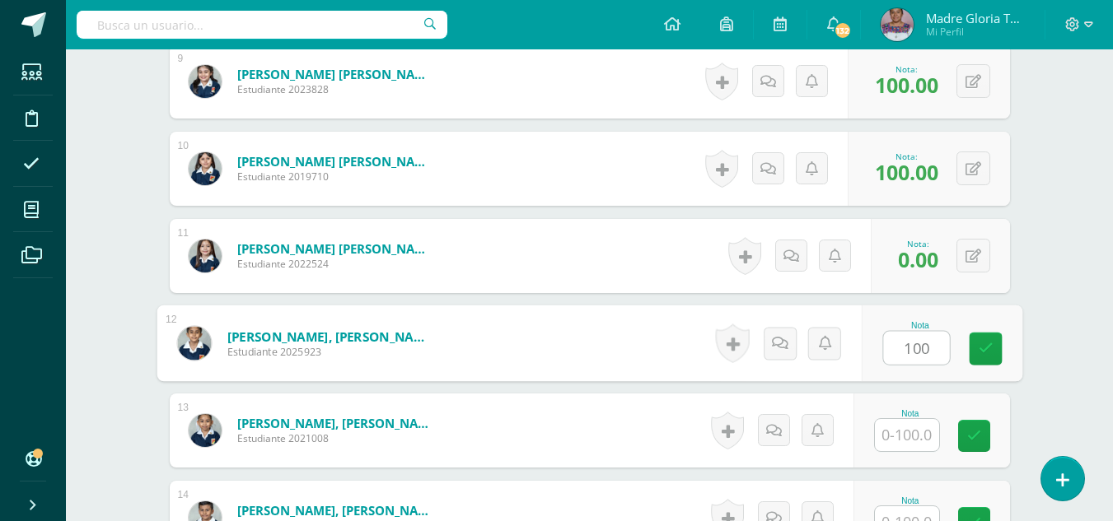
type input "100"
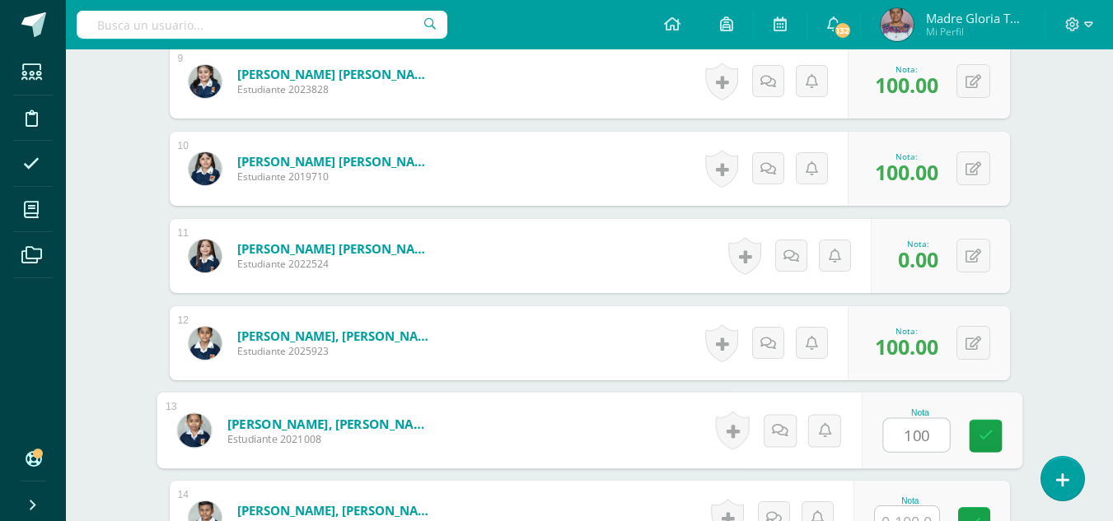
type input "100"
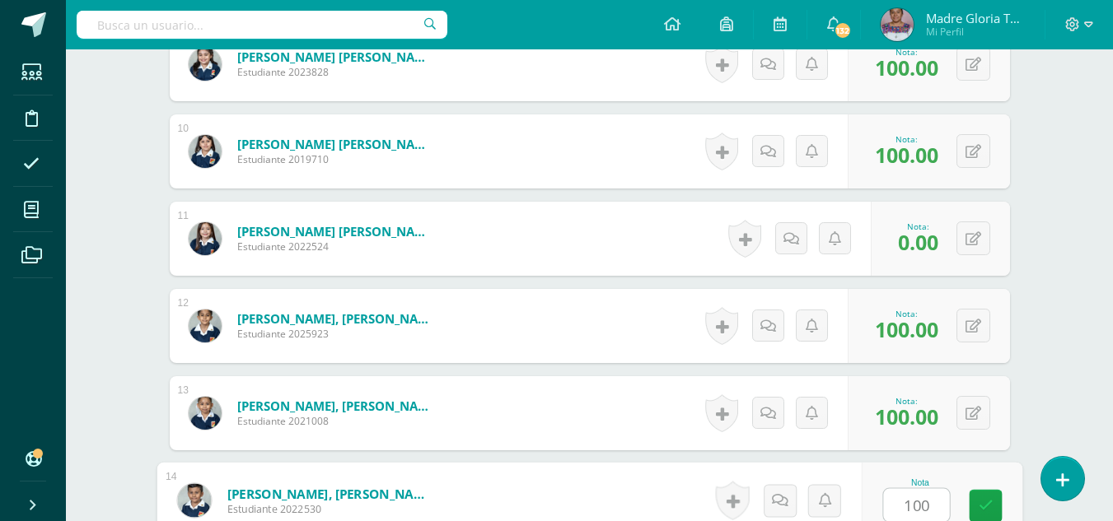
type input "100"
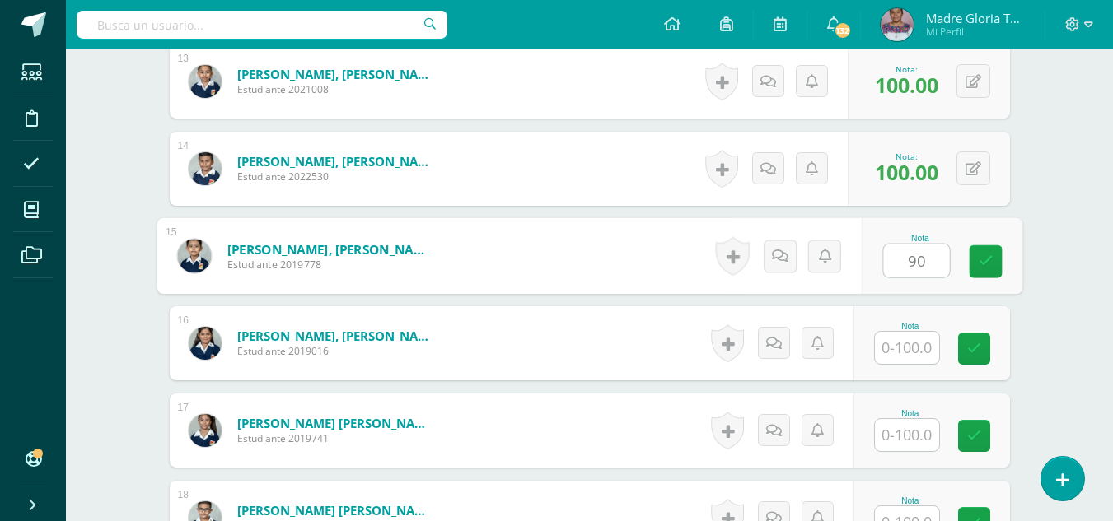
type input "90"
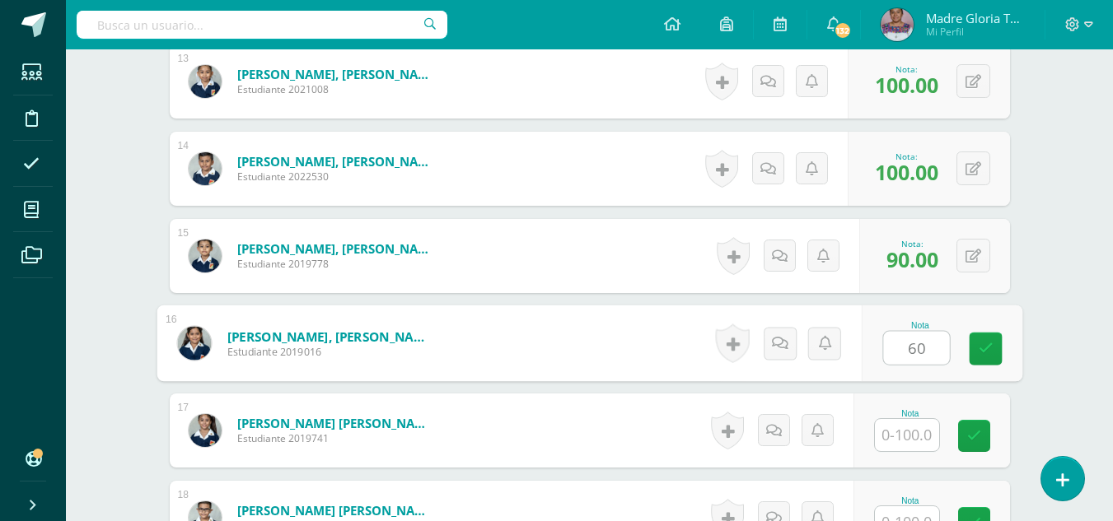
type input "60"
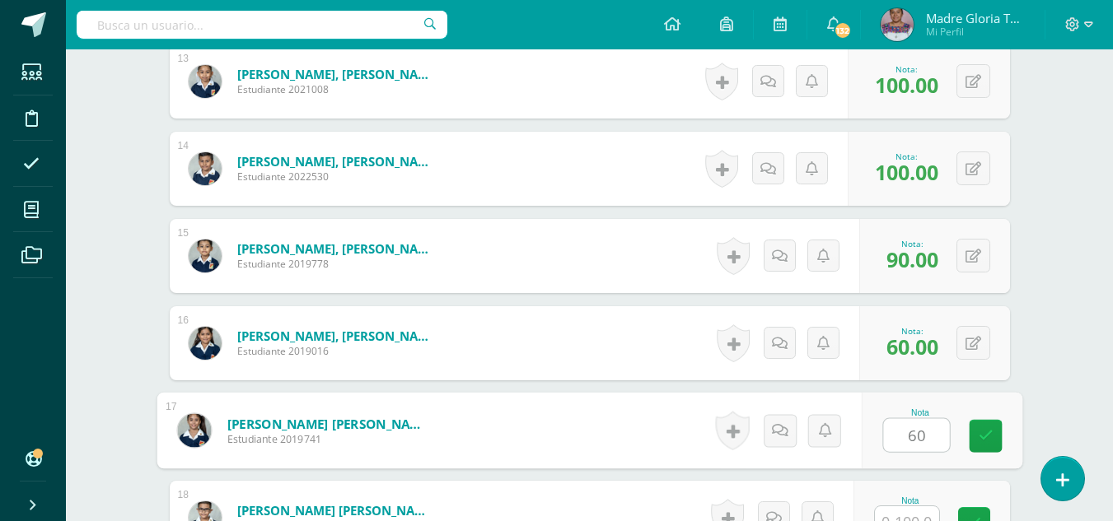
type input "60"
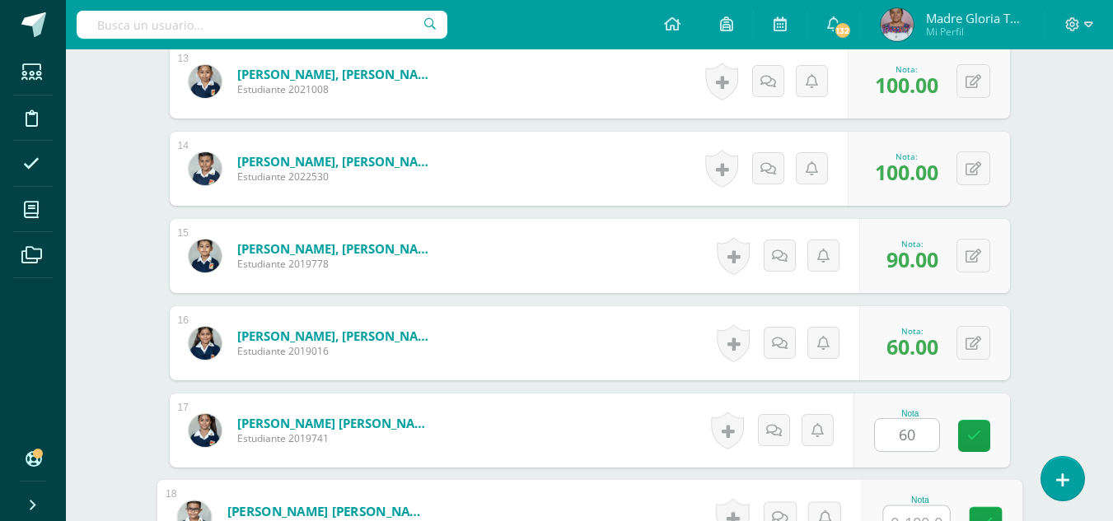
scroll to position [1593, 0]
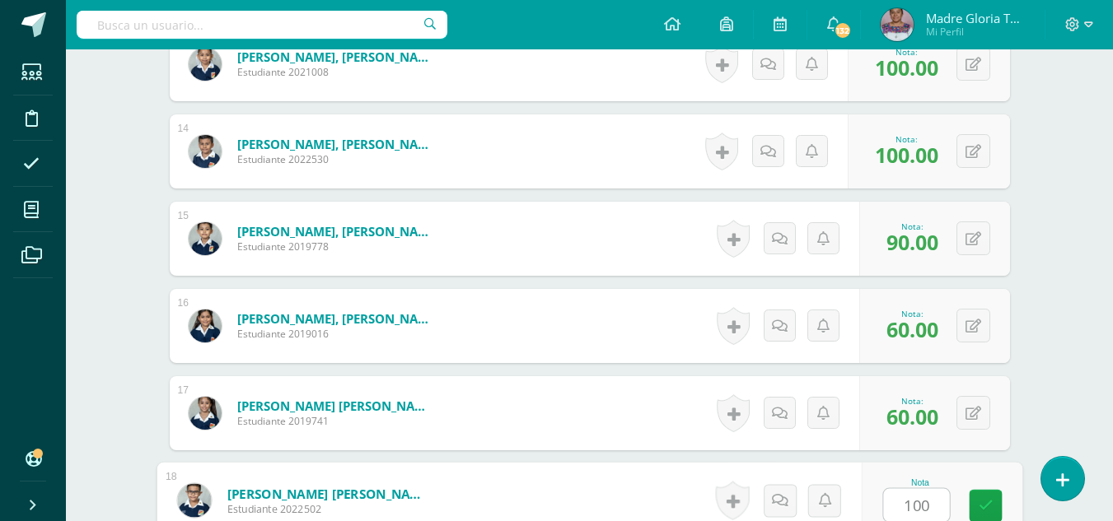
type input "100"
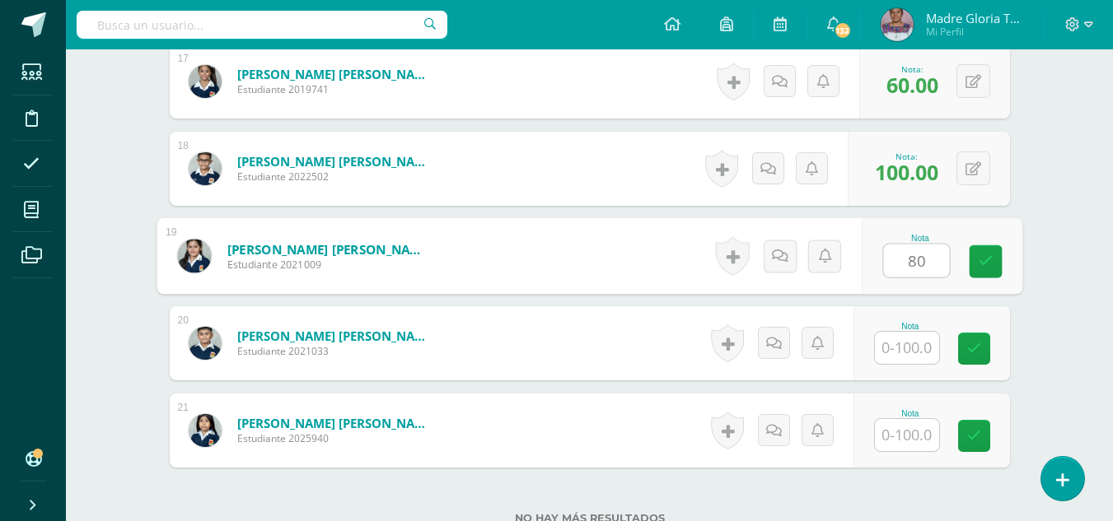
type input "80"
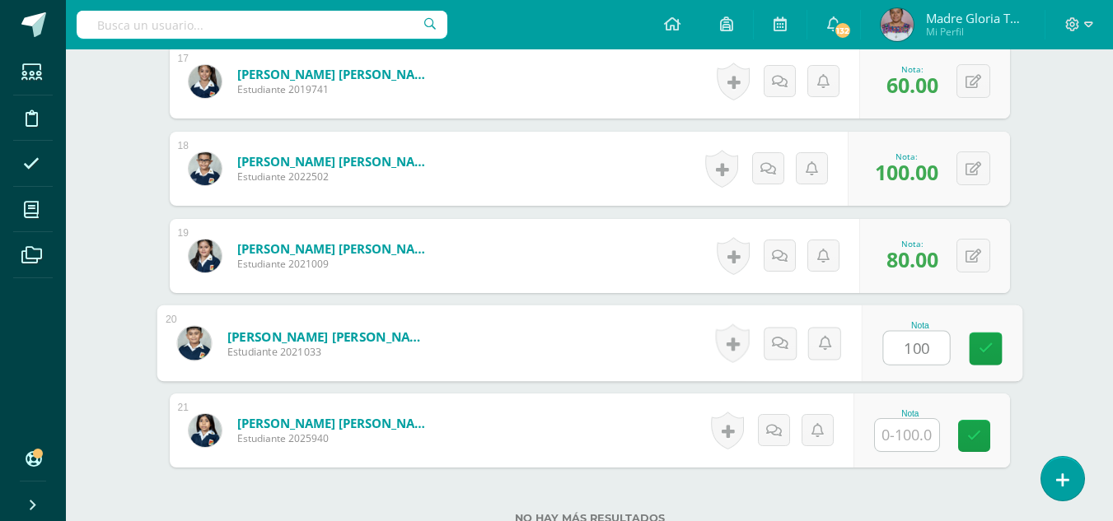
type input "100"
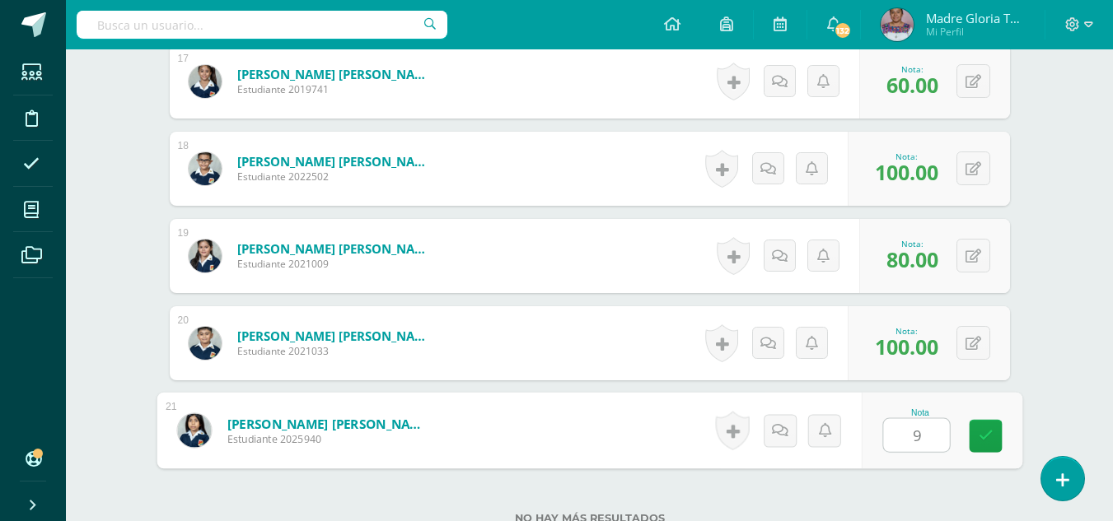
type input "95"
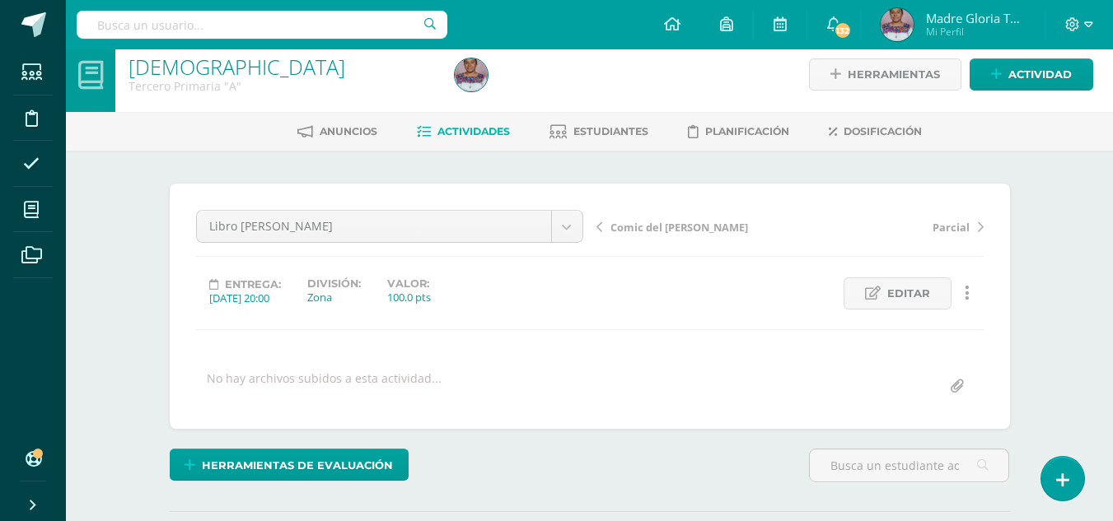
scroll to position [12, 0]
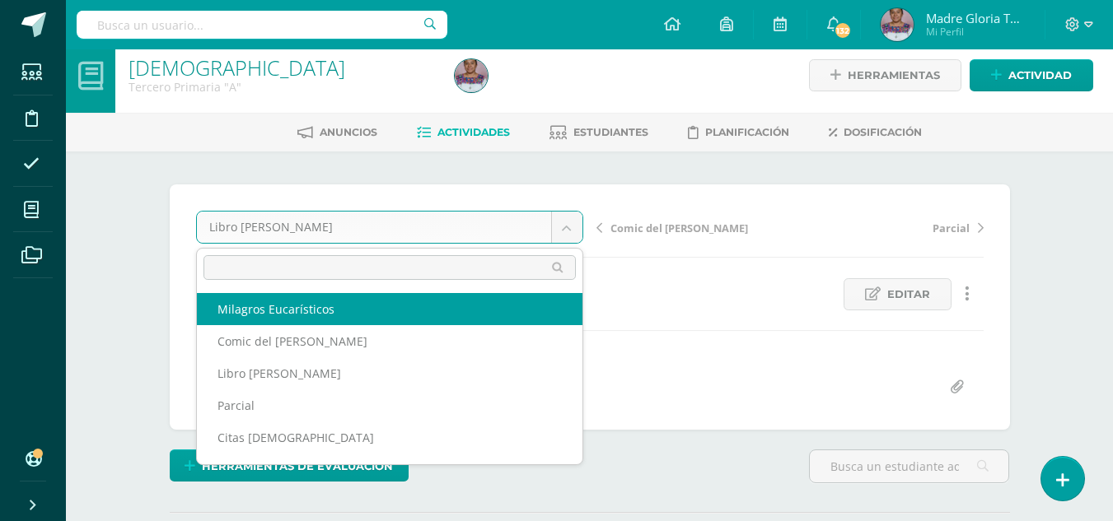
select select "/dashboard/teacher/grade-activity/130791/"
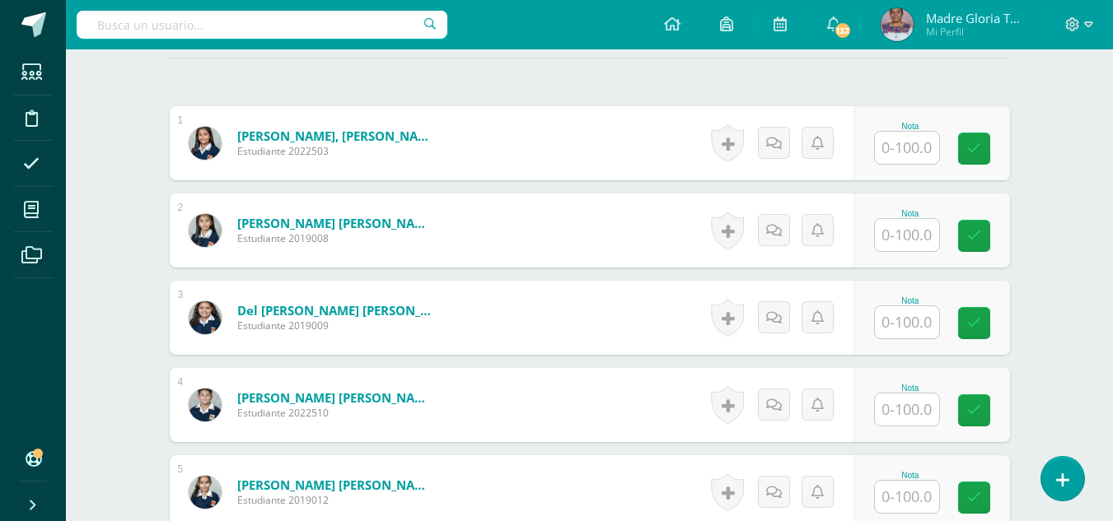
scroll to position [468, 0]
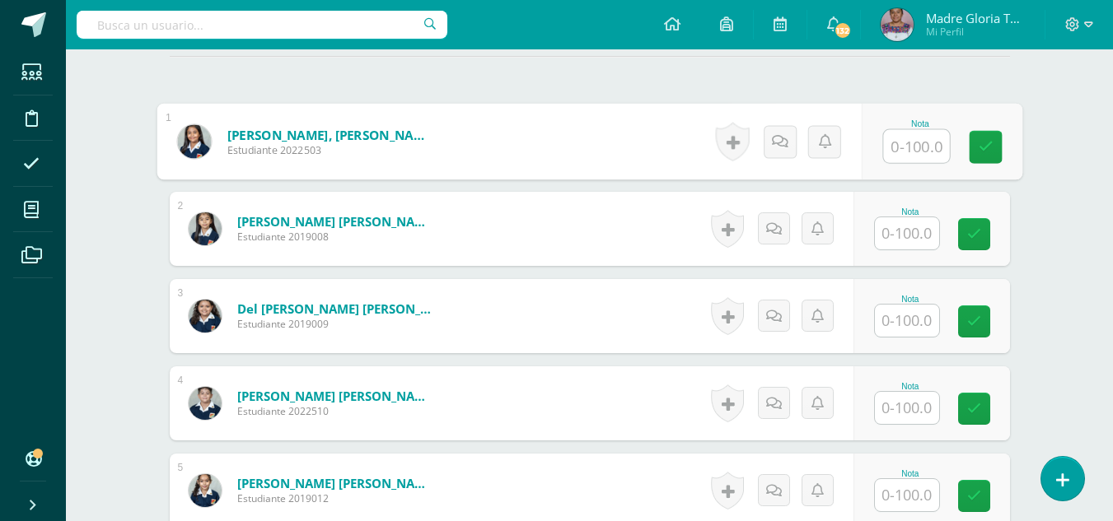
click at [913, 148] on input "text" at bounding box center [916, 146] width 66 height 33
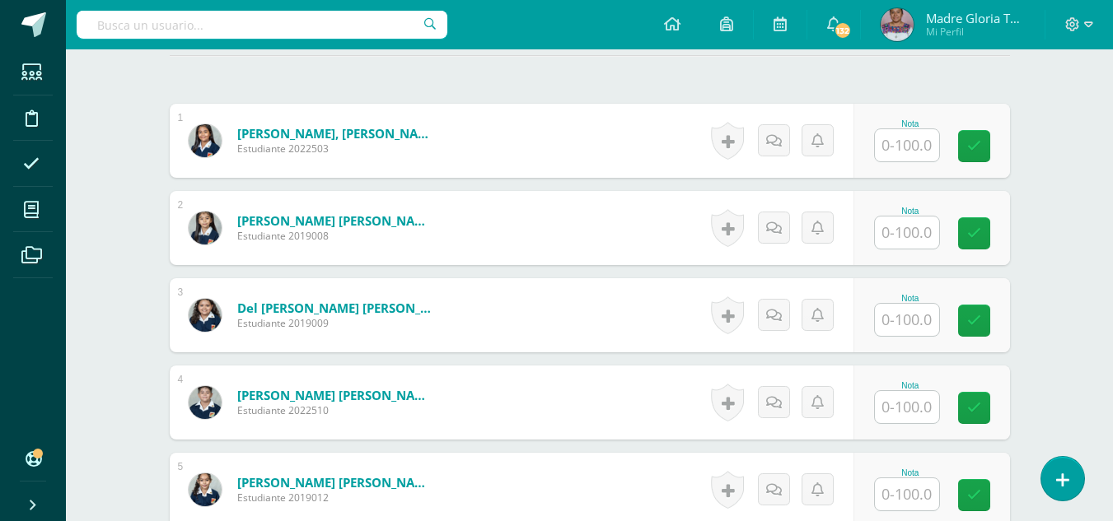
scroll to position [469, 0]
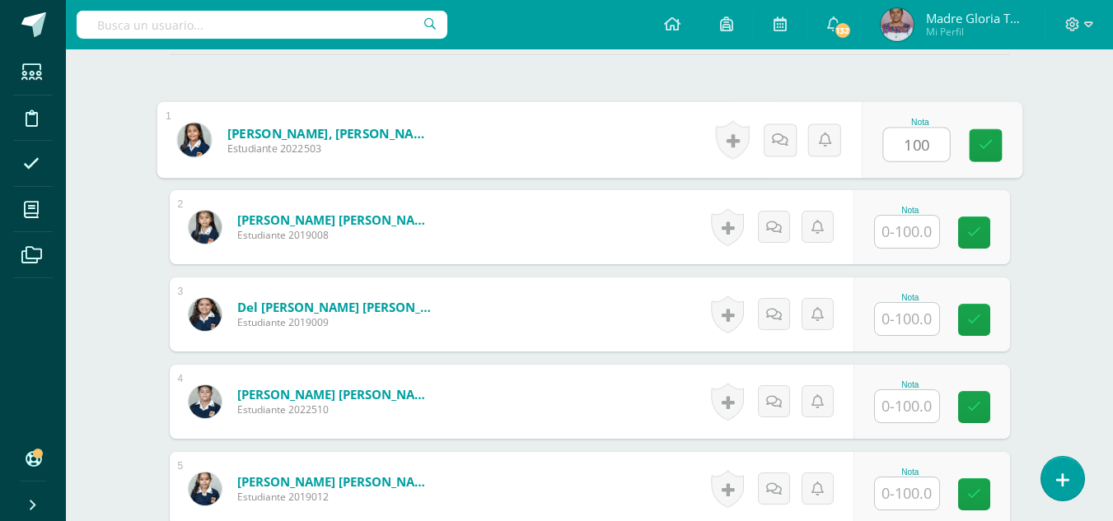
type input "100"
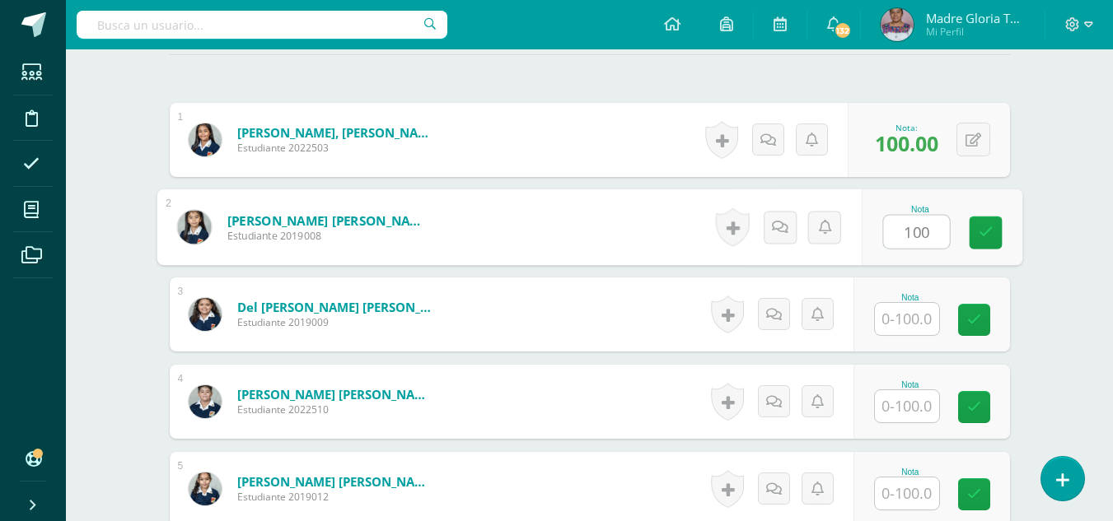
type input "100"
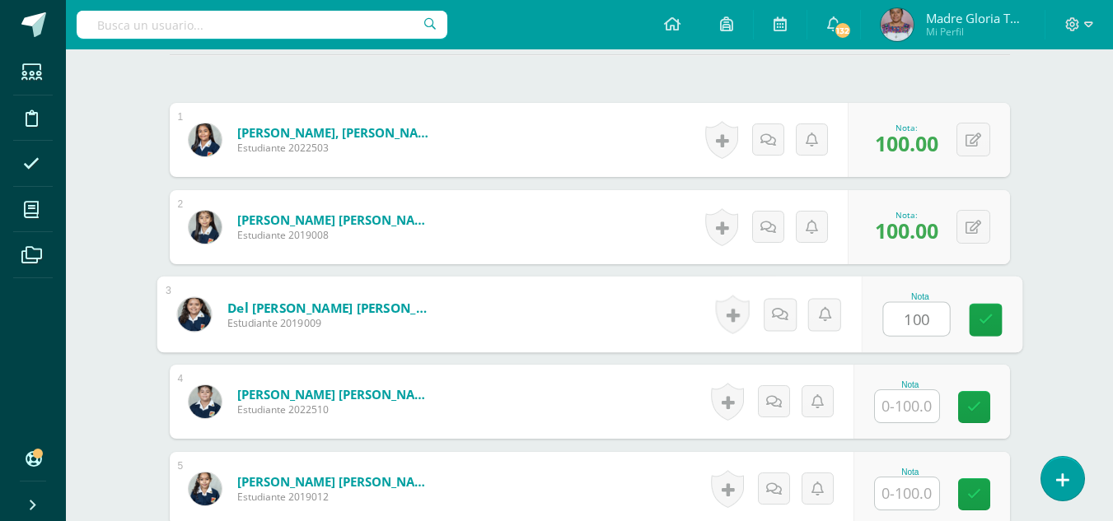
type input "100"
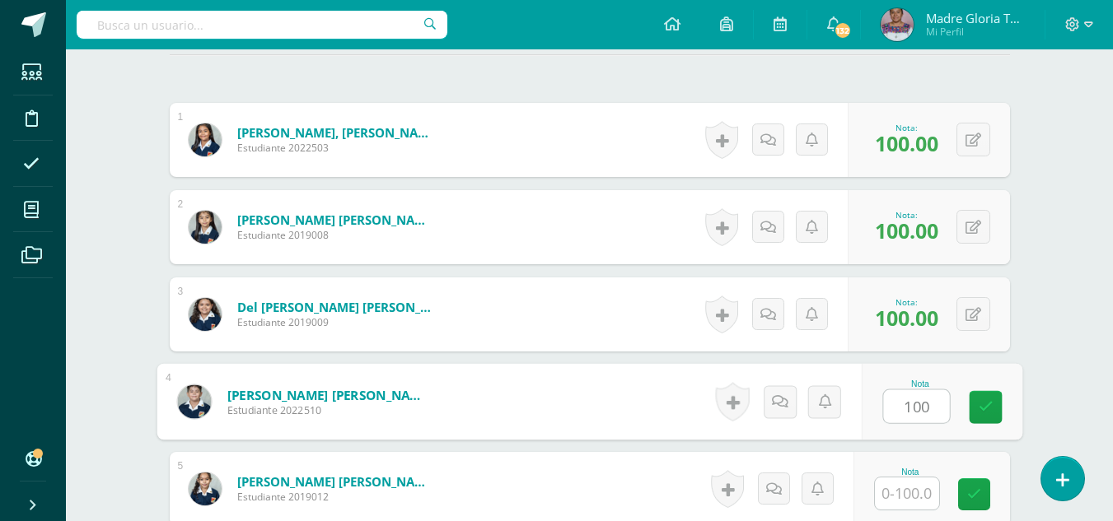
type input "100"
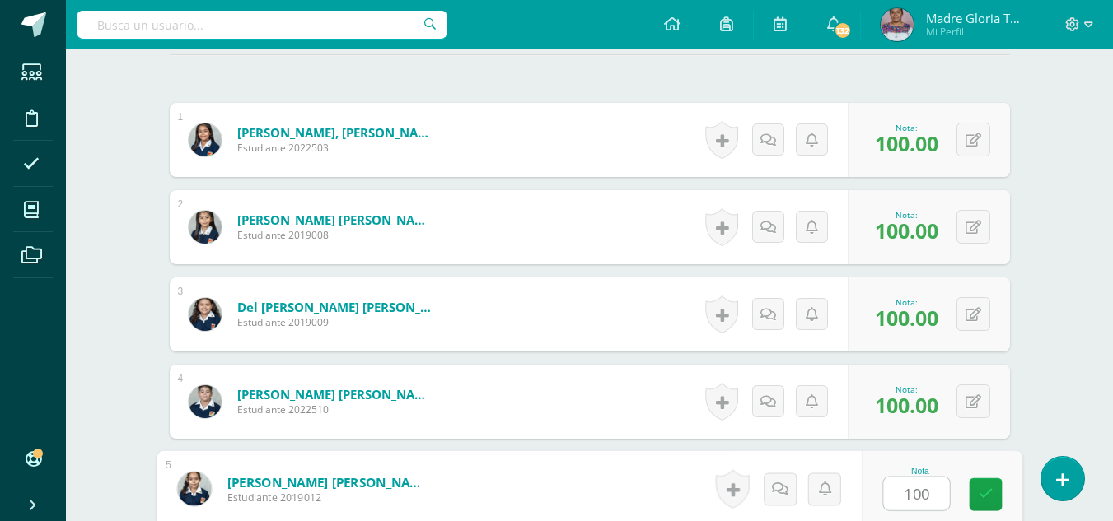
type input "100"
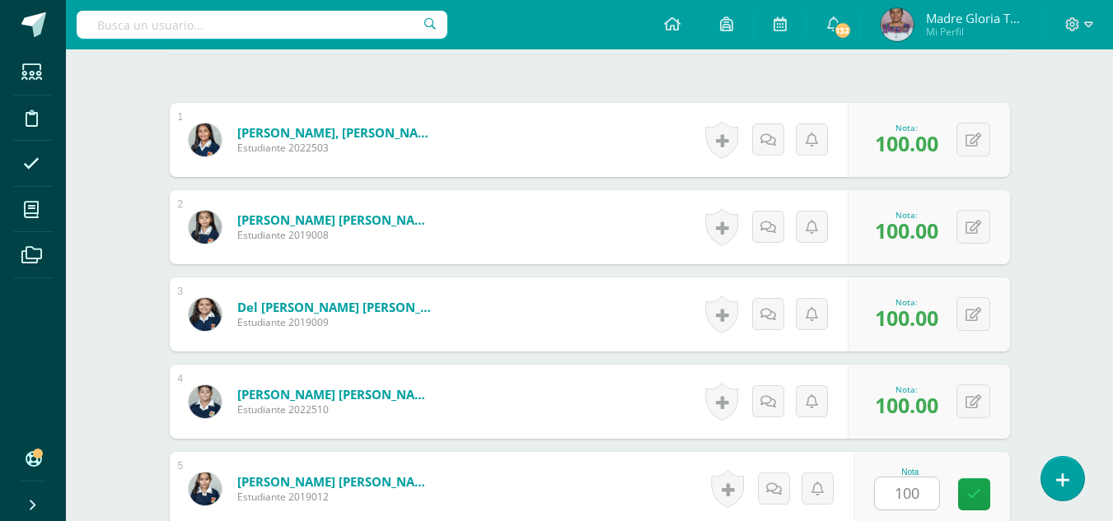
scroll to position [790, 0]
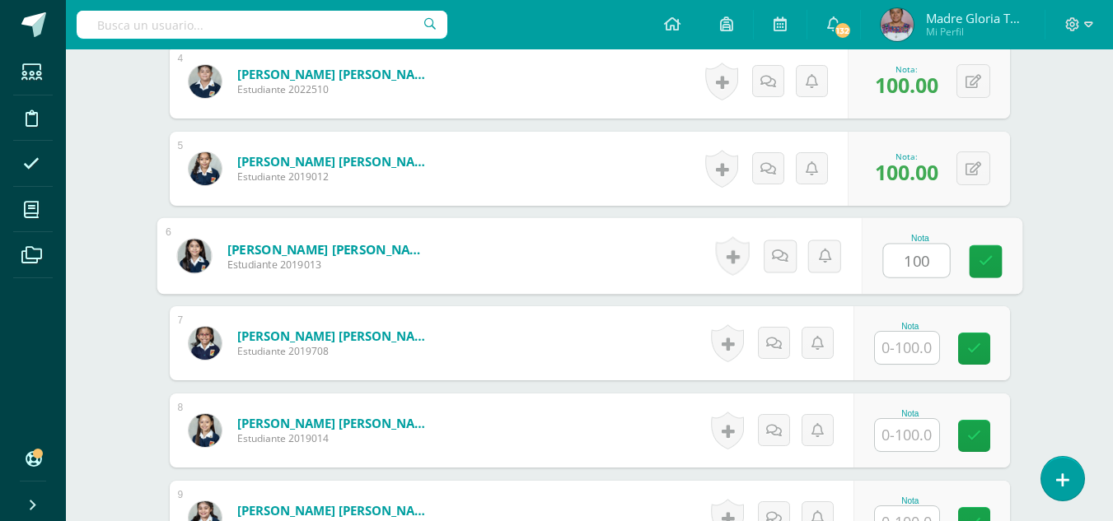
type input "100"
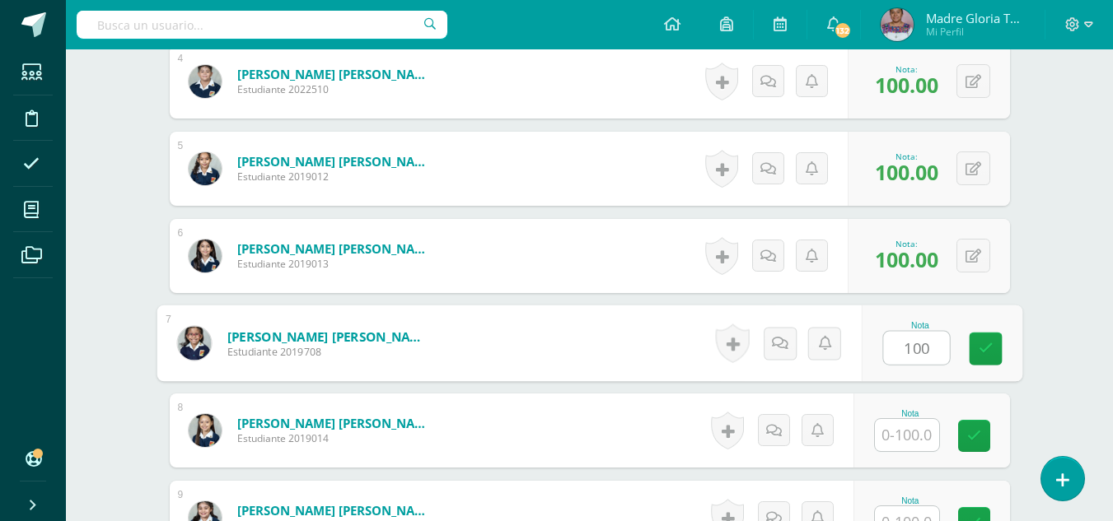
type input "100"
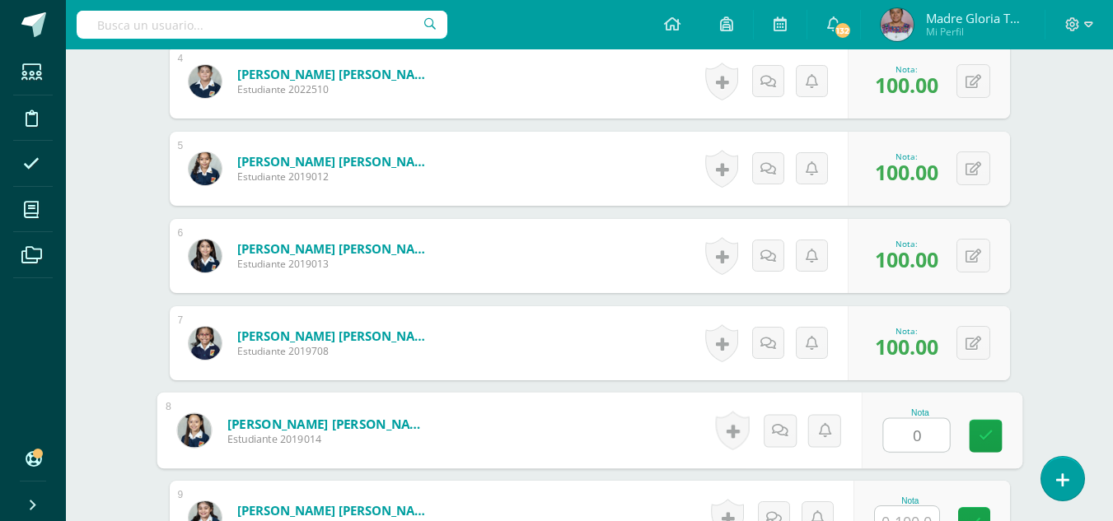
type input "0"
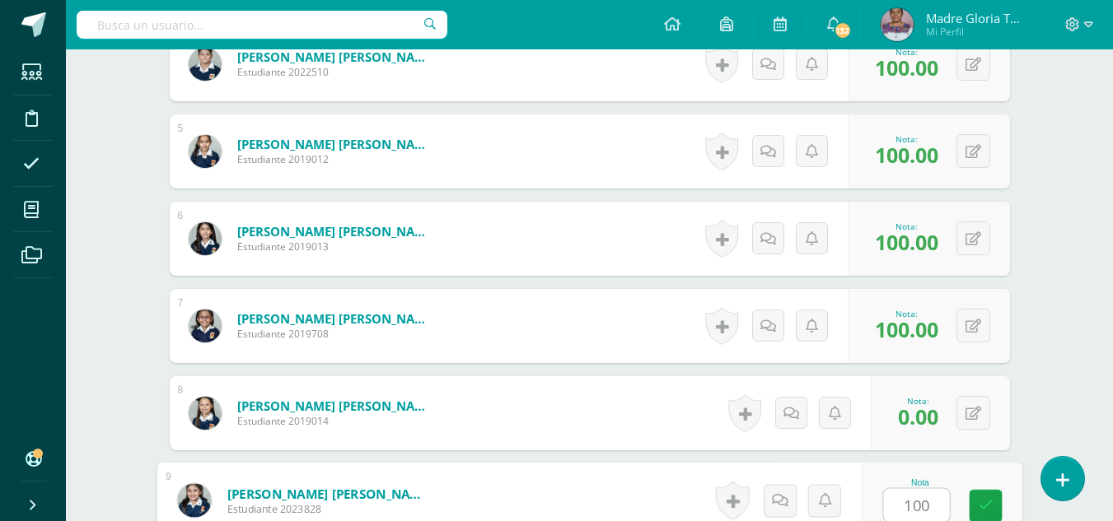
type input "100"
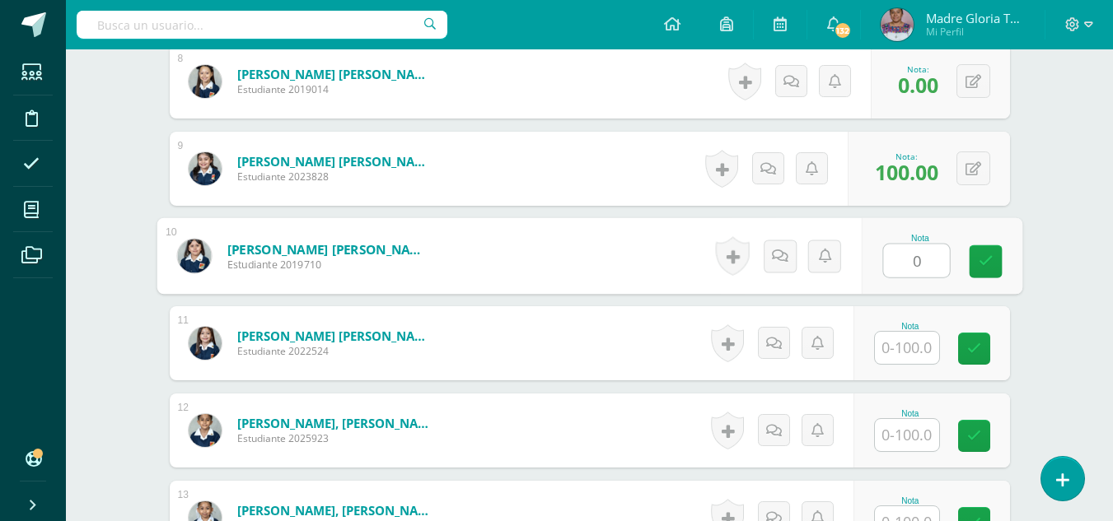
type input "0"
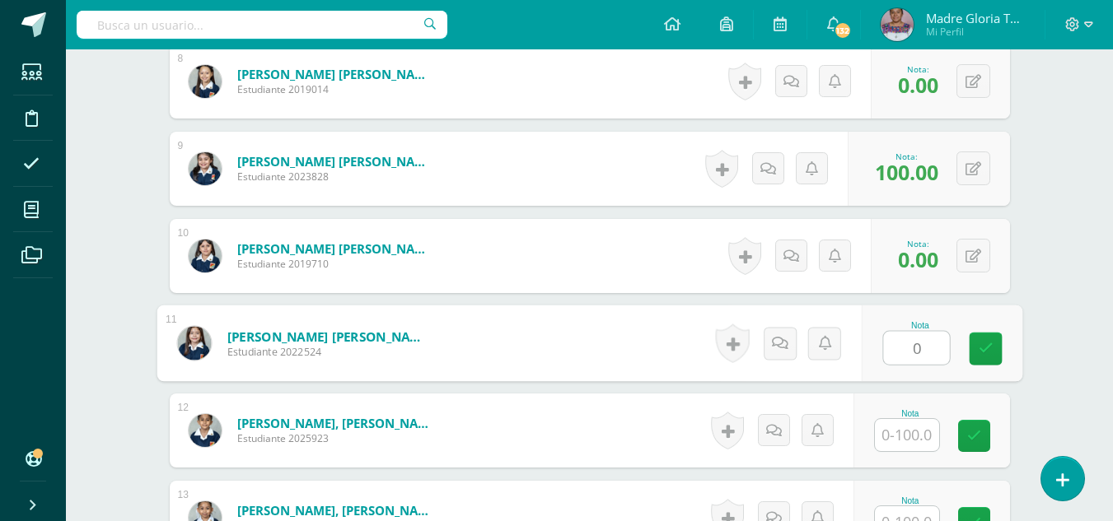
type input "0"
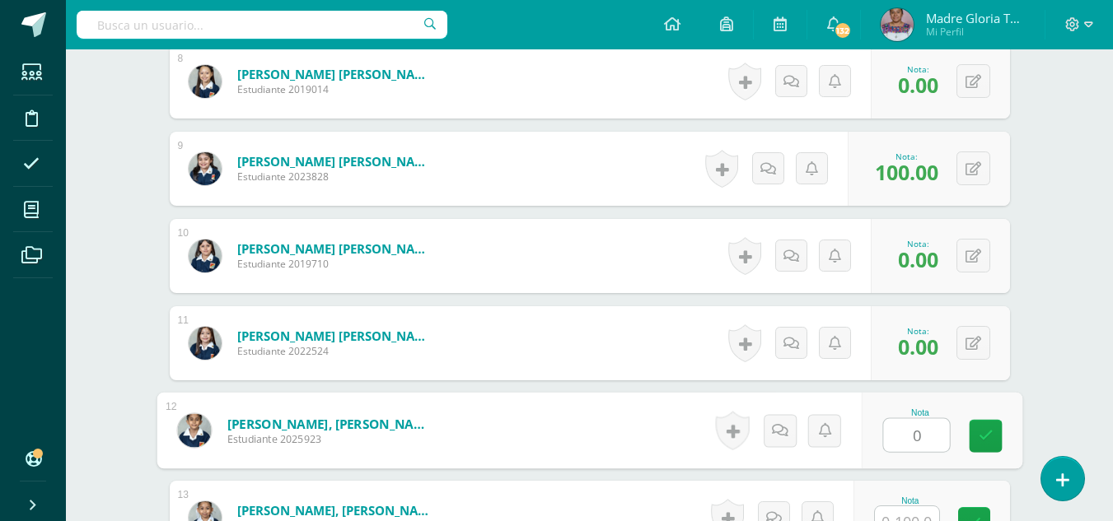
type input "0"
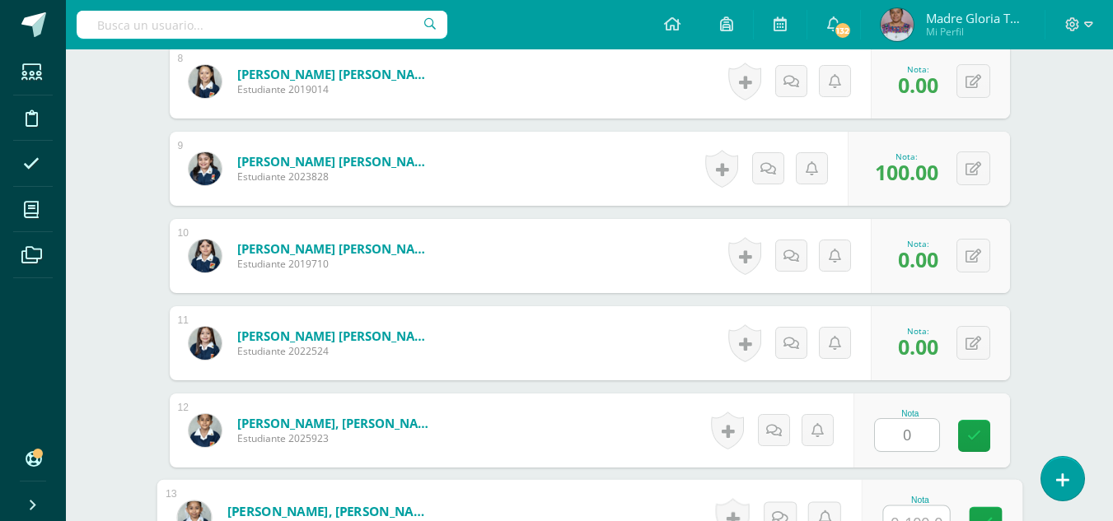
scroll to position [1156, 0]
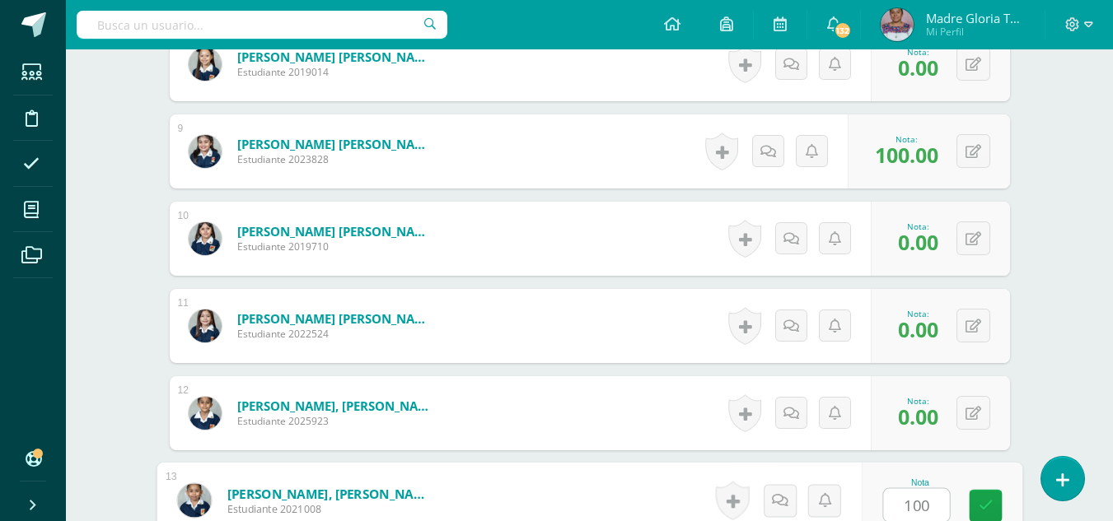
type input "100"
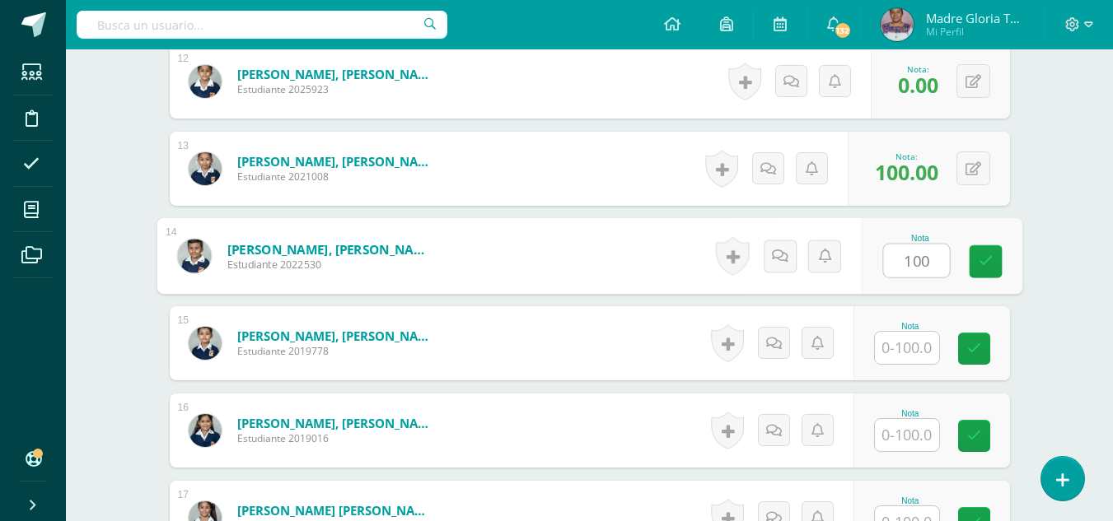
type input "100"
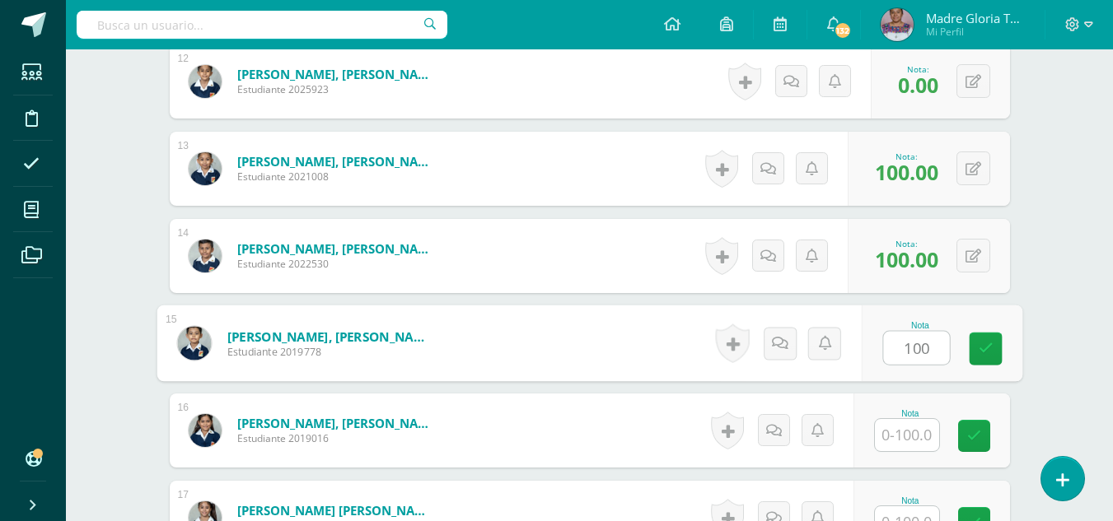
type input "100"
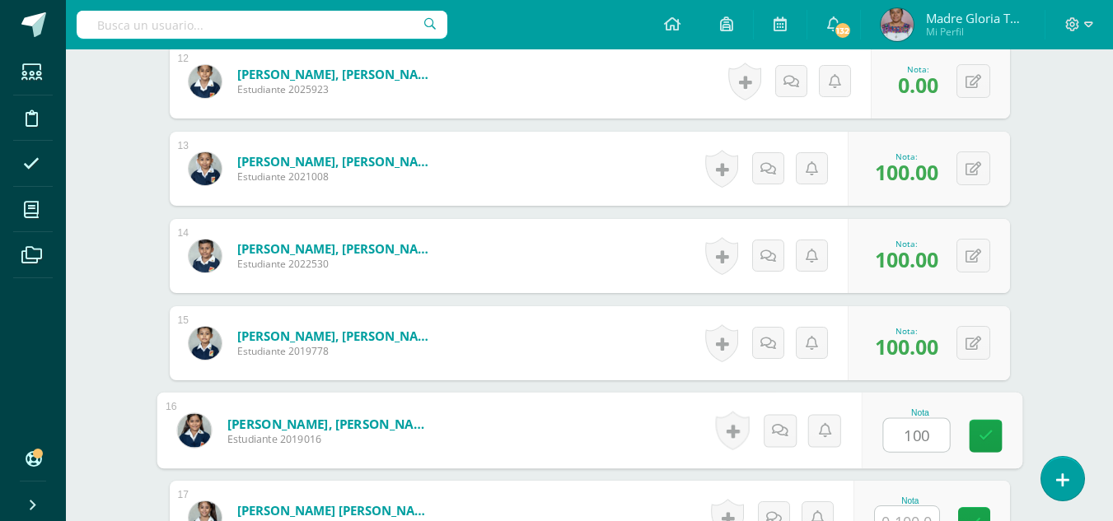
type input "100"
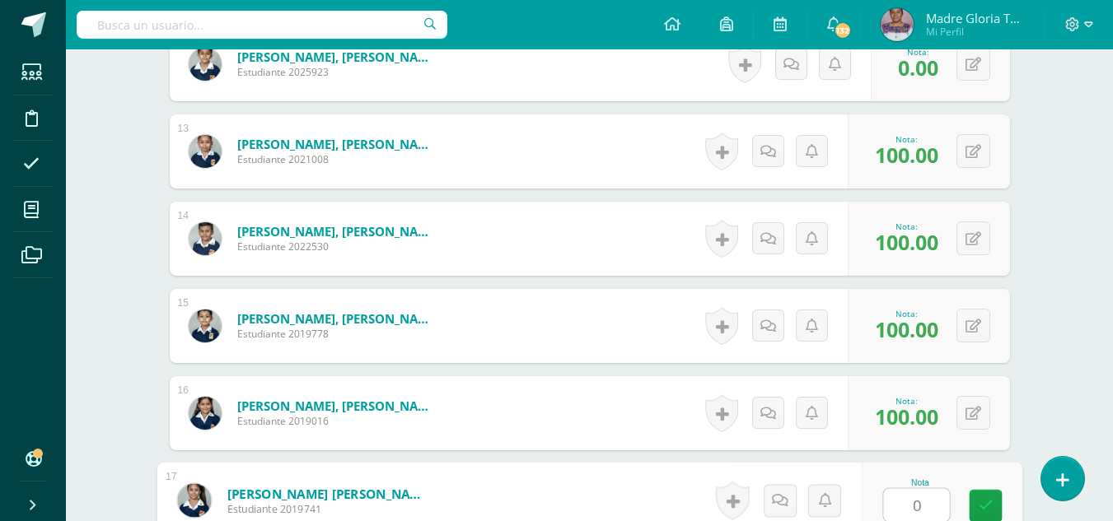
type input "0"
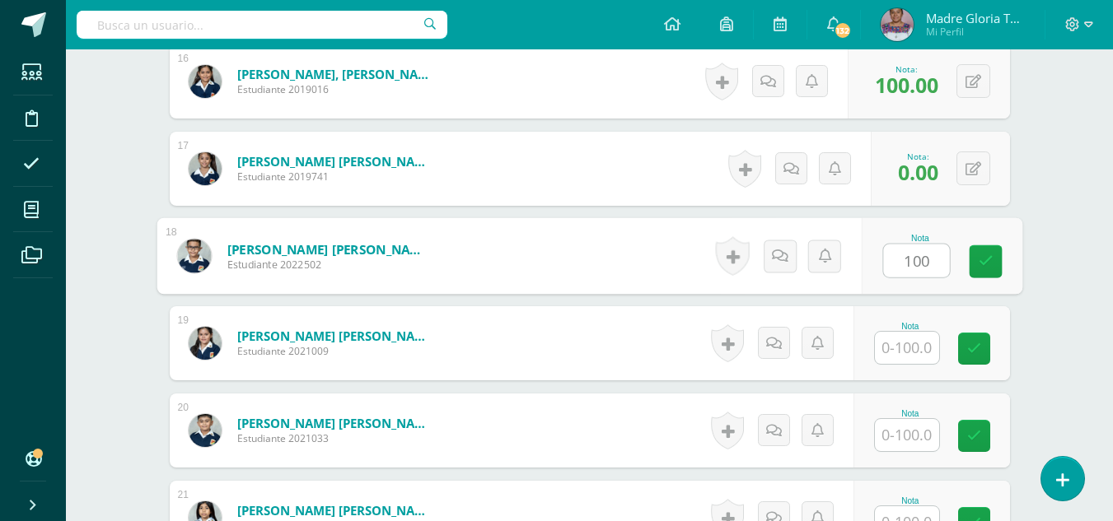
type input "100"
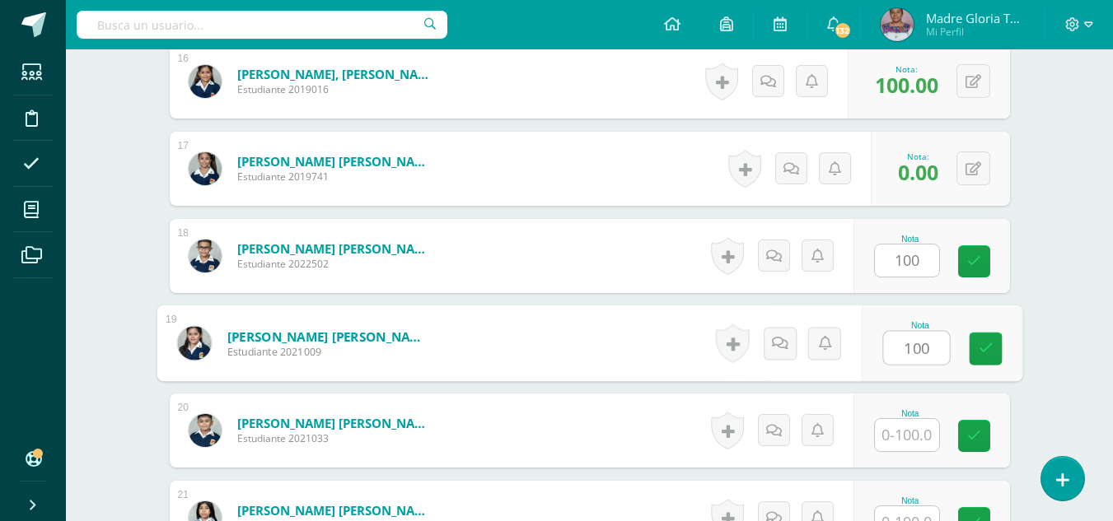
type input "100"
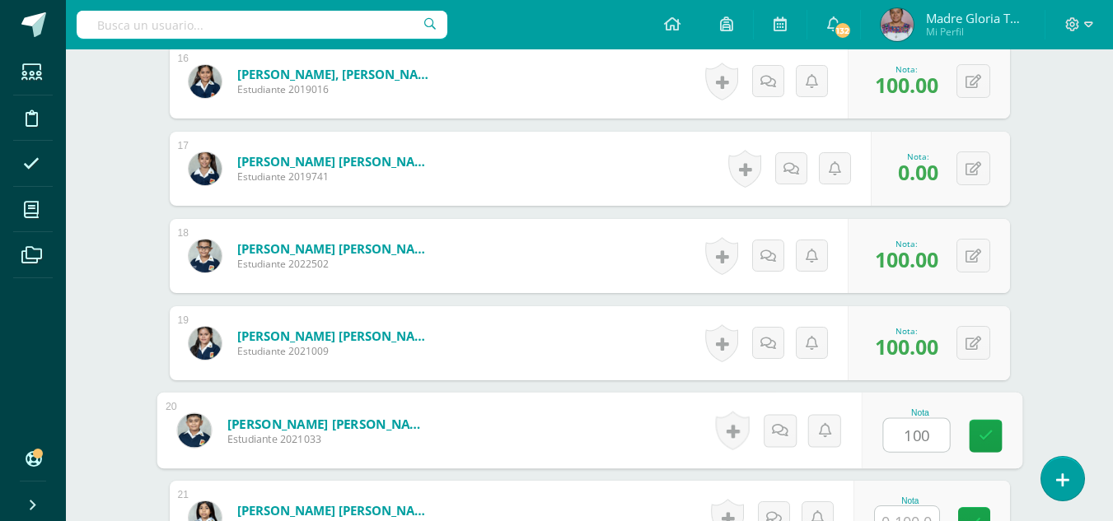
type input "100"
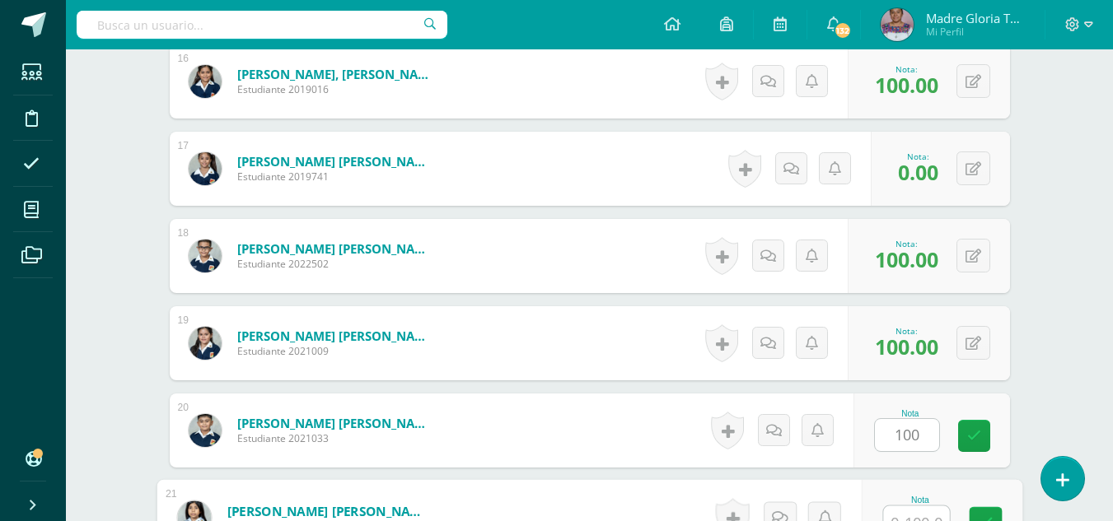
scroll to position [1855, 0]
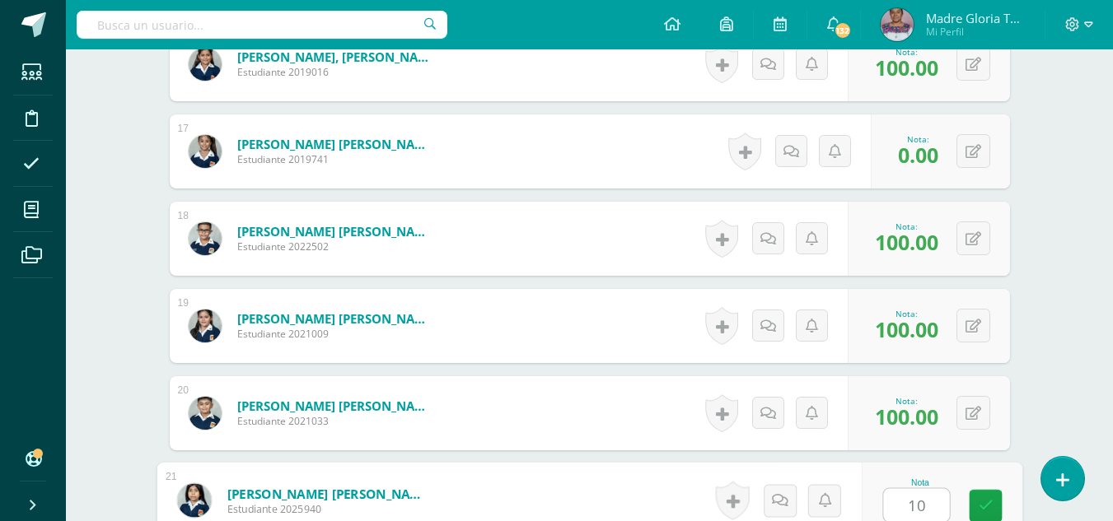
type input "100"
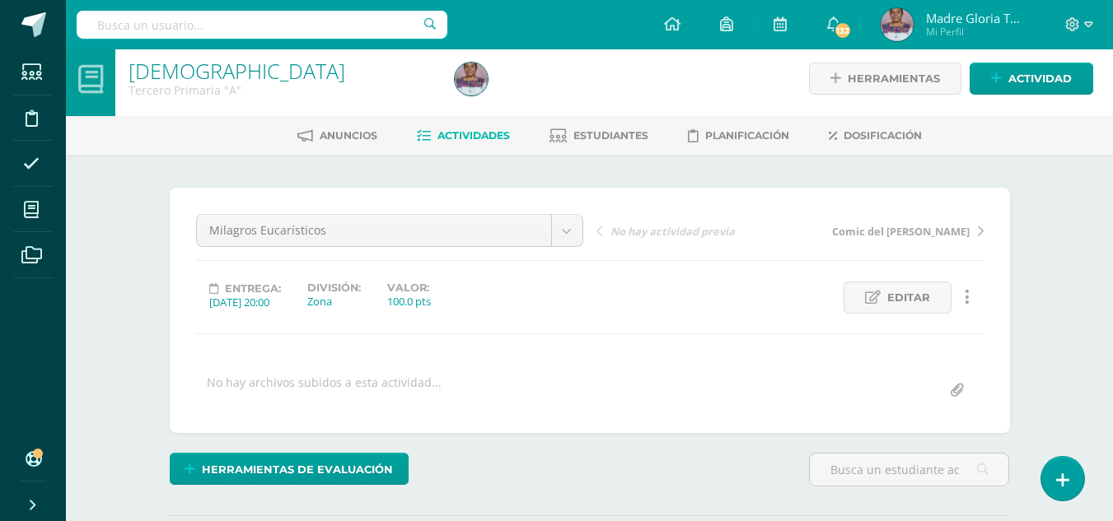
scroll to position [0, 0]
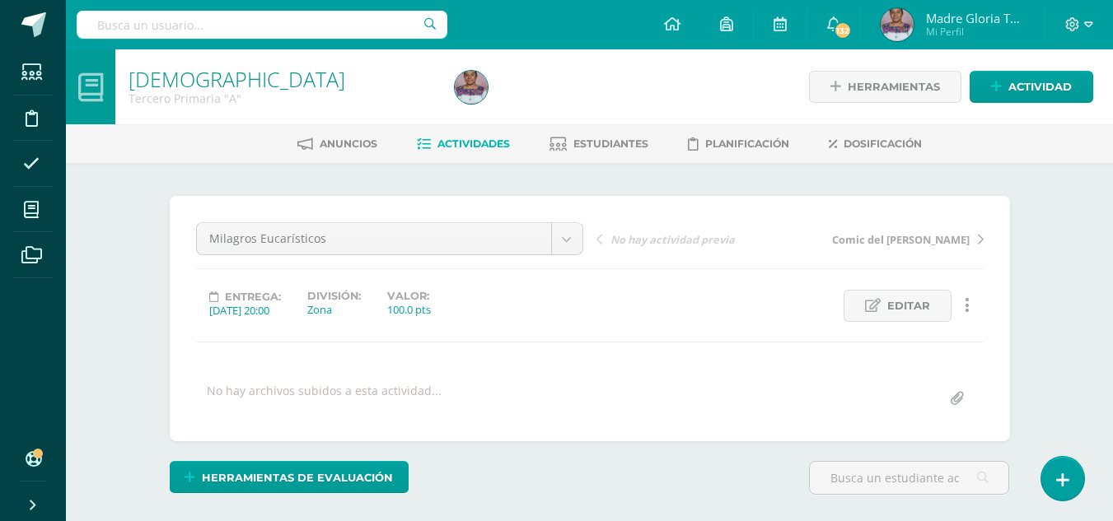
click at [483, 144] on span "Actividades" at bounding box center [473, 144] width 72 height 12
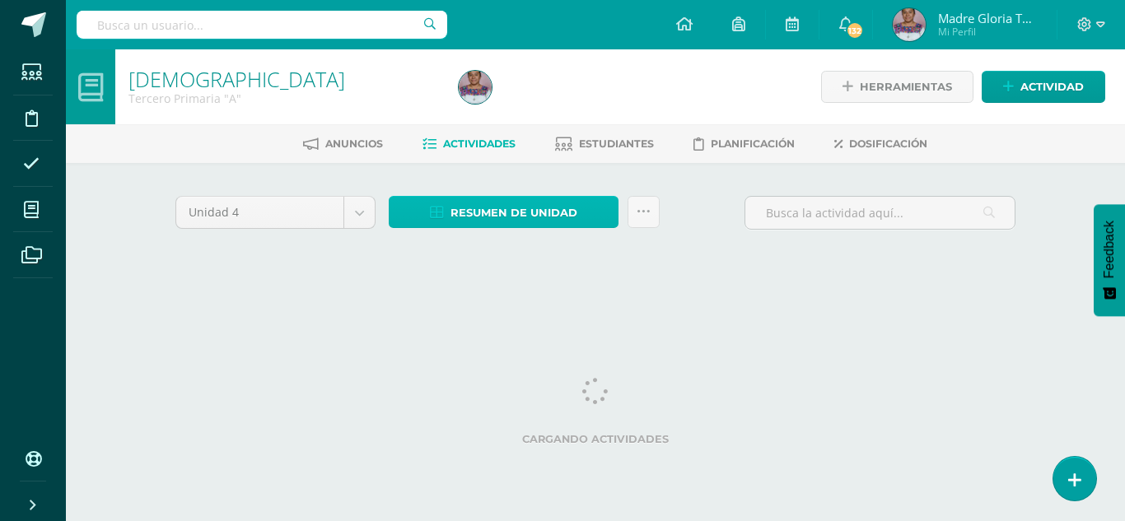
click at [547, 213] on span "Resumen de unidad" at bounding box center [513, 213] width 127 height 30
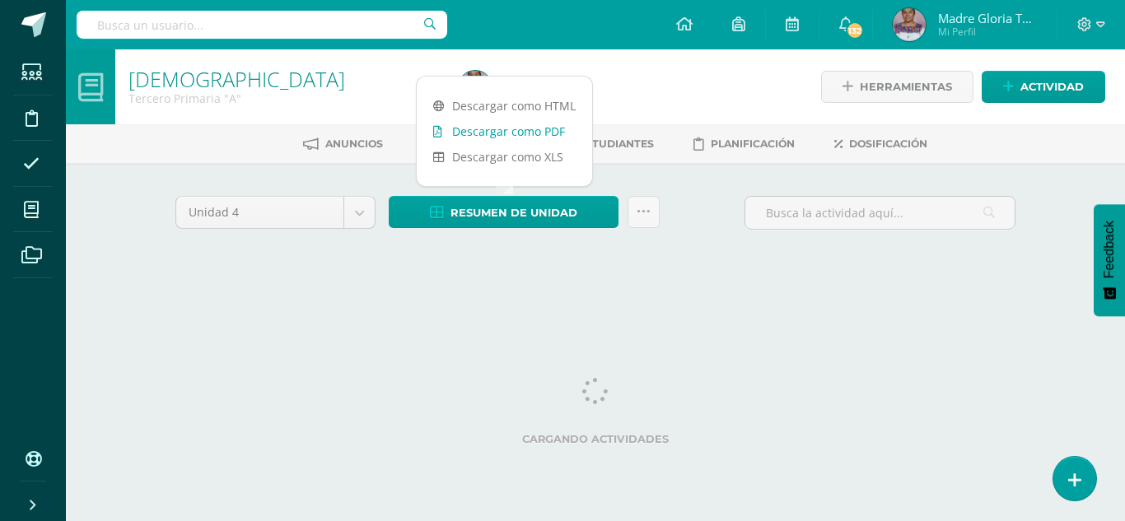
click at [536, 135] on link "Descargar como PDF" at bounding box center [504, 132] width 175 height 26
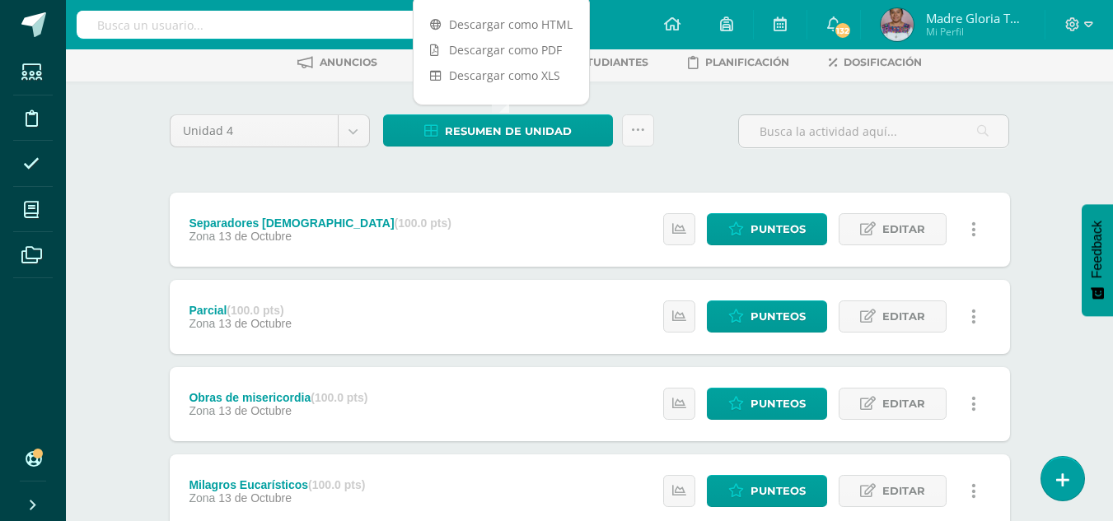
scroll to position [83, 0]
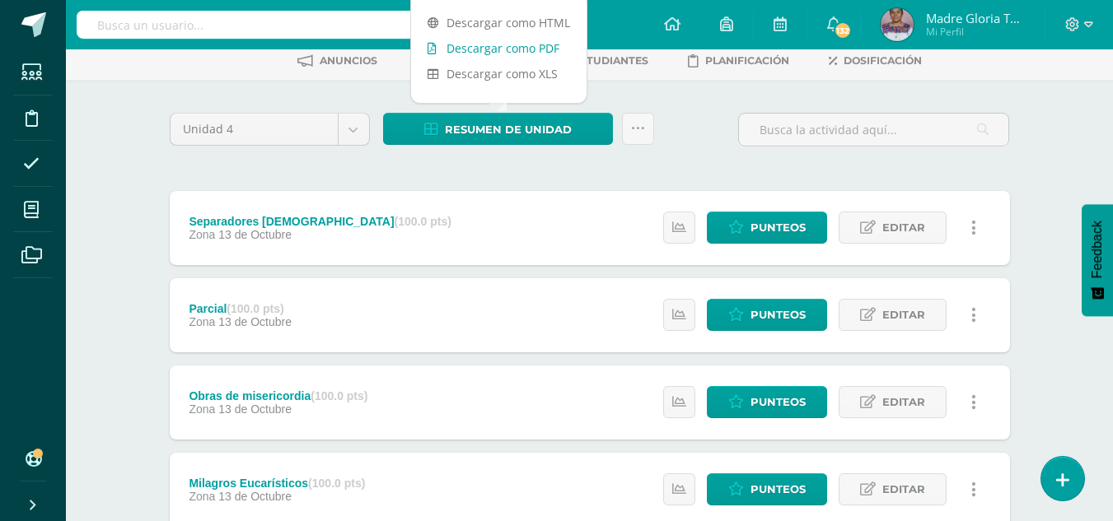
click at [521, 52] on link "Descargar como PDF" at bounding box center [498, 48] width 175 height 26
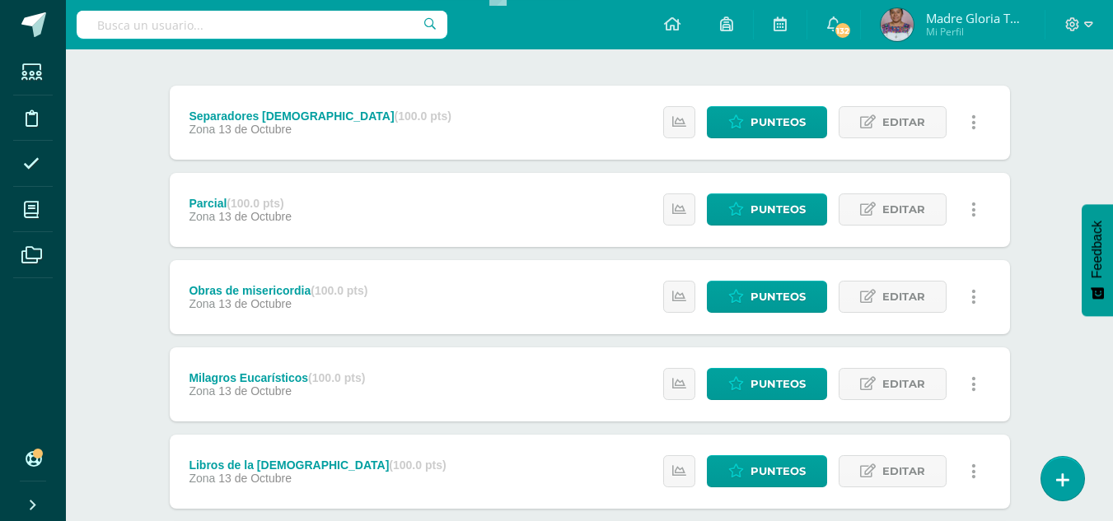
scroll to position [152, 0]
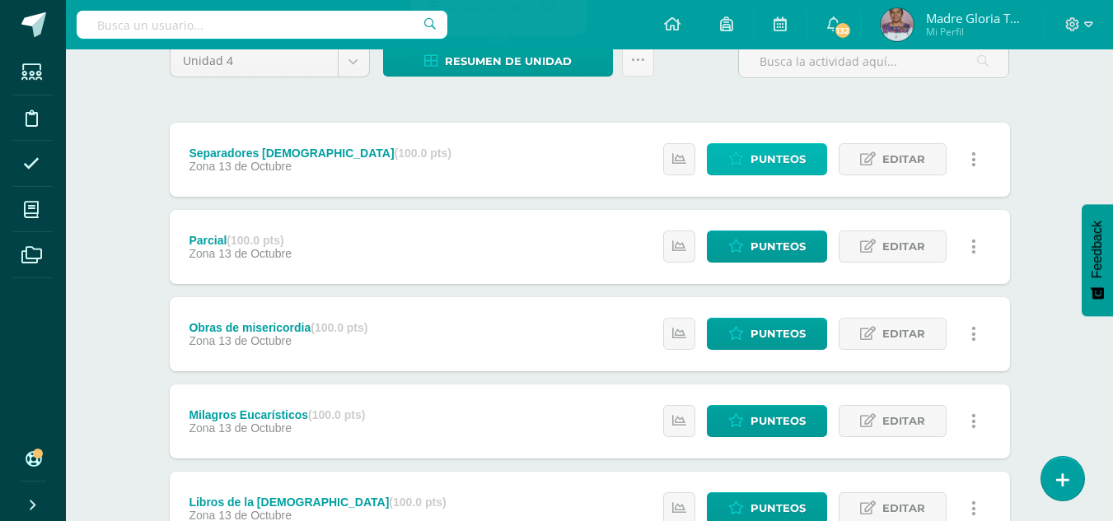
click at [768, 153] on span "Punteos" at bounding box center [777, 159] width 55 height 30
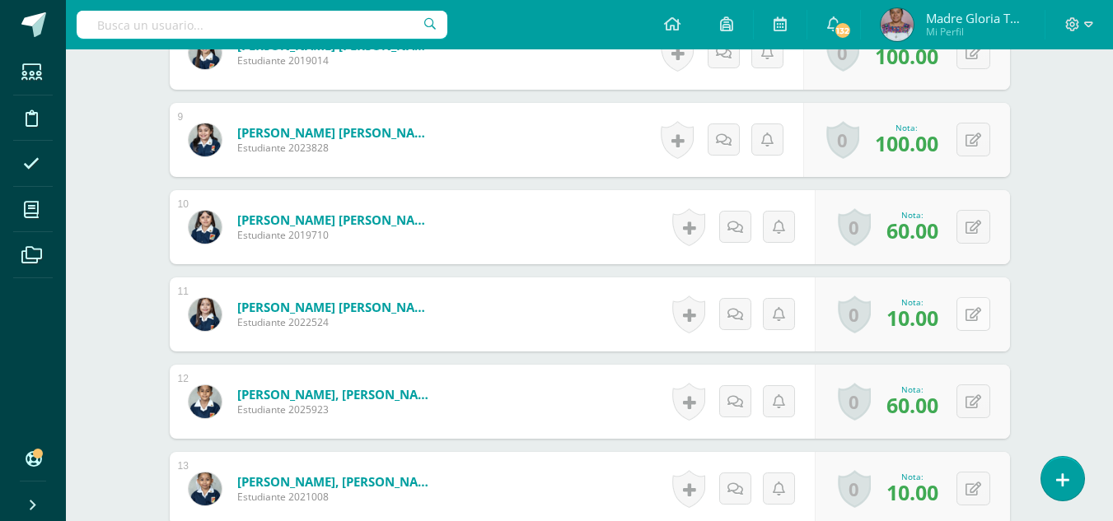
scroll to position [1169, 0]
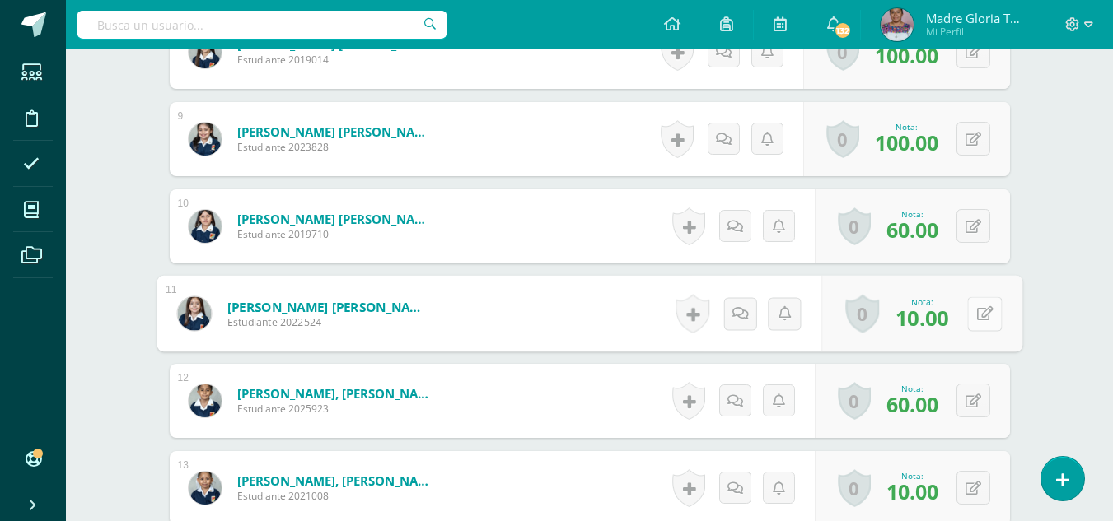
click at [976, 315] on icon at bounding box center [984, 313] width 16 height 14
type input "100"
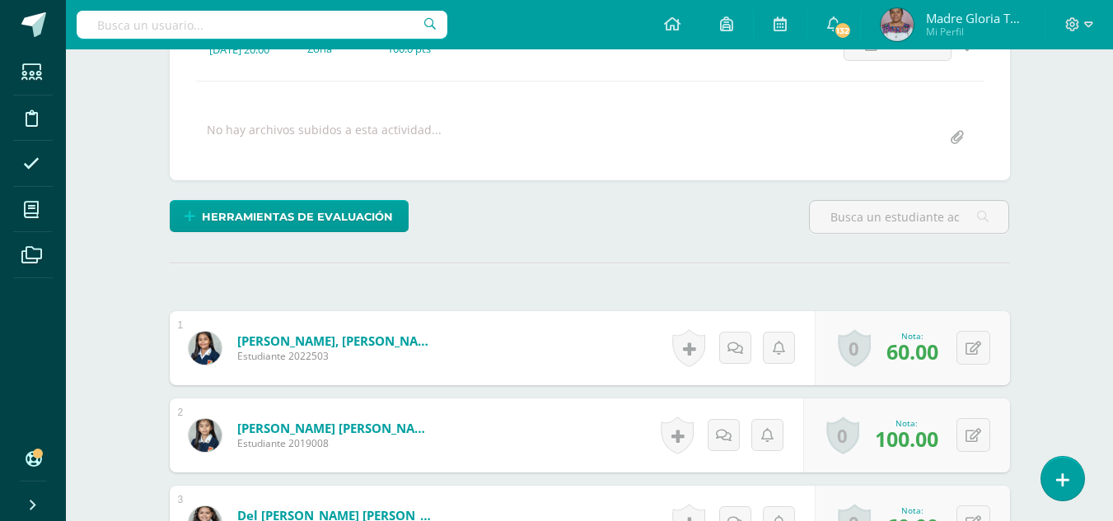
scroll to position [0, 0]
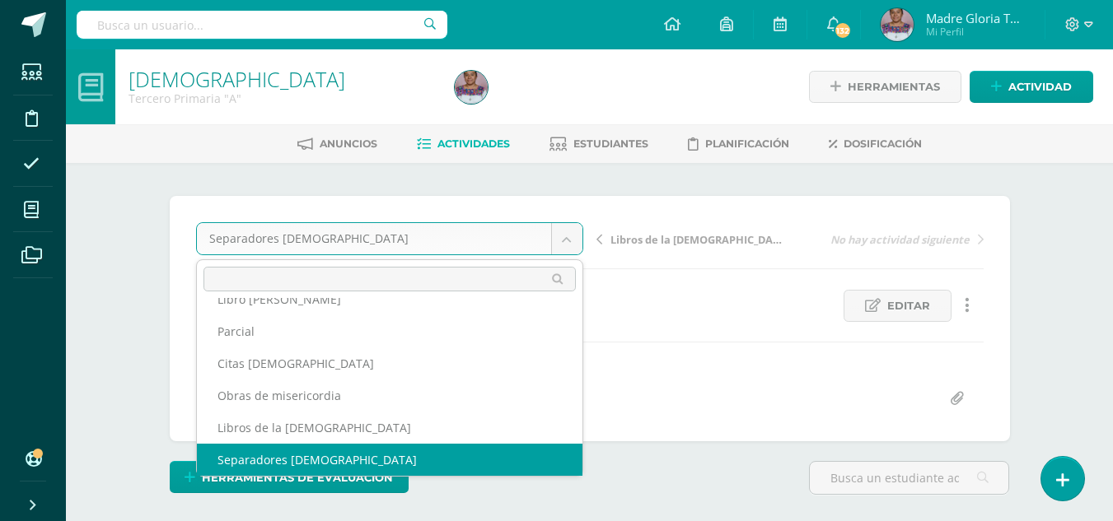
scroll to position [71, 0]
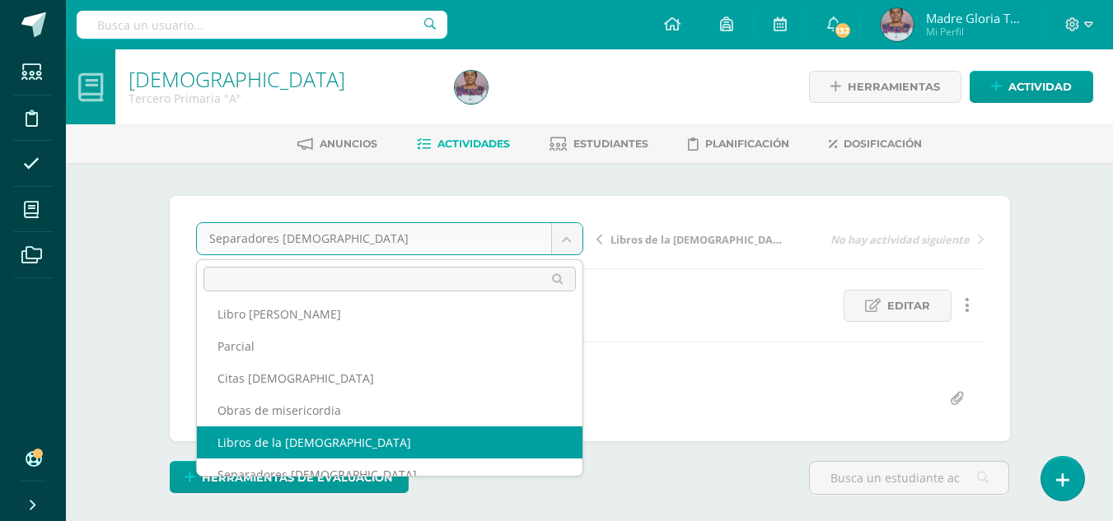
select select "/dashboard/teacher/grade-activity/130783/"
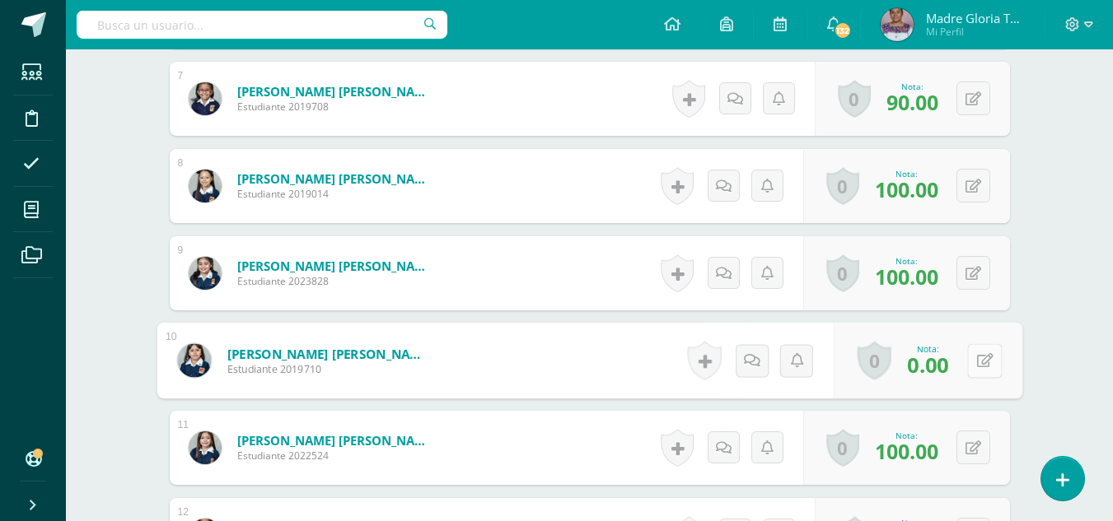
scroll to position [1035, 0]
click at [973, 359] on button at bounding box center [984, 360] width 35 height 35
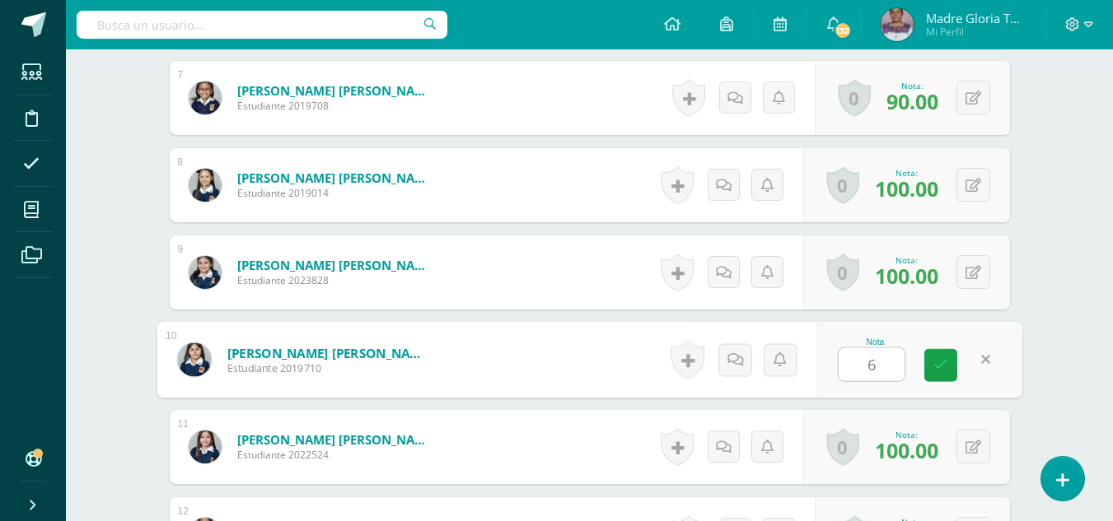
scroll to position [1036, 0]
type input "60"
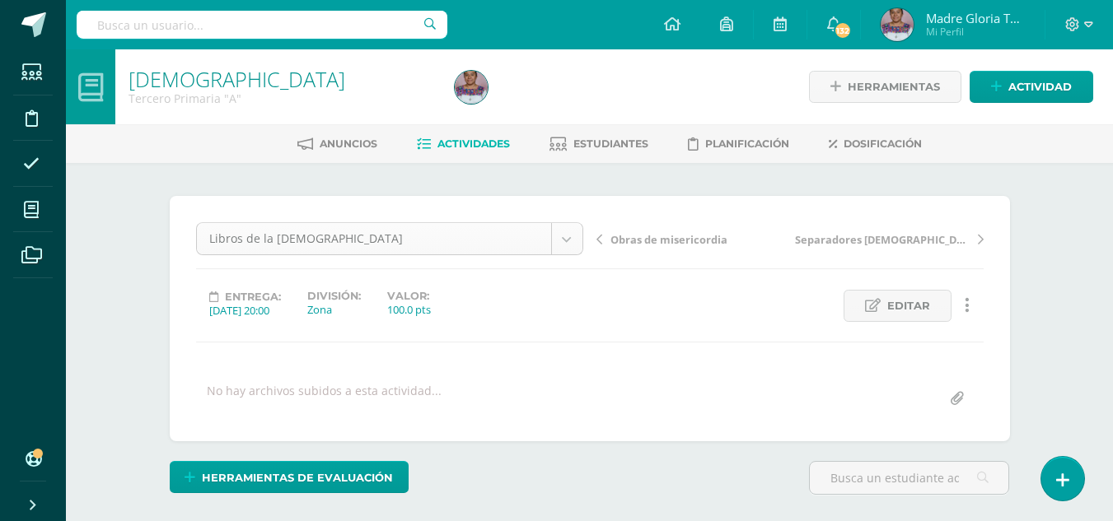
scroll to position [54, 0]
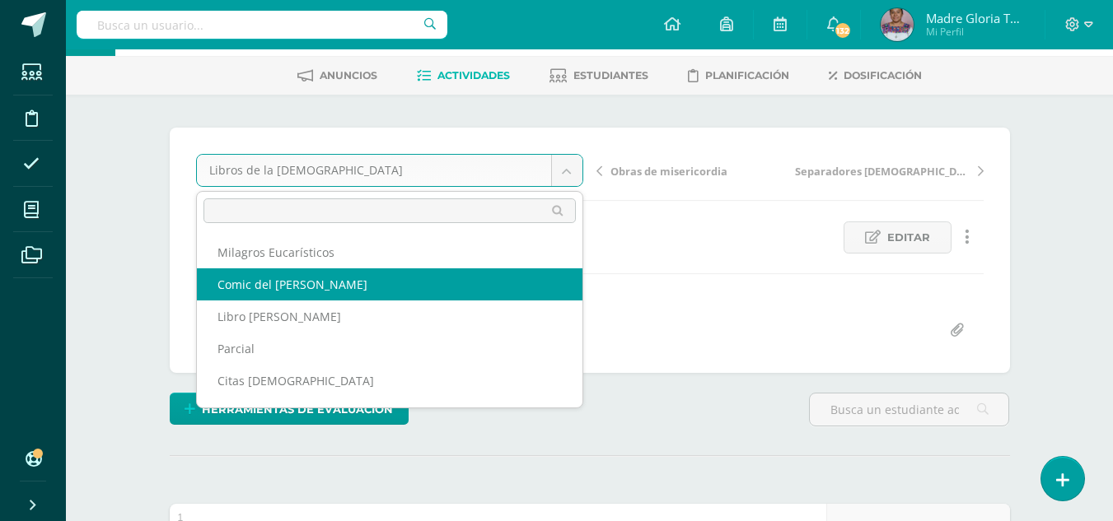
scroll to position [0, 0]
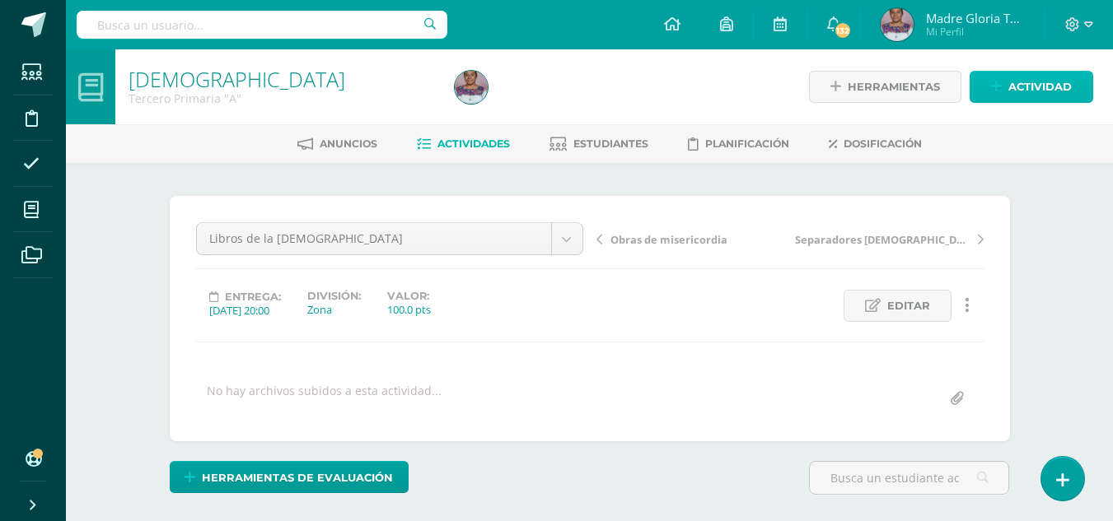
click at [1016, 84] on span "Actividad" at bounding box center [1039, 87] width 63 height 30
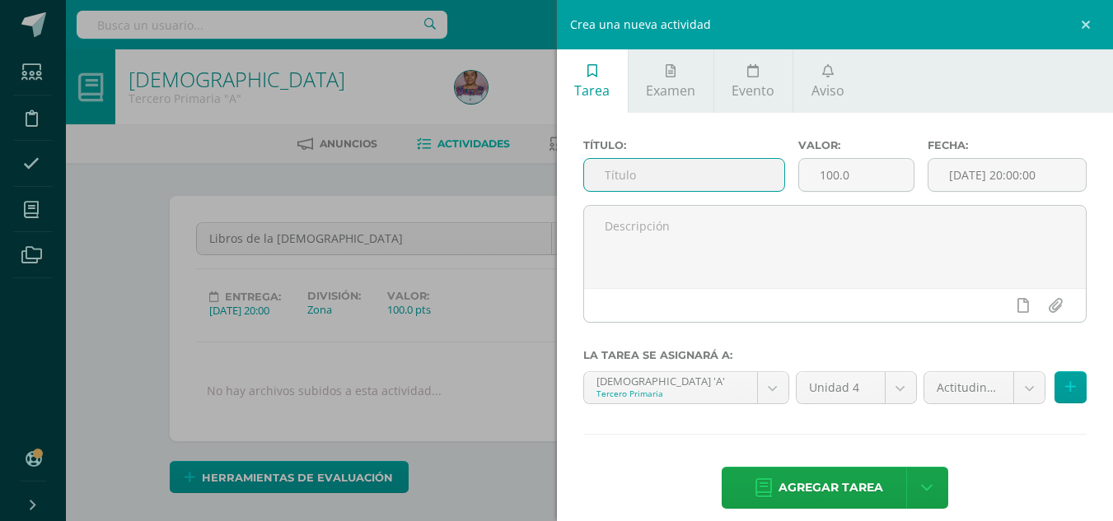
click at [704, 171] on input "text" at bounding box center [684, 175] width 200 height 32
type input "Respeto, responsabilidad, puntualidad, participación"
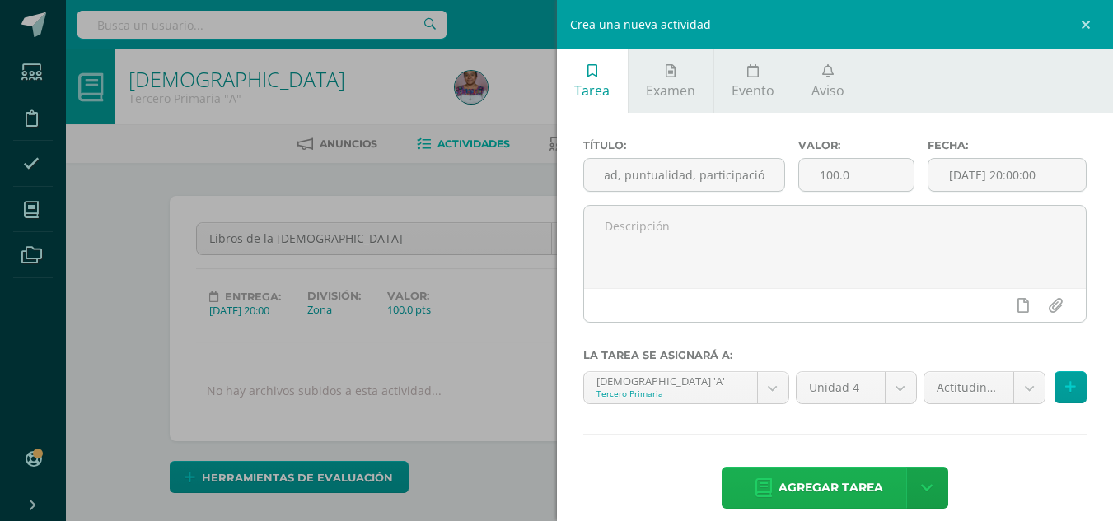
scroll to position [0, 0]
click at [838, 489] on span "Agregar tarea" at bounding box center [830, 488] width 105 height 40
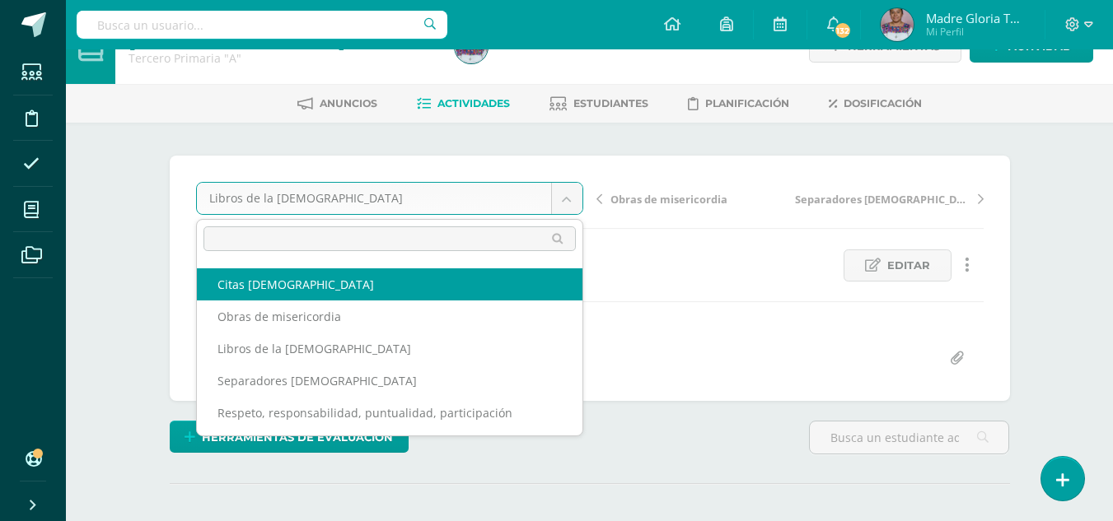
scroll to position [48, 0]
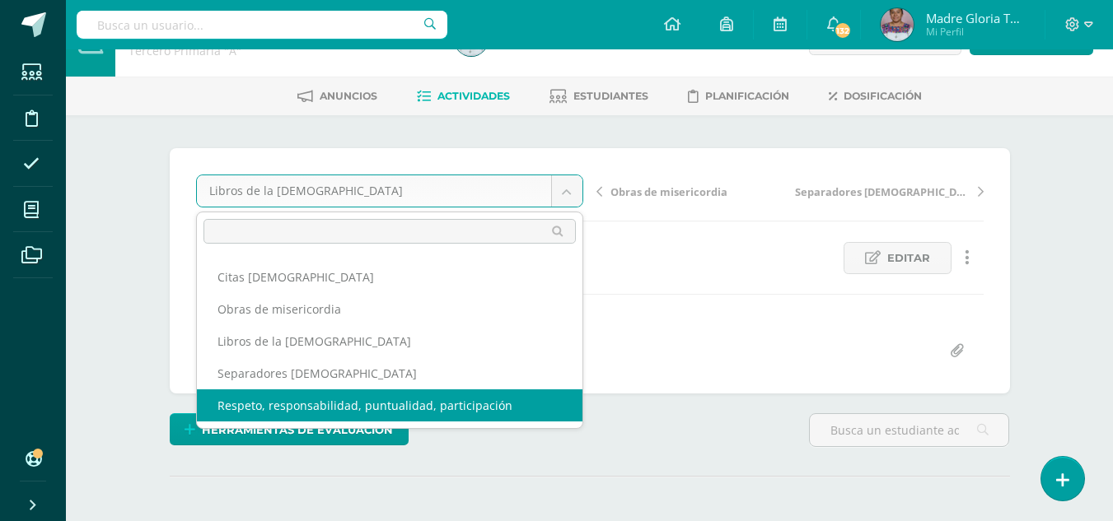
select select "/dashboard/teacher/grade-activity/130868/"
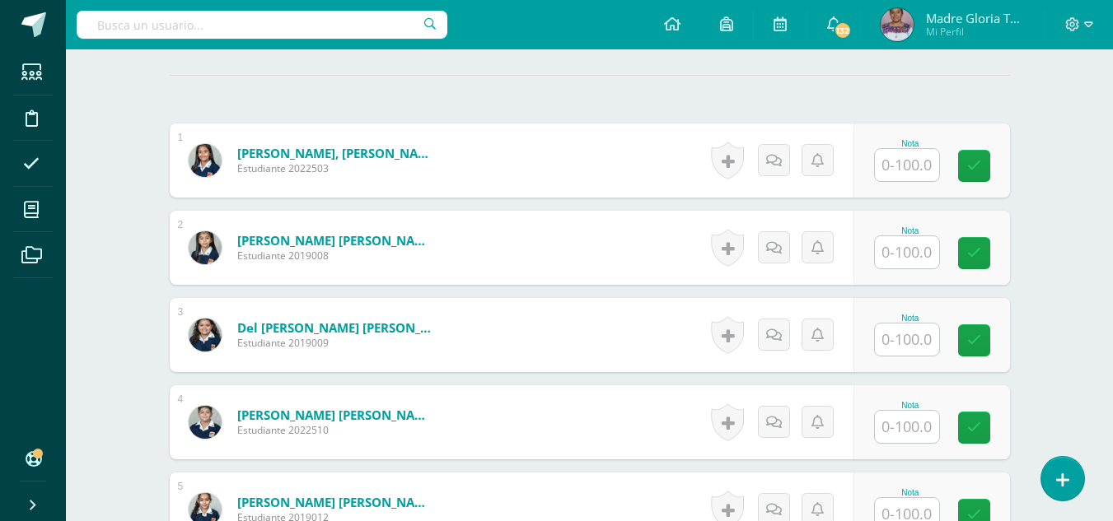
scroll to position [450, 0]
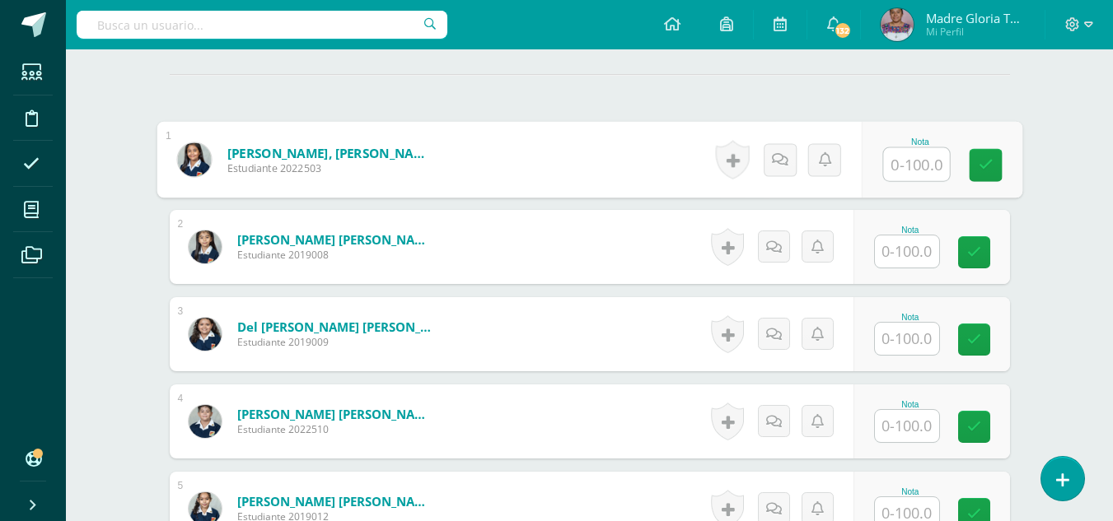
click at [903, 161] on input "text" at bounding box center [916, 164] width 66 height 33
type input "9"
type input "85"
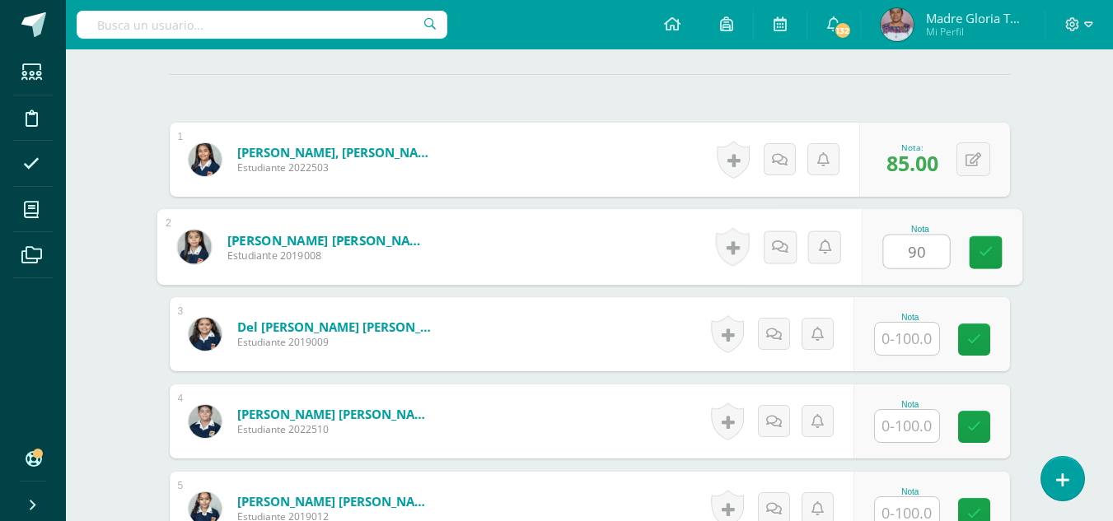
type input "9"
type input "80"
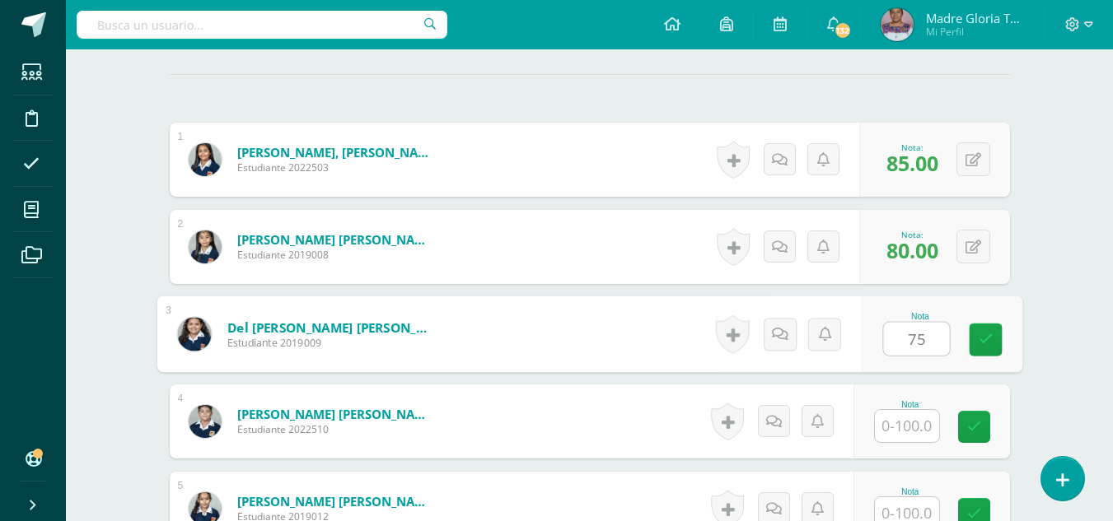
type input "75"
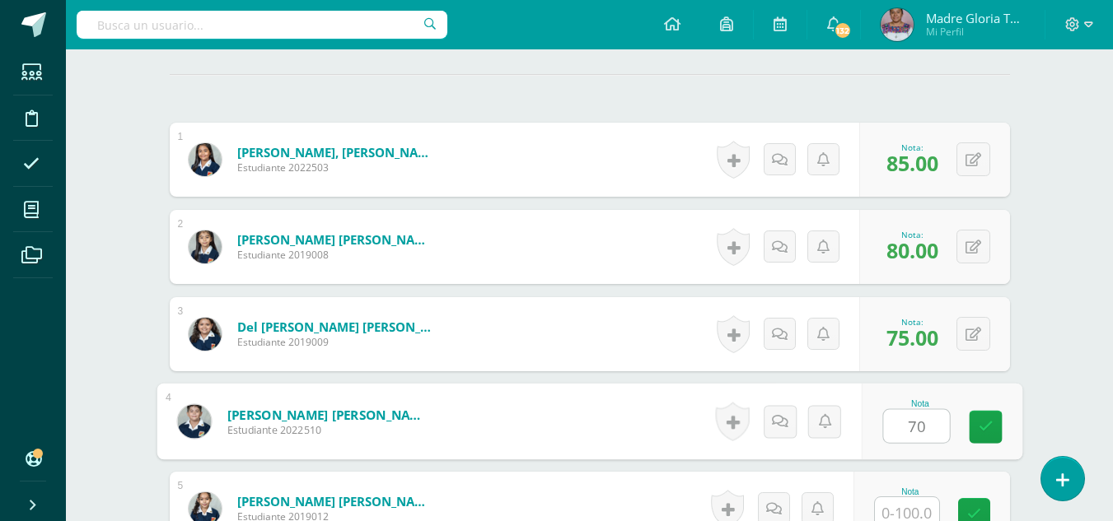
type input "70"
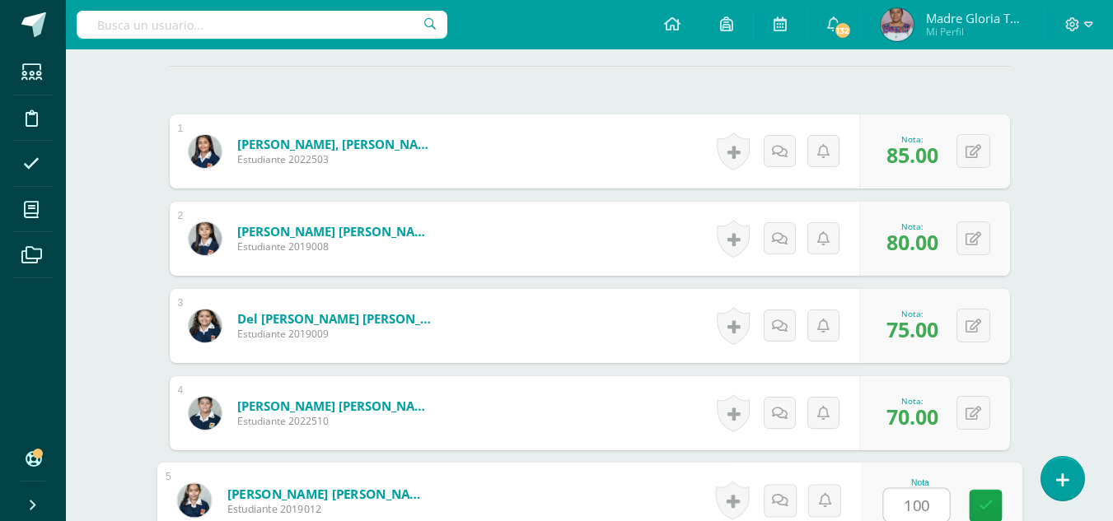
type input "100"
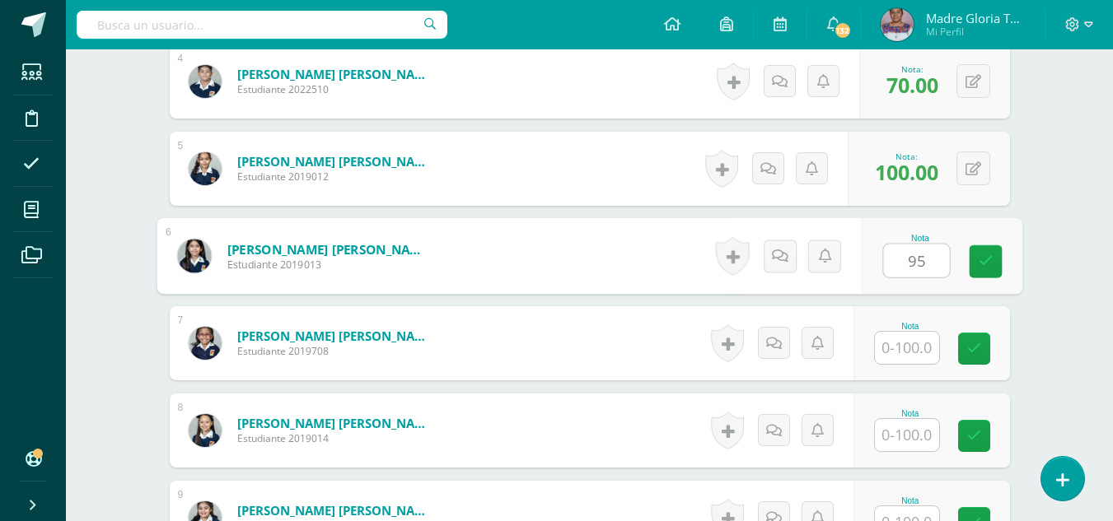
type input "95"
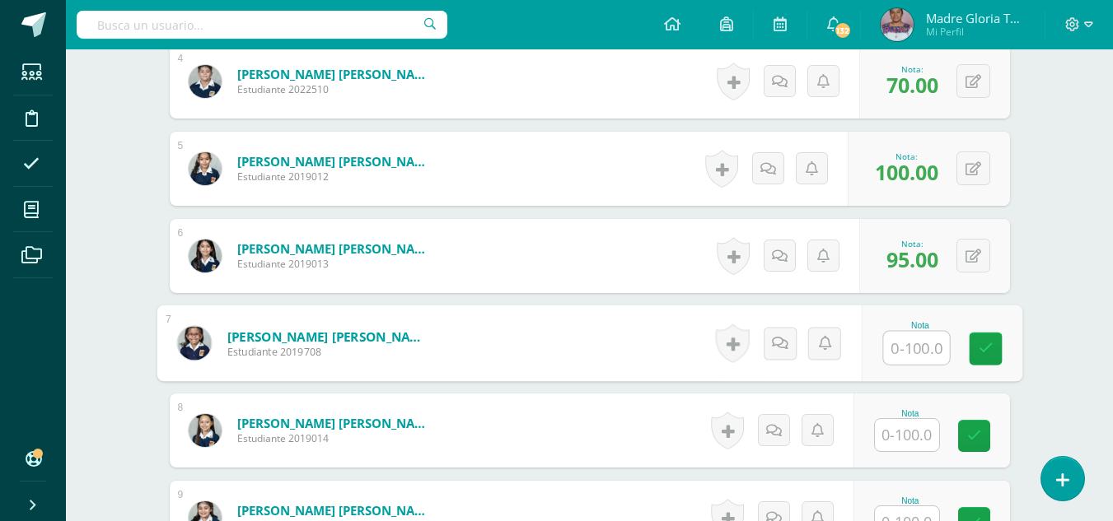
type input "9"
type input "100"
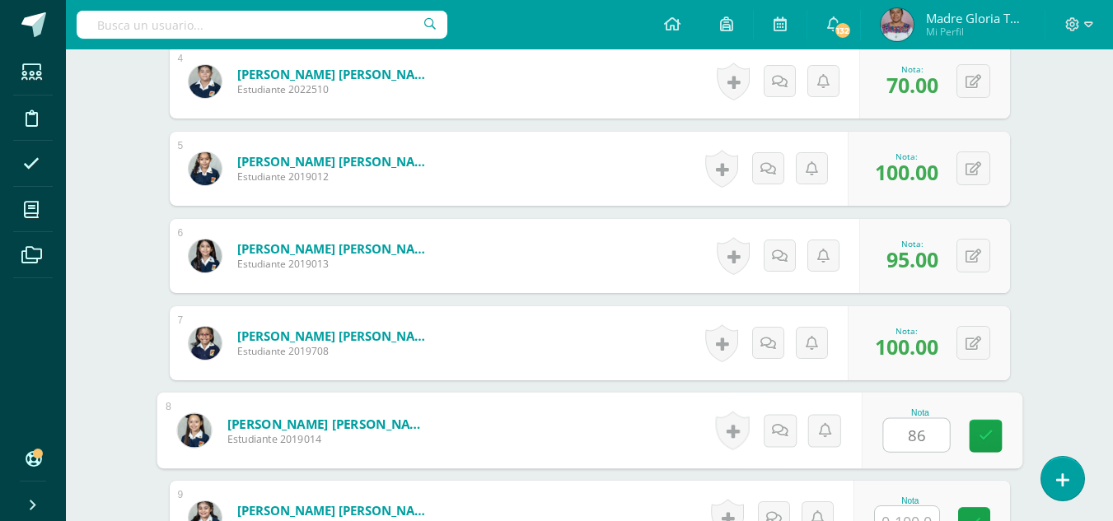
type input "86"
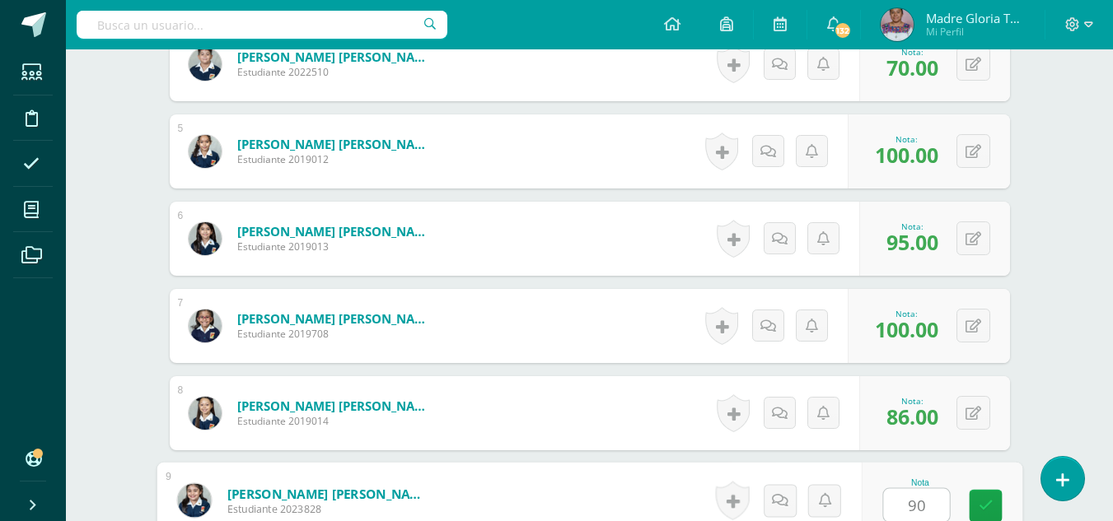
type input "90"
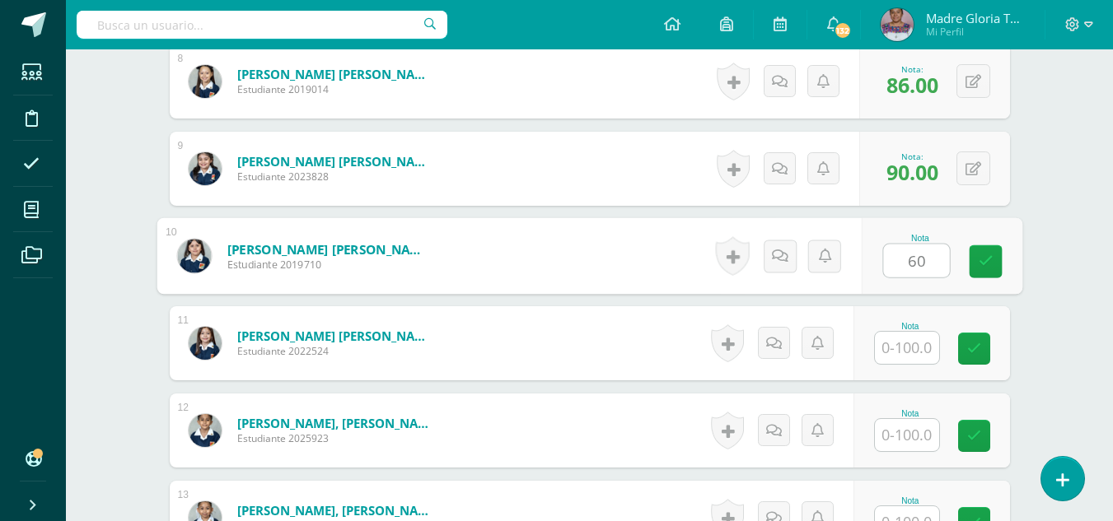
type input "6"
type input "75"
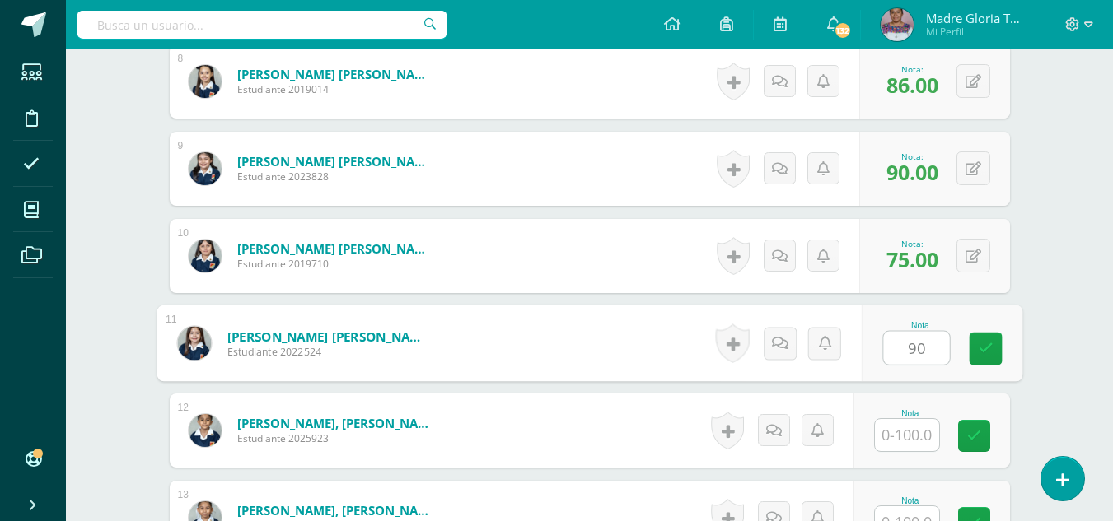
type input "90"
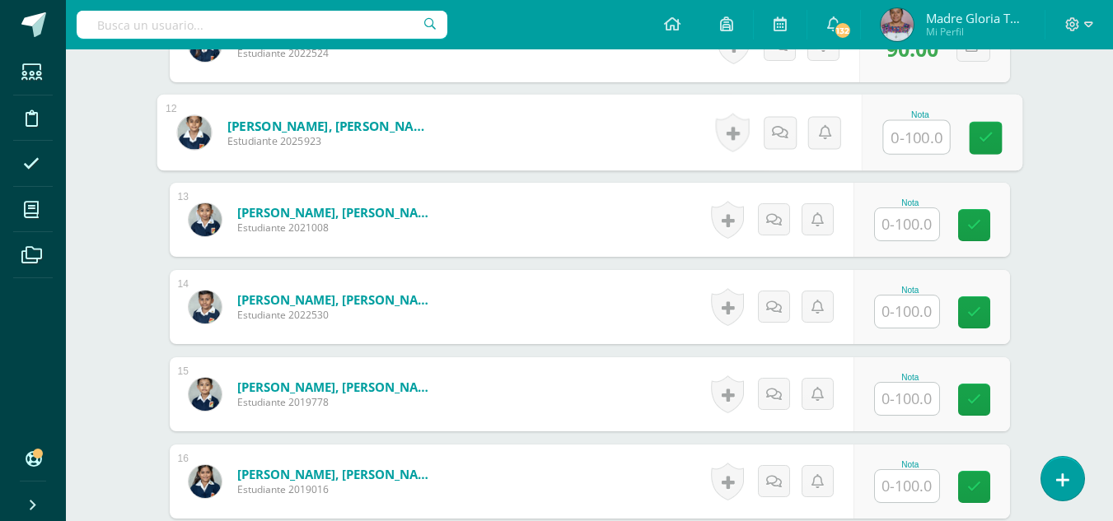
scroll to position [1438, 0]
type input "7"
type input "80"
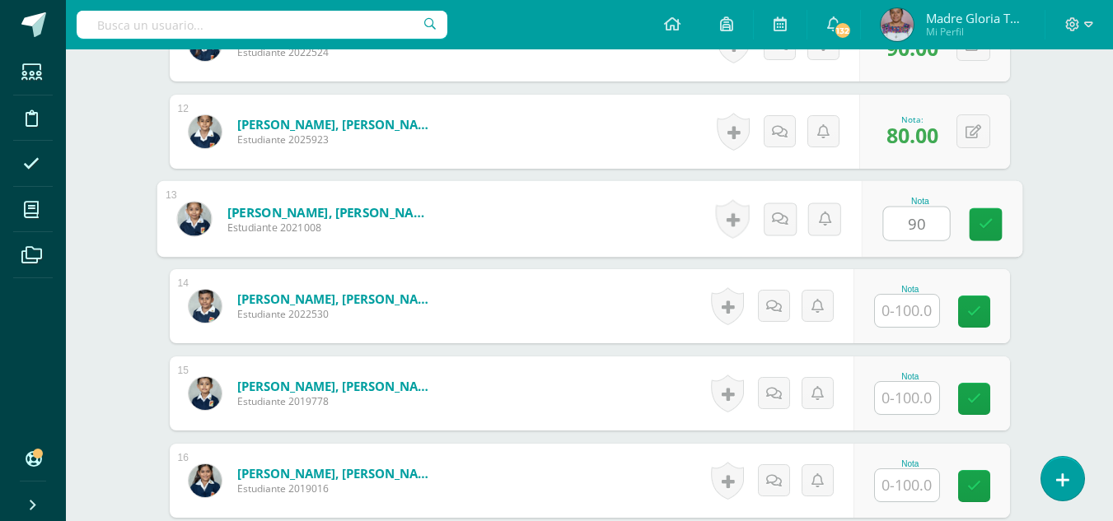
type input "90"
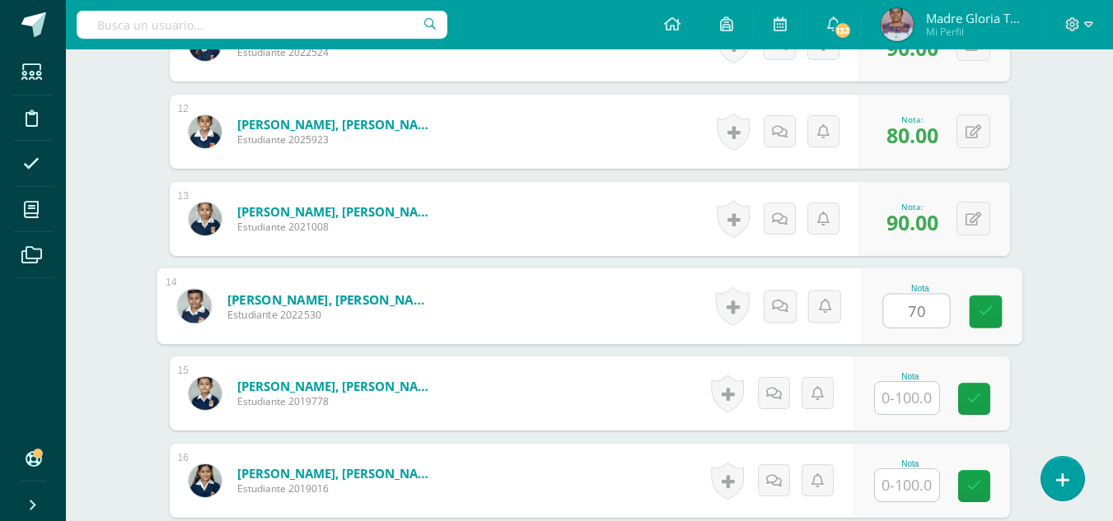
type input "70"
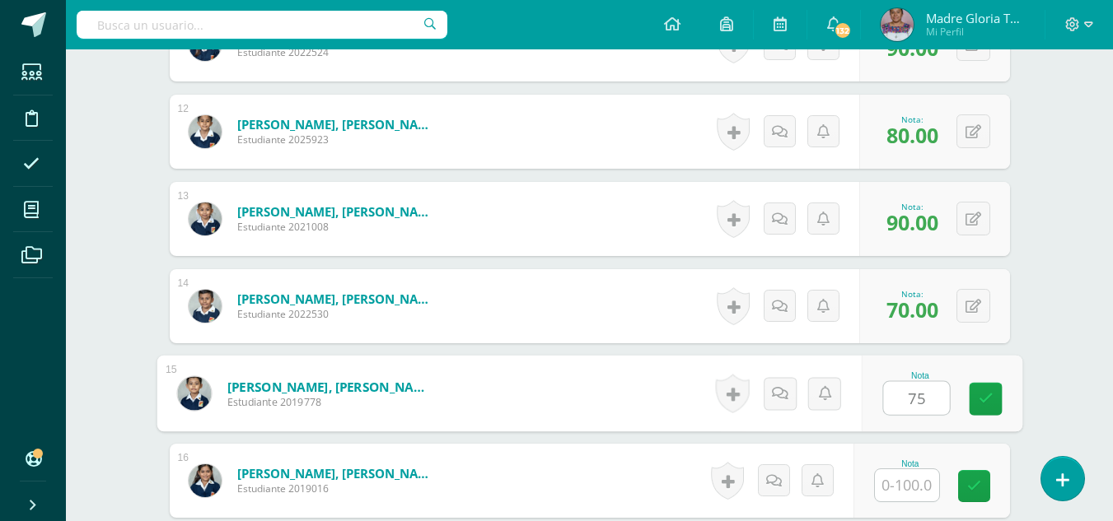
type input "75"
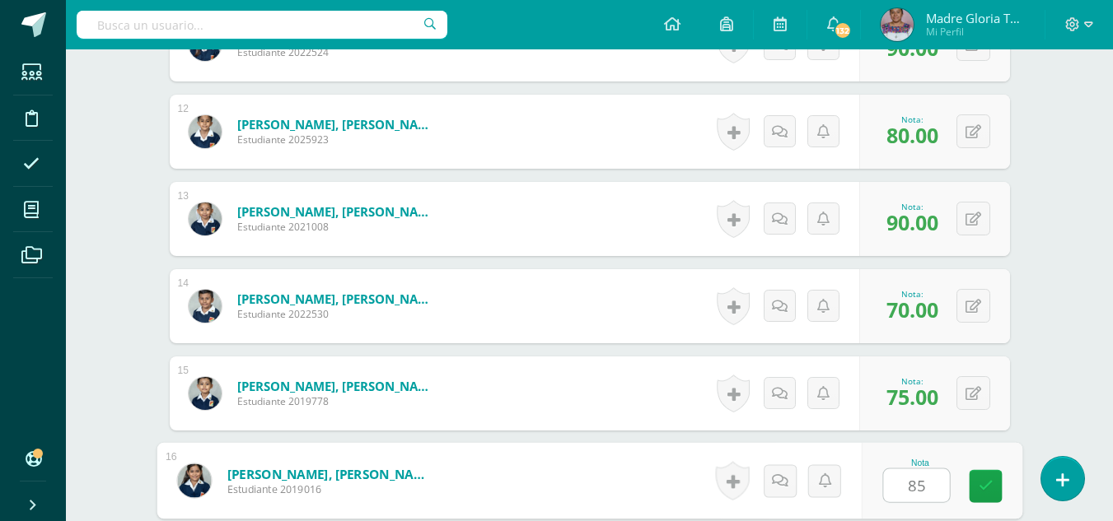
type input "85"
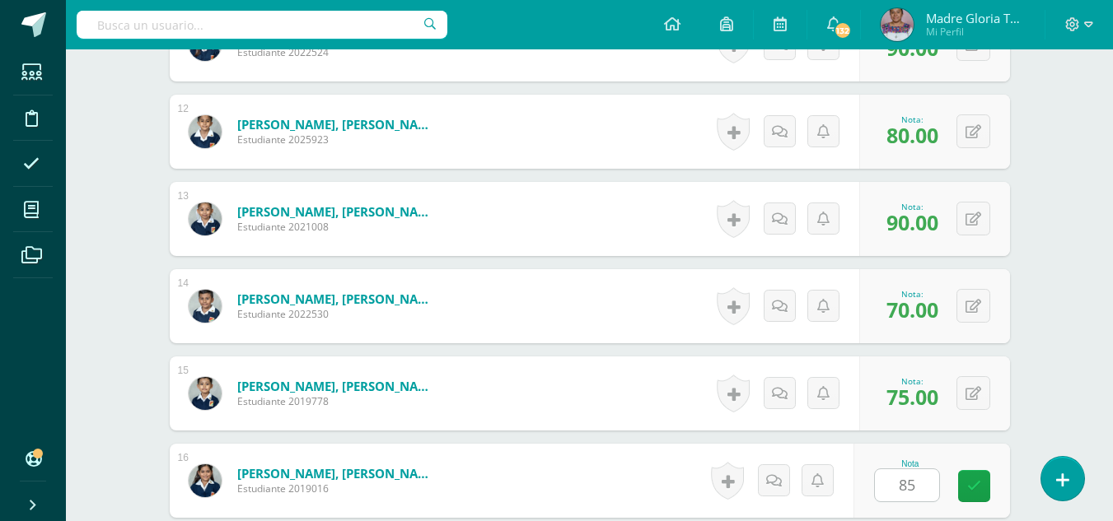
scroll to position [1750, 0]
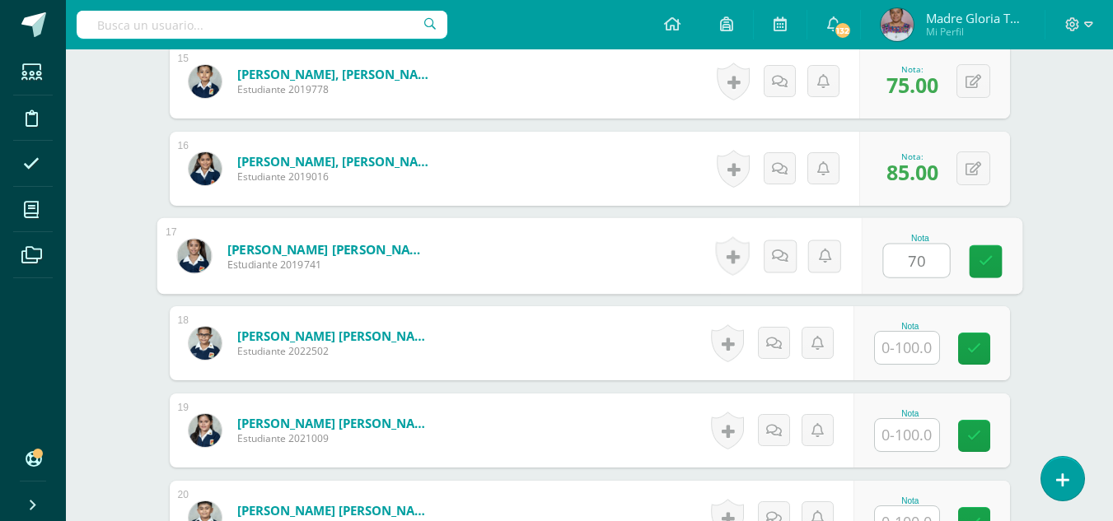
type input "70"
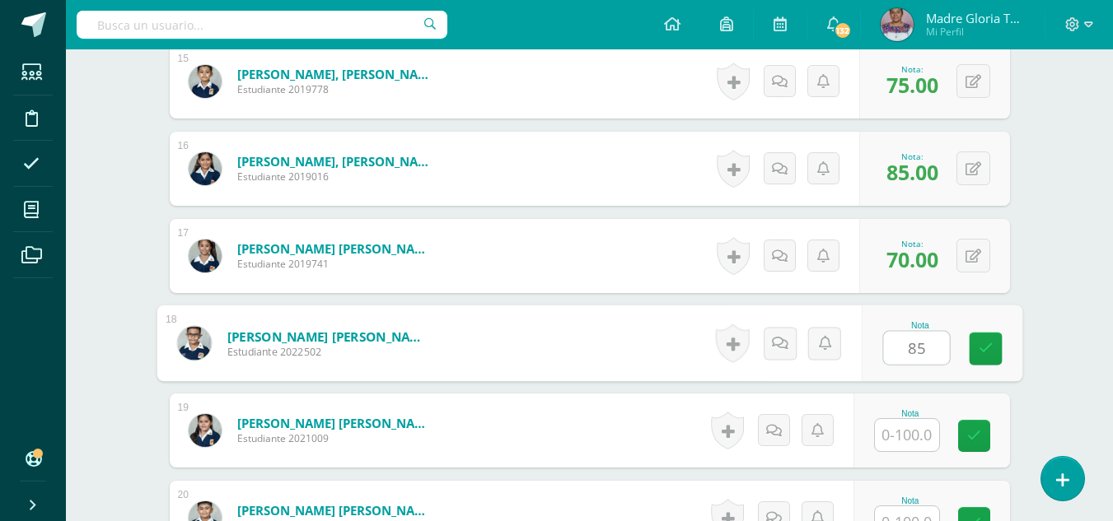
type input "85"
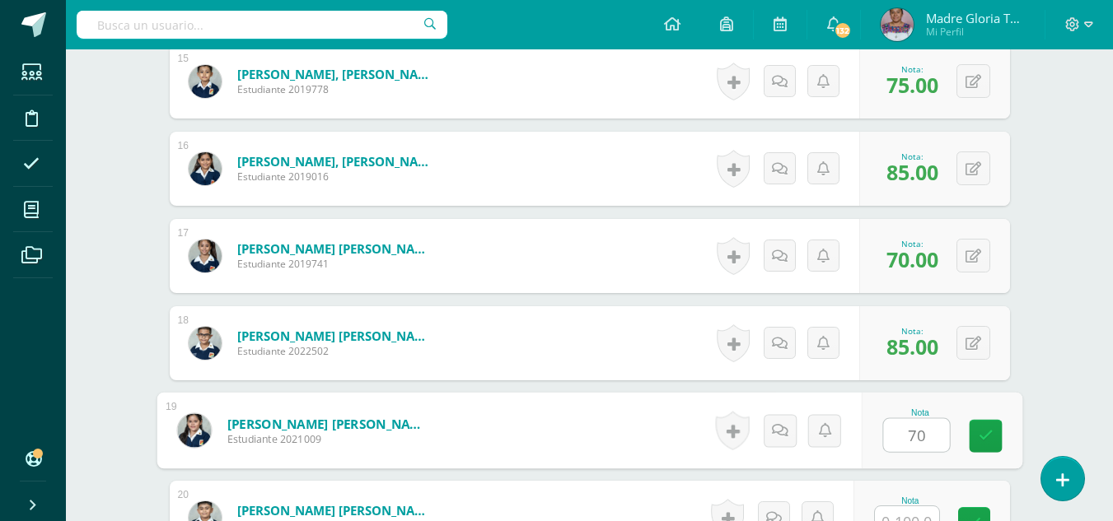
type input "70"
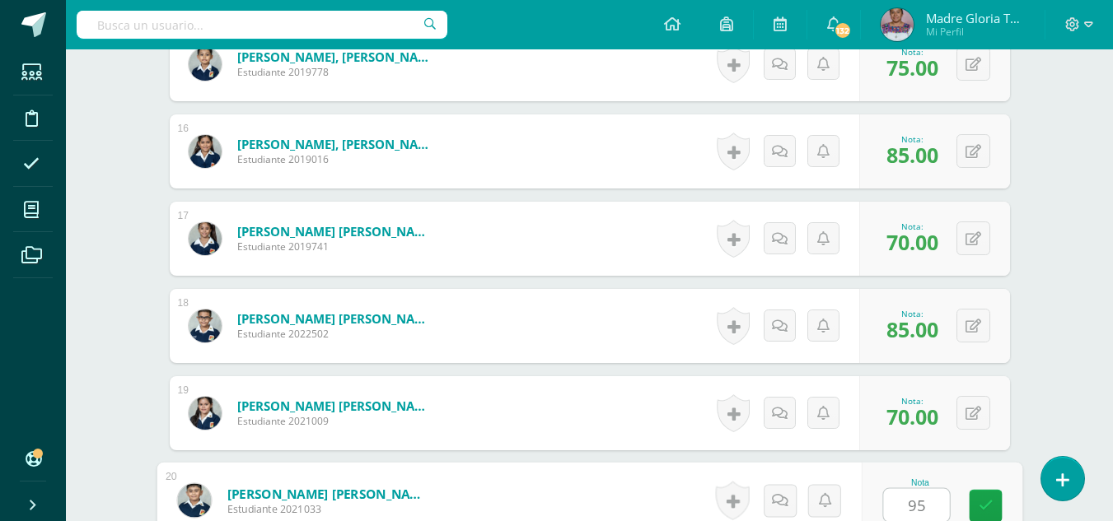
type input "95"
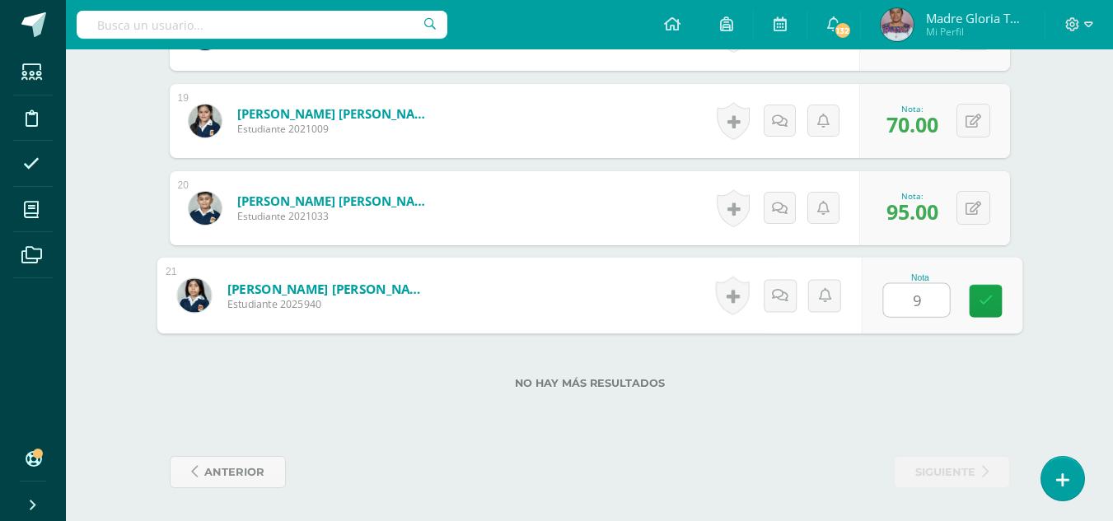
type input "90"
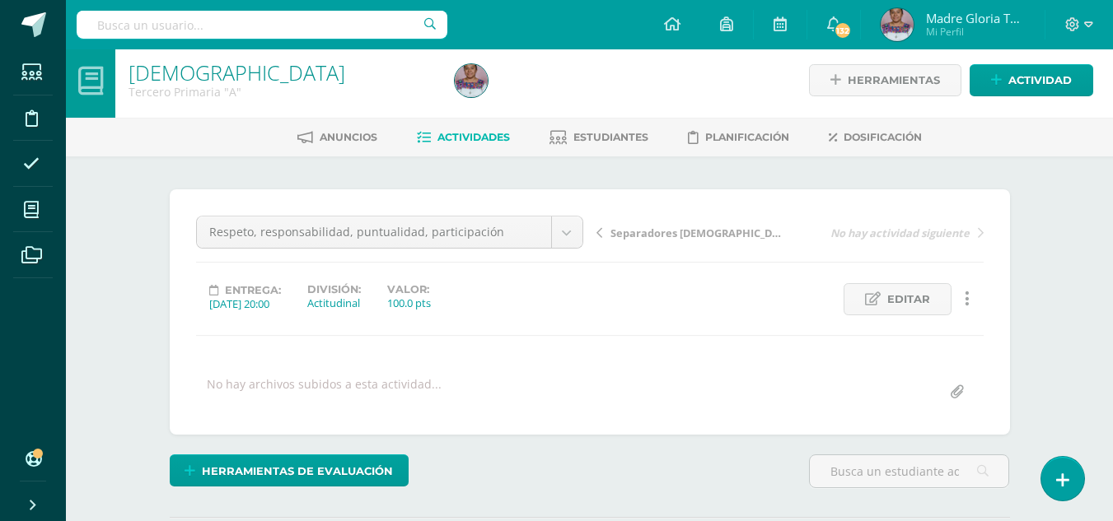
scroll to position [0, 0]
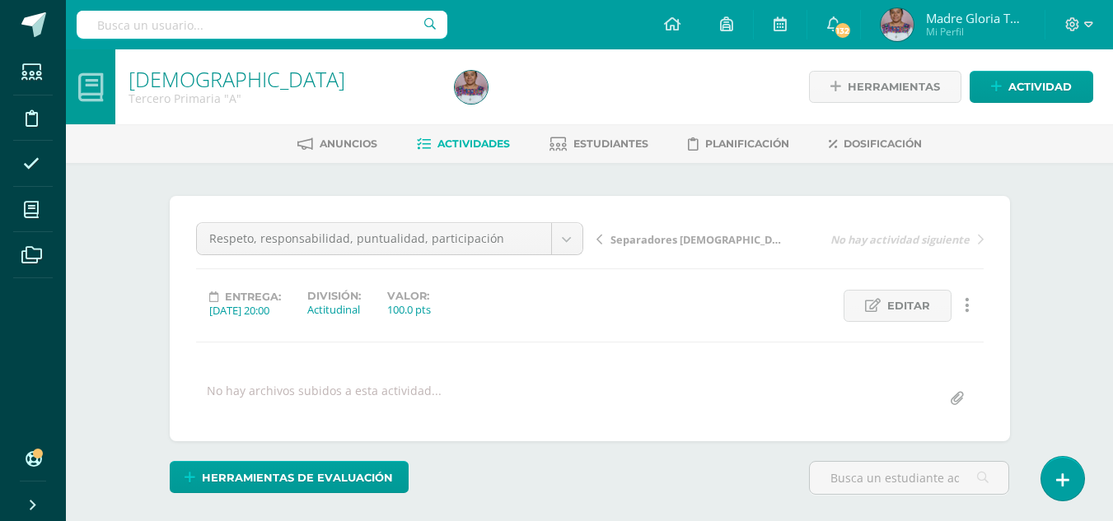
click at [478, 138] on span "Actividades" at bounding box center [473, 144] width 72 height 12
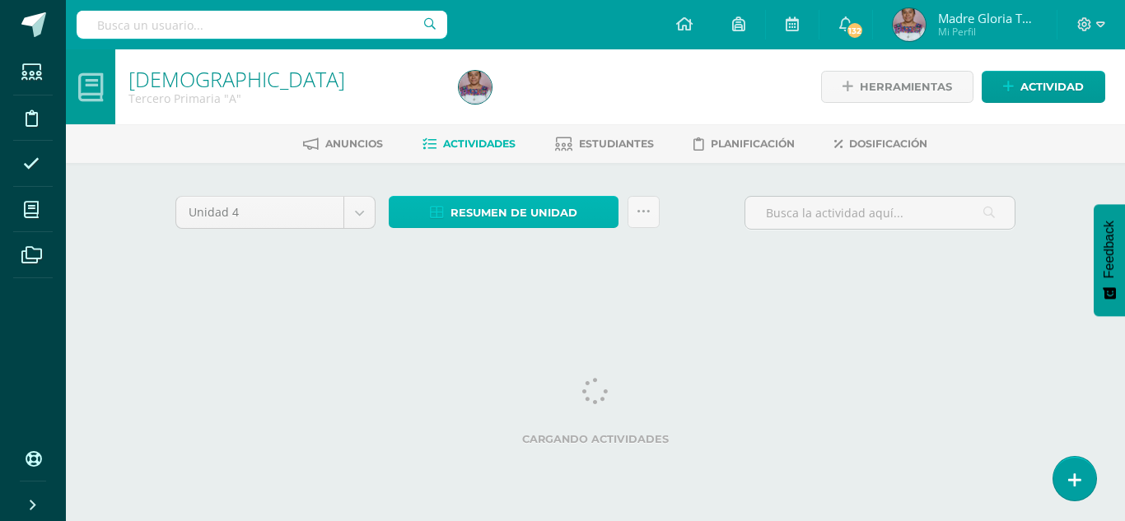
click at [544, 216] on span "Resumen de unidad" at bounding box center [513, 213] width 127 height 30
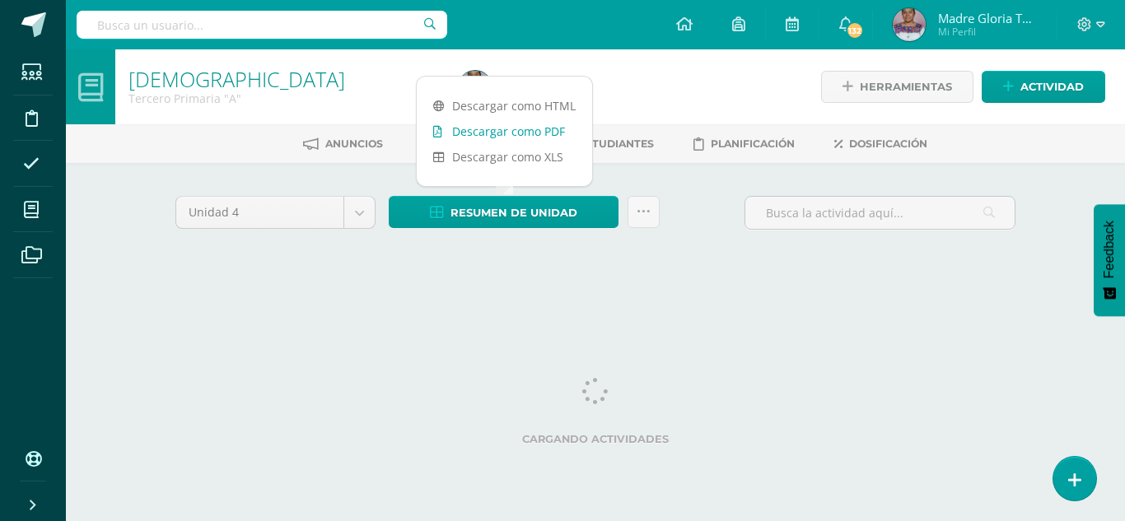
click at [534, 134] on link "Descargar como PDF" at bounding box center [504, 132] width 175 height 26
